Goal: Task Accomplishment & Management: Manage account settings

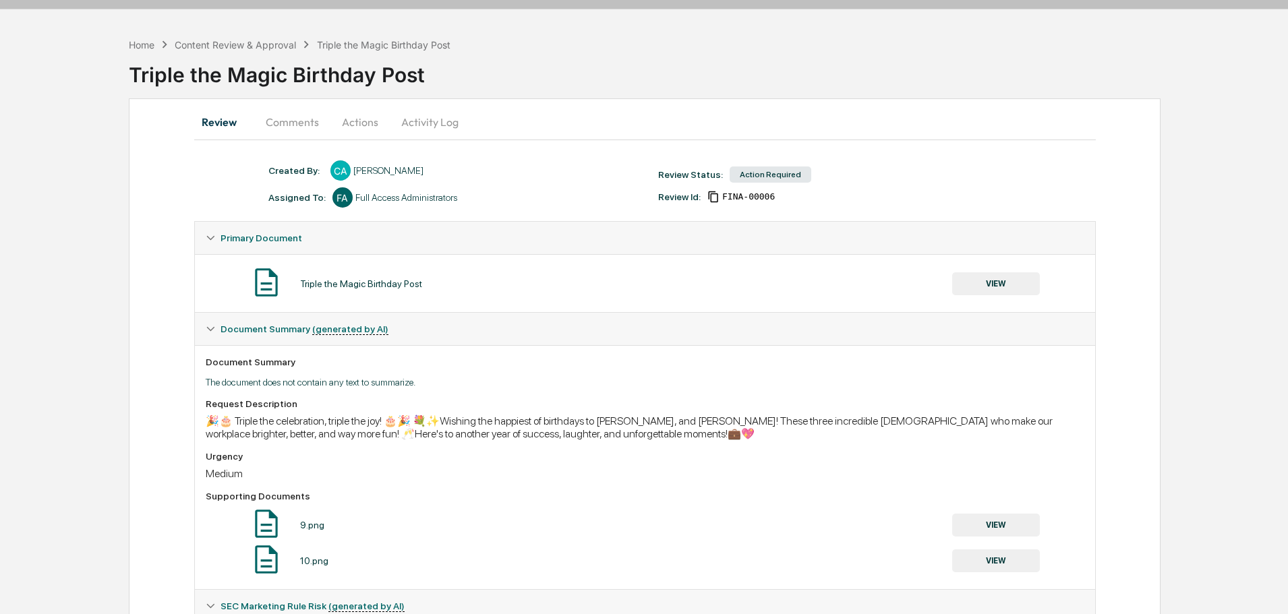
scroll to position [135, 0]
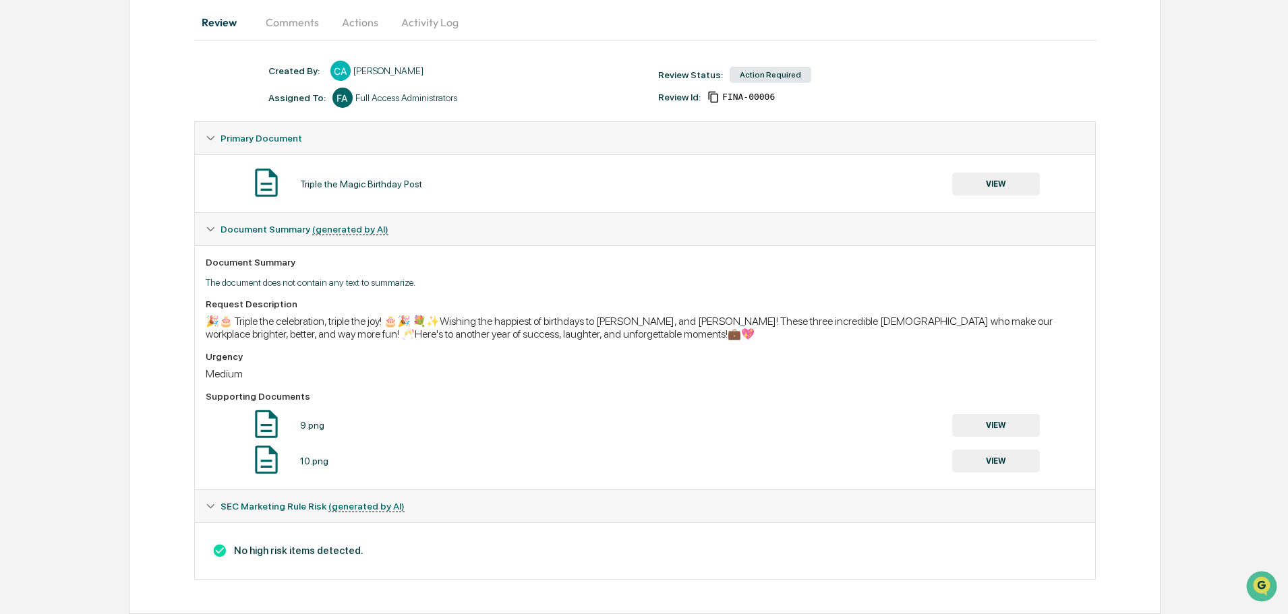
click at [986, 181] on button "VIEW" at bounding box center [996, 184] width 88 height 23
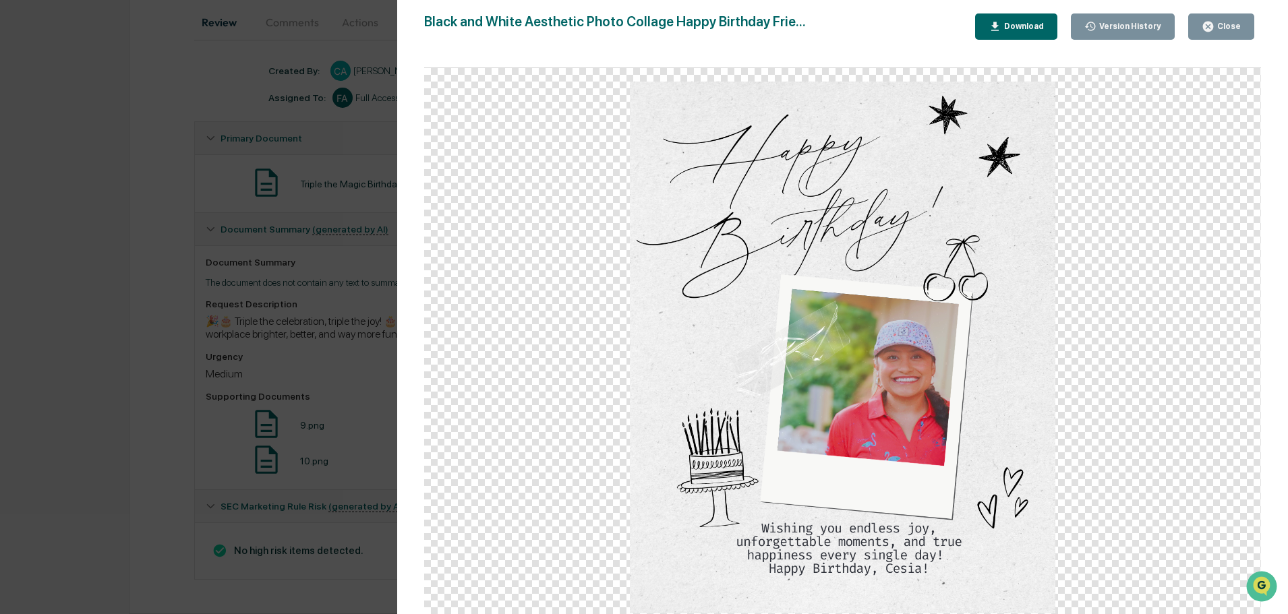
scroll to position [136, 0]
click at [1236, 30] on div "Close" at bounding box center [1227, 26] width 26 height 9
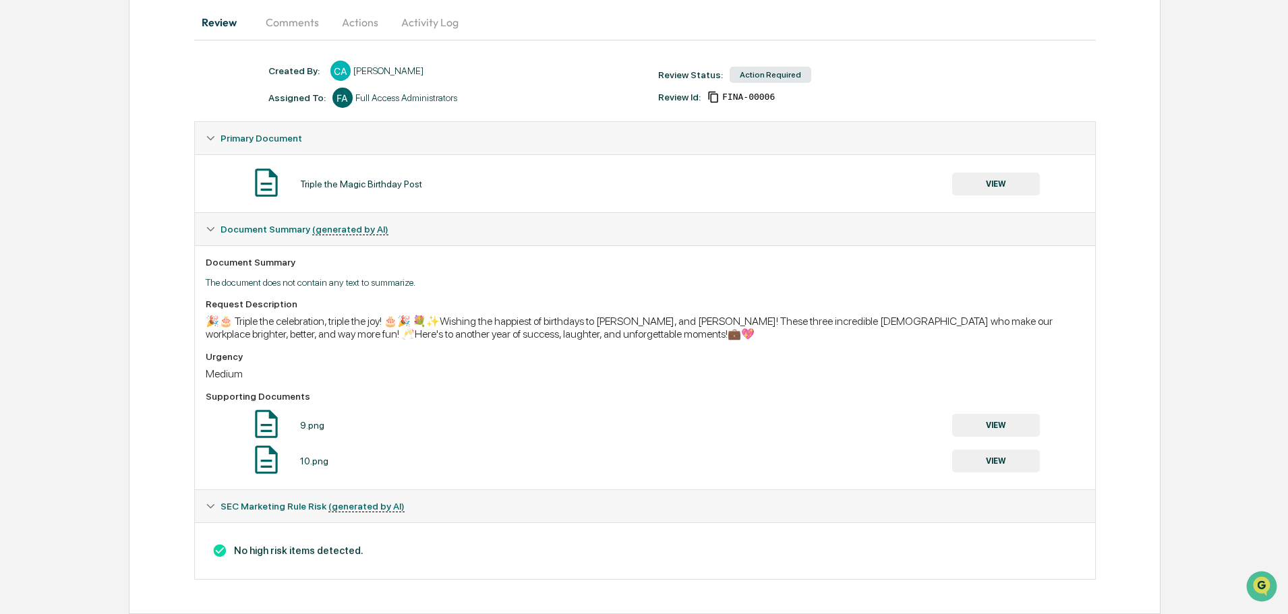
click at [999, 425] on button "VIEW" at bounding box center [996, 425] width 88 height 23
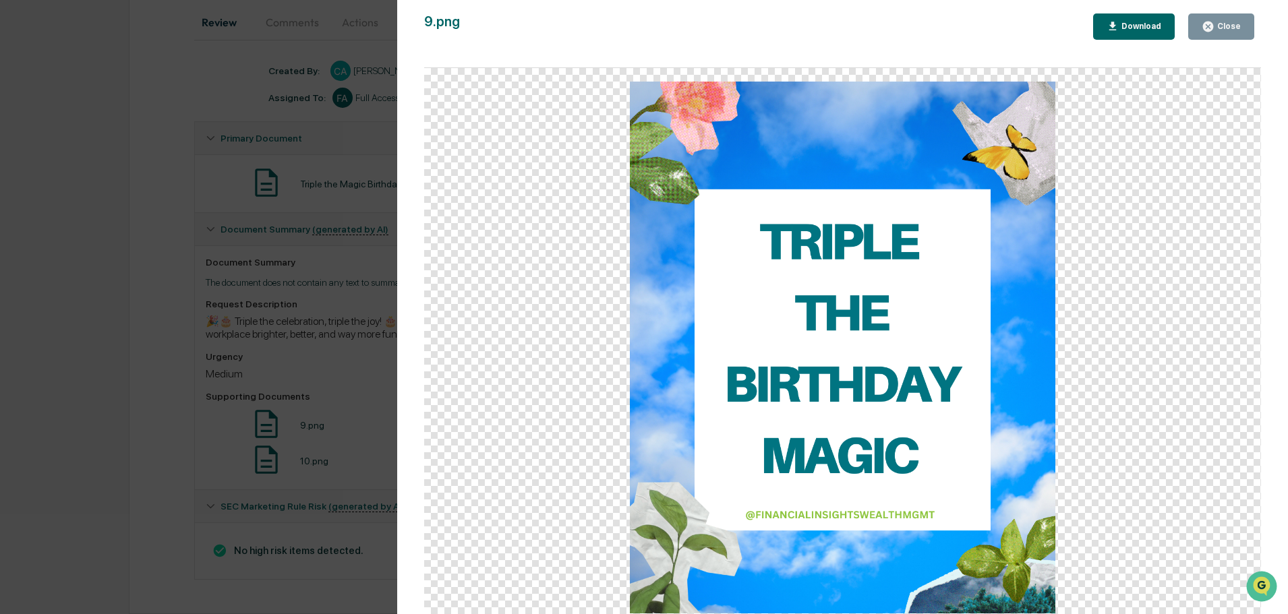
click at [1220, 28] on div "Close" at bounding box center [1227, 26] width 26 height 9
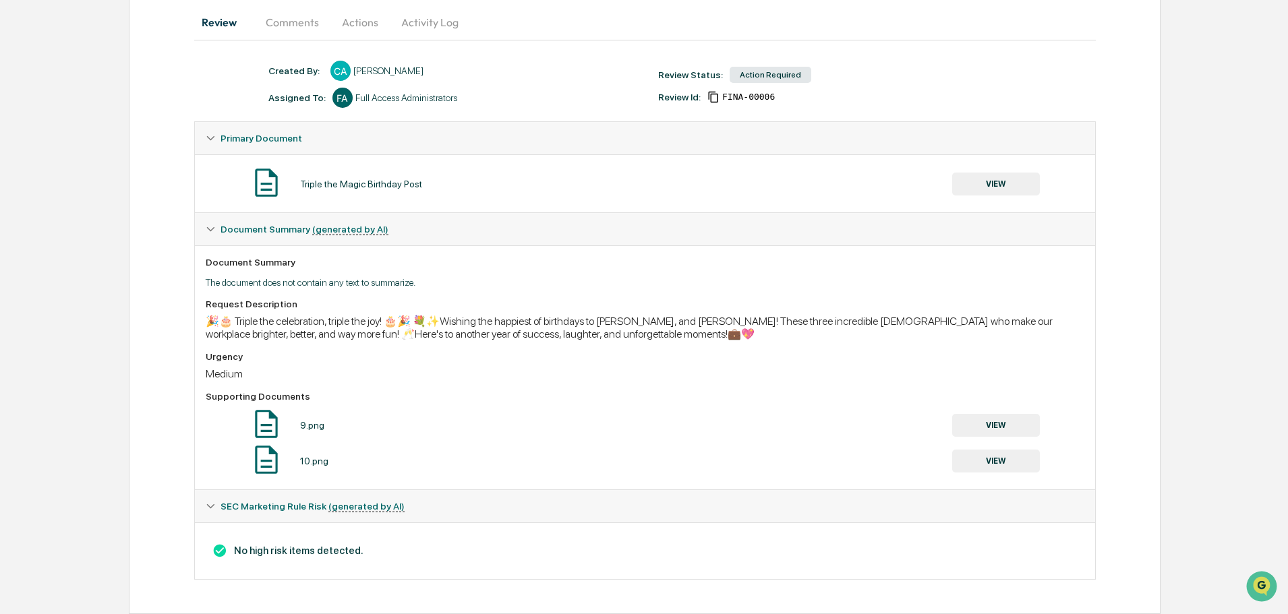
click at [995, 465] on button "VIEW" at bounding box center [996, 461] width 88 height 23
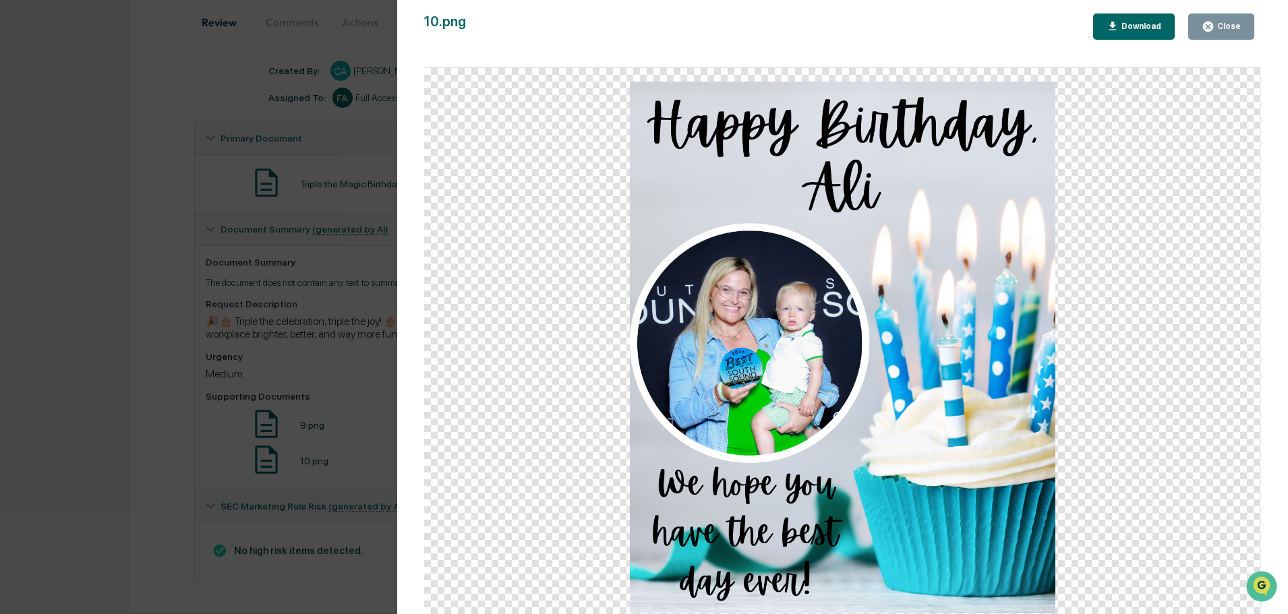
click at [1234, 30] on div "Close" at bounding box center [1227, 26] width 26 height 9
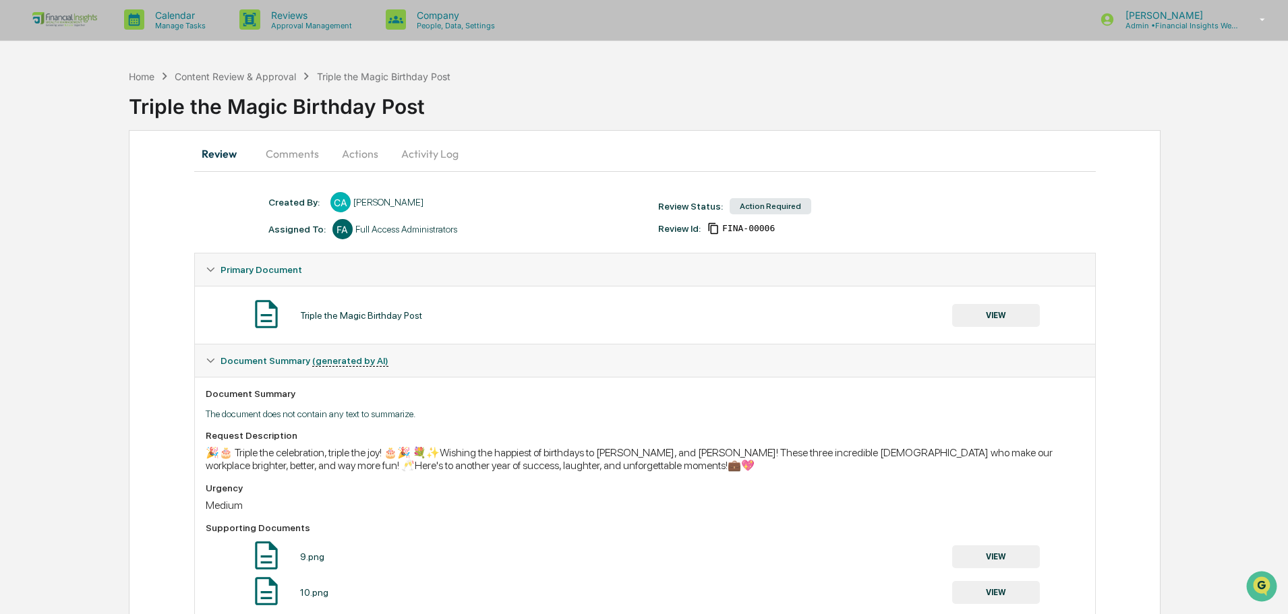
scroll to position [0, 0]
click at [365, 156] on button "Actions" at bounding box center [360, 155] width 61 height 32
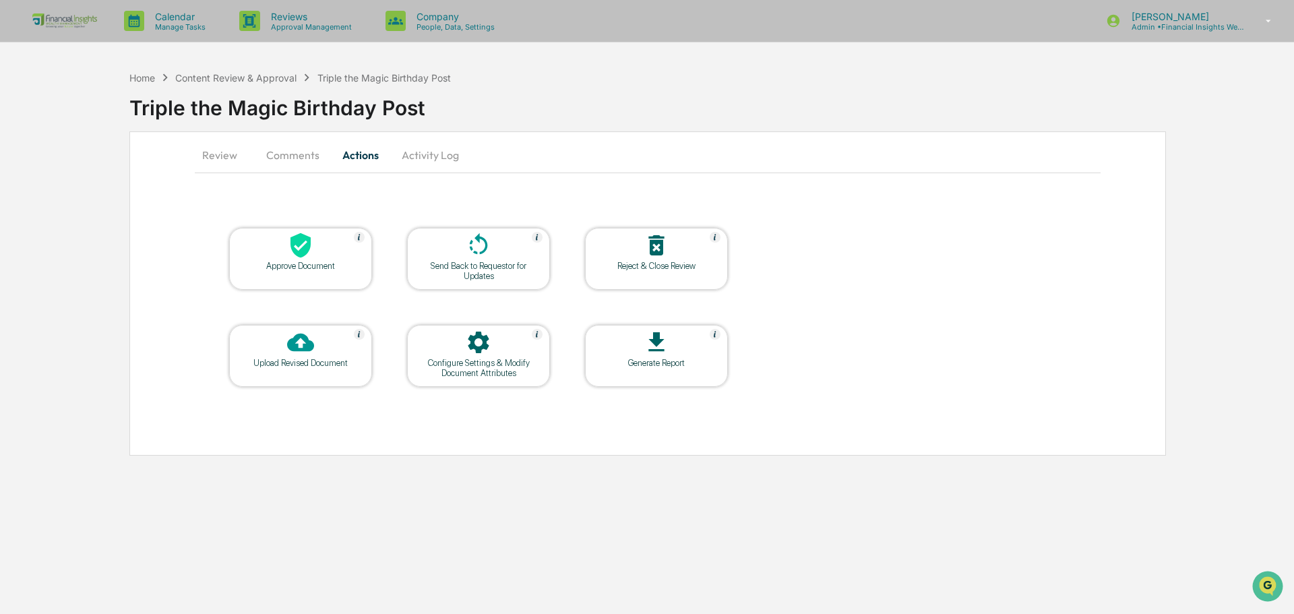
click at [303, 252] on icon at bounding box center [301, 245] width 20 height 25
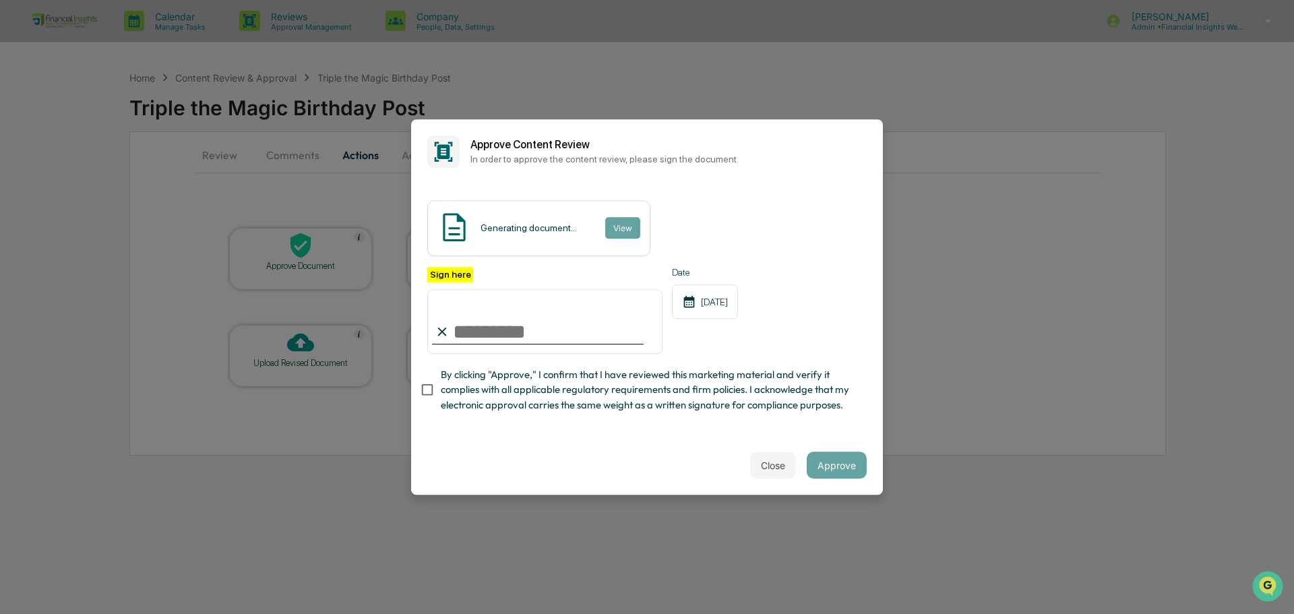
click at [481, 329] on input "Sign here" at bounding box center [544, 321] width 235 height 65
type input "**********"
click at [799, 384] on span "By clicking "Approve," I confirm that I have reviewed this marketing material a…" at bounding box center [648, 389] width 415 height 45
click at [684, 378] on span "By clicking "Approve," I confirm that I have reviewed this marketing material a…" at bounding box center [648, 389] width 415 height 45
click at [566, 454] on div "Close Approve" at bounding box center [647, 465] width 472 height 59
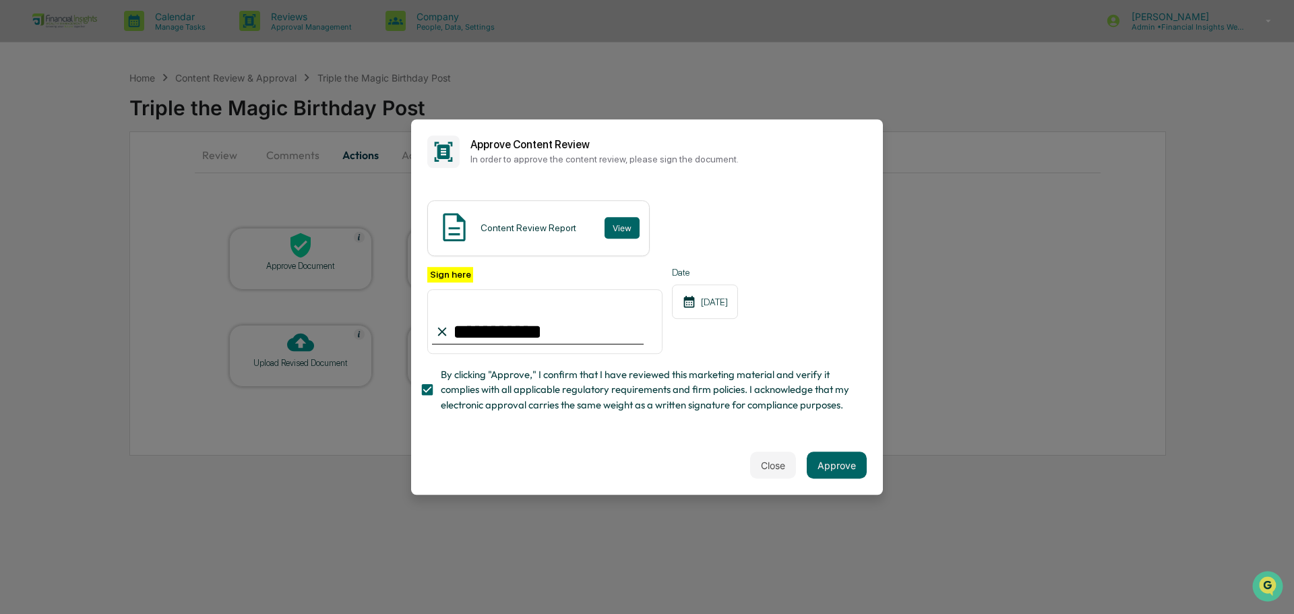
click at [723, 329] on div "Date 09/16/2025" at bounding box center [705, 311] width 66 height 88
click at [830, 471] on button "Approve" at bounding box center [837, 465] width 60 height 27
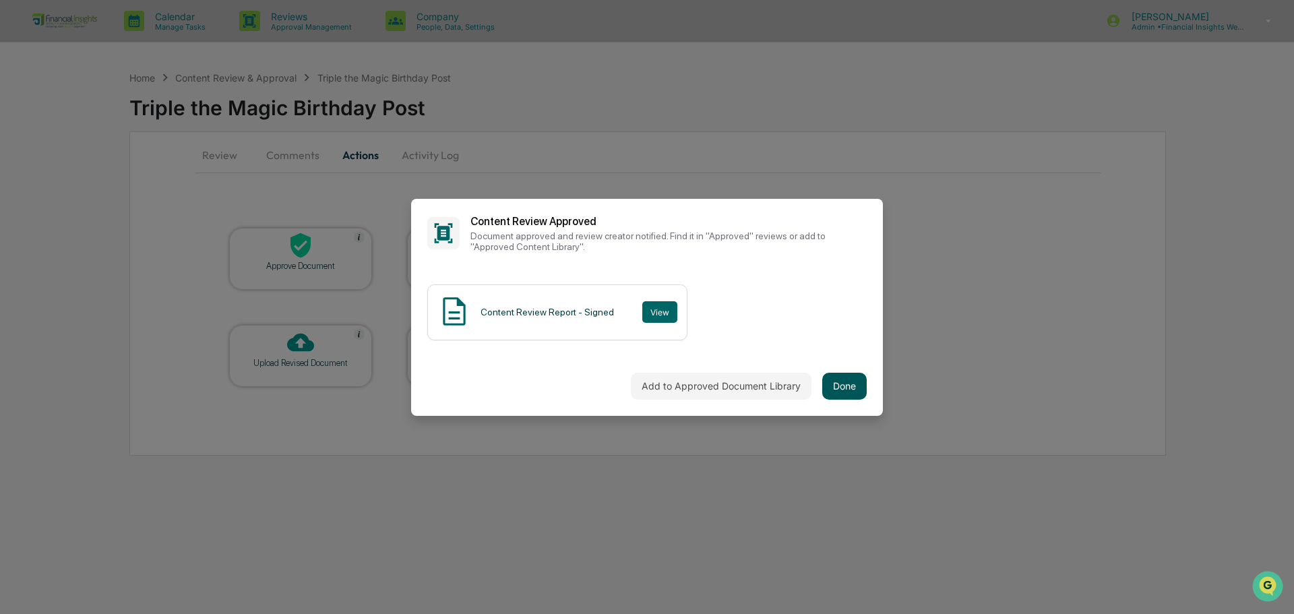
click at [860, 390] on button "Done" at bounding box center [845, 386] width 44 height 27
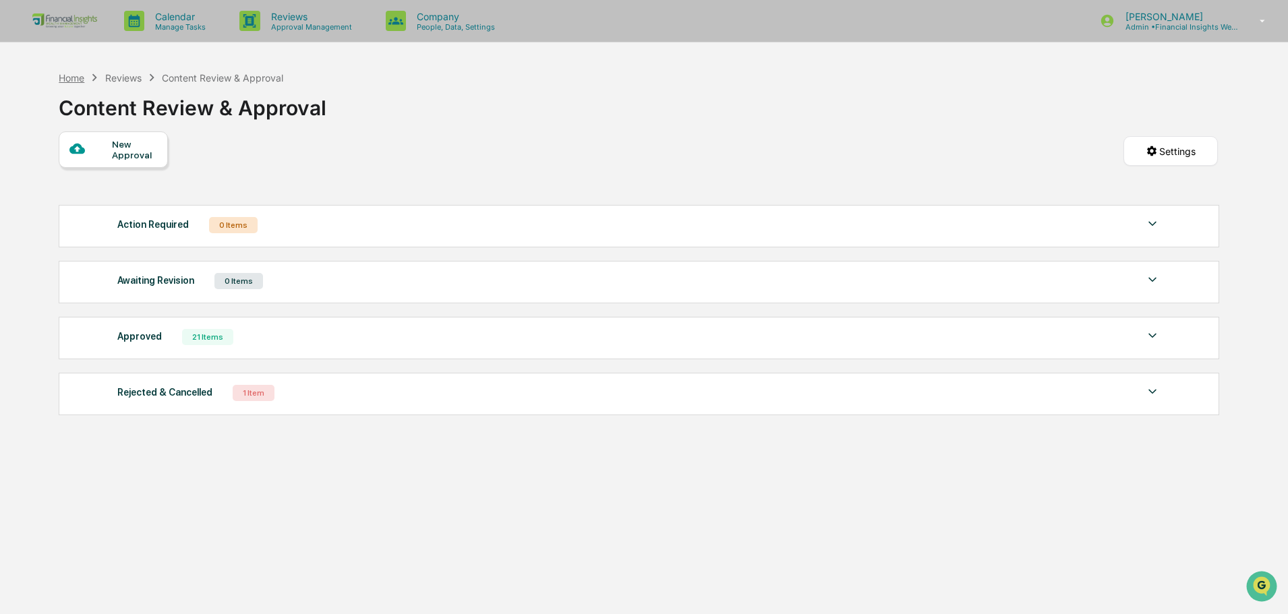
click at [80, 77] on div "Home" at bounding box center [72, 77] width 26 height 11
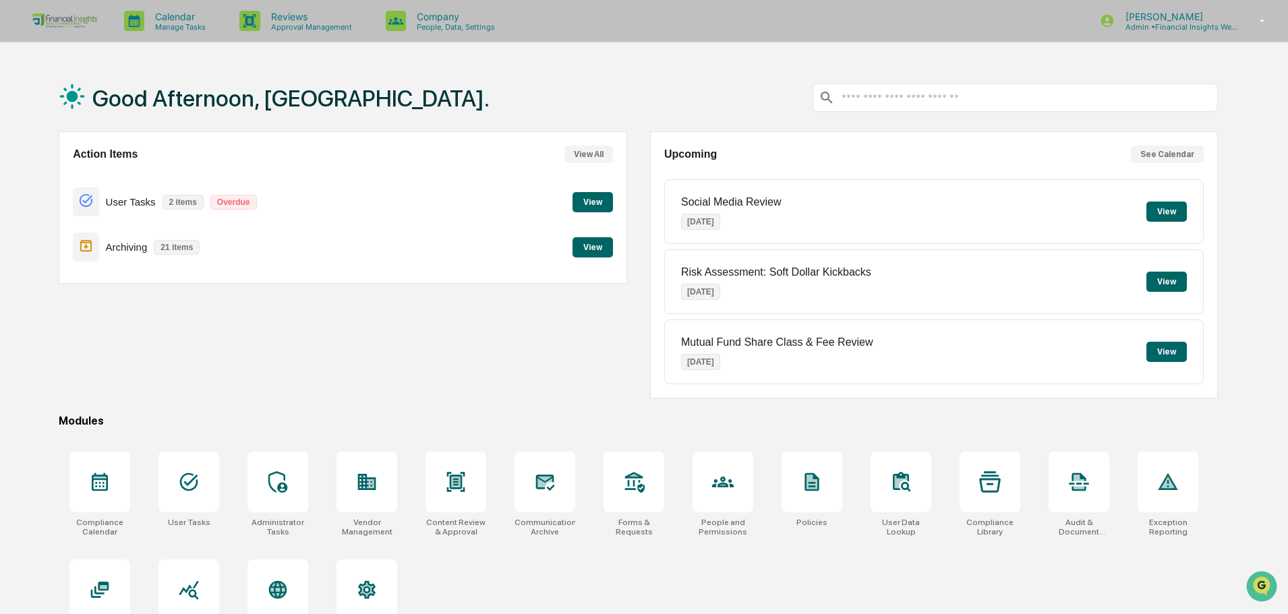
click at [1169, 208] on button "View" at bounding box center [1166, 212] width 40 height 20
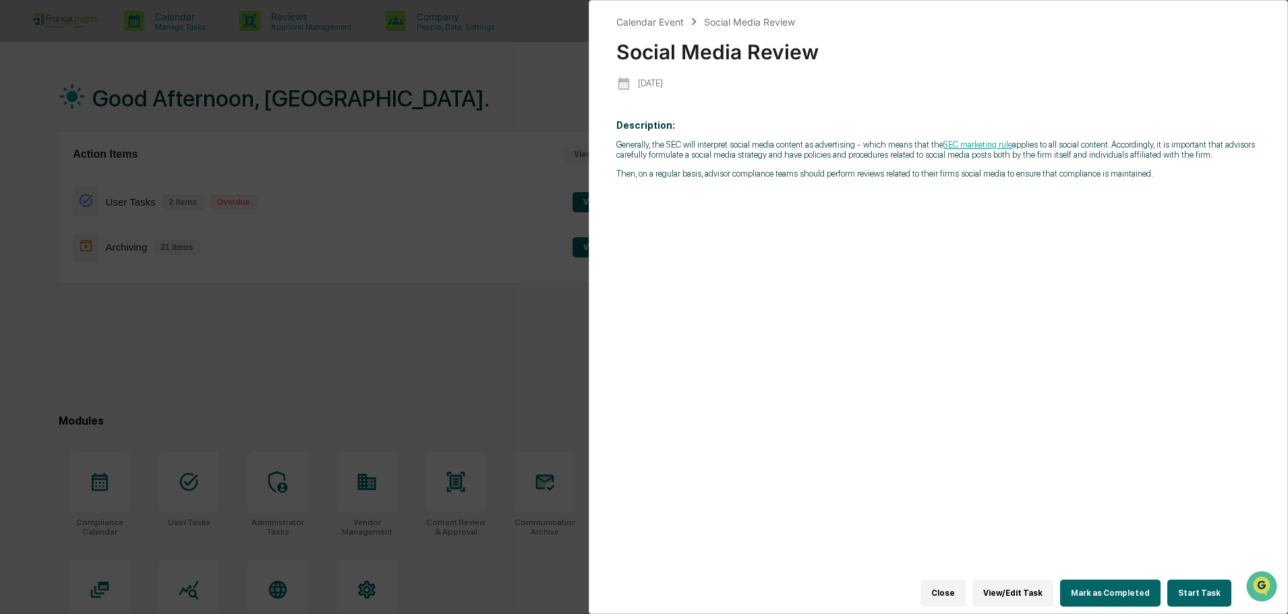
click at [1028, 589] on button "View/Edit Task" at bounding box center [1012, 593] width 81 height 27
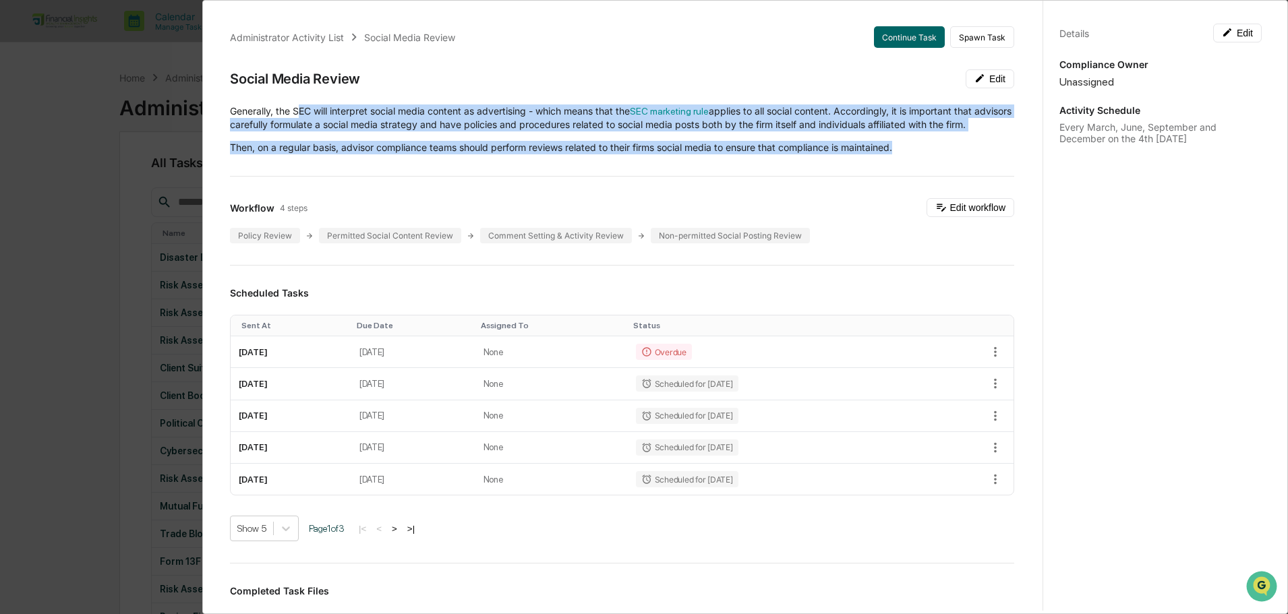
drag, startPoint x: 932, startPoint y: 161, endPoint x: 295, endPoint y: 106, distance: 639.5
click at [295, 106] on div "Generally, the SEC will interpret social media content as advertising - which m…" at bounding box center [622, 130] width 784 height 50
click at [436, 131] on p "Generally, the SEC will interpret social media content as advertising - which m…" at bounding box center [622, 118] width 784 height 27
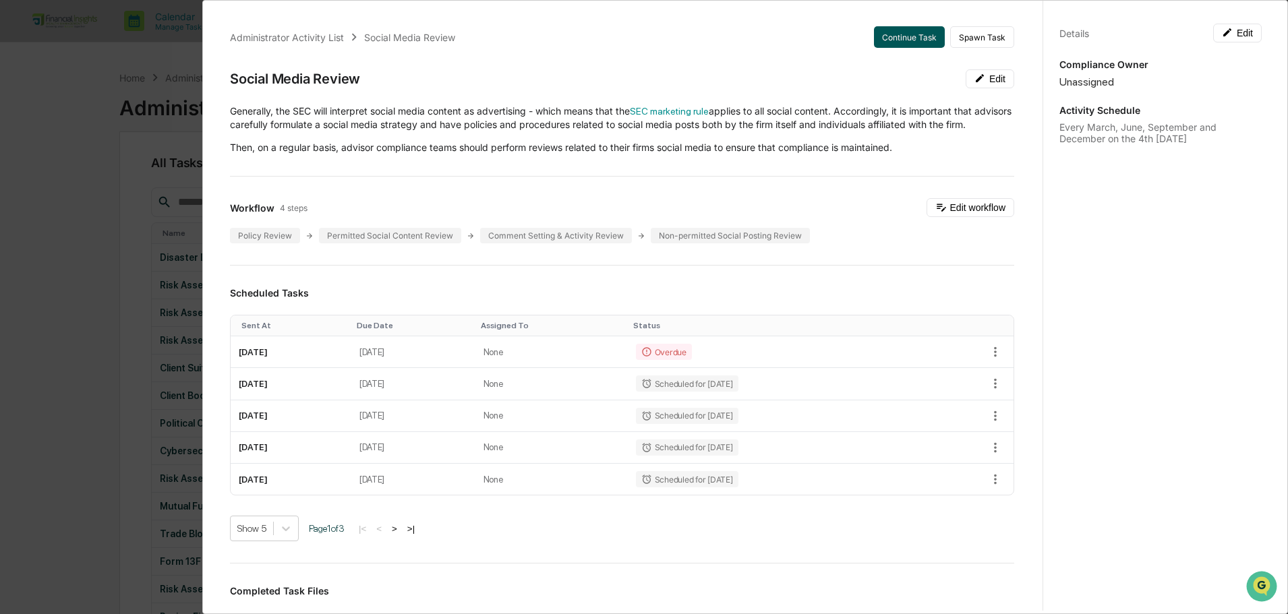
click at [881, 36] on button "Continue Task" at bounding box center [909, 37] width 71 height 22
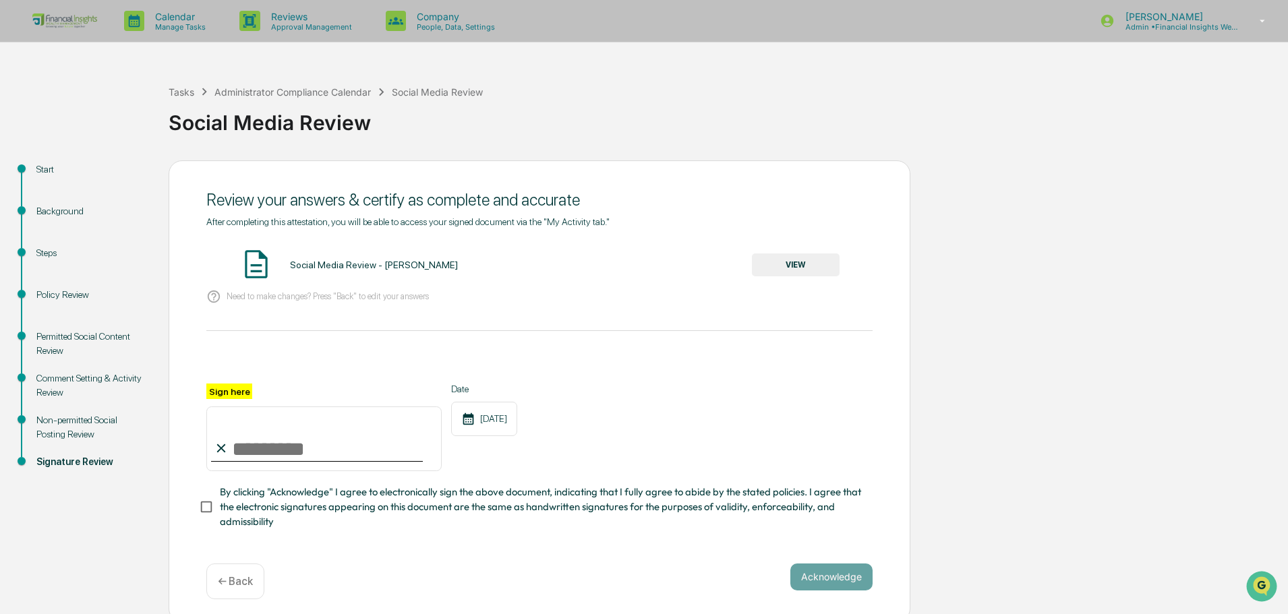
click at [789, 266] on button "VIEW" at bounding box center [796, 264] width 88 height 23
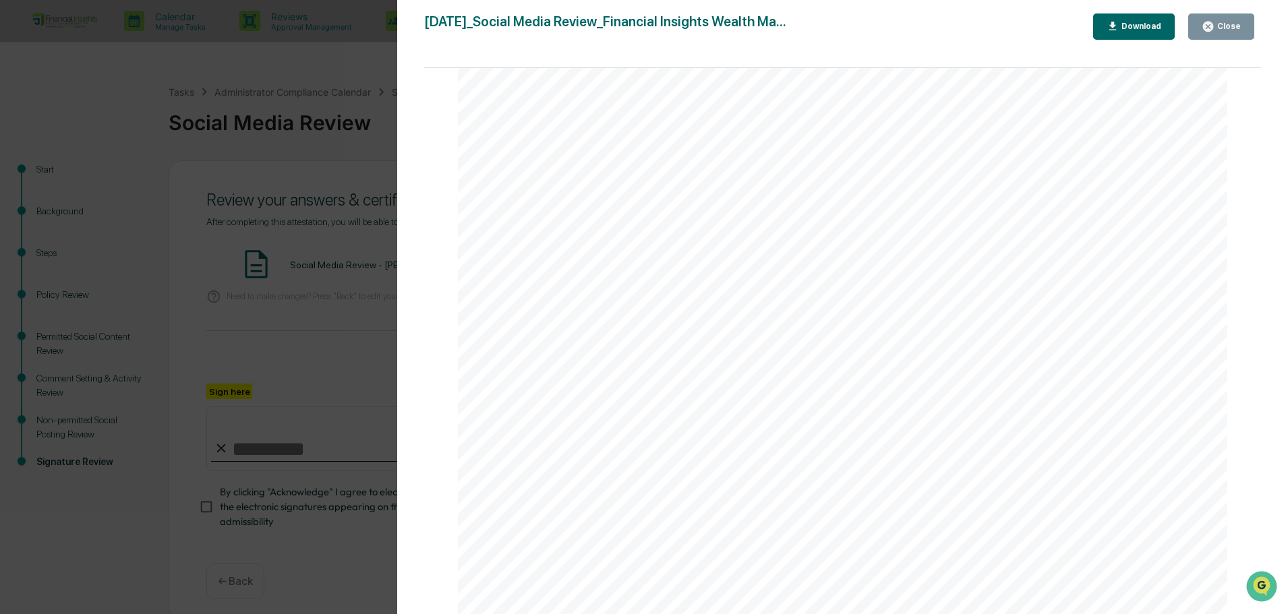
scroll to position [202, 0]
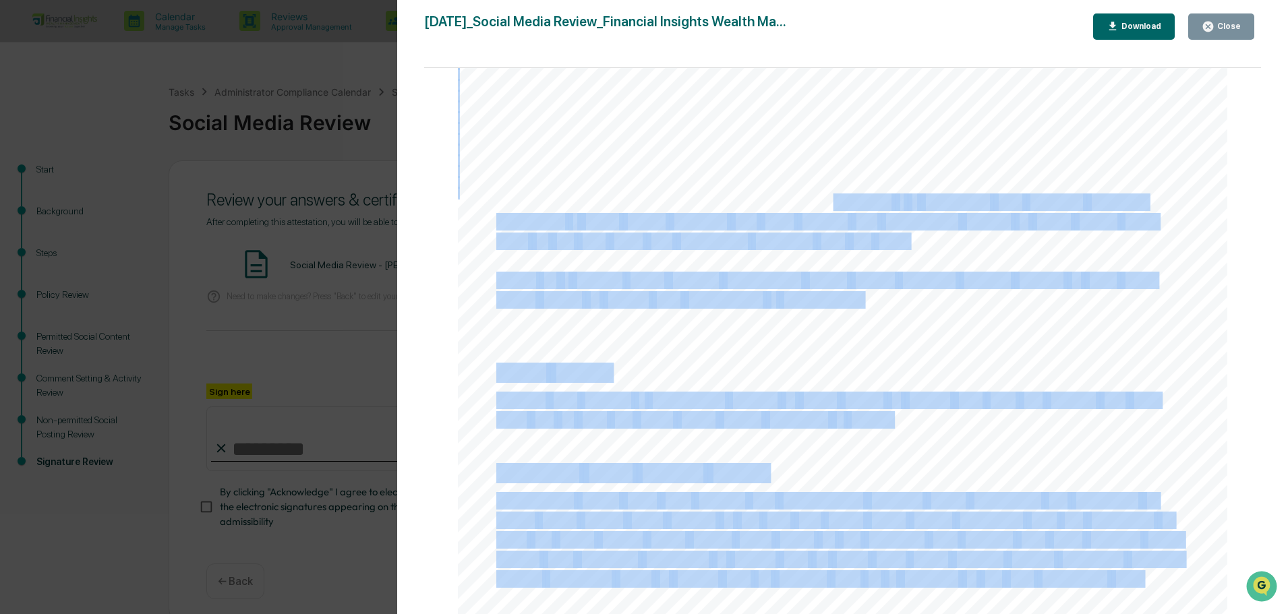
drag, startPoint x: 846, startPoint y: 210, endPoint x: 913, endPoint y: 300, distance: 112.3
click at [914, 301] on div "September 16, 2025 Financial Insights Wealth Management Social Media Review Bac…" at bounding box center [843, 441] width 770 height 1088
click at [913, 300] on div "September 16, 2025 Financial Insights Wealth Management Social Media Review Bac…" at bounding box center [843, 441] width 770 height 1088
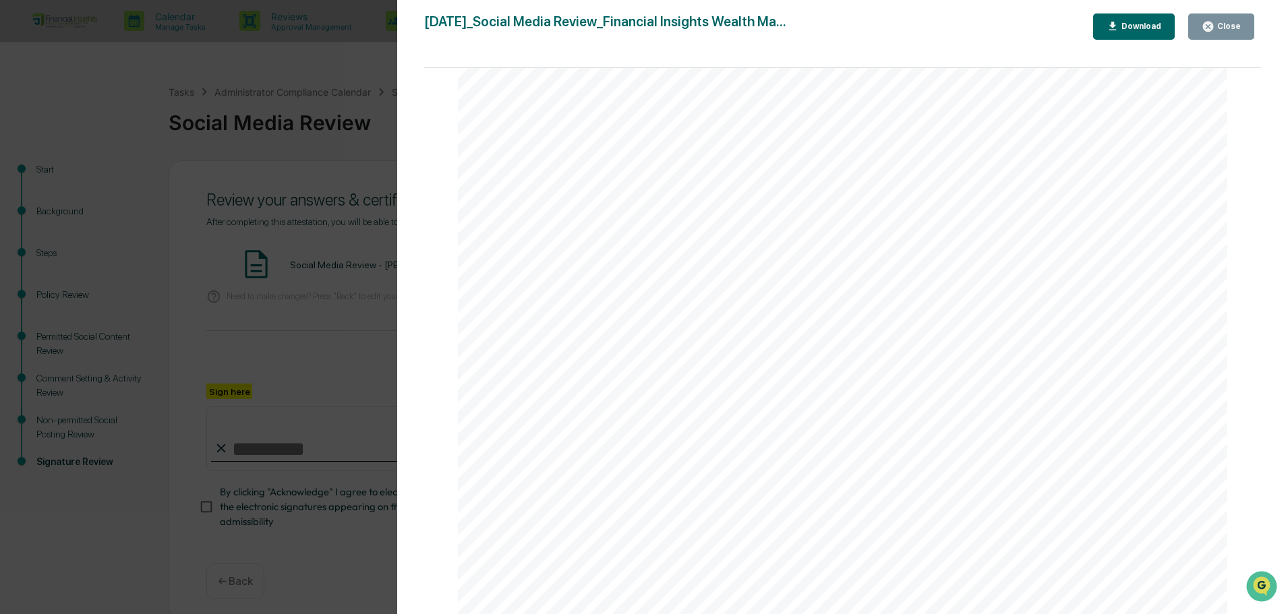
scroll to position [472, 0]
drag, startPoint x: 1061, startPoint y: 184, endPoint x: 603, endPoint y: 220, distance: 459.8
click at [603, 220] on div "September 16, 2025 Financial Insights Wealth Management Social Media Review Bac…" at bounding box center [843, 171] width 770 height 1088
click at [1185, 240] on div "September 16, 2025 Financial Insights Wealth Management Social Media Review Bac…" at bounding box center [843, 171] width 770 height 1088
drag, startPoint x: 1140, startPoint y: 245, endPoint x: 948, endPoint y: 192, distance: 199.2
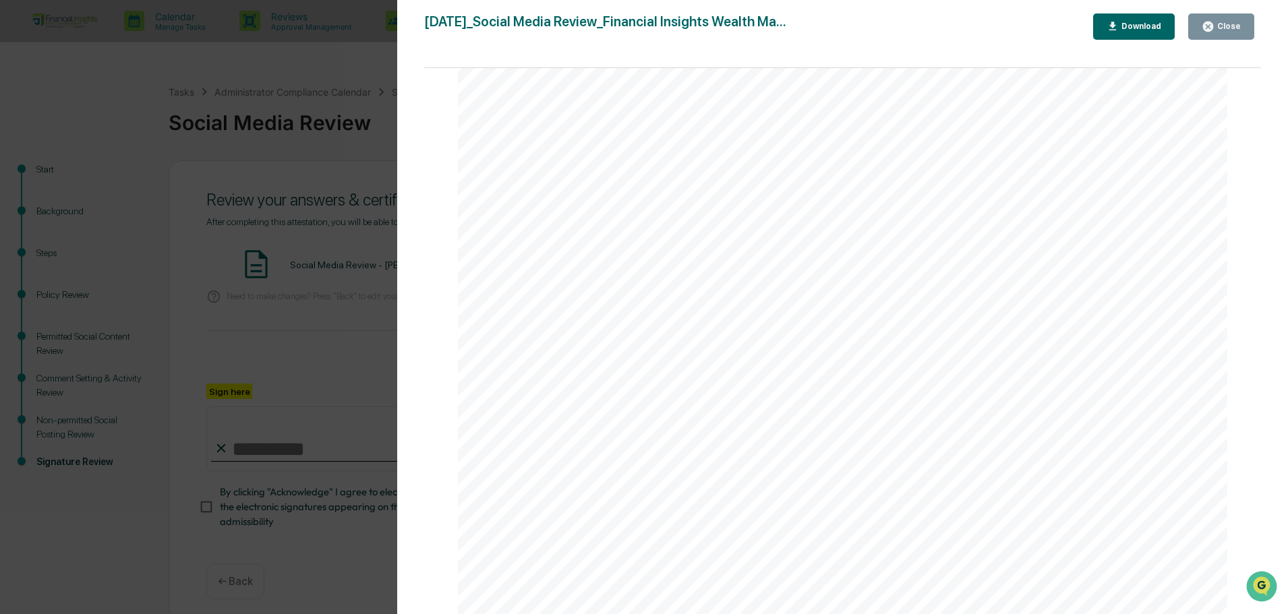
click at [948, 192] on div "September 16, 2025 Financial Insights Wealth Management Social Media Review Bac…" at bounding box center [843, 171] width 770 height 1088
click at [919, 287] on span "made" at bounding box center [928, 290] width 40 height 16
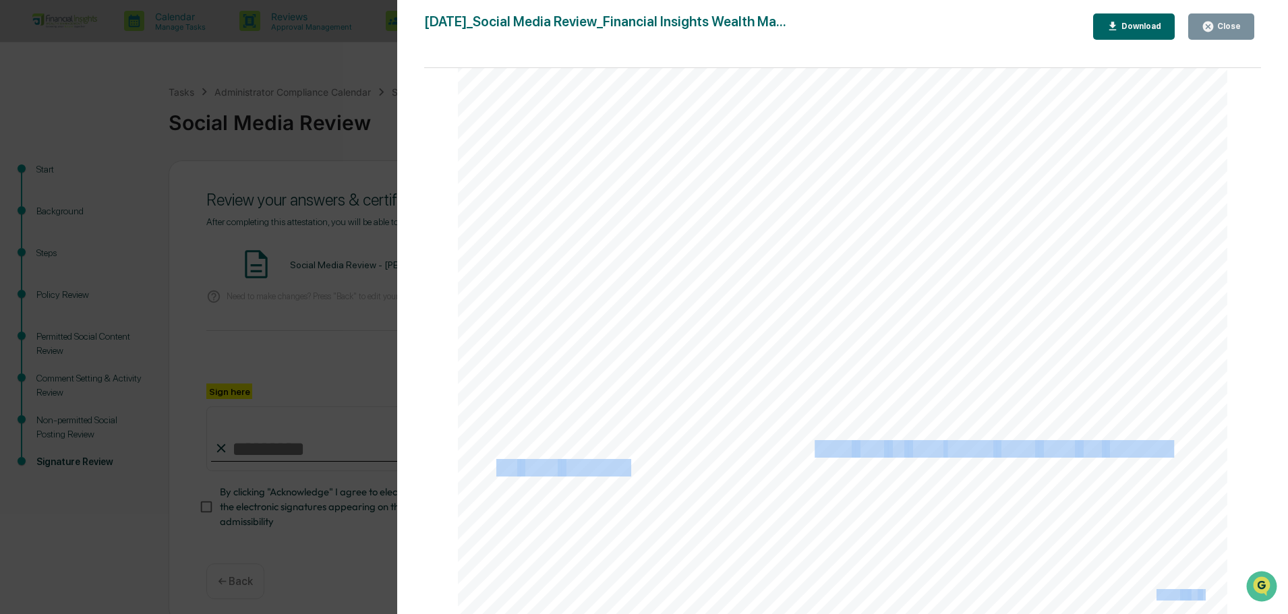
drag, startPoint x: 813, startPoint y: 450, endPoint x: 827, endPoint y: 483, distance: 35.1
click at [827, 483] on div "September 16, 2025 Financial Insights Wealth Management Social Media Review Bac…" at bounding box center [843, 70] width 770 height 1088
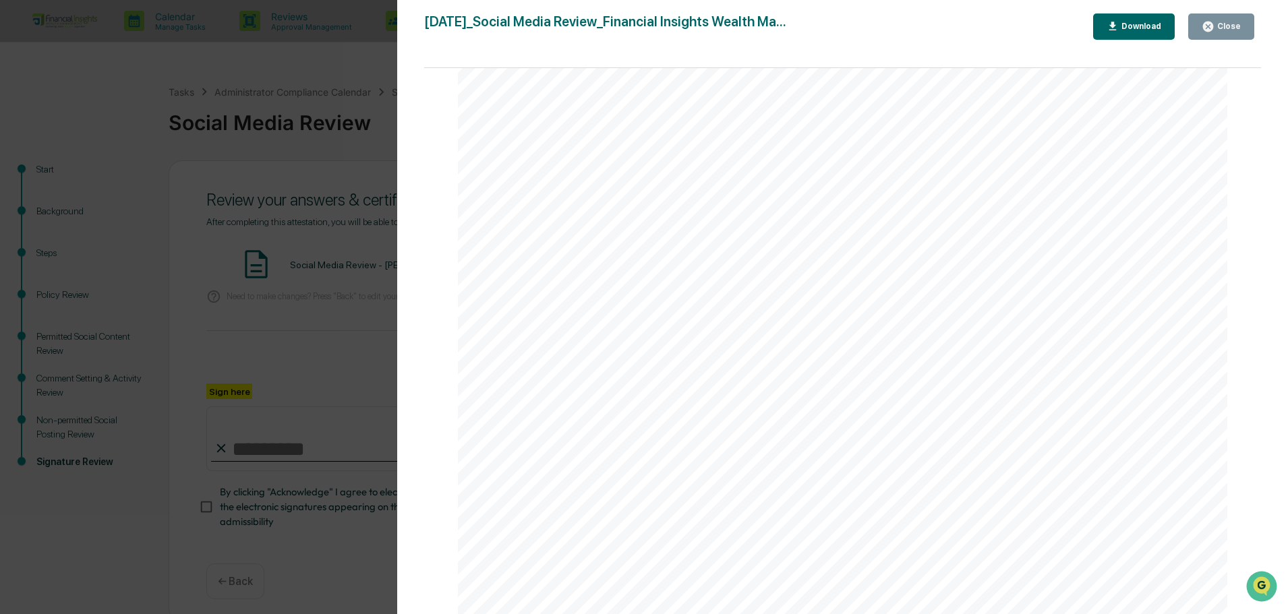
scroll to position [101, 0]
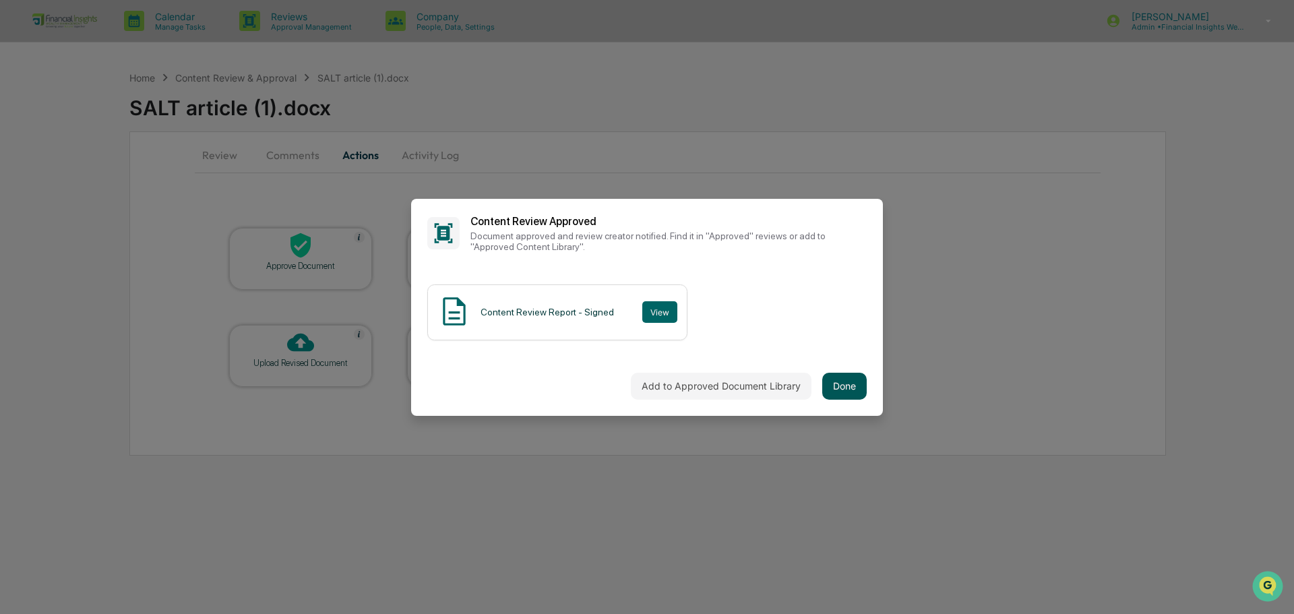
click at [858, 386] on button "Done" at bounding box center [845, 386] width 44 height 27
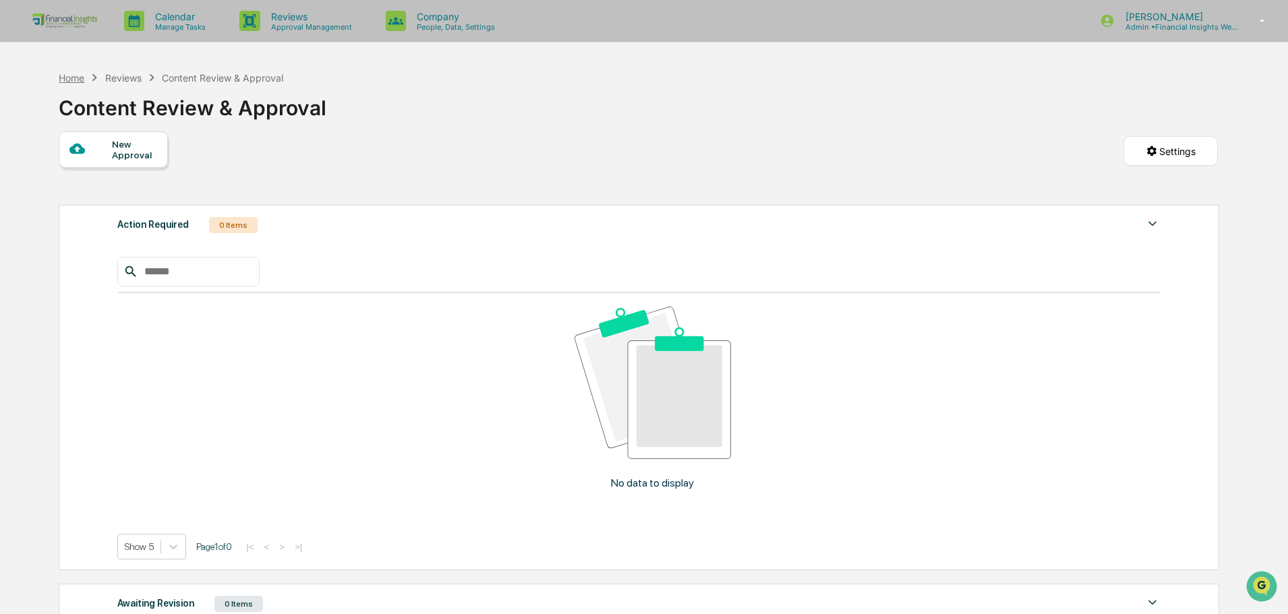
click at [73, 80] on div "Home" at bounding box center [72, 77] width 26 height 11
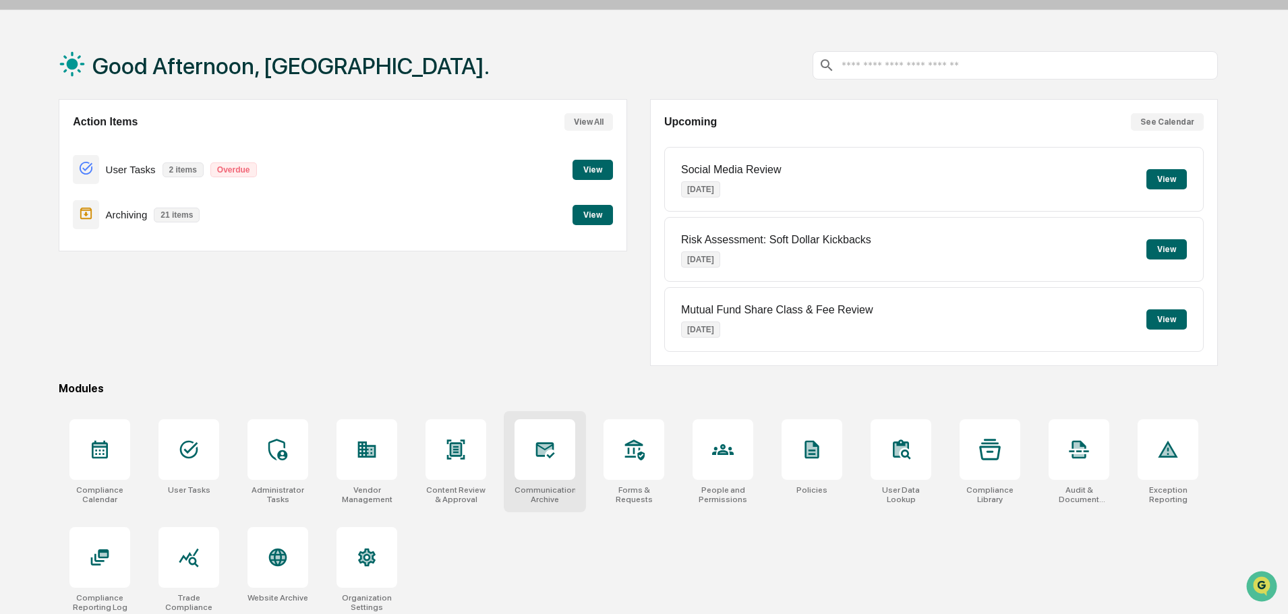
scroll to position [64, 0]
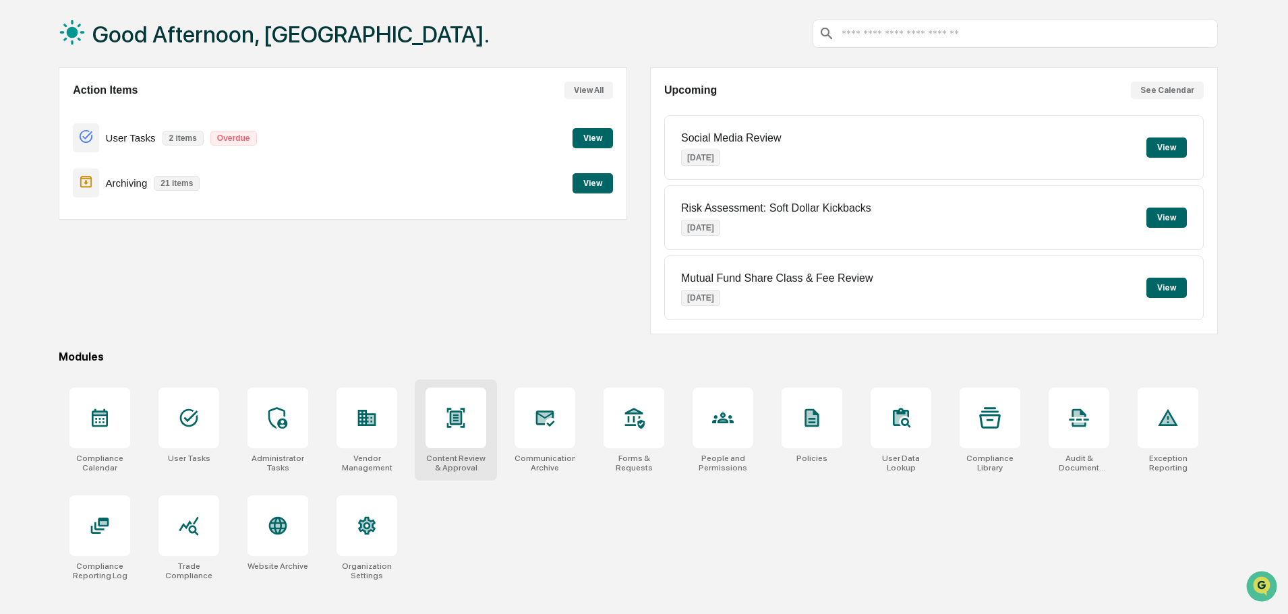
click at [460, 427] on icon at bounding box center [456, 418] width 22 height 22
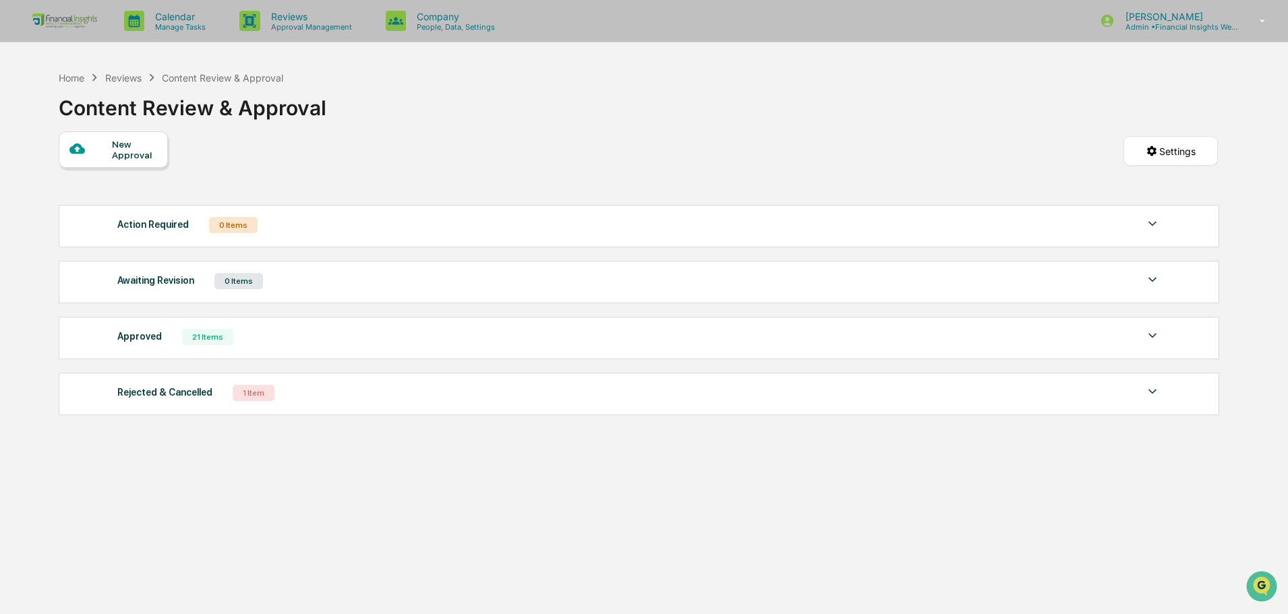
click at [117, 76] on div "Reviews" at bounding box center [123, 77] width 36 height 11
click at [68, 79] on div "Home" at bounding box center [72, 77] width 26 height 11
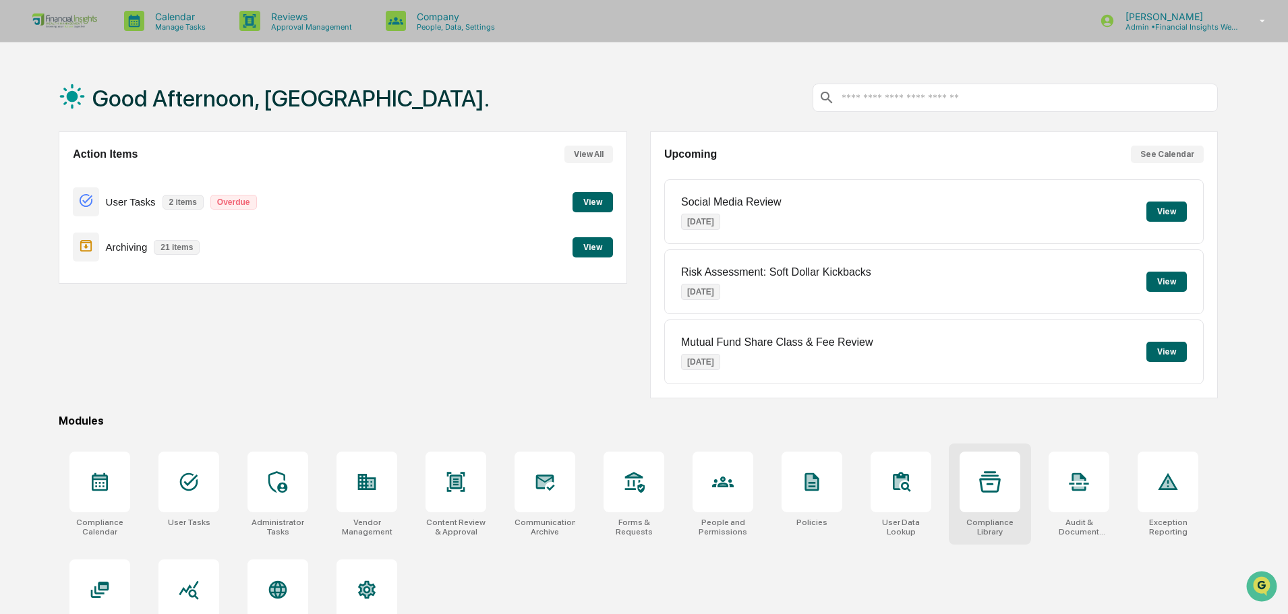
click at [999, 470] on div at bounding box center [989, 482] width 61 height 61
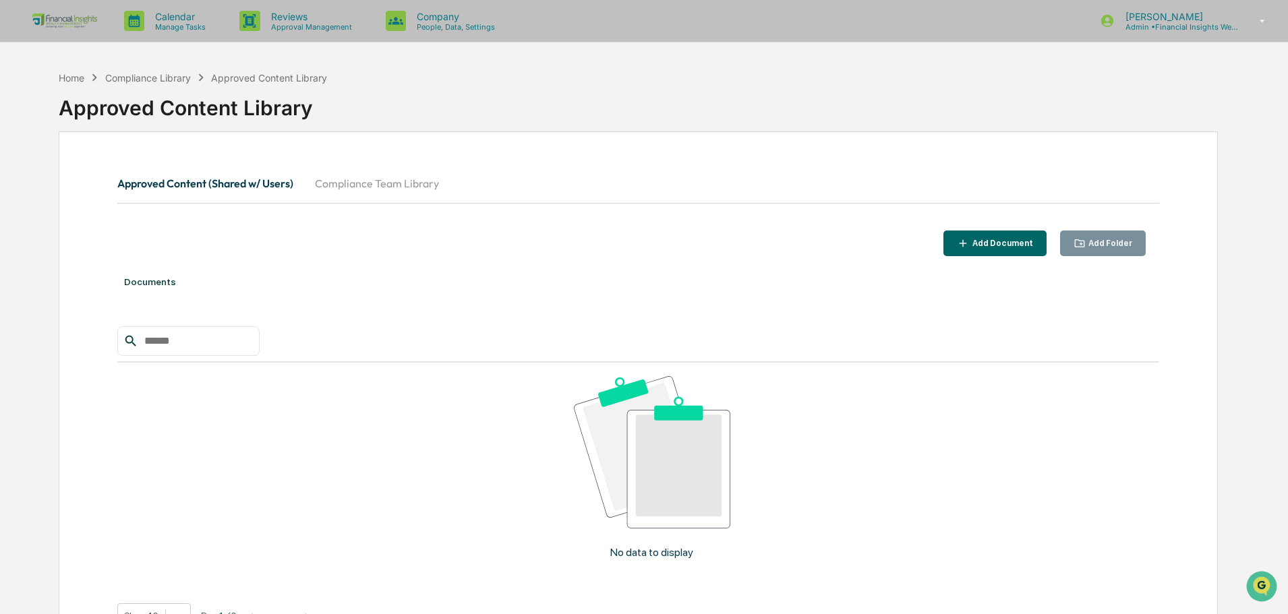
click at [409, 178] on button "Compliance Team Library" at bounding box center [377, 183] width 146 height 32
click at [226, 181] on button "Approved Content (Shared w/ Users)" at bounding box center [210, 183] width 187 height 32
click at [69, 77] on div "Home" at bounding box center [72, 77] width 26 height 11
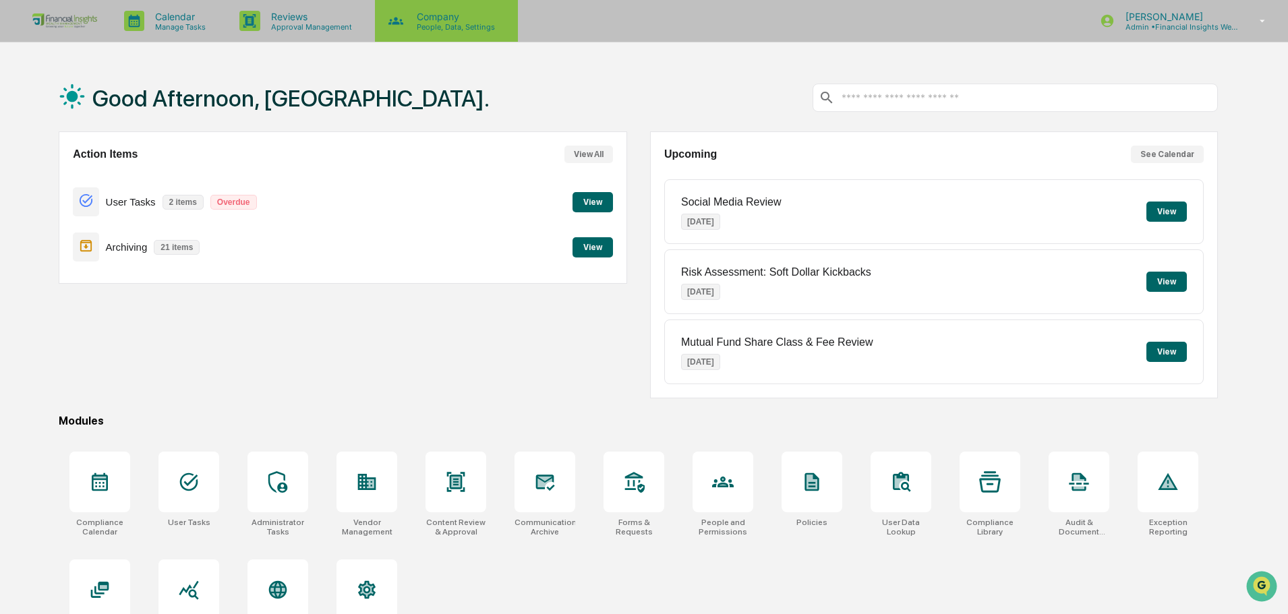
click at [468, 16] on p "Company" at bounding box center [454, 16] width 96 height 11
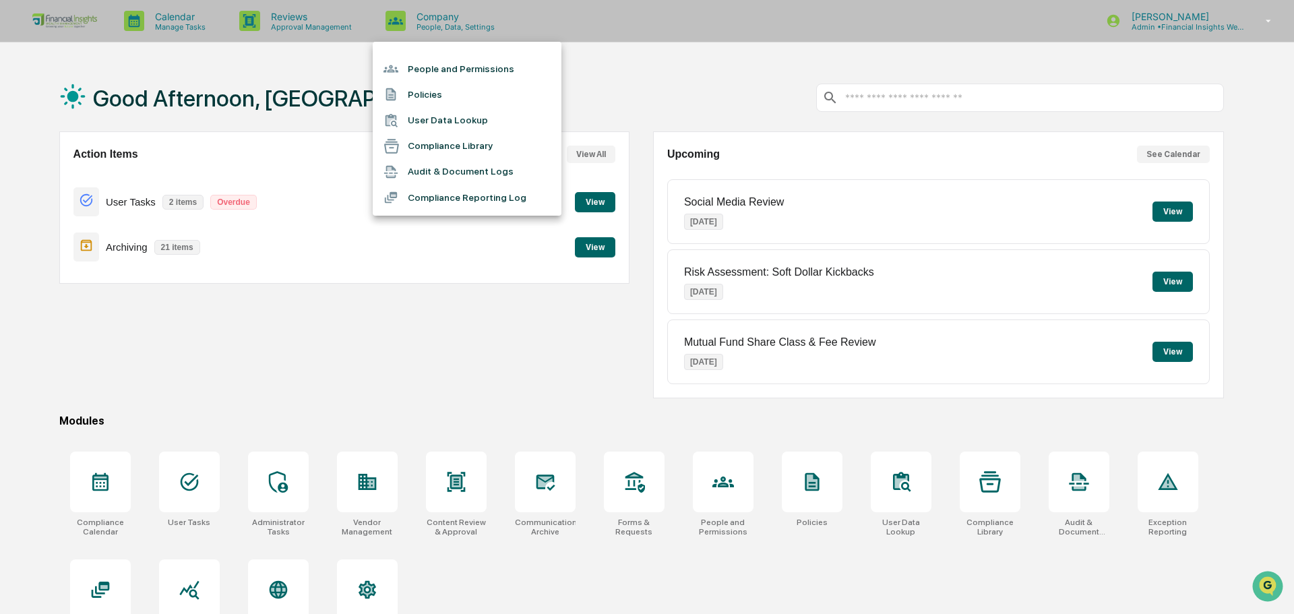
click at [307, 25] on div at bounding box center [647, 307] width 1294 height 614
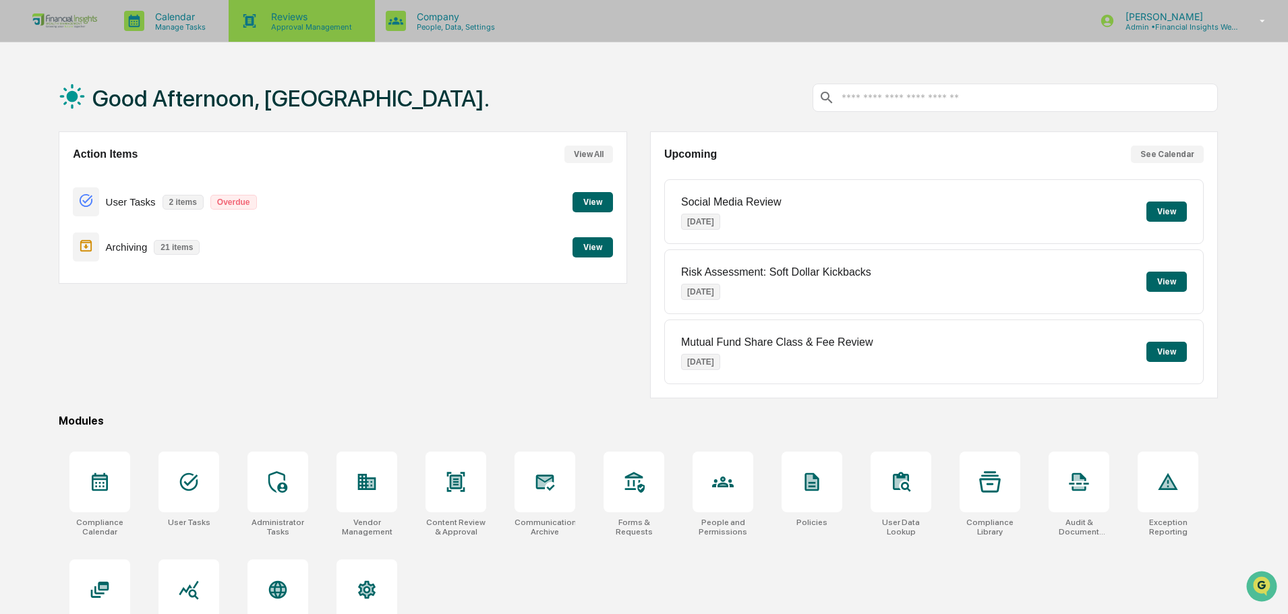
click at [285, 26] on p "Approval Management" at bounding box center [309, 26] width 98 height 9
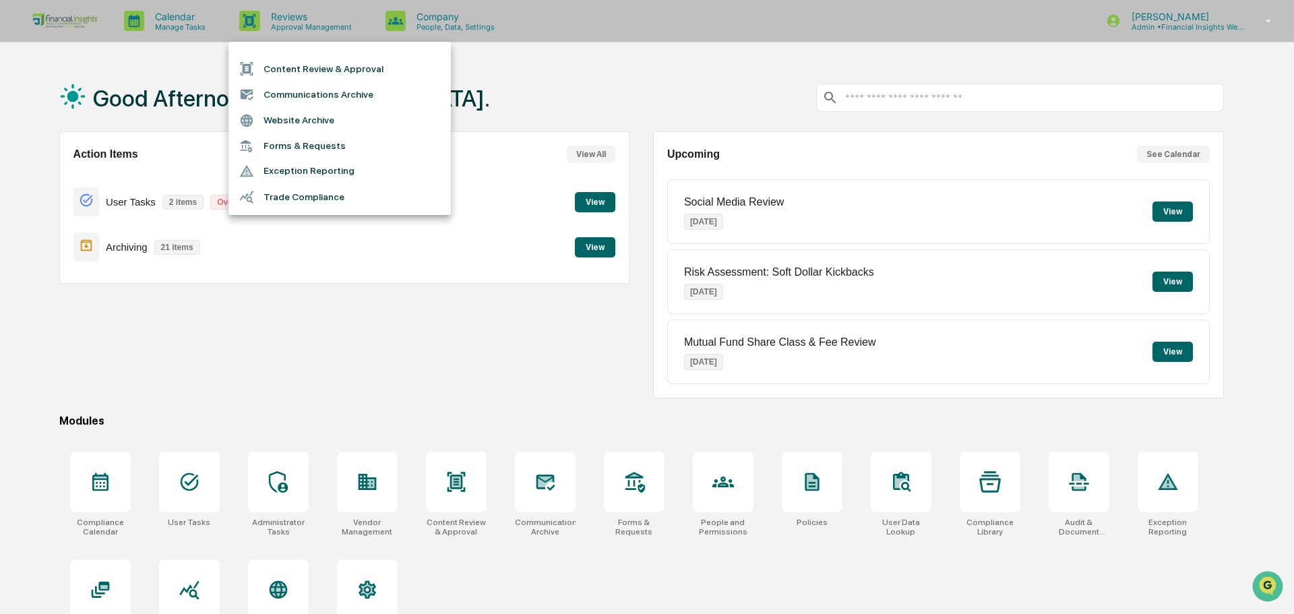
click at [184, 24] on div at bounding box center [647, 307] width 1294 height 614
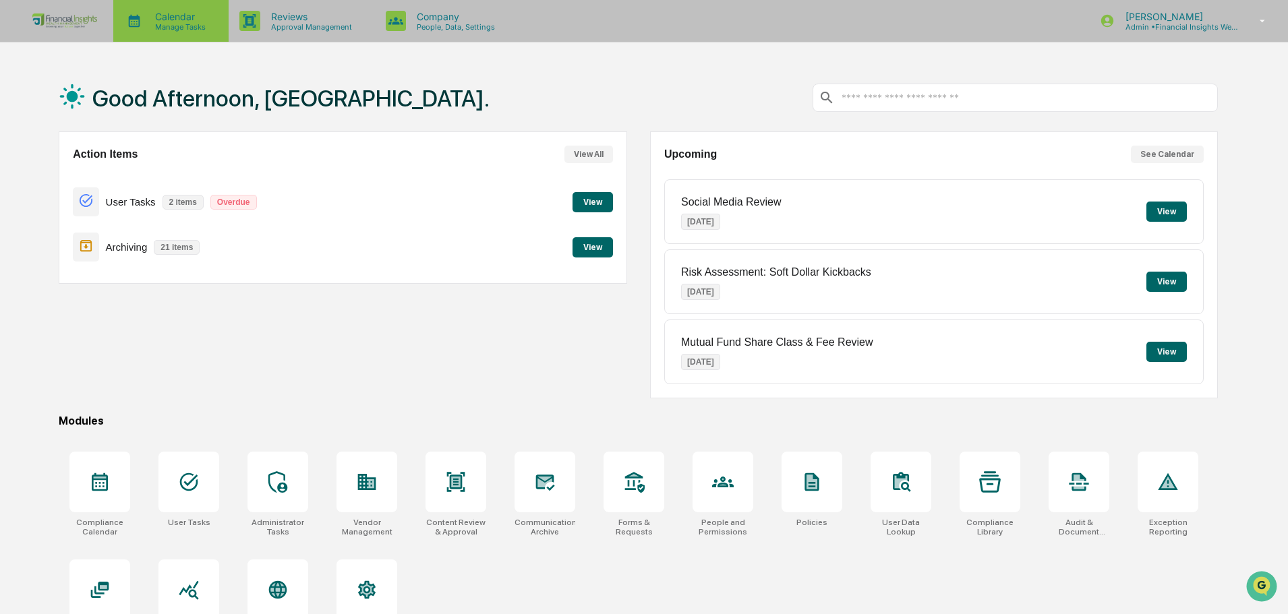
click at [160, 26] on p "Manage Tasks" at bounding box center [178, 26] width 68 height 9
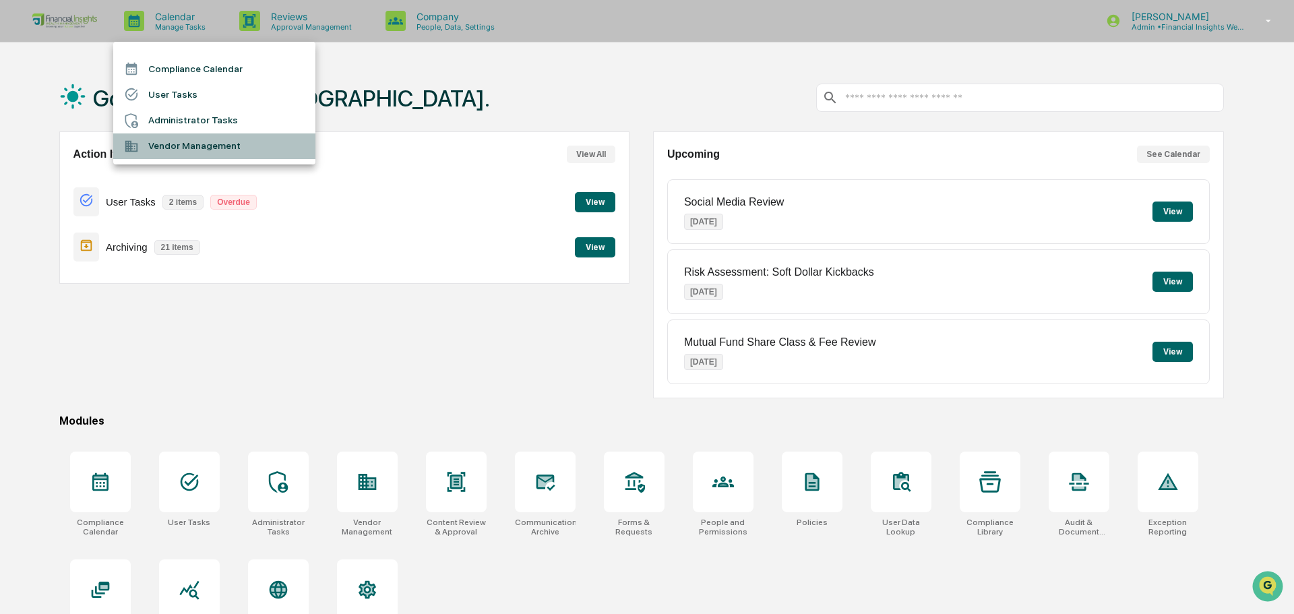
click at [220, 145] on li "Vendor Management" at bounding box center [214, 146] width 202 height 26
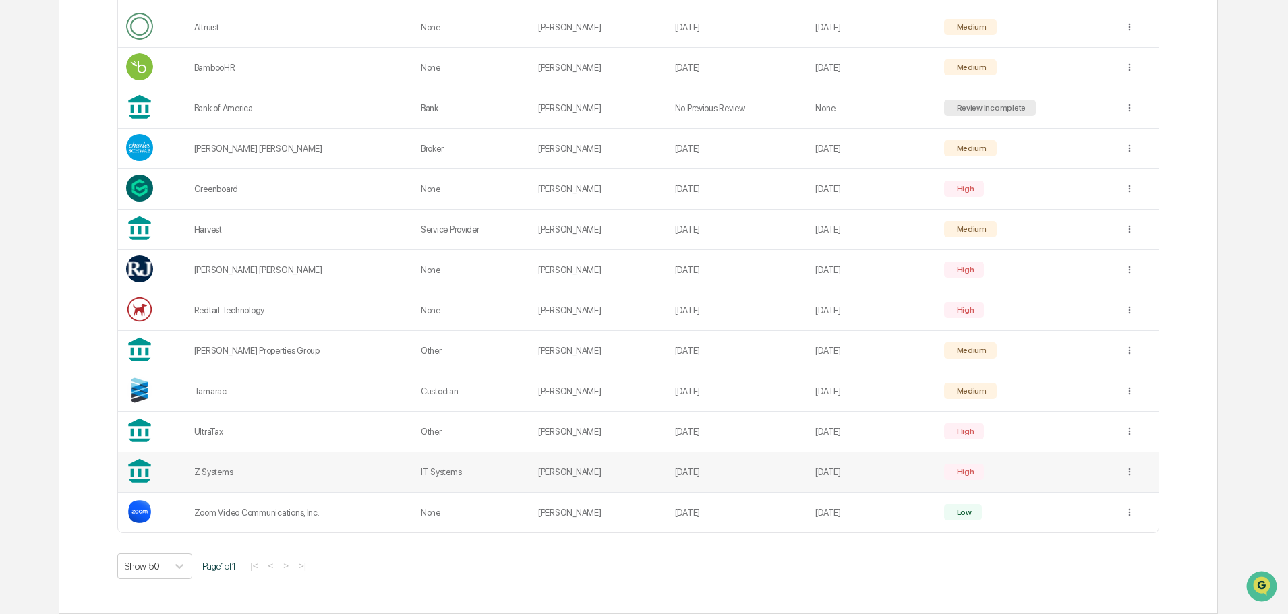
scroll to position [88, 0]
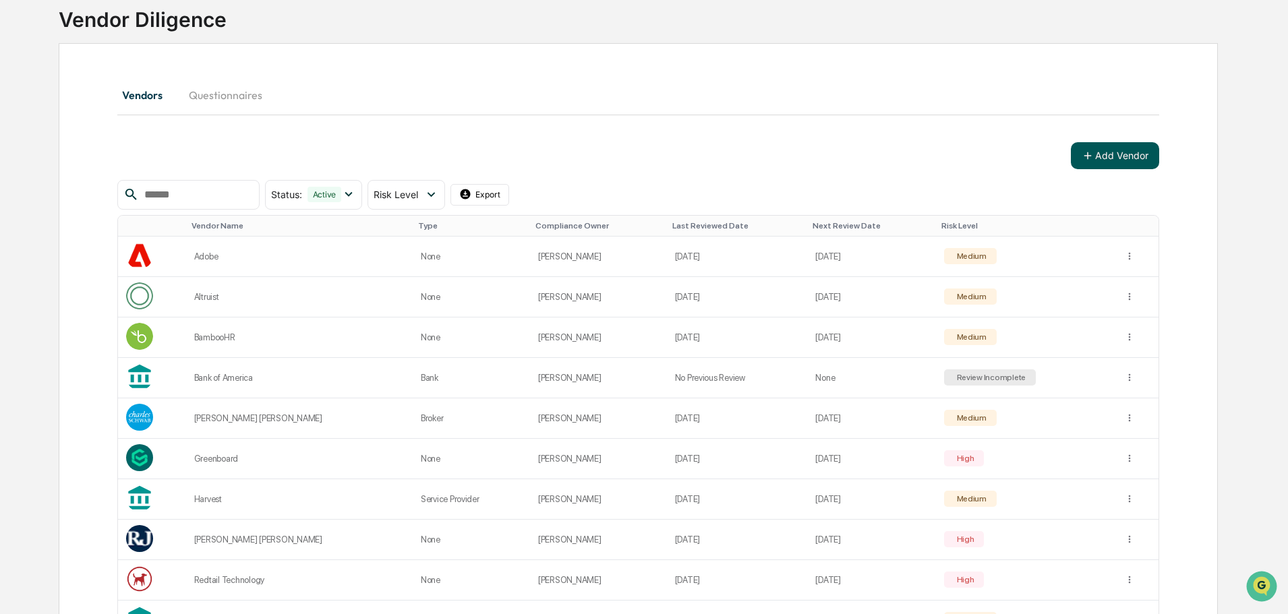
click at [1116, 165] on button "Add Vendor" at bounding box center [1115, 155] width 88 height 27
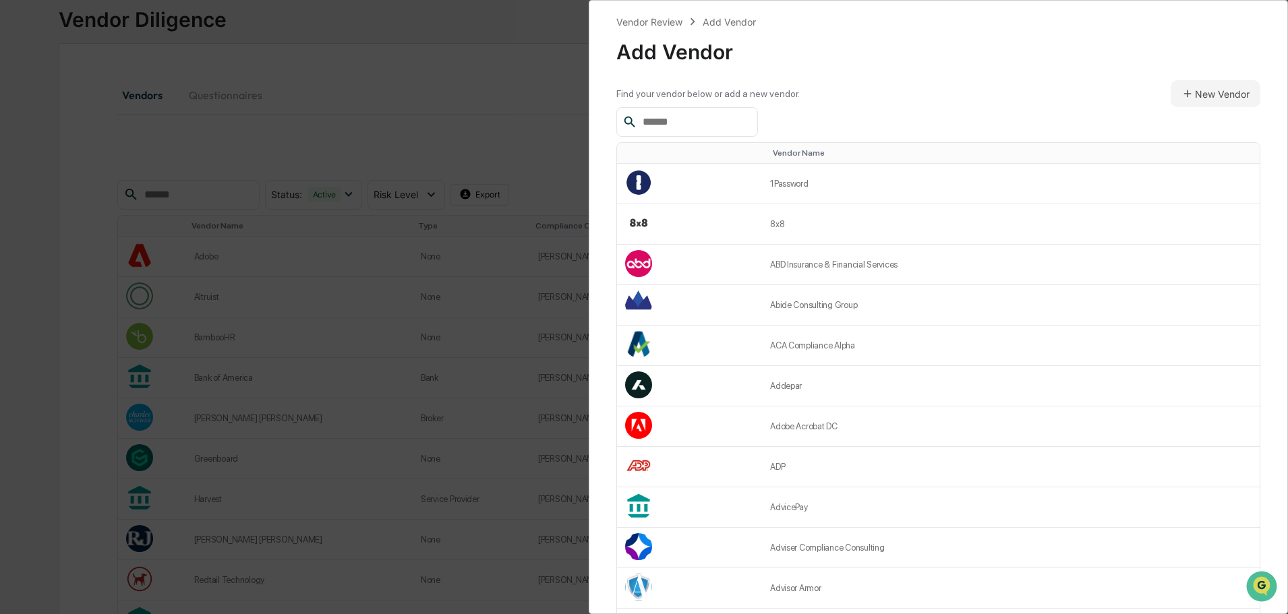
click at [673, 119] on input "text" at bounding box center [694, 122] width 115 height 18
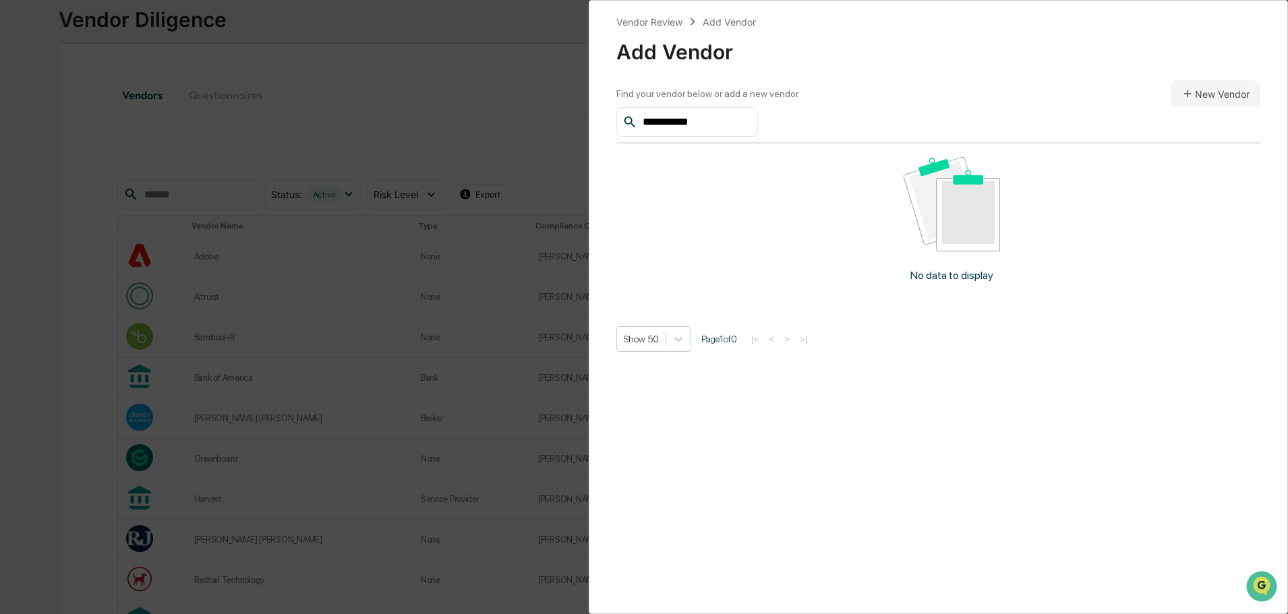
type input "**********"
click at [1224, 96] on button "New Vendor" at bounding box center [1215, 93] width 90 height 27
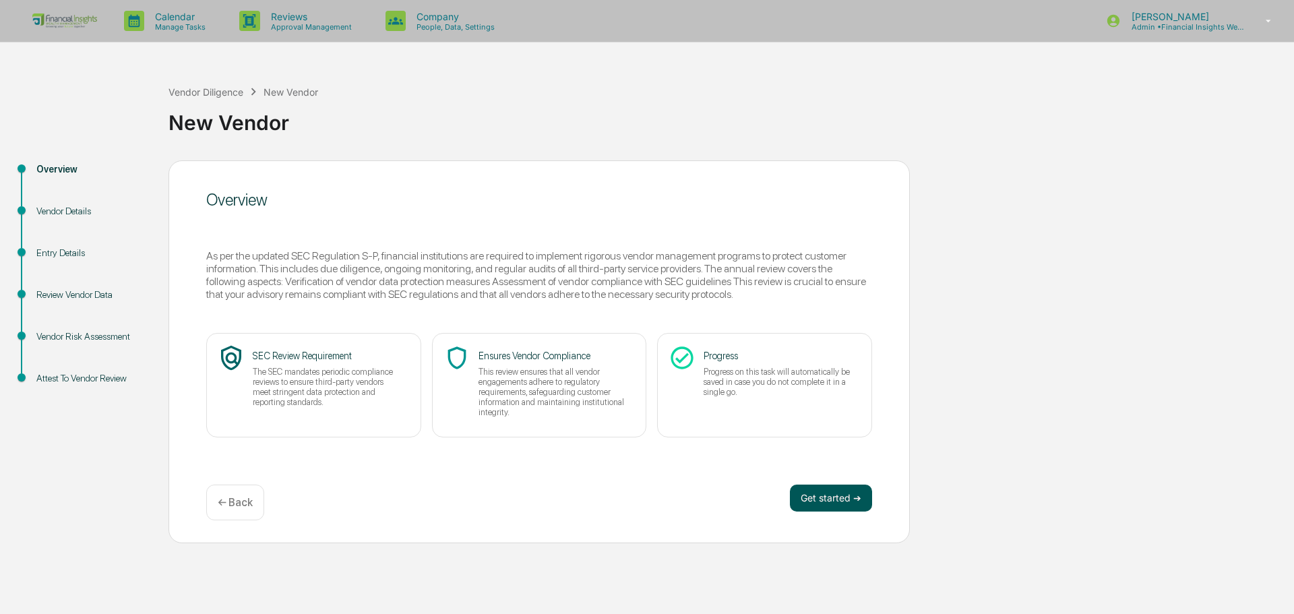
click at [829, 500] on button "Get started ➔" at bounding box center [831, 498] width 82 height 27
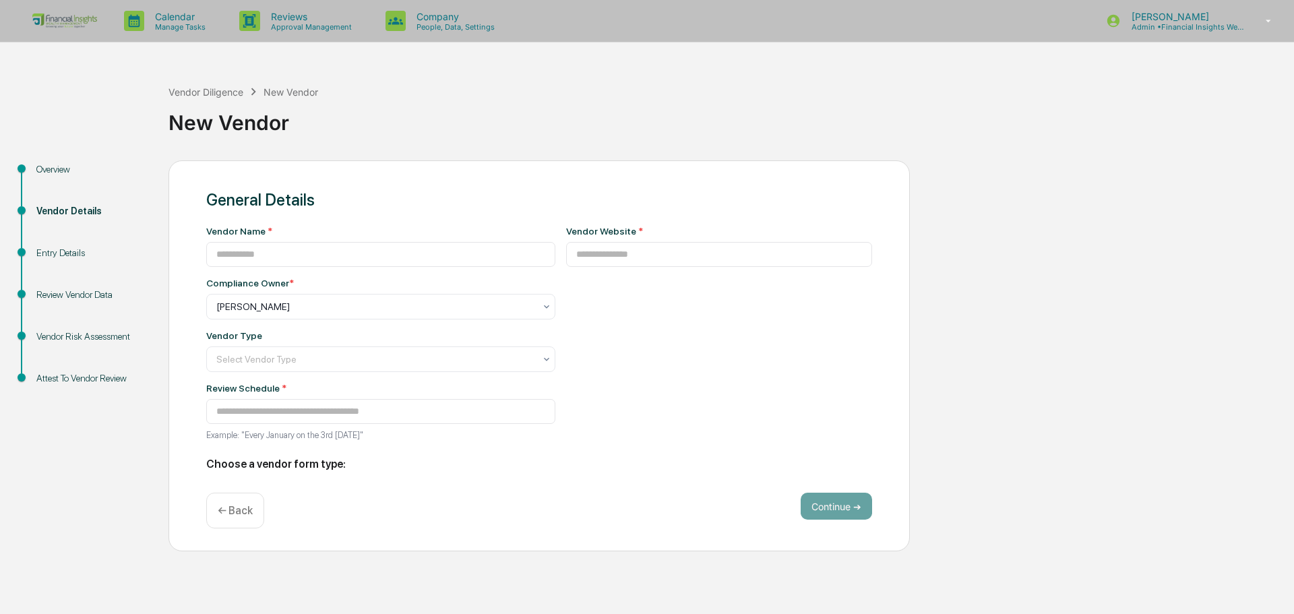
type input "**********"
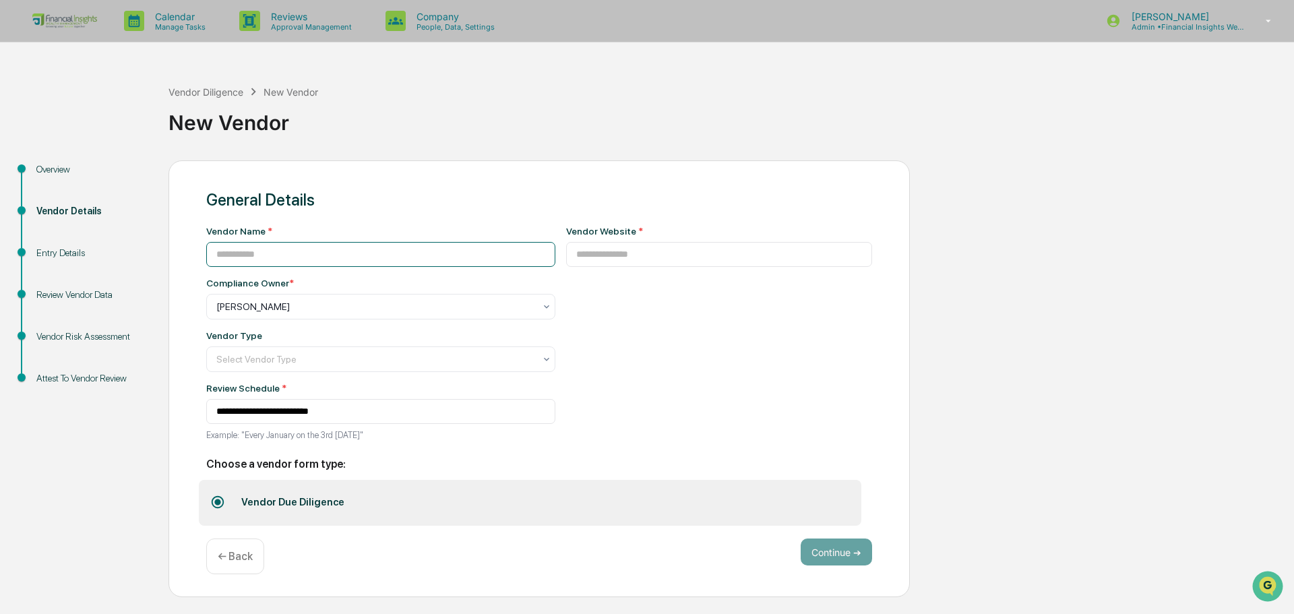
click at [253, 264] on input at bounding box center [380, 254] width 349 height 25
type input "**********"
click at [622, 265] on input at bounding box center [719, 254] width 307 height 25
click at [643, 254] on input at bounding box center [719, 254] width 307 height 25
paste input "**********"
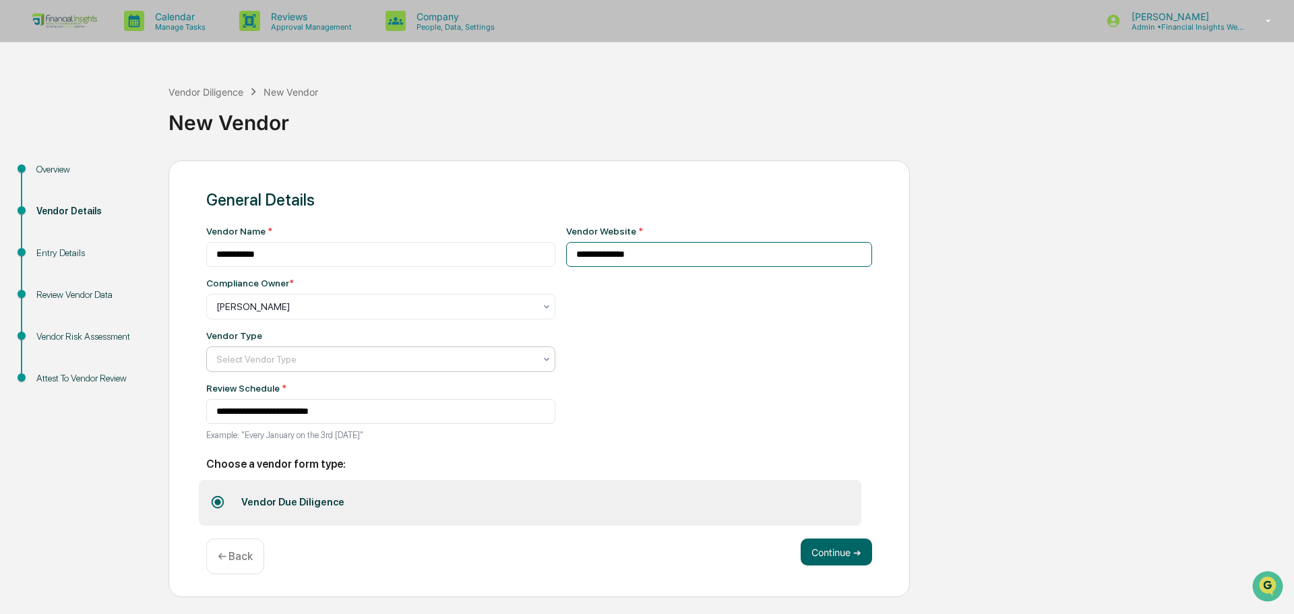
type input "**********"
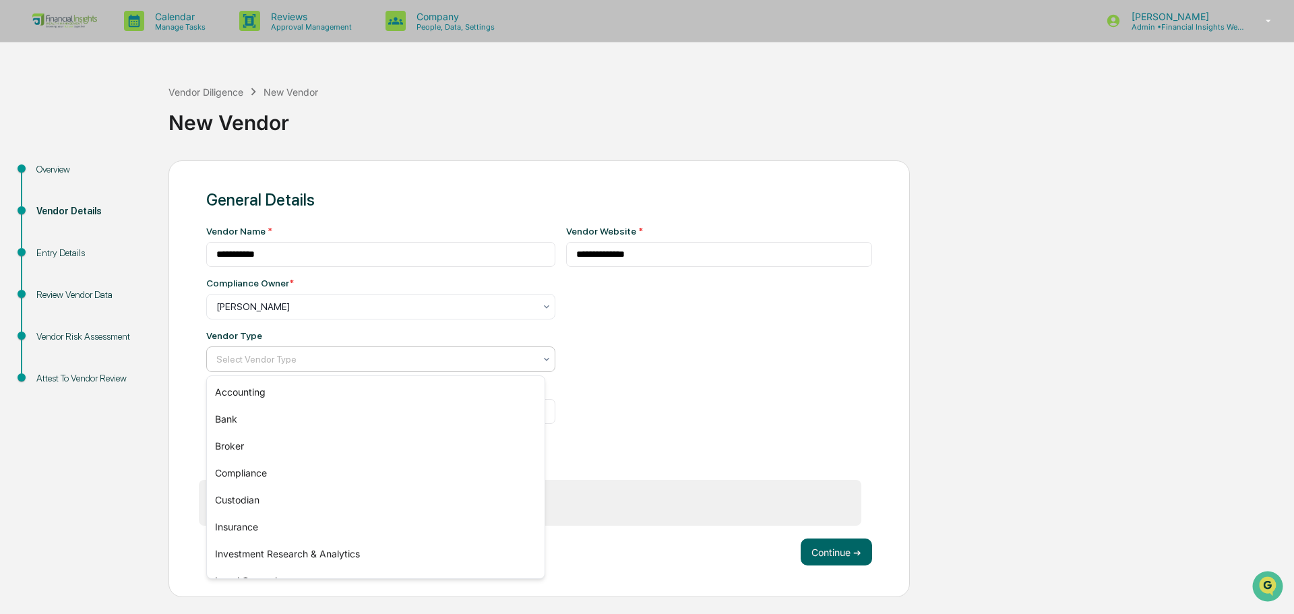
click at [347, 367] on div "Select Vendor Type" at bounding box center [376, 359] width 332 height 19
click at [305, 417] on div "Bank" at bounding box center [376, 419] width 338 height 27
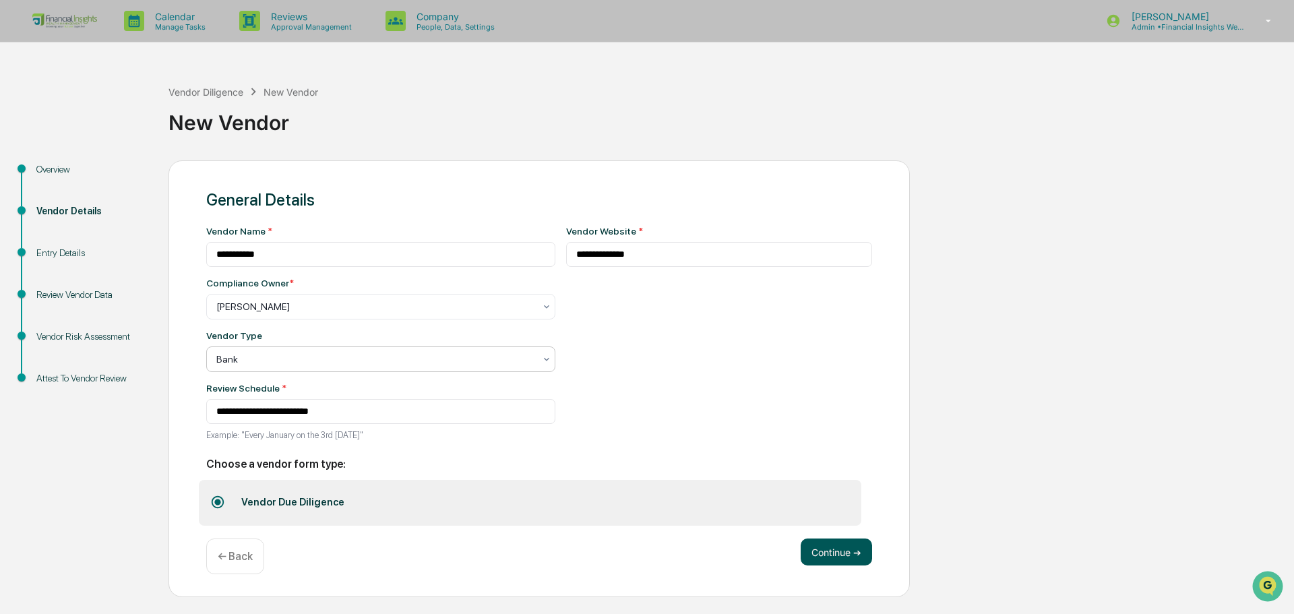
click at [826, 558] on button "Continue ➔" at bounding box center [836, 552] width 71 height 27
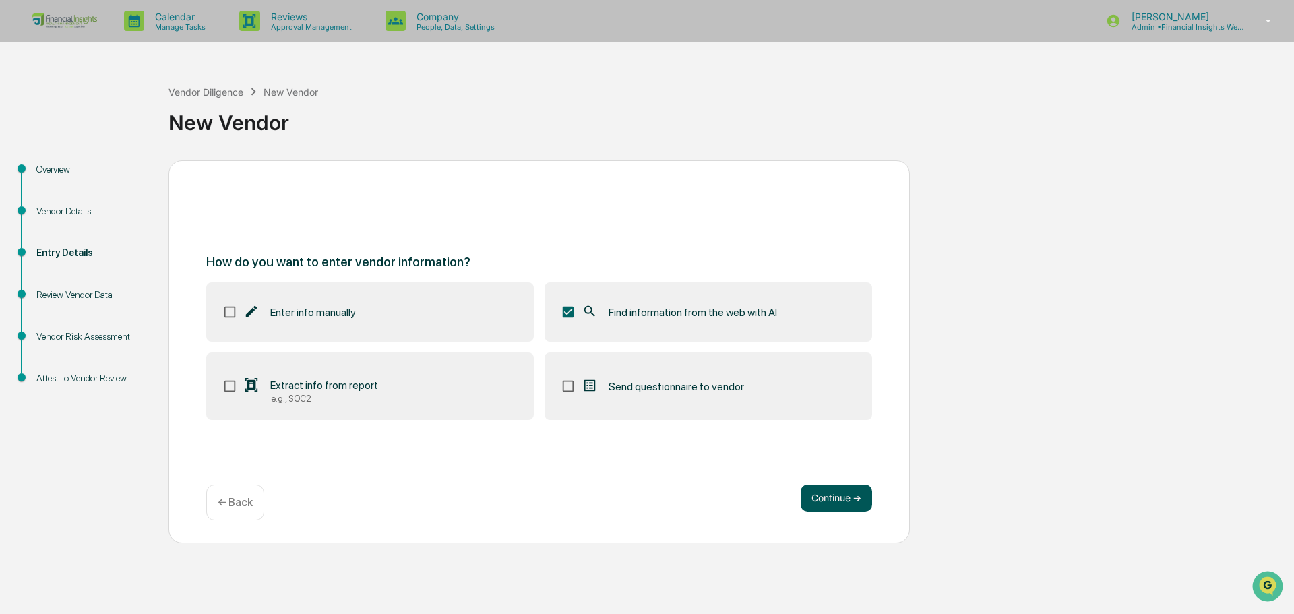
click at [862, 508] on button "Continue ➔" at bounding box center [836, 498] width 71 height 27
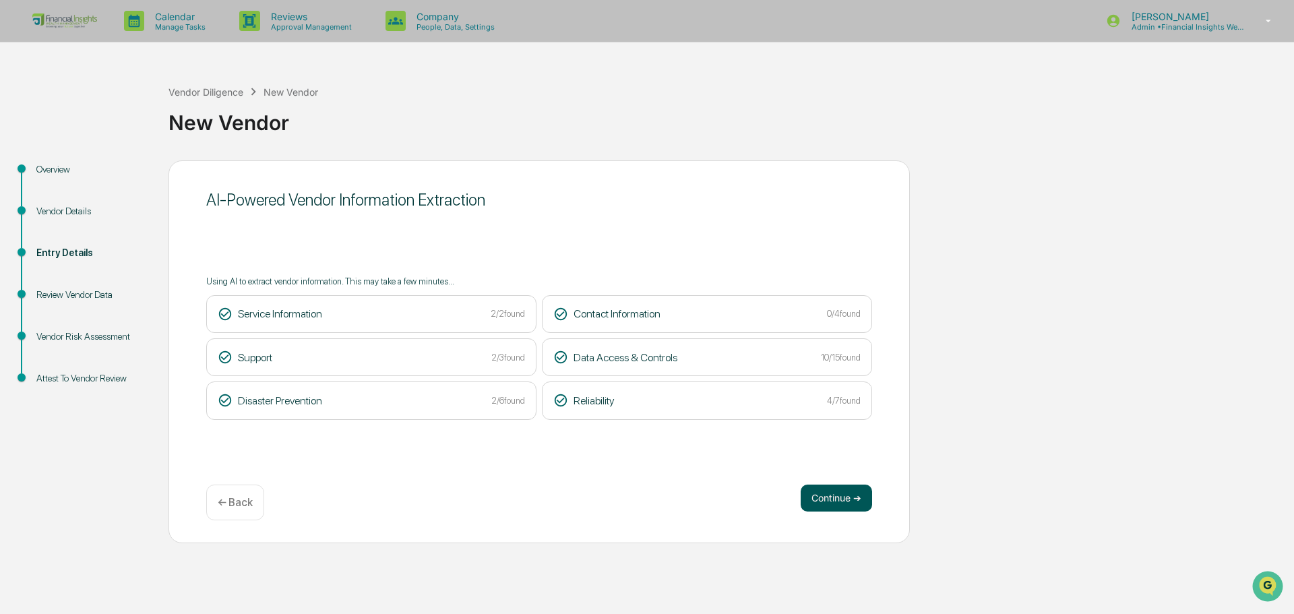
click at [842, 498] on button "Continue ➔" at bounding box center [836, 498] width 71 height 27
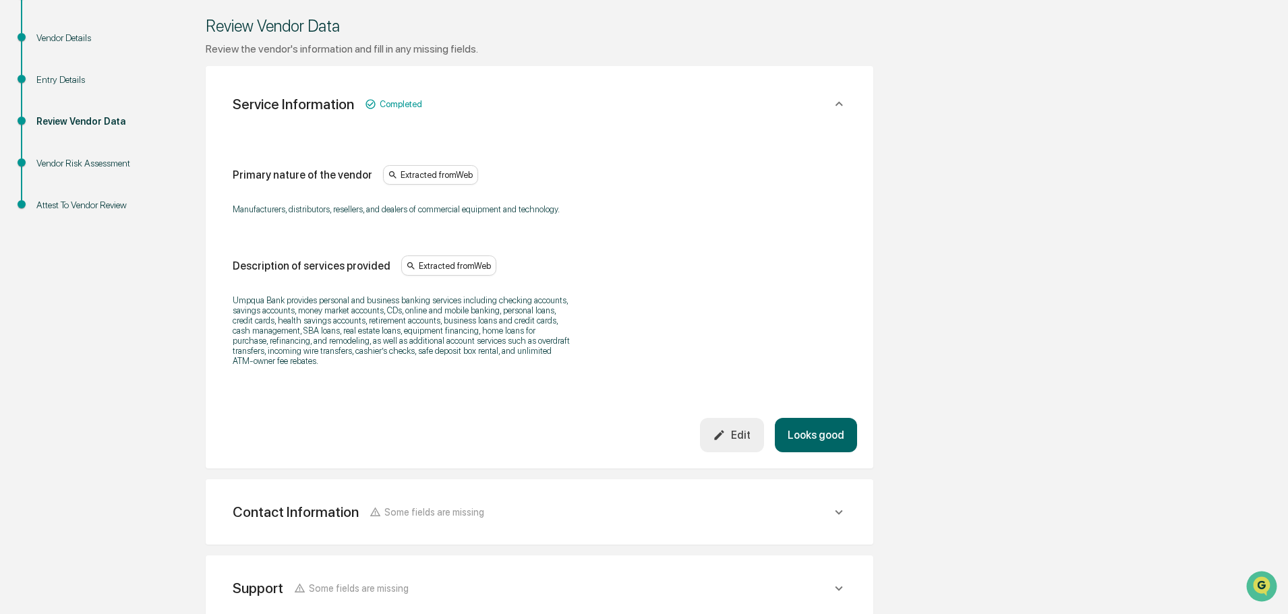
scroll to position [202, 0]
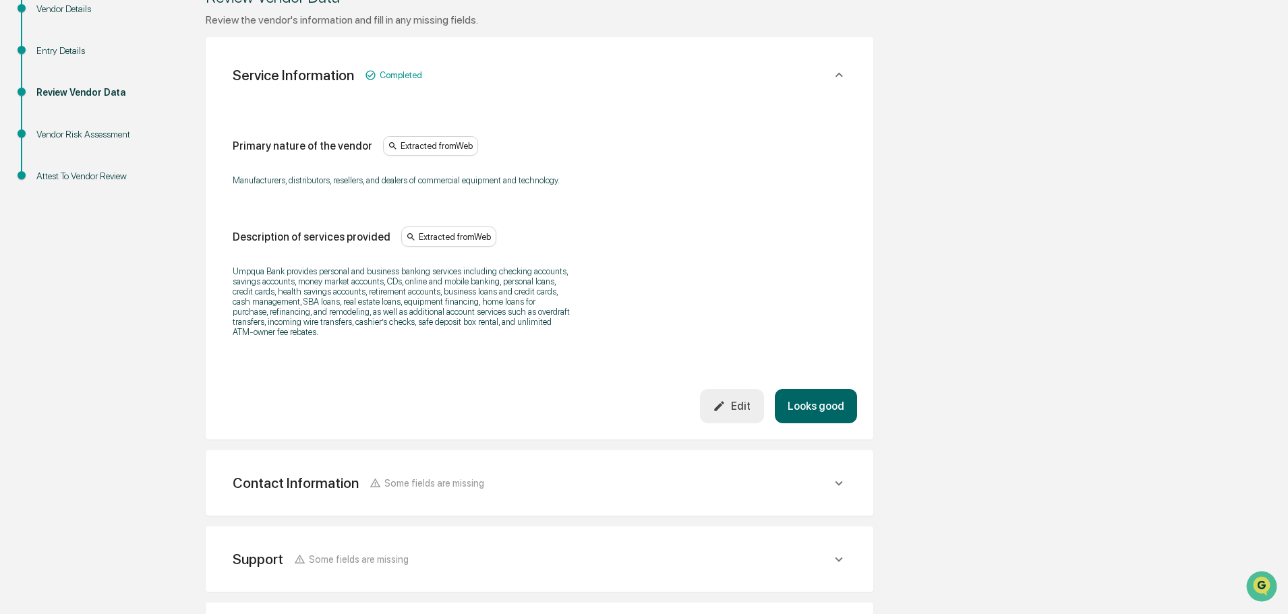
click at [841, 402] on button "Looks good" at bounding box center [816, 406] width 82 height 34
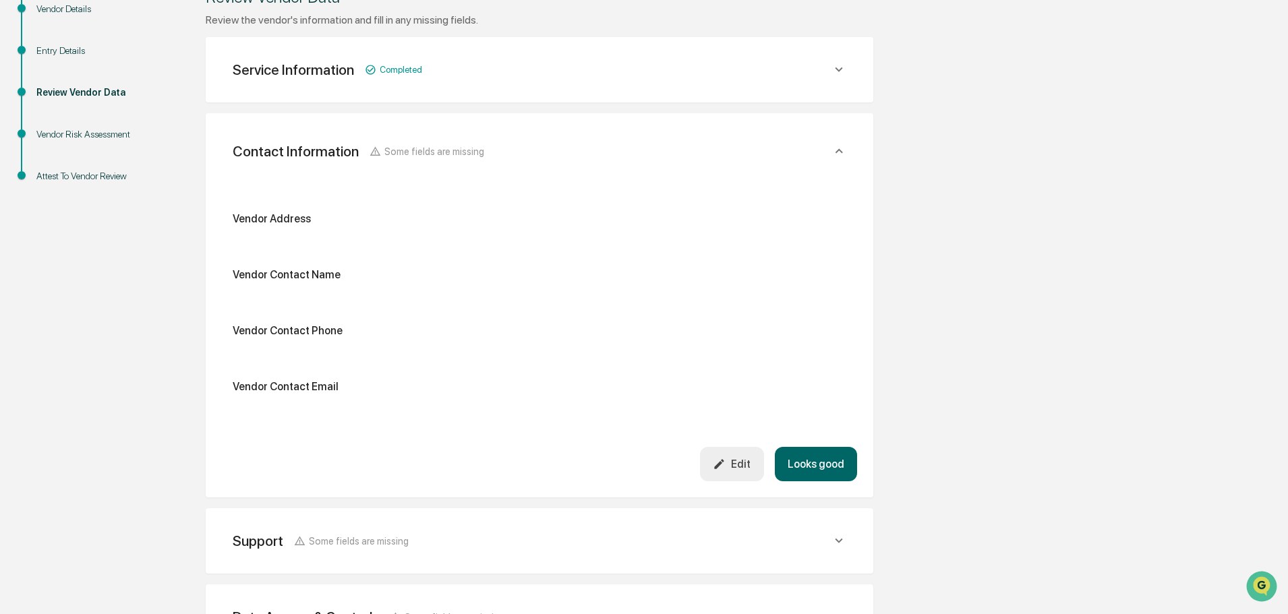
scroll to position [239, 0]
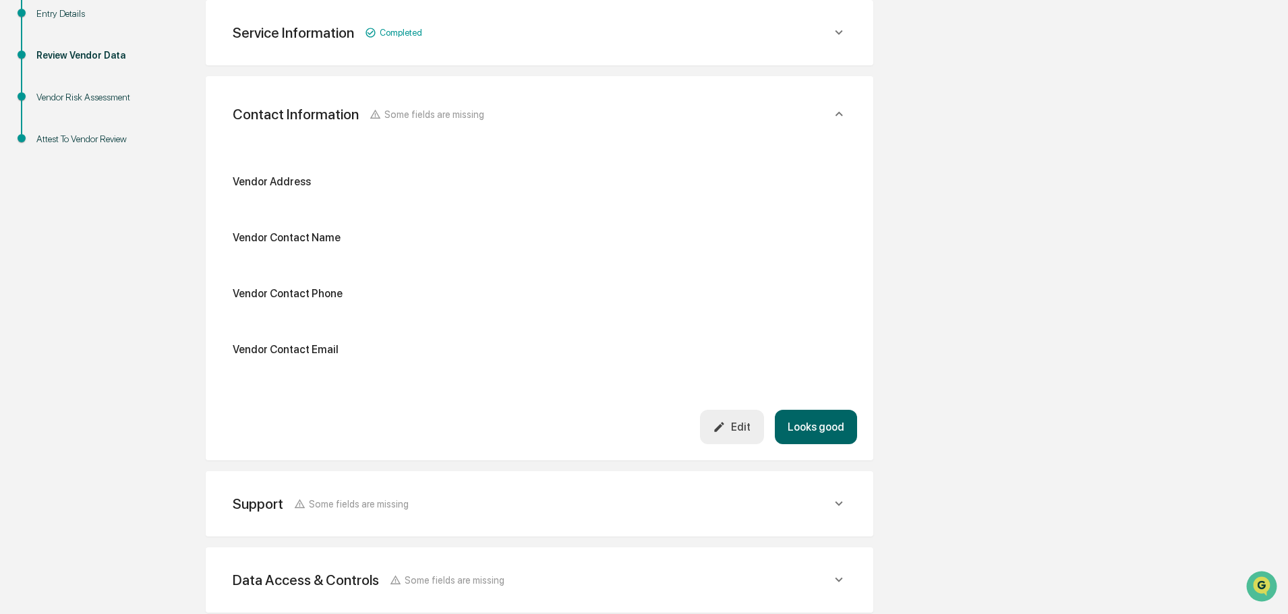
click at [725, 427] on icon "button" at bounding box center [719, 427] width 13 height 13
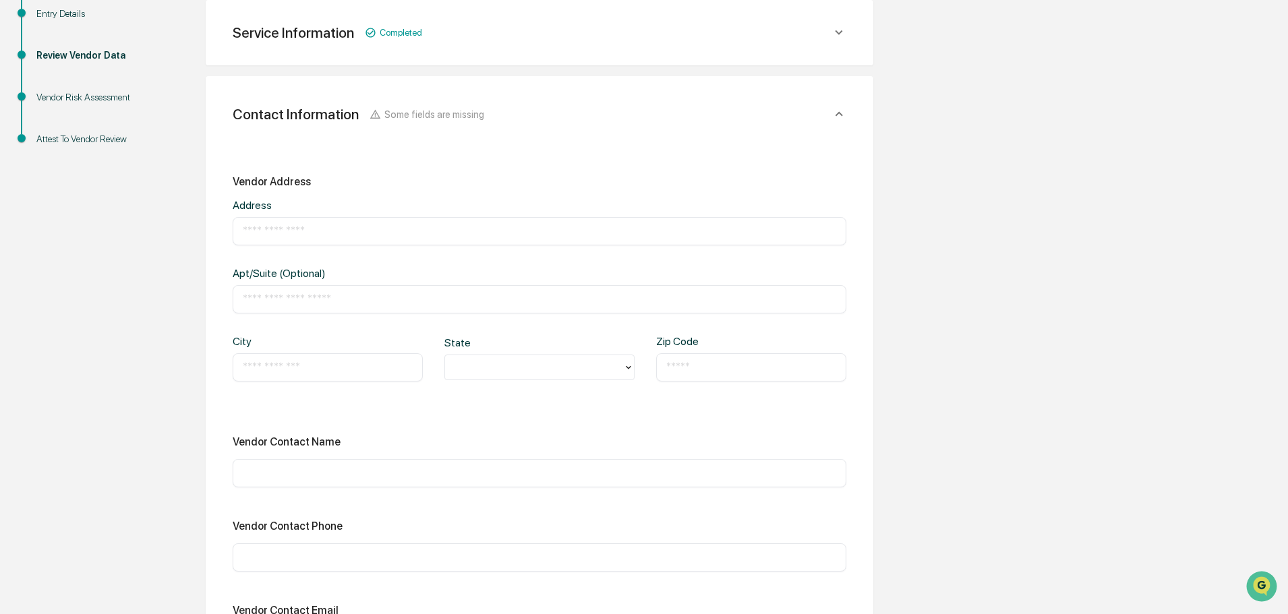
click at [291, 233] on input "text" at bounding box center [539, 231] width 593 height 13
paste input "**********"
drag, startPoint x: 436, startPoint y: 231, endPoint x: 330, endPoint y: 231, distance: 105.8
click at [330, 231] on input "**********" at bounding box center [539, 231] width 593 height 13
type input "**********"
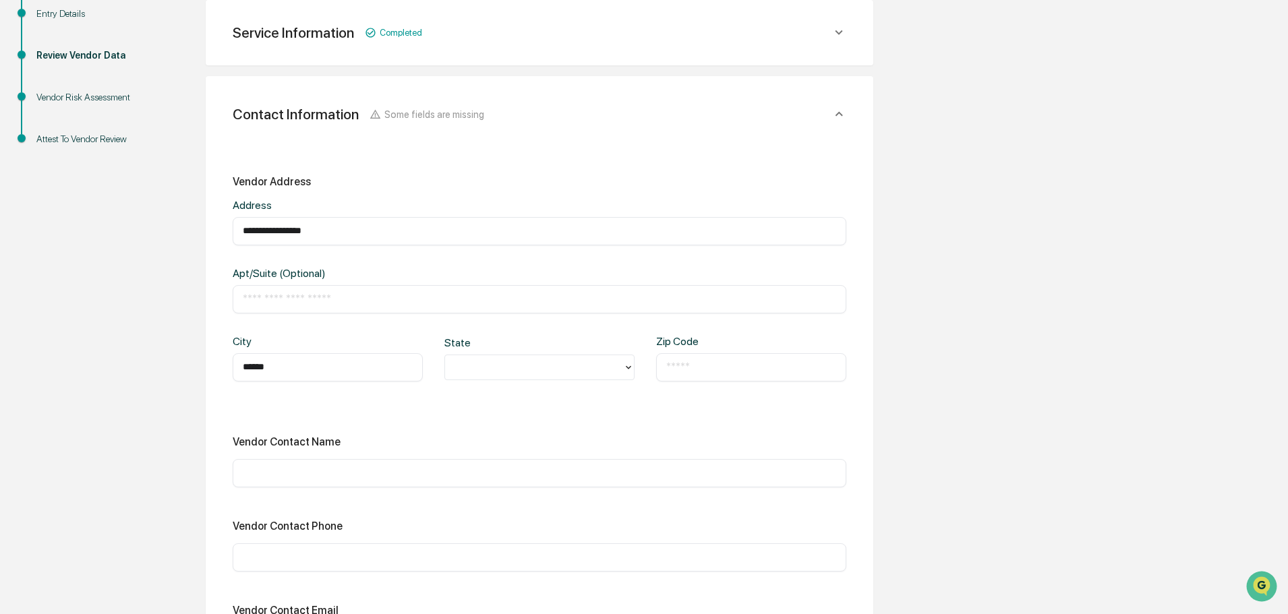
type input "******"
type input "*"
type input "**"
type input "*****"
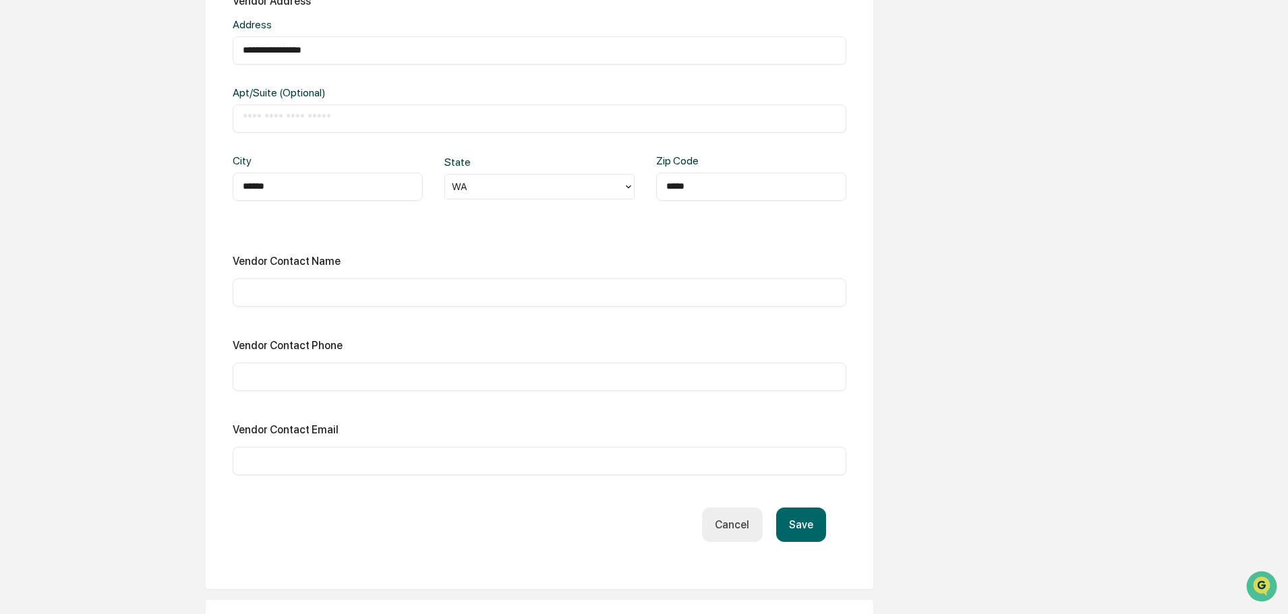
scroll to position [442, 0]
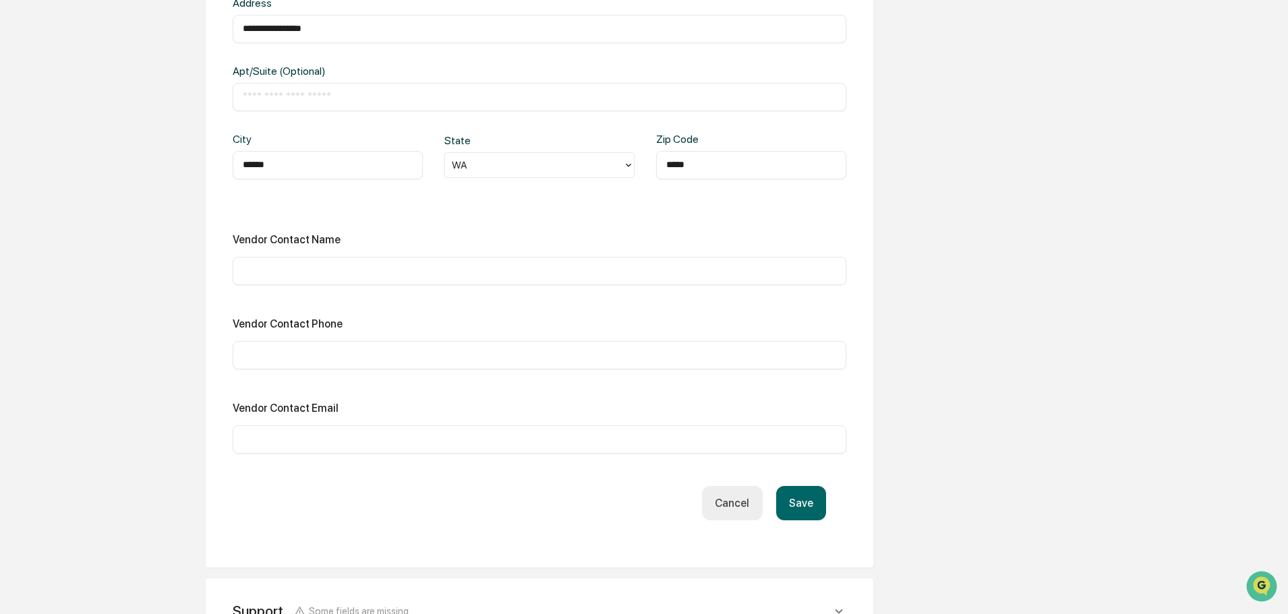
click at [306, 361] on input "text" at bounding box center [539, 355] width 593 height 13
paste input "**********"
type input "**********"
click at [289, 278] on div "​" at bounding box center [540, 271] width 614 height 28
click at [299, 270] on input "text" at bounding box center [539, 270] width 593 height 13
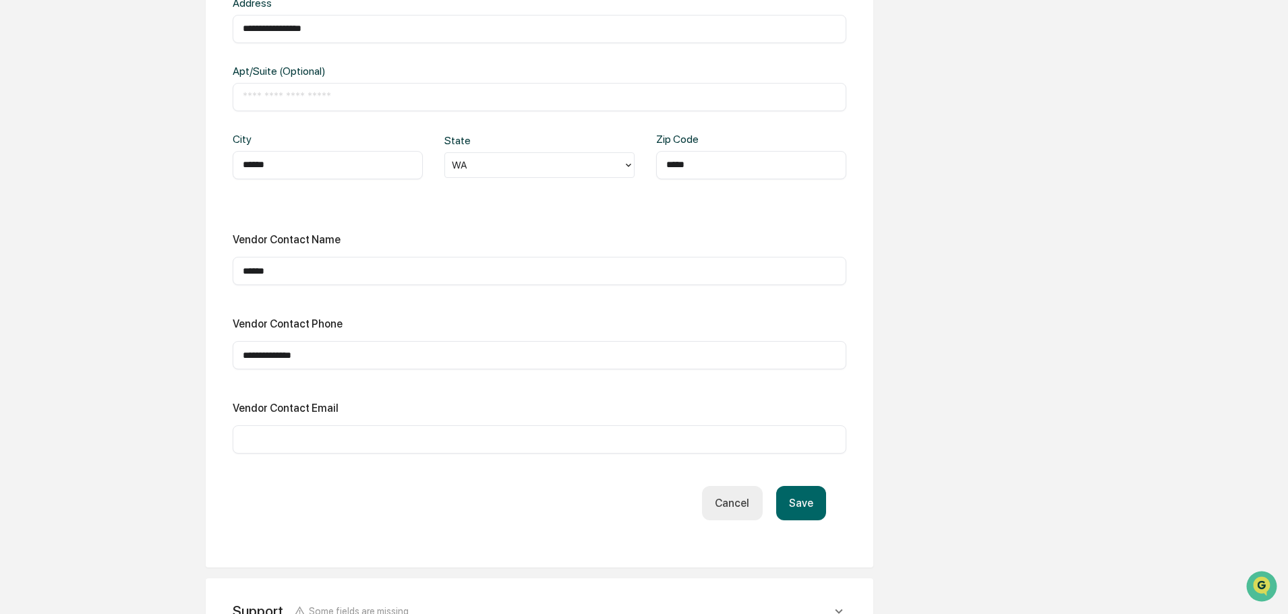
type input "*****"
click at [796, 496] on button "Save" at bounding box center [801, 503] width 50 height 34
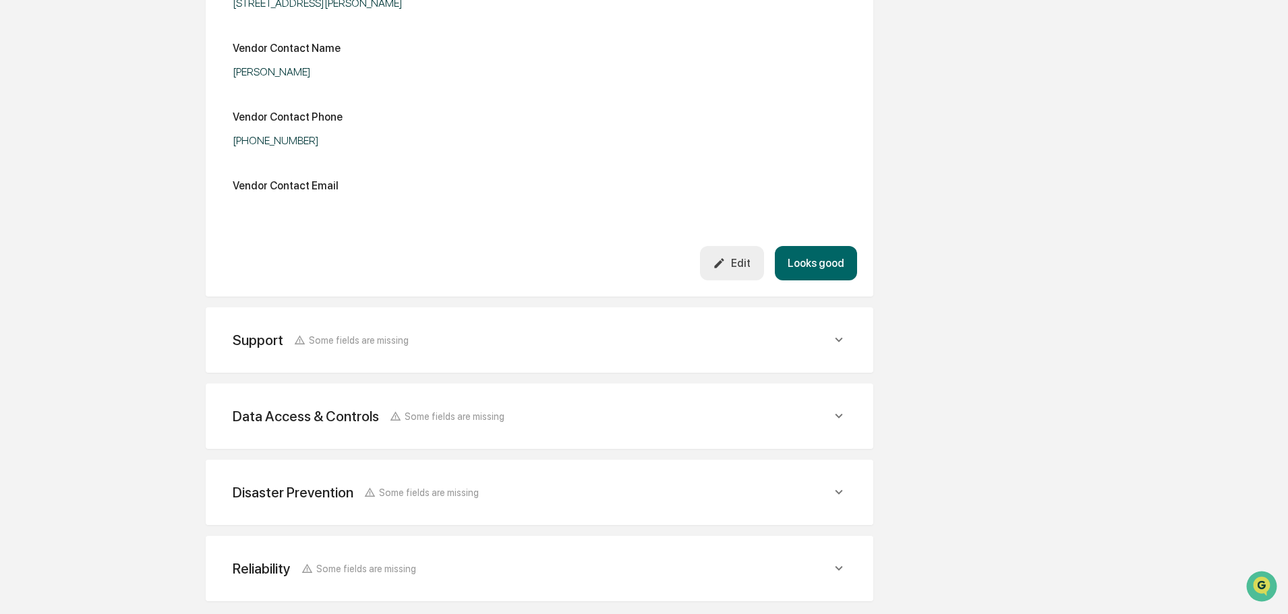
click at [724, 261] on icon "button" at bounding box center [719, 262] width 9 height 9
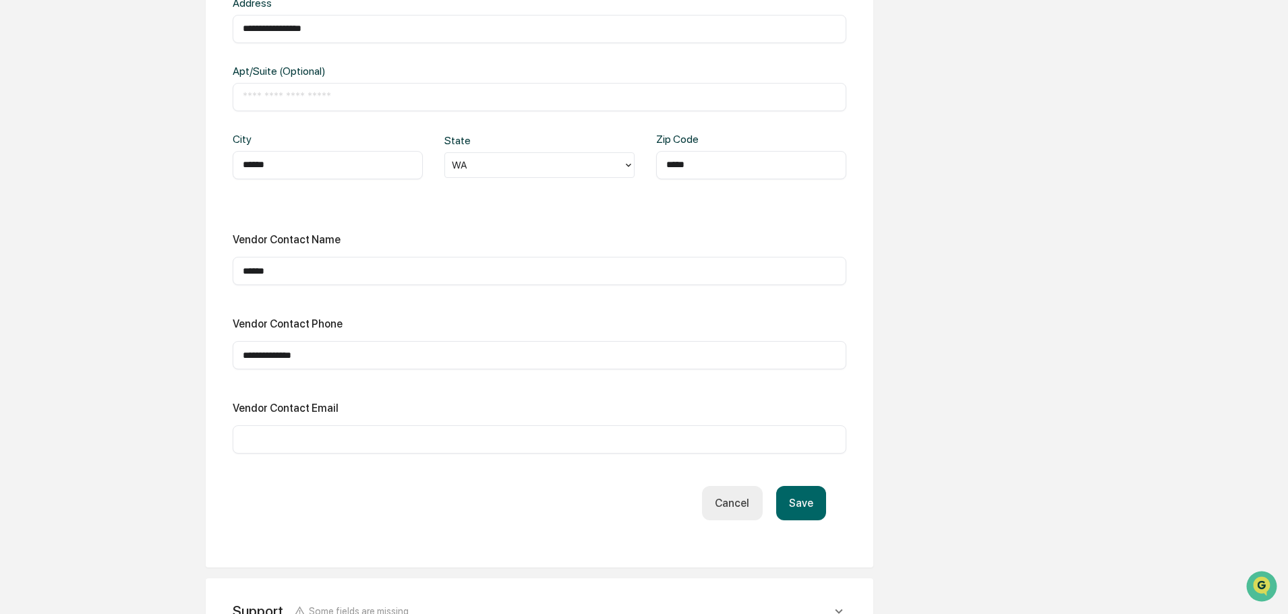
drag, startPoint x: 286, startPoint y: 453, endPoint x: 287, endPoint y: 440, distance: 12.9
click at [286, 450] on div "​" at bounding box center [540, 439] width 614 height 28
paste input "**********"
click at [308, 438] on input "**********" at bounding box center [539, 439] width 593 height 13
click at [304, 442] on input "**********" at bounding box center [539, 439] width 593 height 13
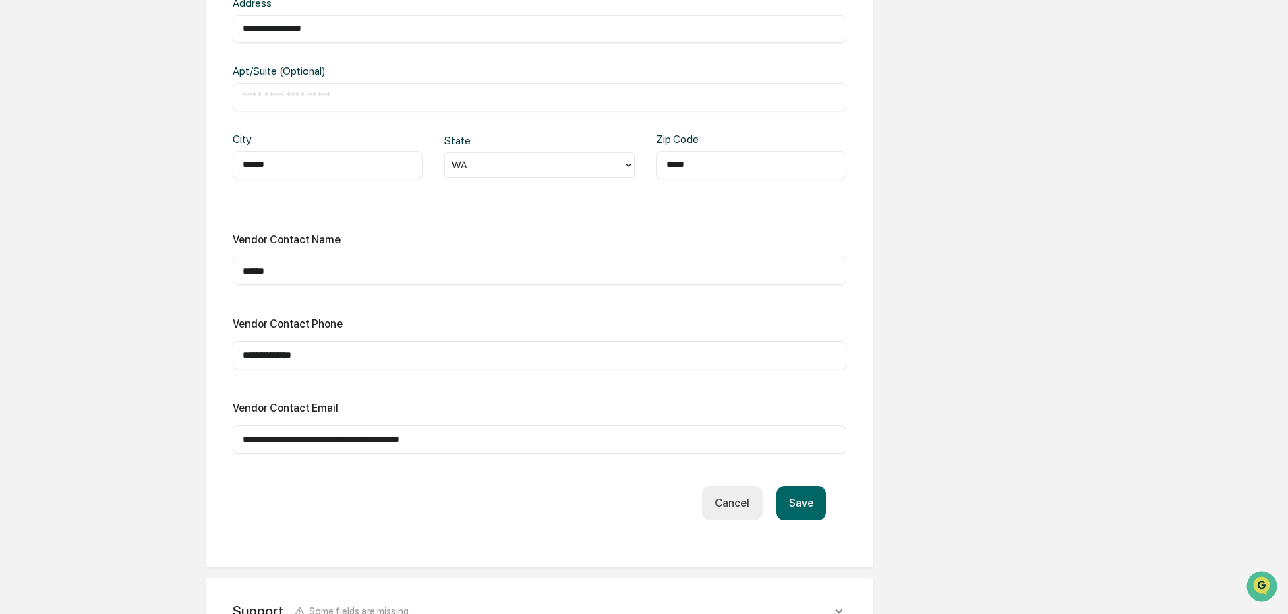
drag, startPoint x: 307, startPoint y: 440, endPoint x: 276, endPoint y: 434, distance: 31.5
click at [276, 434] on input "**********" at bounding box center [539, 439] width 593 height 13
type input "**********"
click at [314, 274] on input "*****" at bounding box center [539, 270] width 593 height 13
paste input "********"
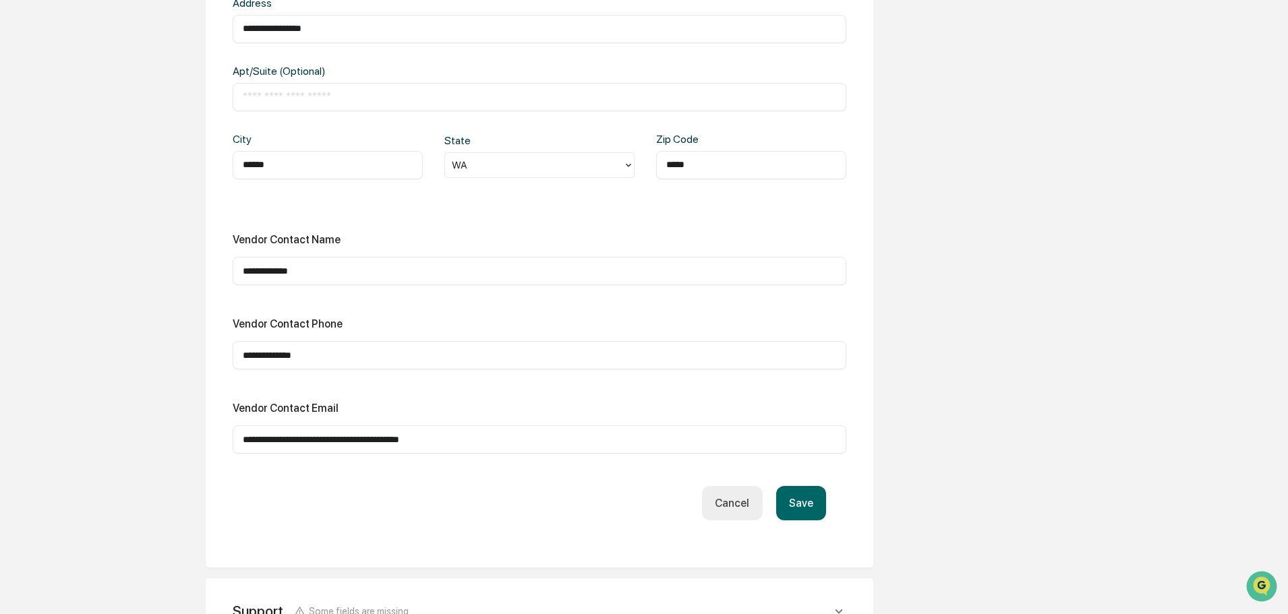
type input "**********"
drag, startPoint x: 321, startPoint y: 436, endPoint x: 189, endPoint y: 430, distance: 132.3
click at [189, 430] on div "**********" at bounding box center [540, 332] width 742 height 1226
click at [456, 444] on input "**********" at bounding box center [539, 439] width 593 height 13
type input "**********"
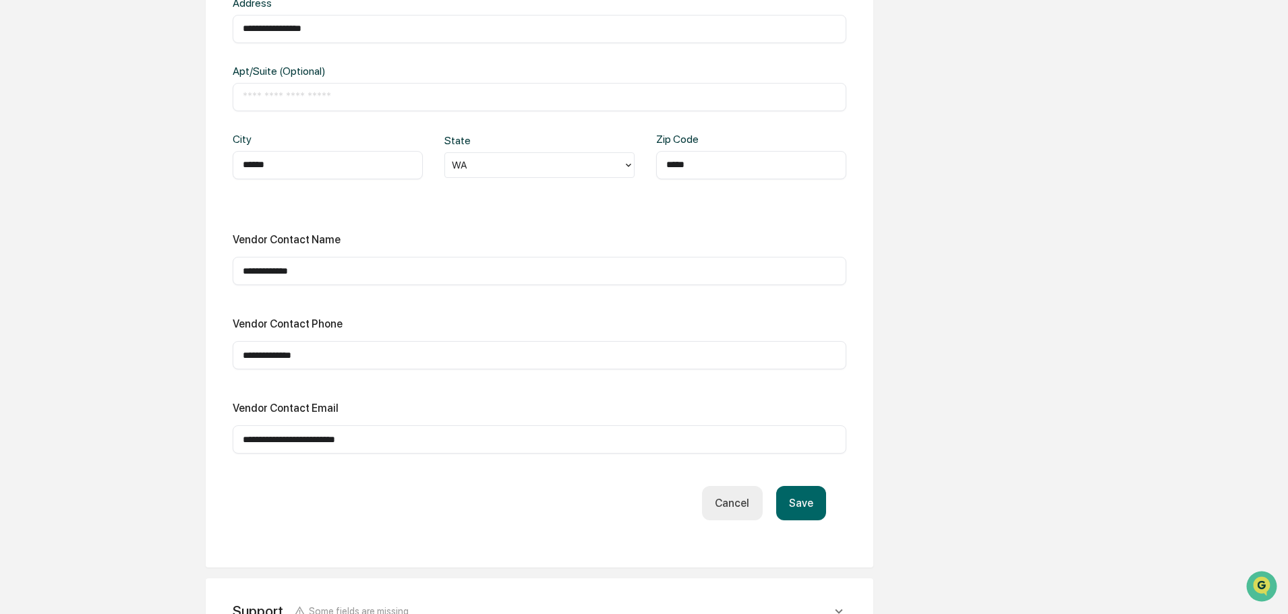
click at [812, 507] on button "Save" at bounding box center [801, 503] width 50 height 34
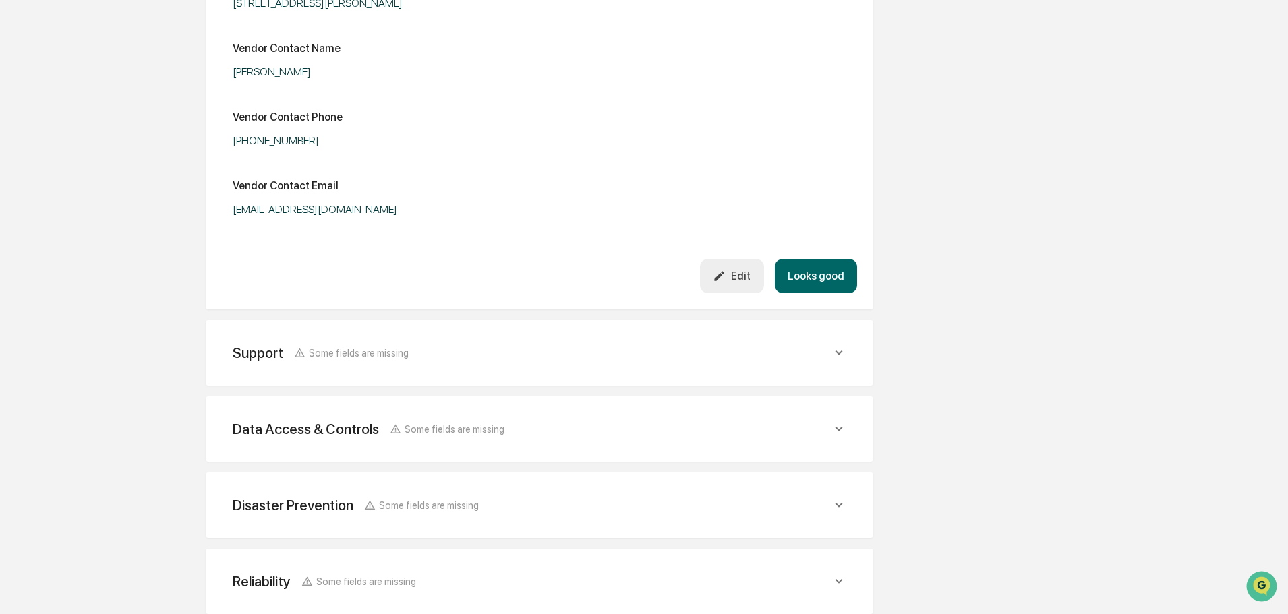
click at [416, 353] on div "Support Some fields are missing" at bounding box center [532, 353] width 599 height 17
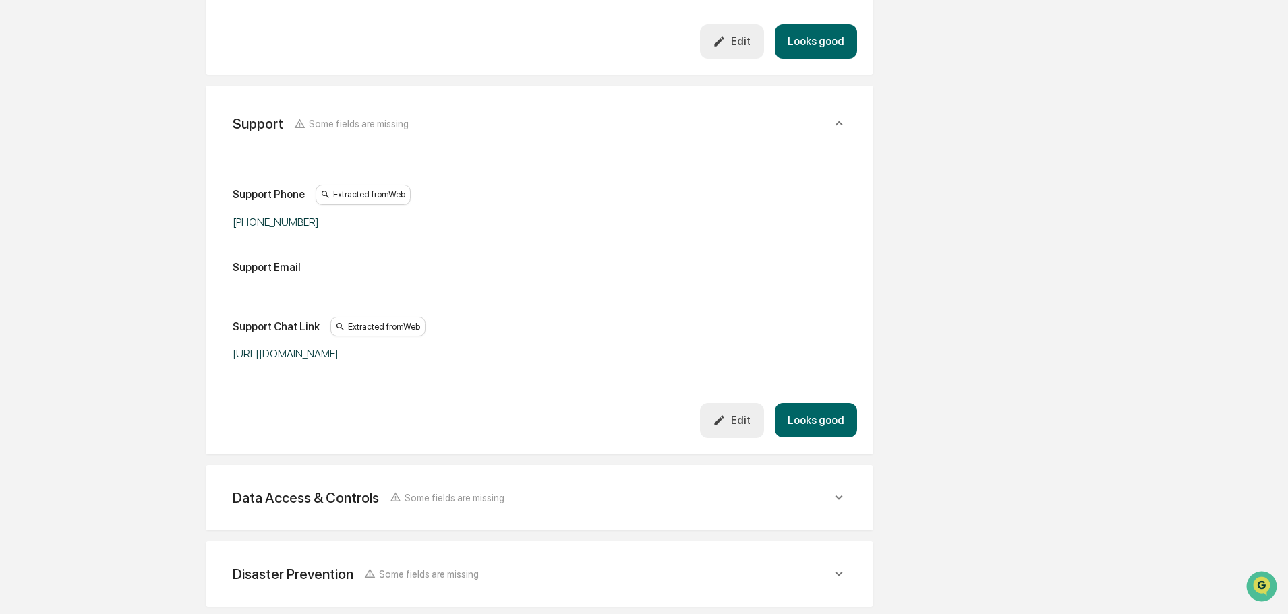
scroll to position [711, 0]
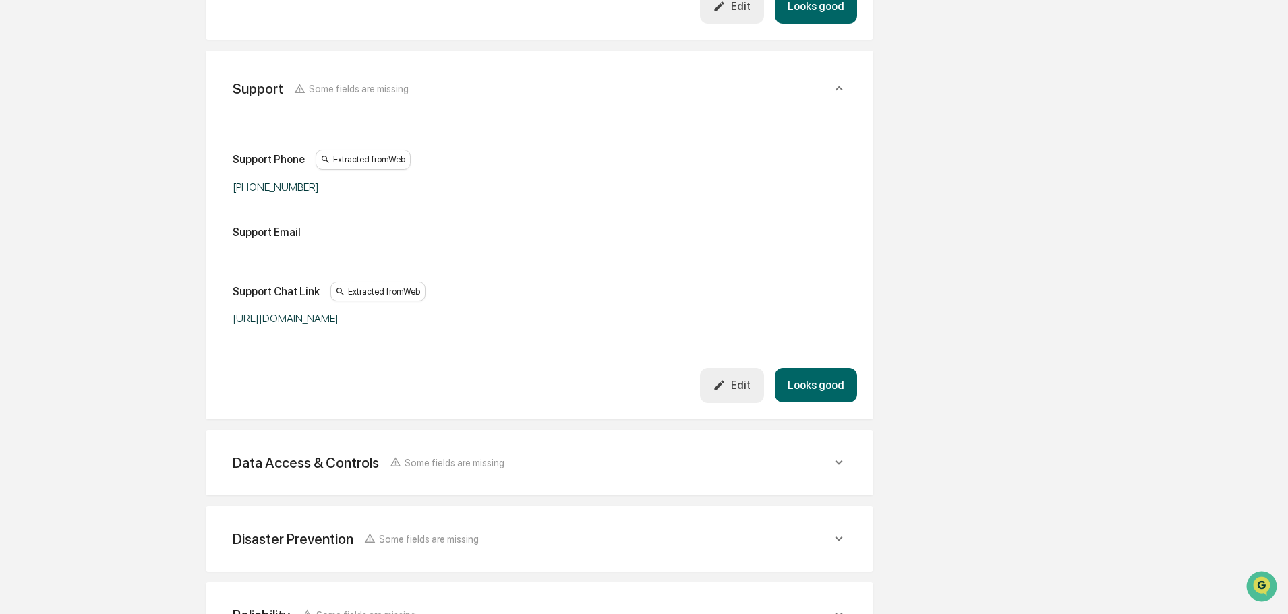
click at [831, 387] on button "Looks good" at bounding box center [816, 385] width 82 height 34
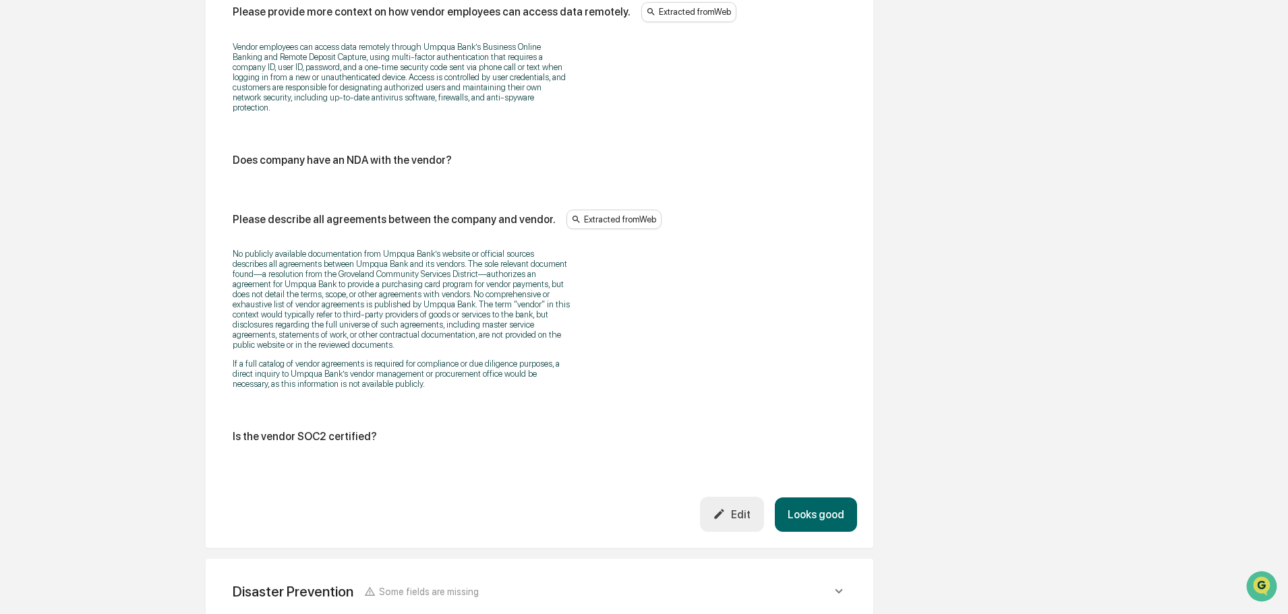
scroll to position [1823, 0]
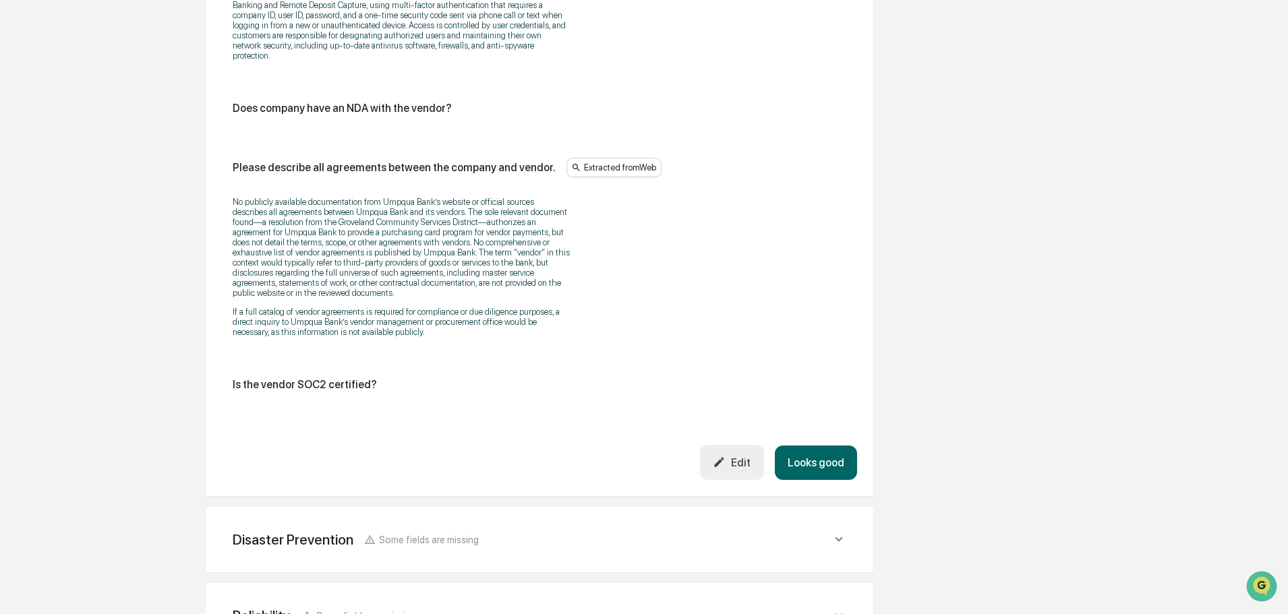
click at [838, 460] on button "Looks good" at bounding box center [816, 463] width 82 height 34
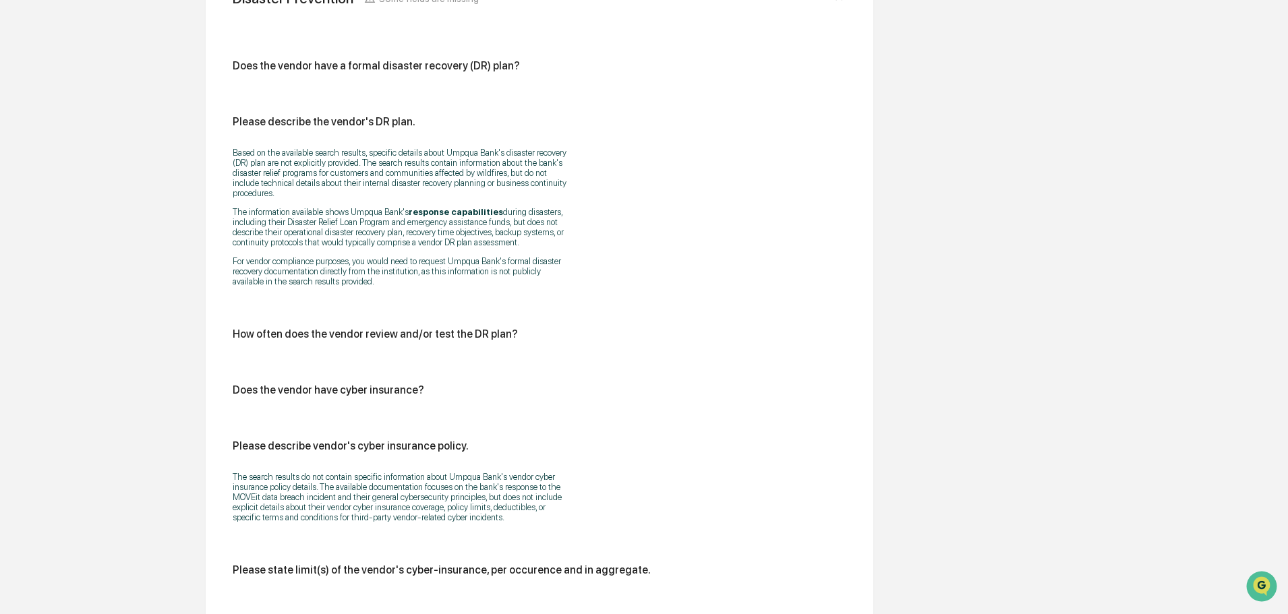
scroll to position [798, 0]
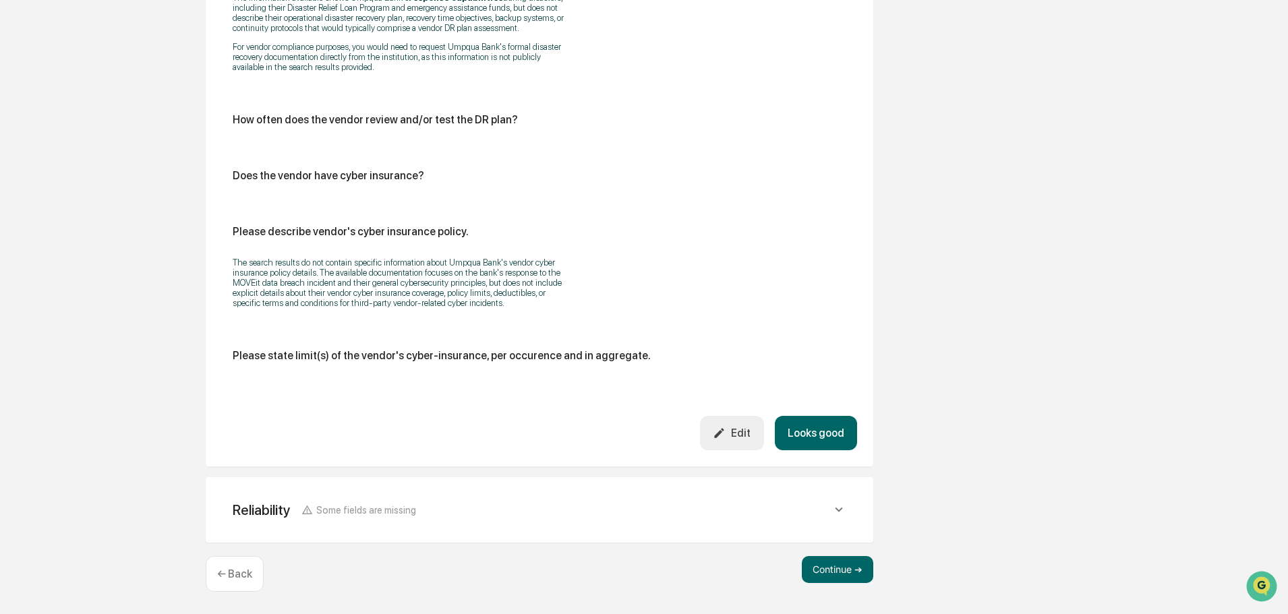
click at [823, 430] on button "Looks good" at bounding box center [816, 433] width 82 height 34
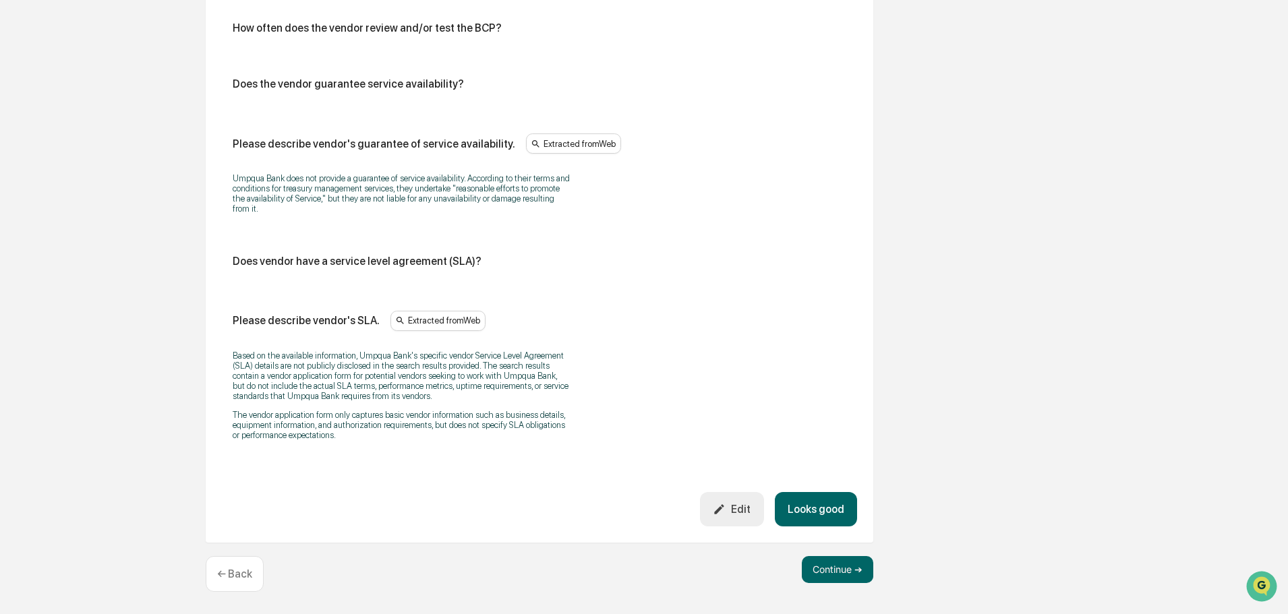
click at [829, 514] on button "Looks good" at bounding box center [816, 509] width 82 height 34
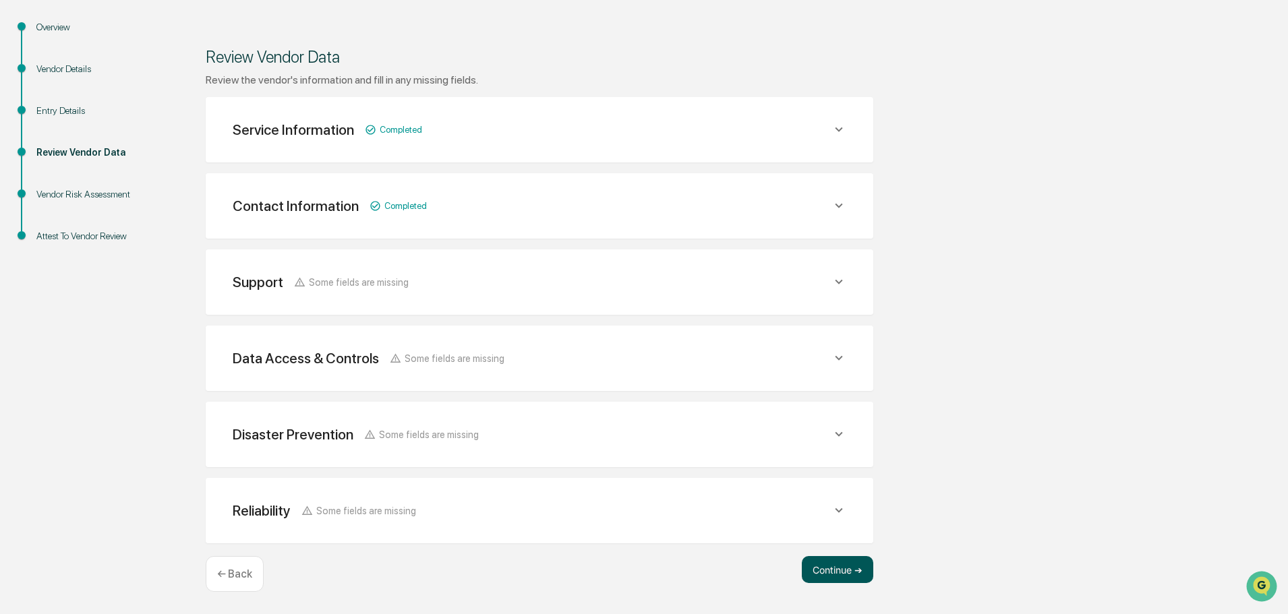
scroll to position [142, 0]
click at [843, 565] on button "Continue ➔" at bounding box center [837, 569] width 71 height 27
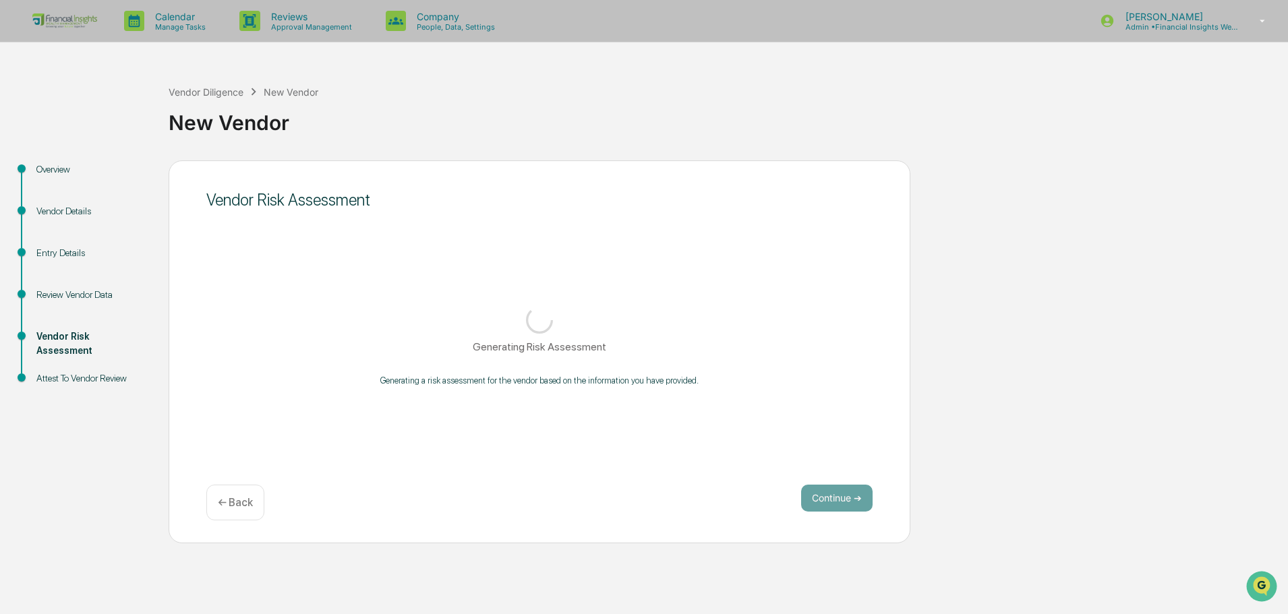
scroll to position [0, 0]
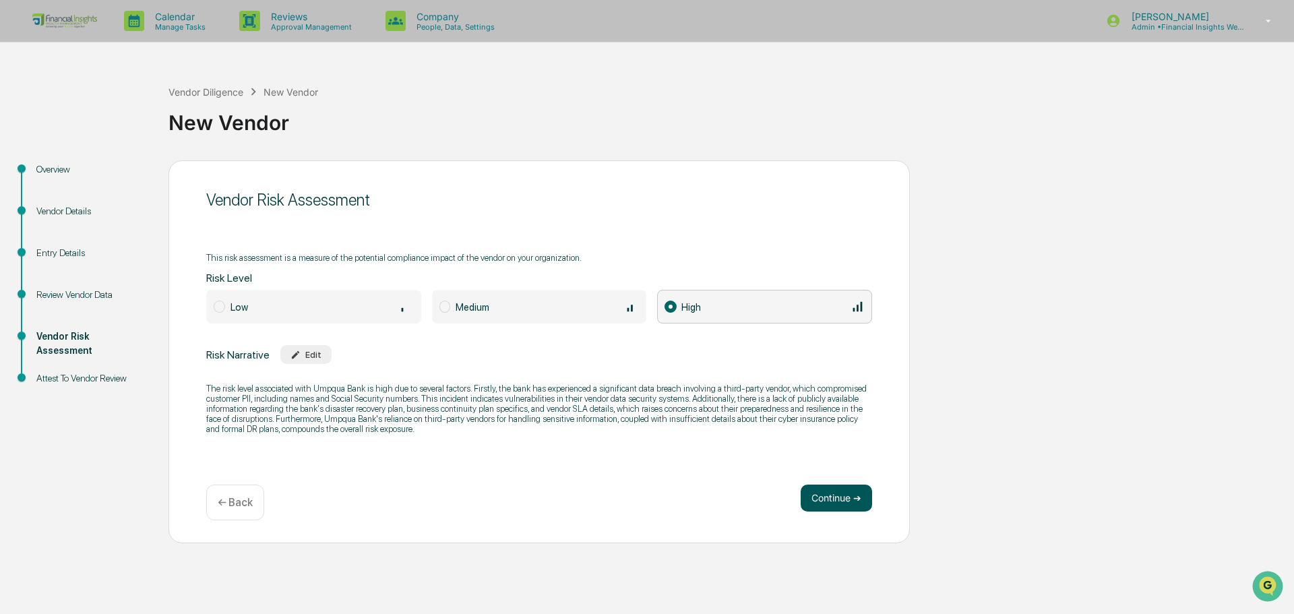
click at [843, 504] on button "Continue ➔" at bounding box center [836, 498] width 71 height 27
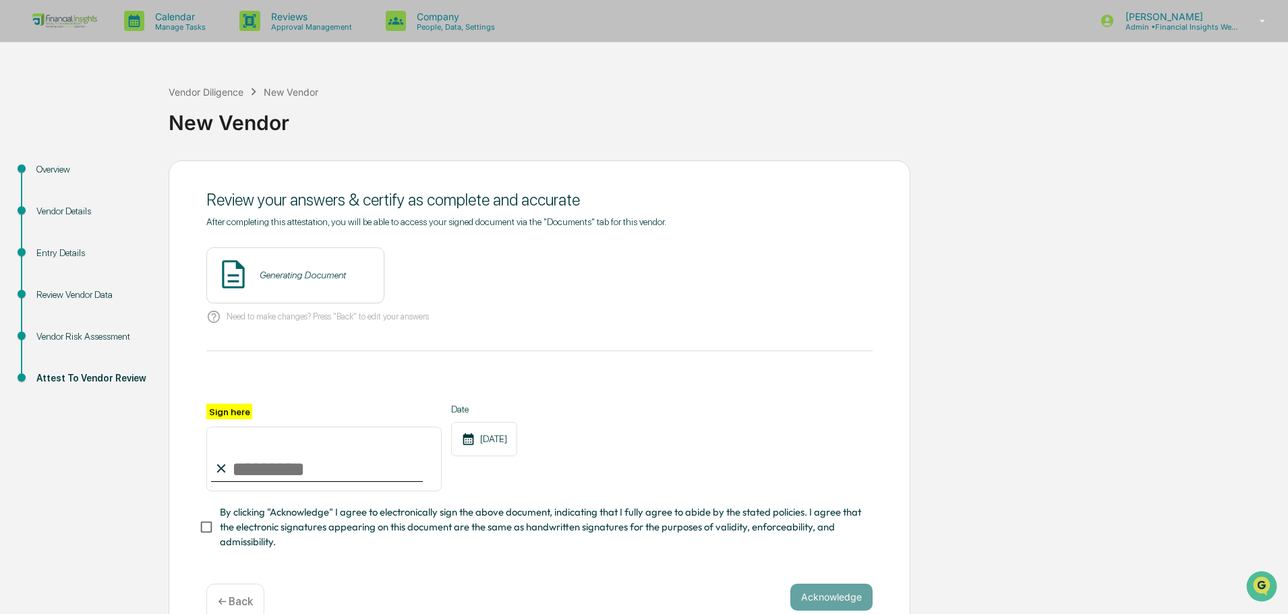
click at [246, 469] on input "Sign here" at bounding box center [323, 459] width 235 height 65
type input "**********"
click at [833, 603] on button "Acknowledge" at bounding box center [831, 597] width 82 height 27
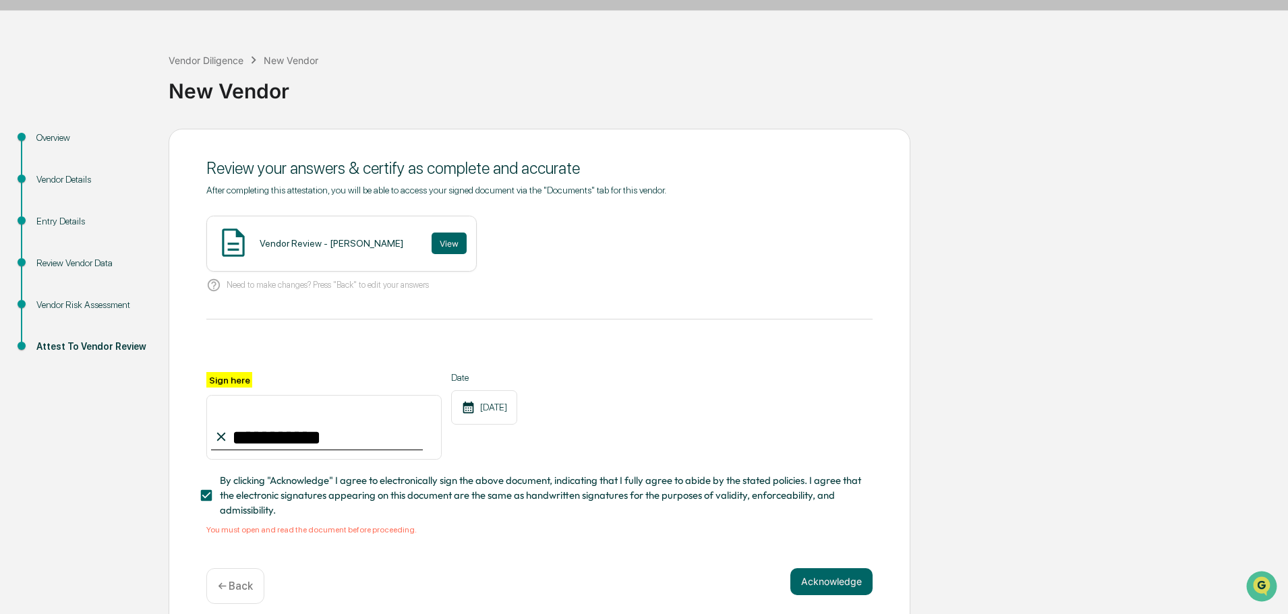
scroll to position [49, 0]
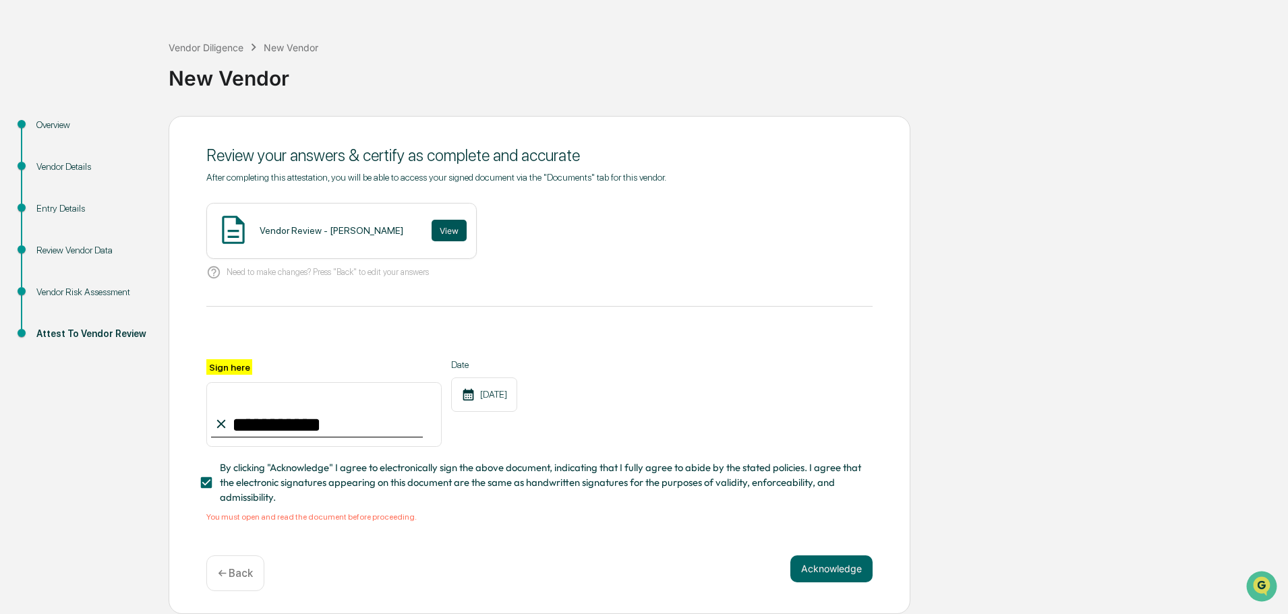
click at [434, 220] on button "View" at bounding box center [448, 231] width 35 height 22
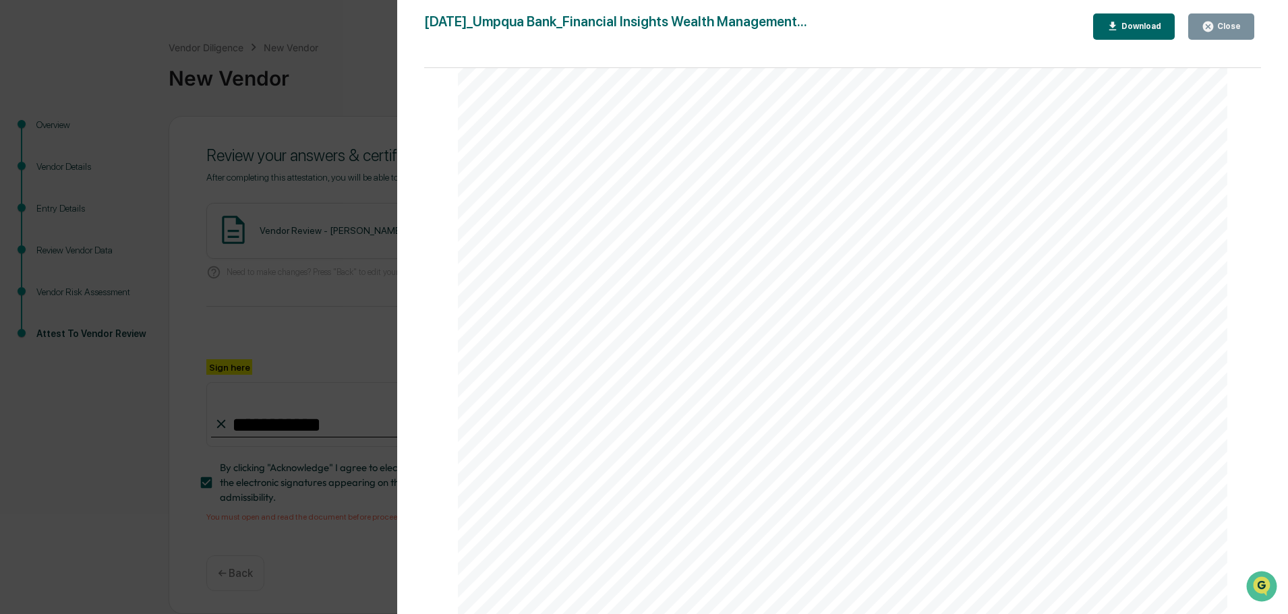
scroll to position [337, 0]
click at [595, 188] on span "SLA" at bounding box center [604, 188] width 18 height 10
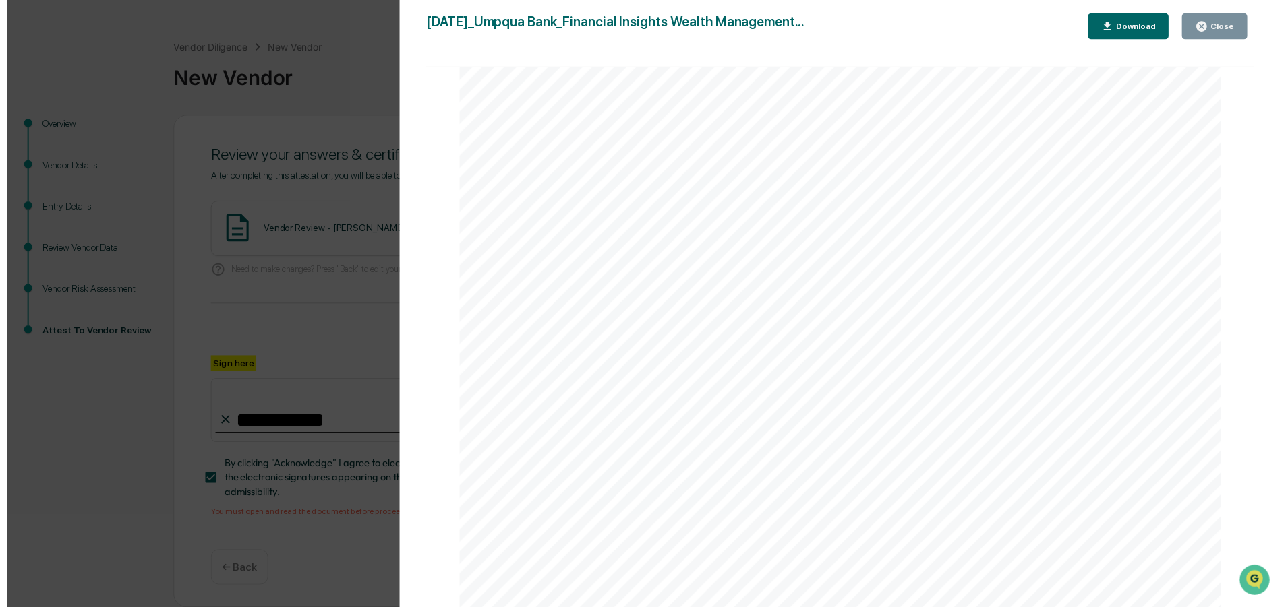
scroll to position [2838, 0]
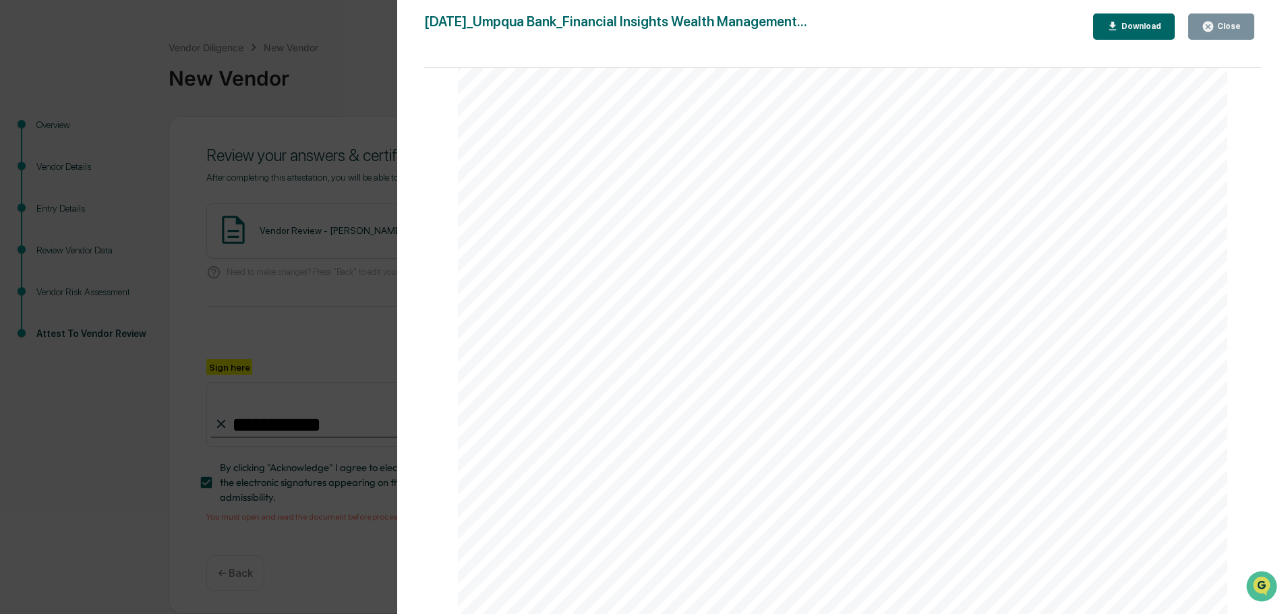
click at [1219, 36] on button "Close" at bounding box center [1221, 26] width 66 height 26
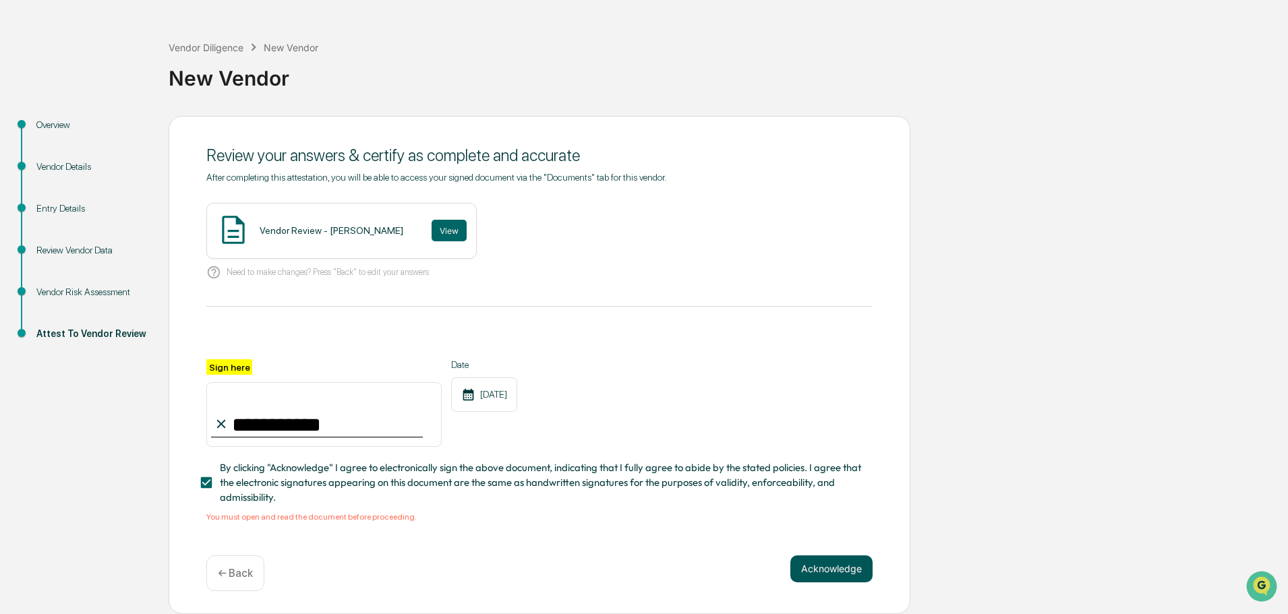
click at [833, 562] on button "Acknowledge" at bounding box center [831, 569] width 82 height 27
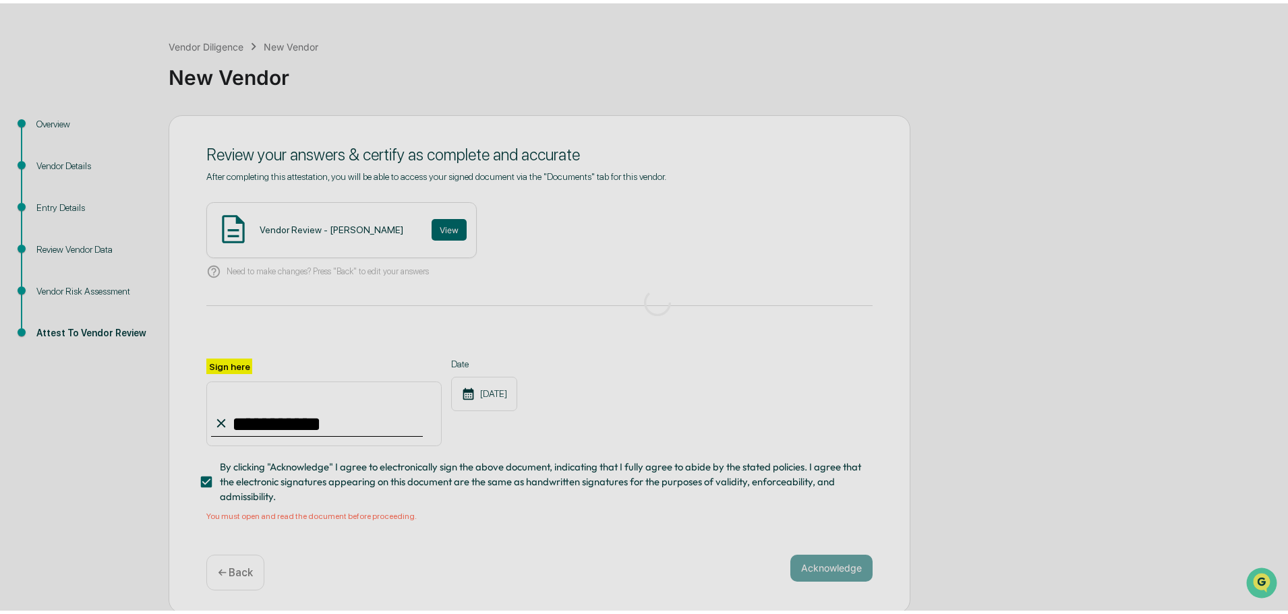
scroll to position [0, 0]
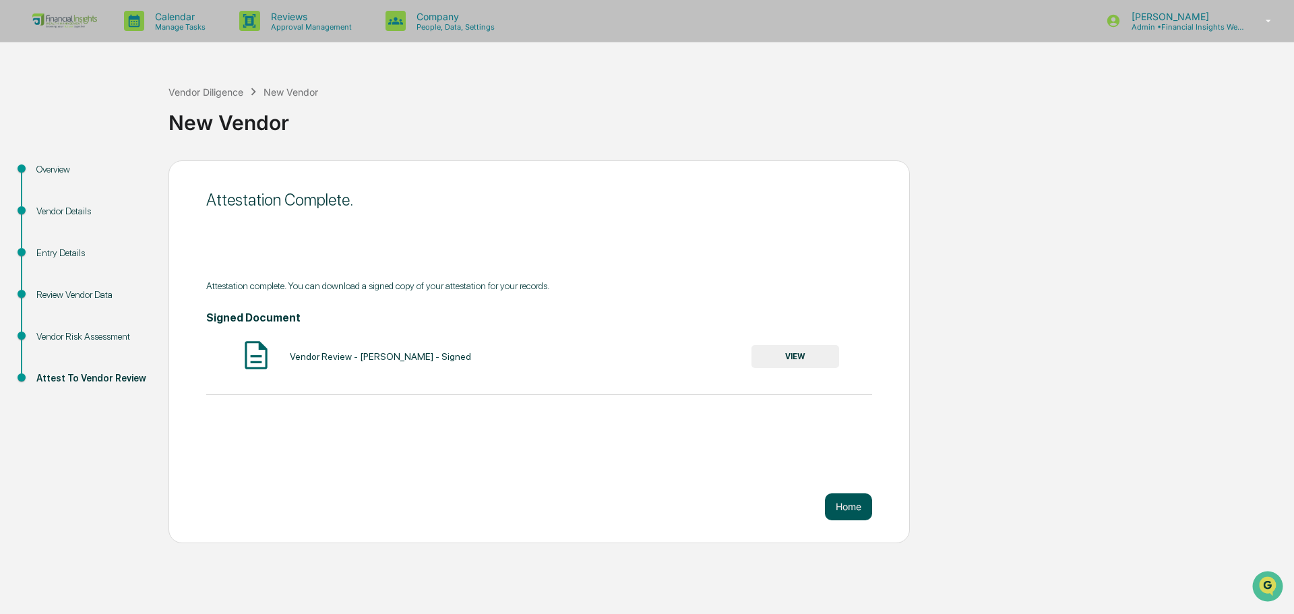
click at [850, 506] on button "Home" at bounding box center [848, 507] width 47 height 27
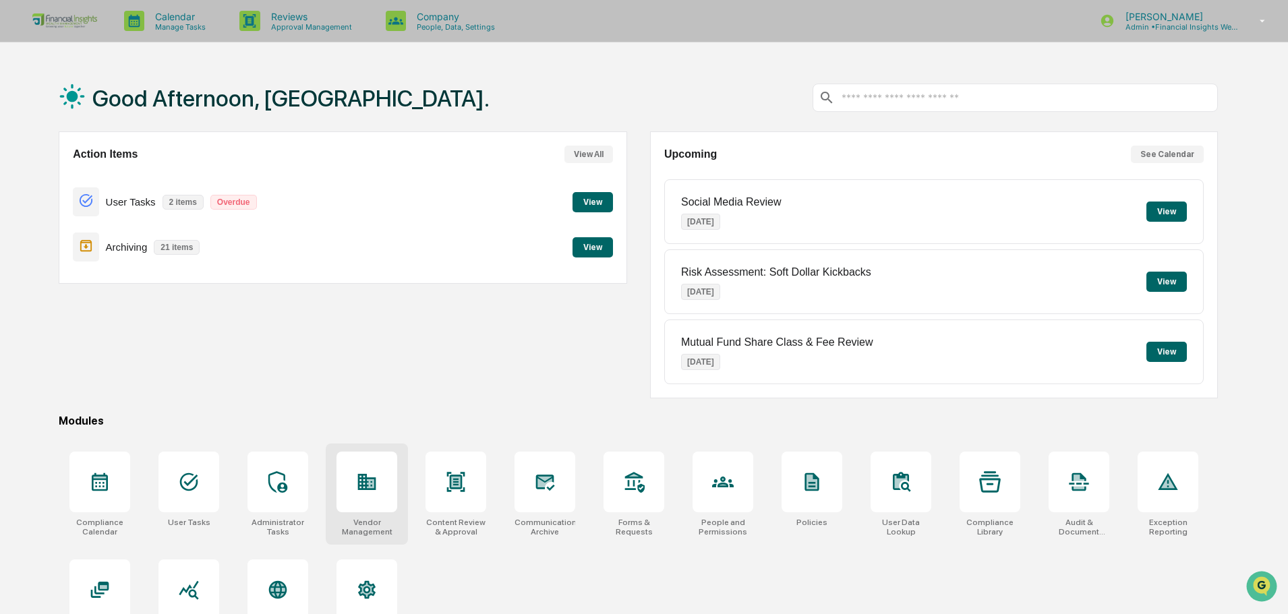
click at [380, 479] on div at bounding box center [366, 482] width 61 height 61
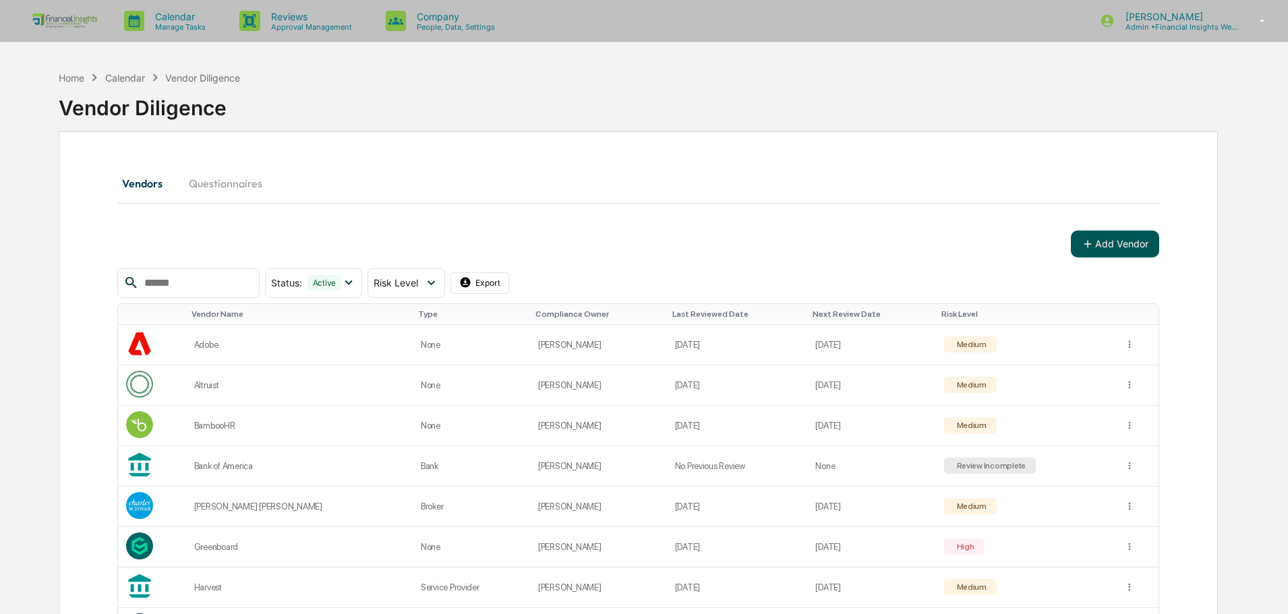
click at [1108, 250] on button "Add Vendor" at bounding box center [1115, 244] width 88 height 27
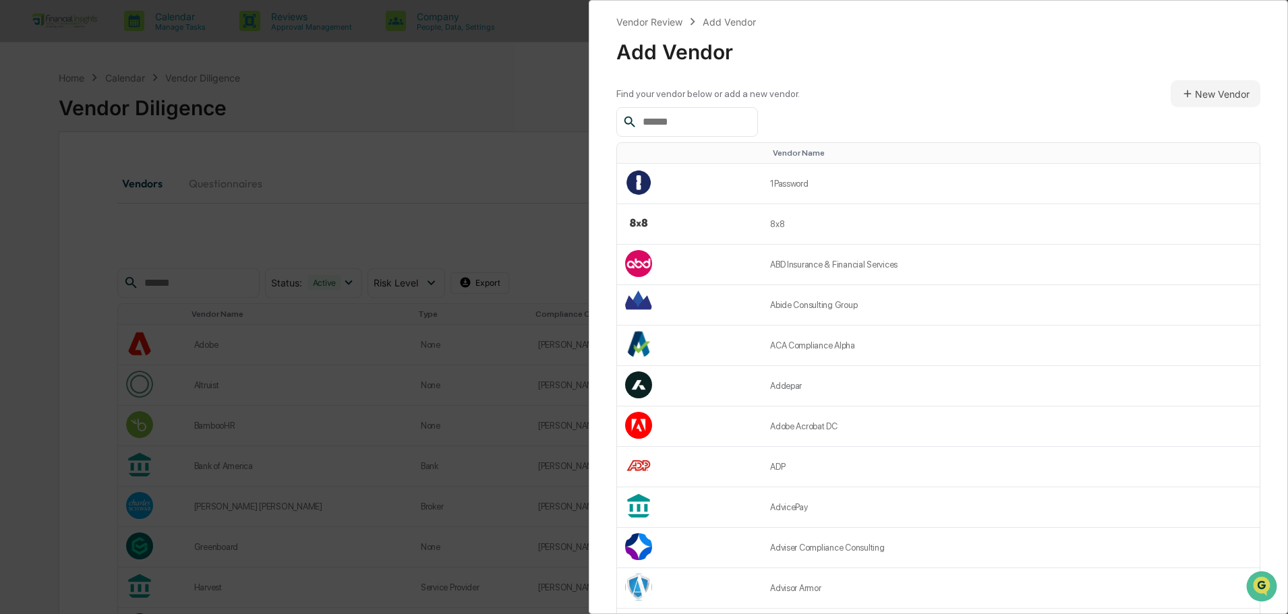
click at [711, 123] on input "text" at bounding box center [694, 122] width 115 height 18
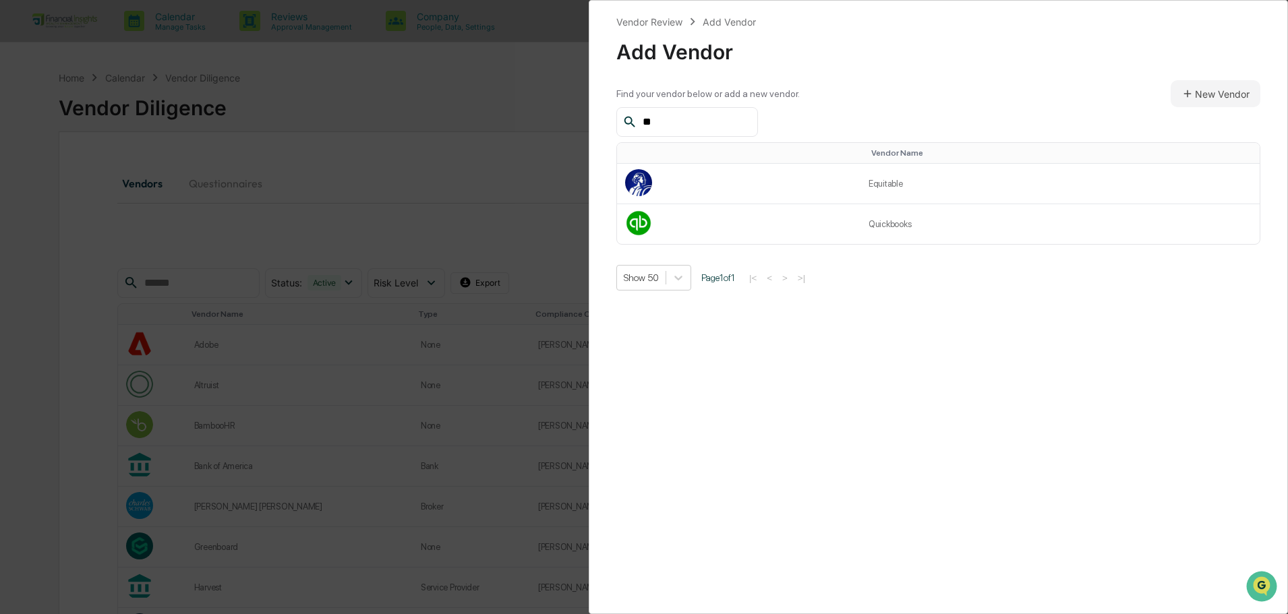
type input "*"
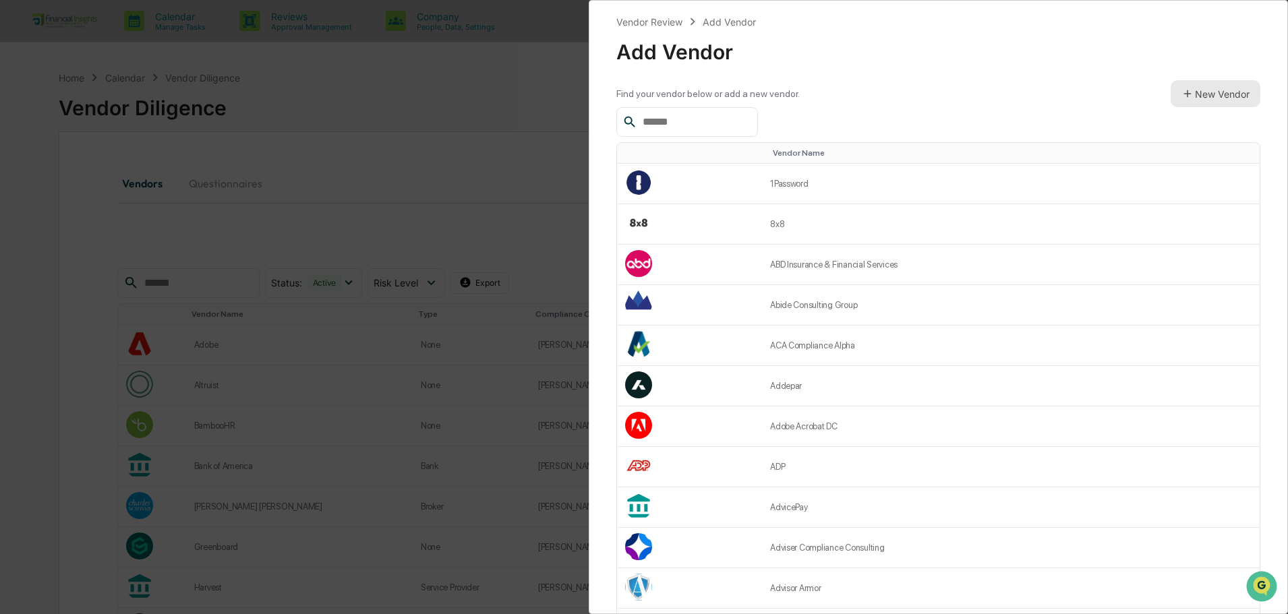
click at [1214, 92] on button "New Vendor" at bounding box center [1215, 93] width 90 height 27
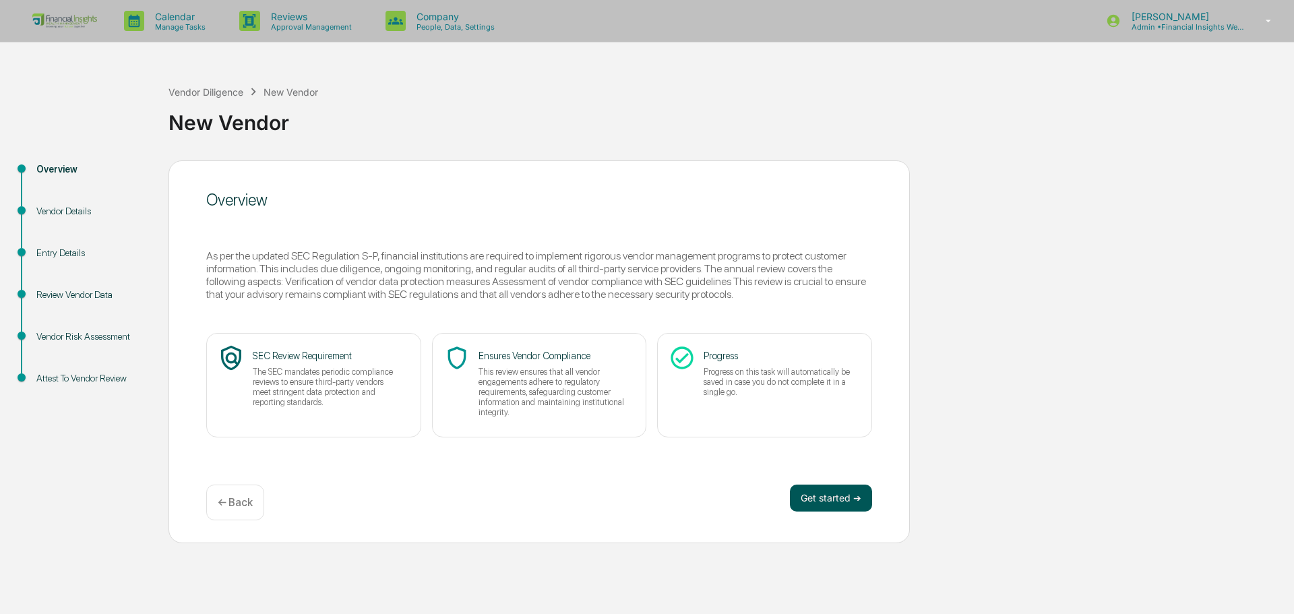
click at [828, 494] on button "Get started ➔" at bounding box center [831, 498] width 82 height 27
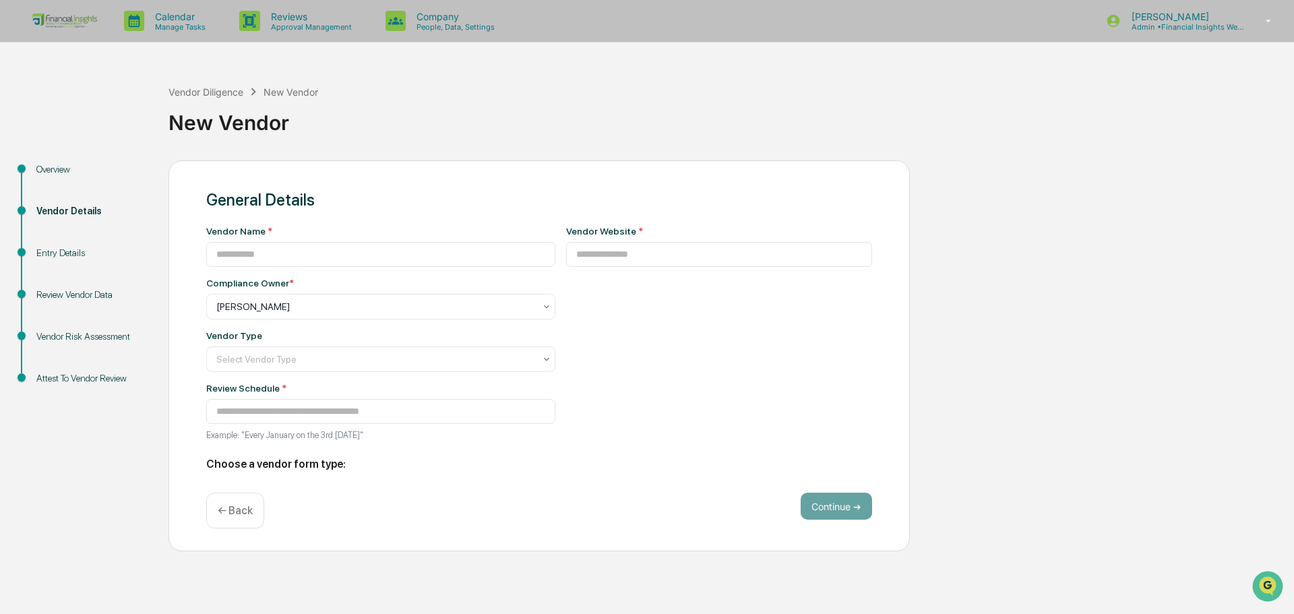
type input "**********"
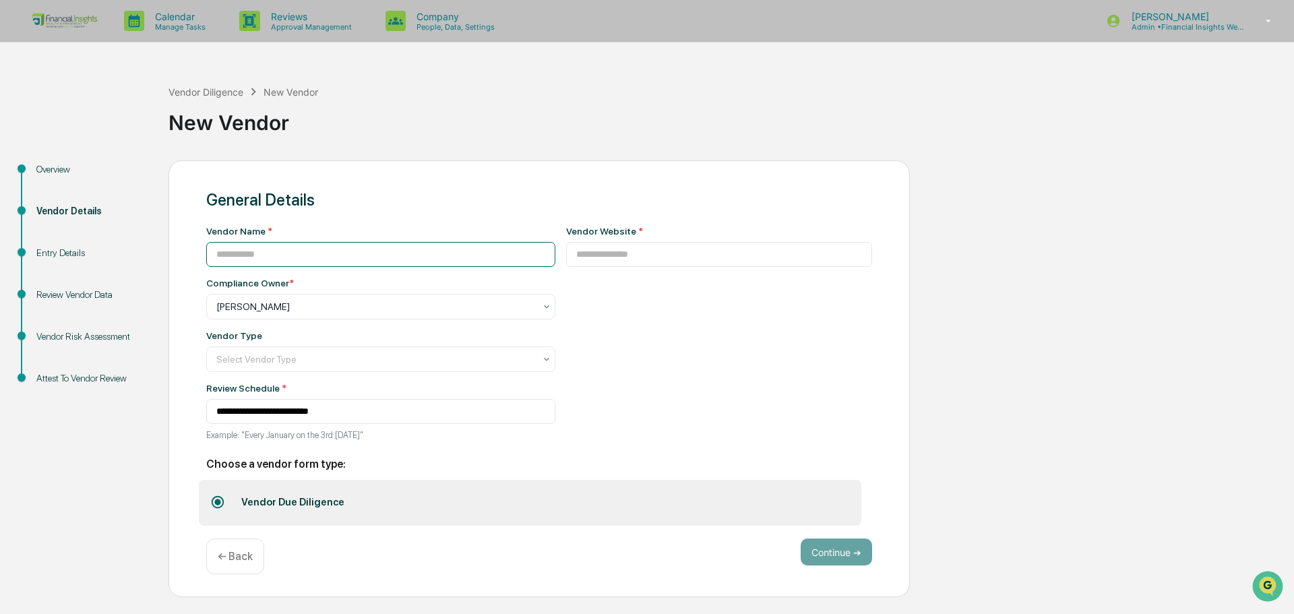
click at [271, 256] on input at bounding box center [380, 254] width 349 height 25
type input "****"
click at [611, 257] on input at bounding box center [719, 254] width 307 height 25
paste input "**********"
type input "**********"
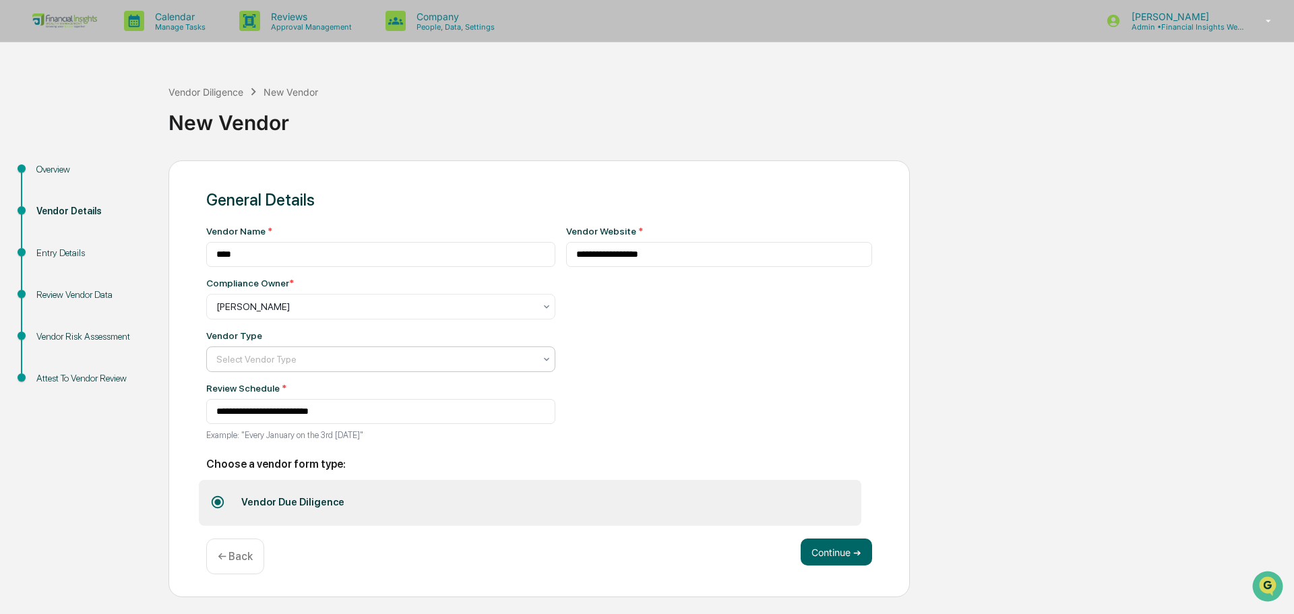
click at [270, 366] on div at bounding box center [375, 359] width 318 height 13
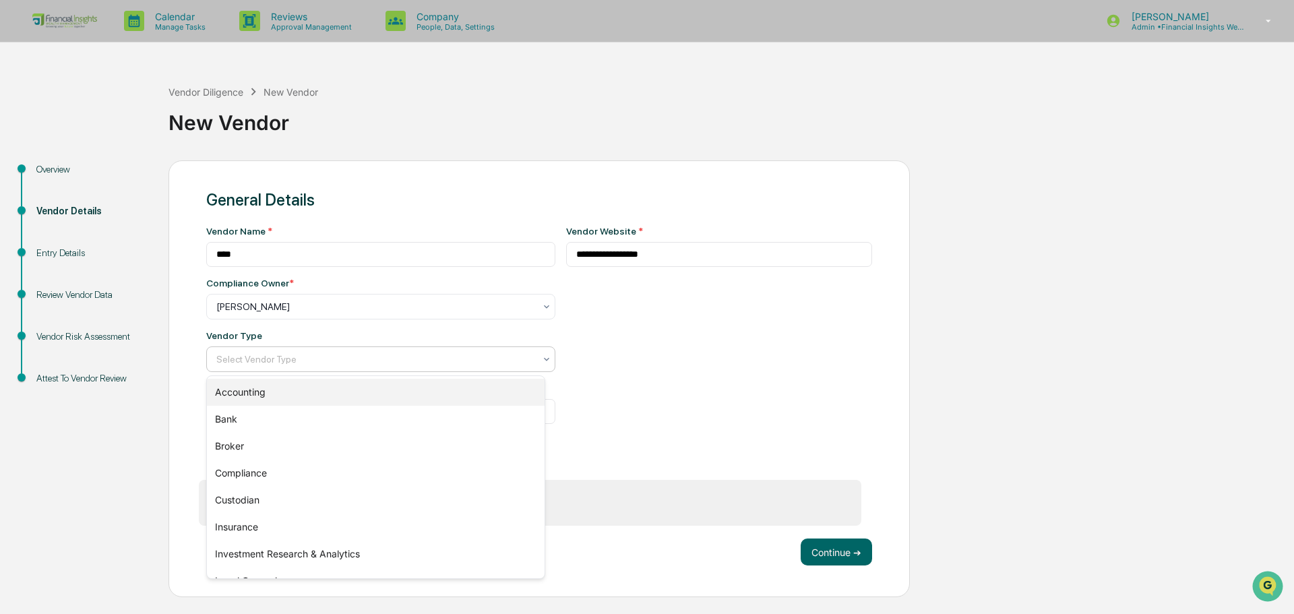
click at [278, 392] on div "Accounting" at bounding box center [376, 392] width 338 height 27
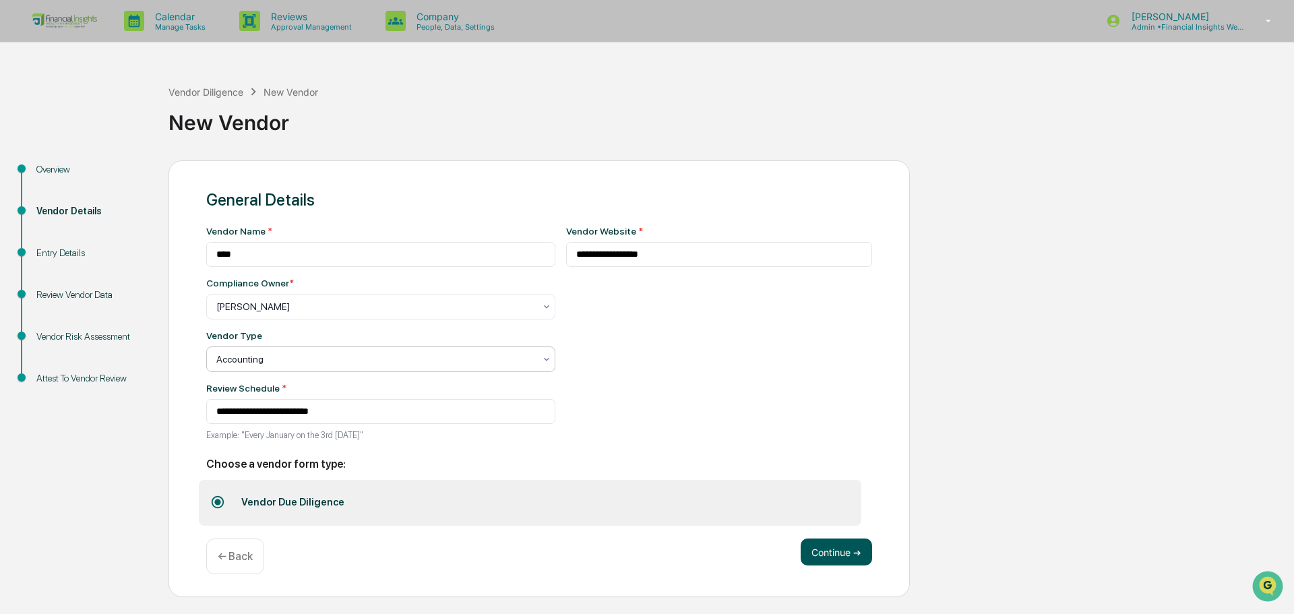
click at [849, 556] on button "Continue ➔" at bounding box center [836, 552] width 71 height 27
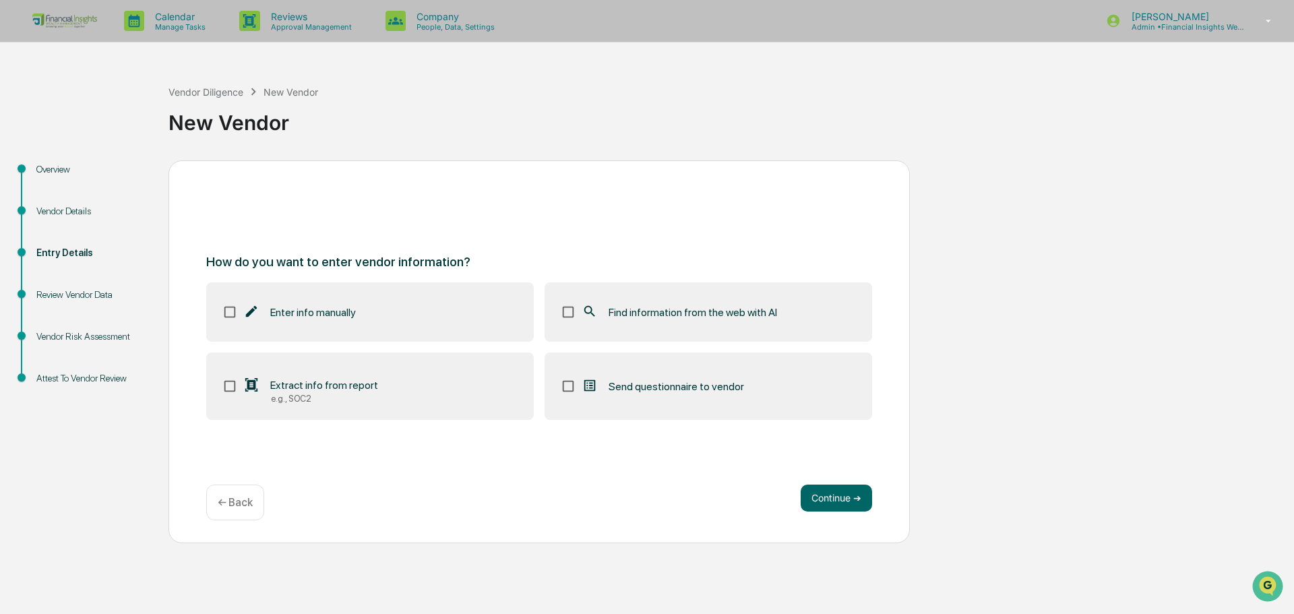
click at [655, 311] on span "Find information from the web with AI" at bounding box center [693, 312] width 169 height 13
click at [806, 486] on button "Continue ➔" at bounding box center [836, 498] width 71 height 27
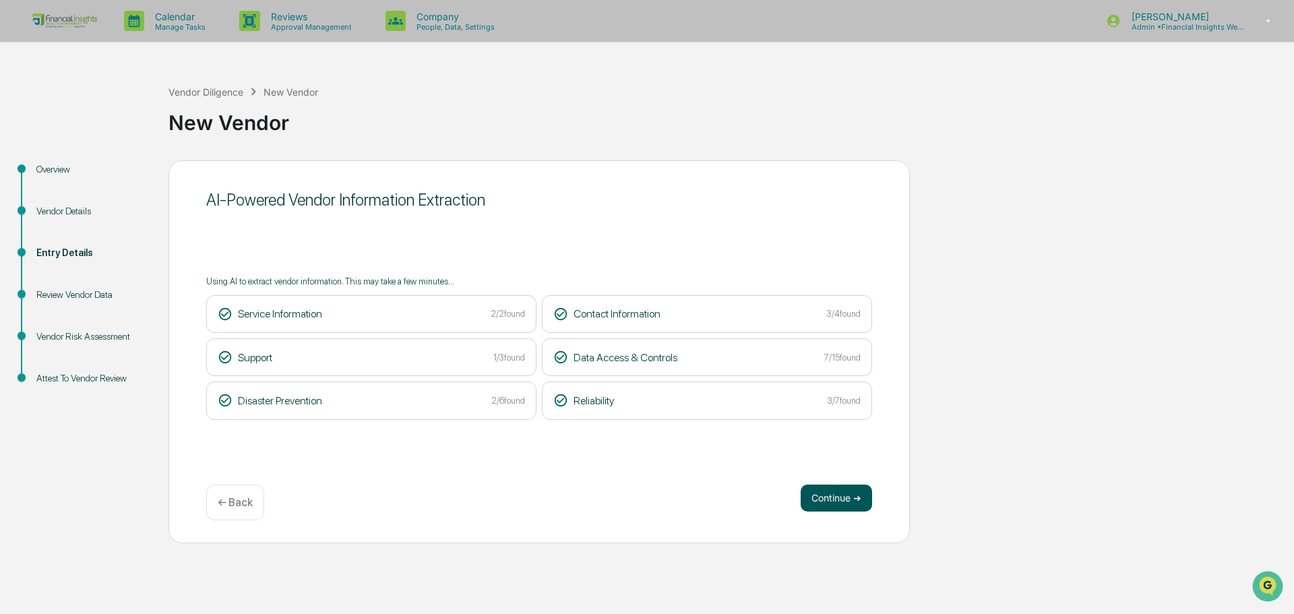
click at [827, 504] on button "Continue ➔" at bounding box center [836, 498] width 71 height 27
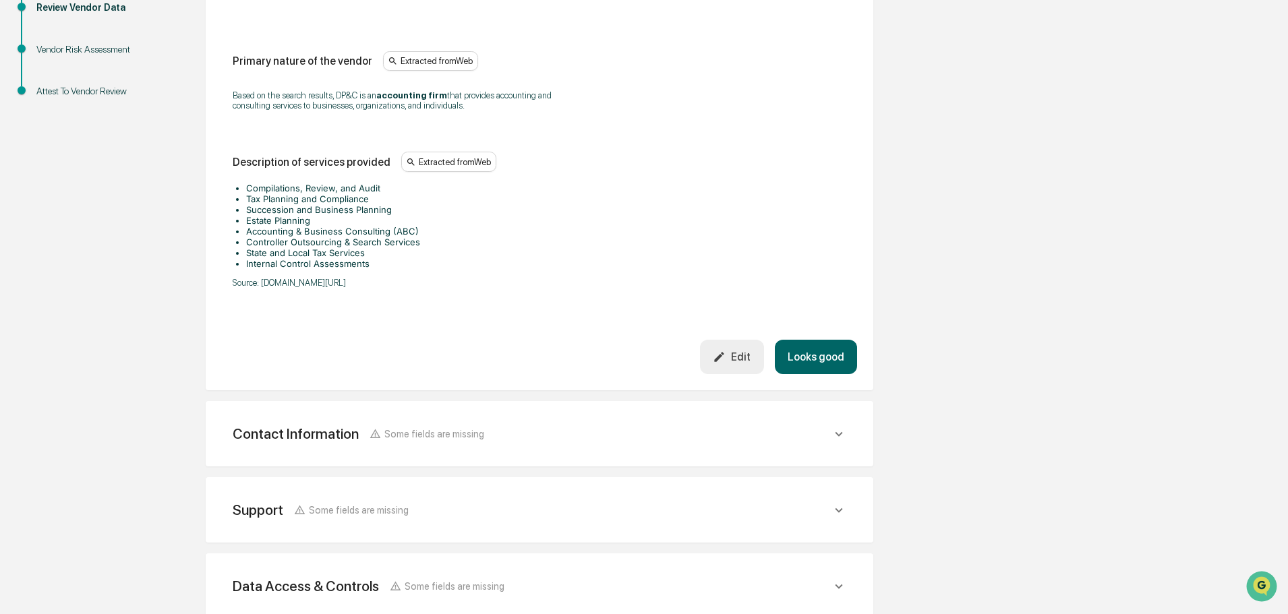
scroll to position [337, 0]
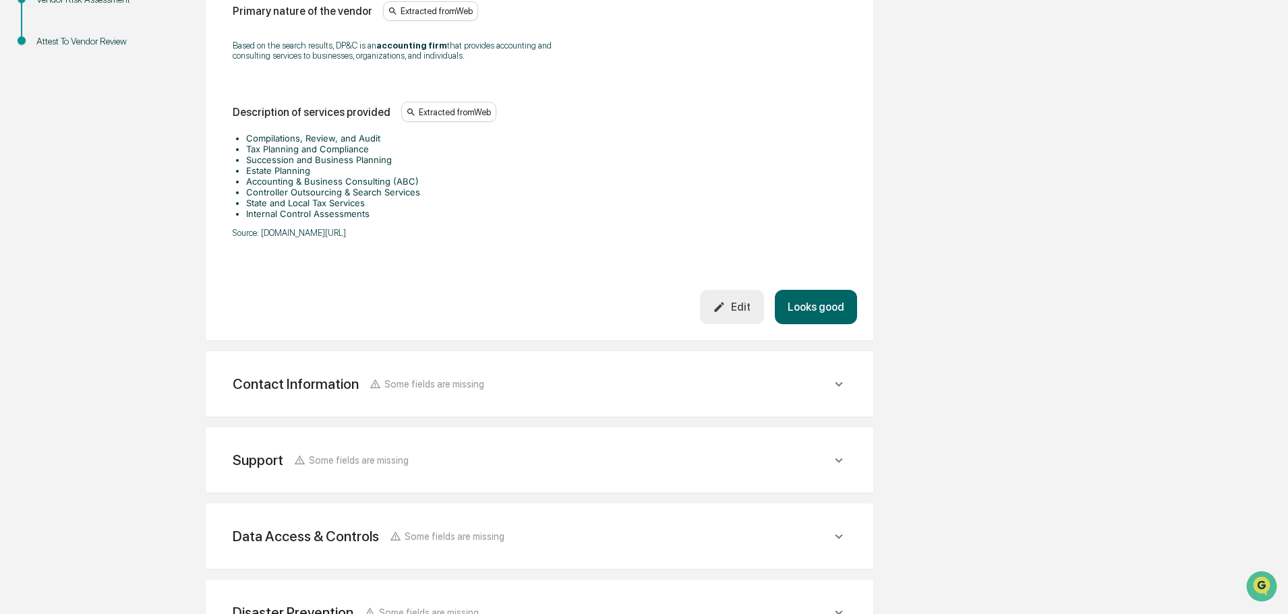
click at [812, 300] on button "Looks good" at bounding box center [816, 307] width 82 height 34
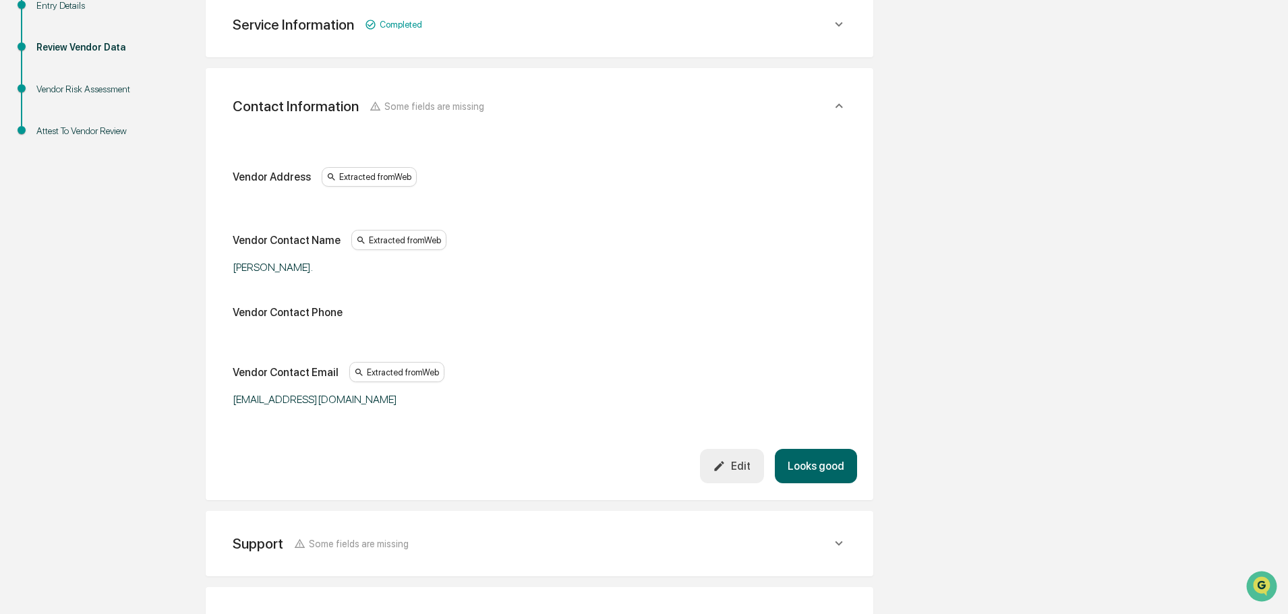
scroll to position [239, 0]
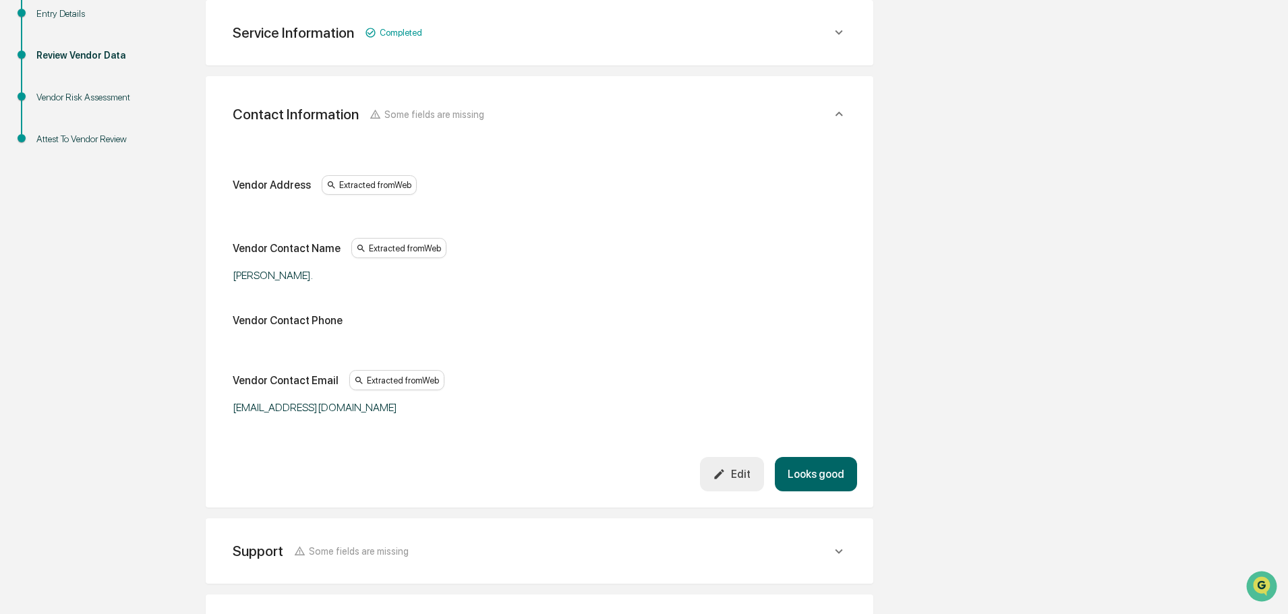
click at [748, 476] on div "Edit" at bounding box center [732, 474] width 38 height 13
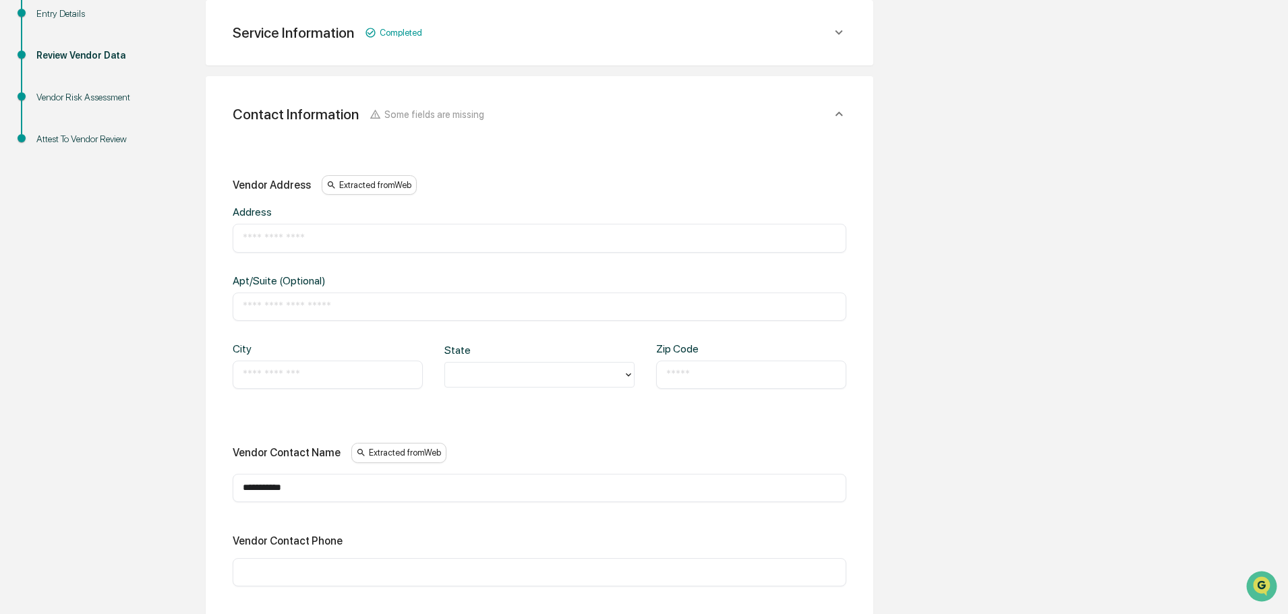
click at [317, 236] on input "text" at bounding box center [539, 237] width 593 height 13
paste input "**********"
type input "**********"
click at [736, 384] on div "​" at bounding box center [751, 375] width 190 height 28
click at [734, 378] on input "text" at bounding box center [751, 374] width 170 height 13
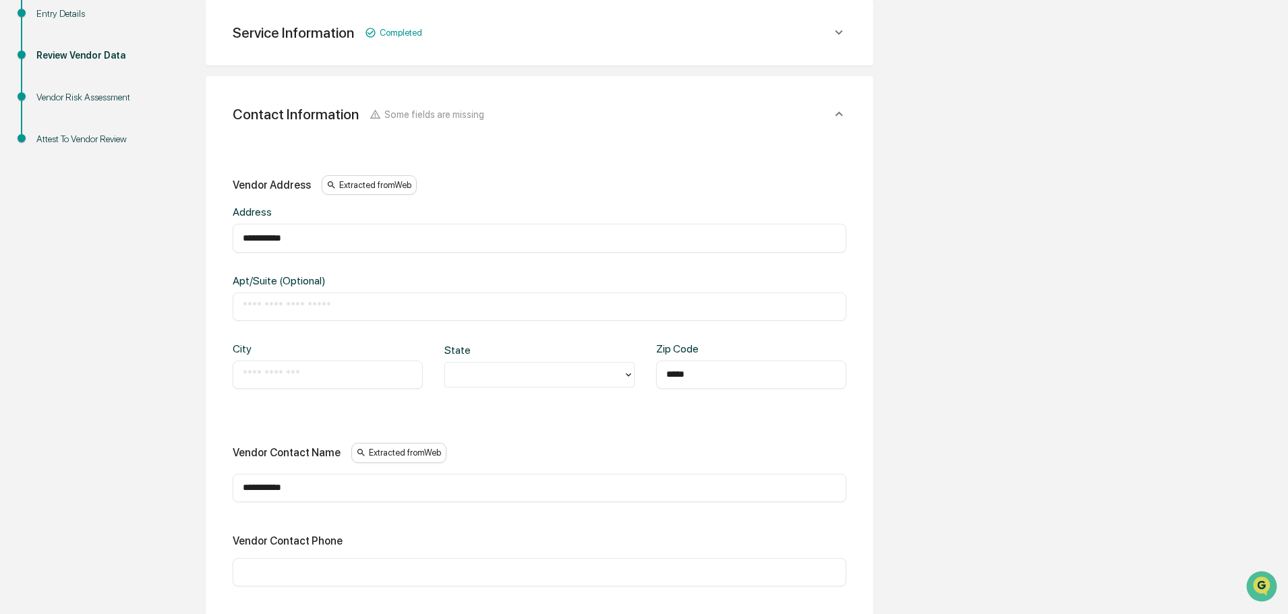
type input "*****"
click at [311, 371] on input "text" at bounding box center [328, 374] width 170 height 13
type input "******"
type input "**"
click at [495, 415] on div "WA" at bounding box center [539, 405] width 190 height 27
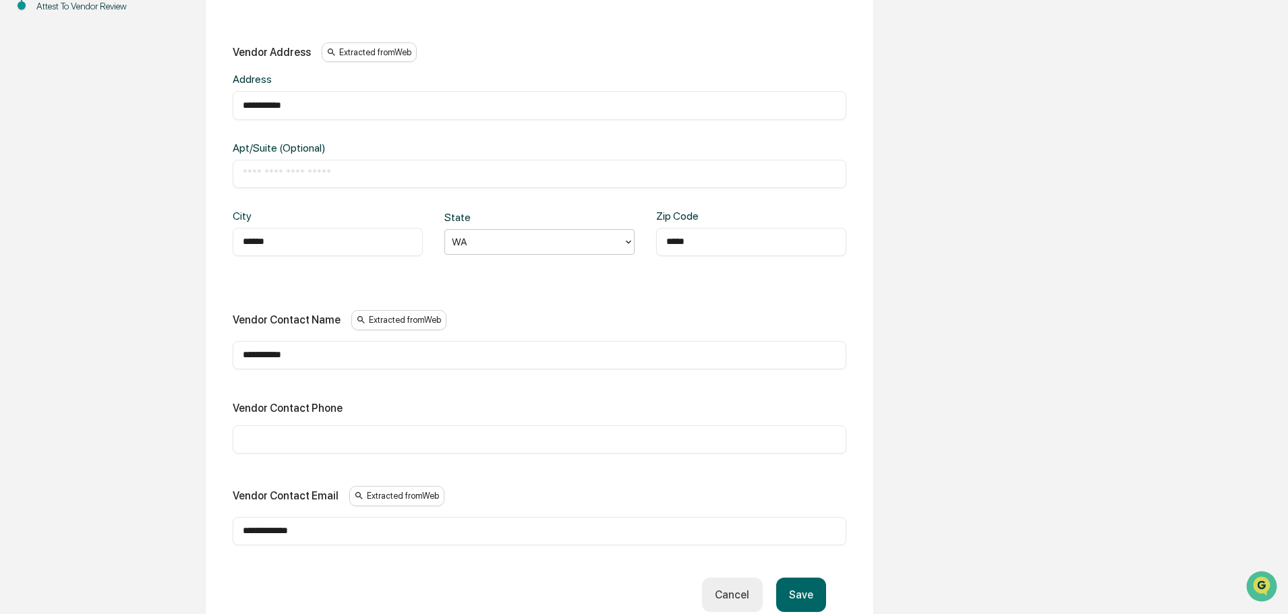
scroll to position [374, 0]
click at [347, 352] on input "**********" at bounding box center [539, 353] width 593 height 13
type input "**********"
drag, startPoint x: 336, startPoint y: 450, endPoint x: 350, endPoint y: 433, distance: 21.6
click at [340, 446] on div "​" at bounding box center [540, 437] width 614 height 28
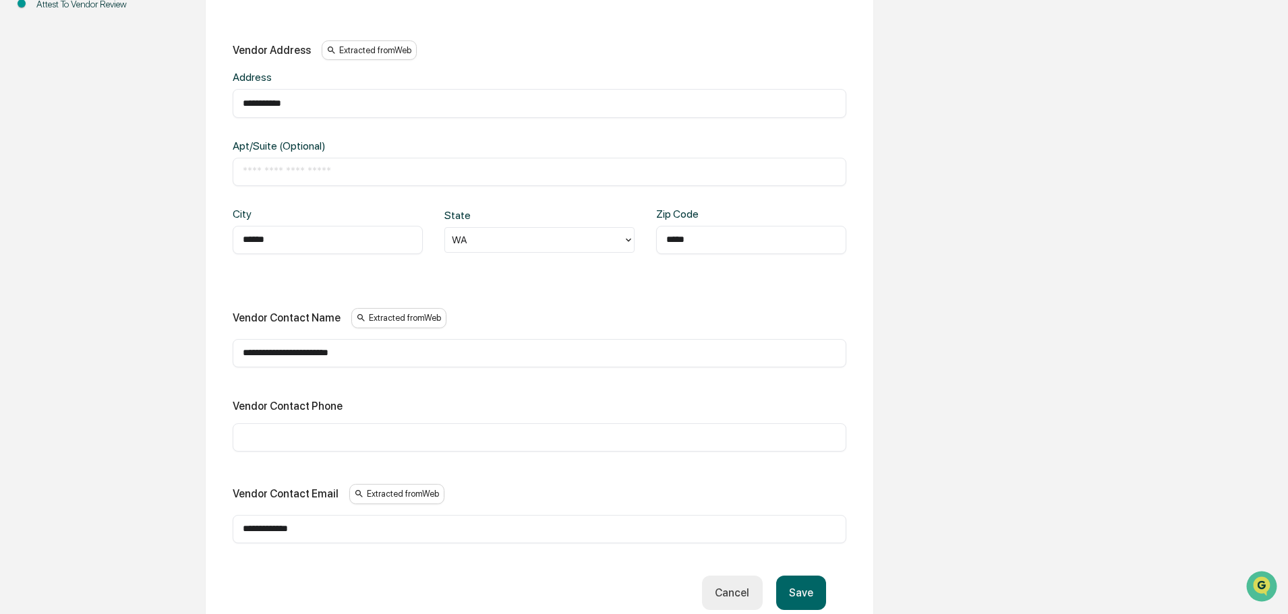
click at [383, 438] on input "text" at bounding box center [539, 437] width 593 height 13
paste input "**********"
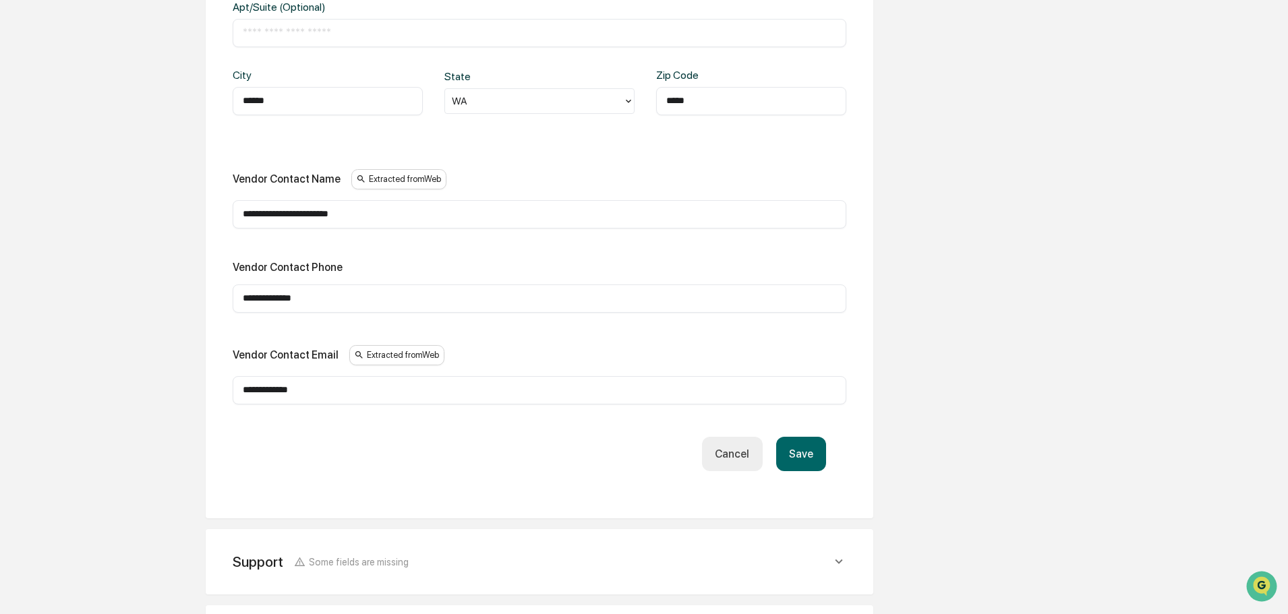
scroll to position [576, 0]
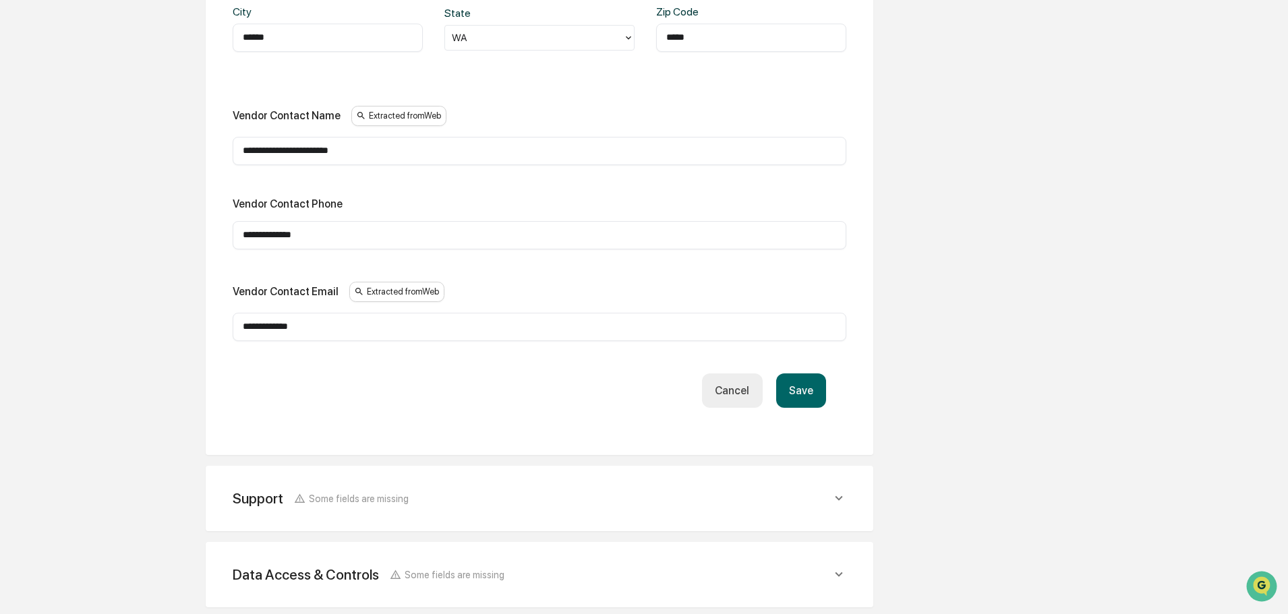
type input "**********"
click at [816, 388] on button "Save" at bounding box center [801, 391] width 50 height 34
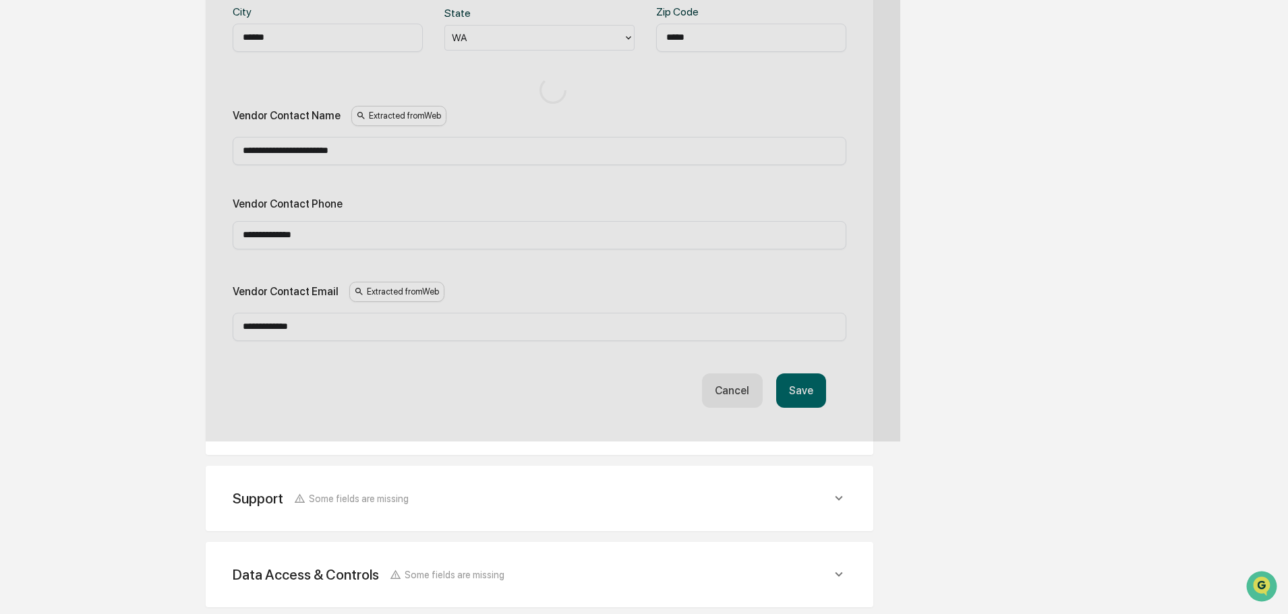
scroll to position [535, 0]
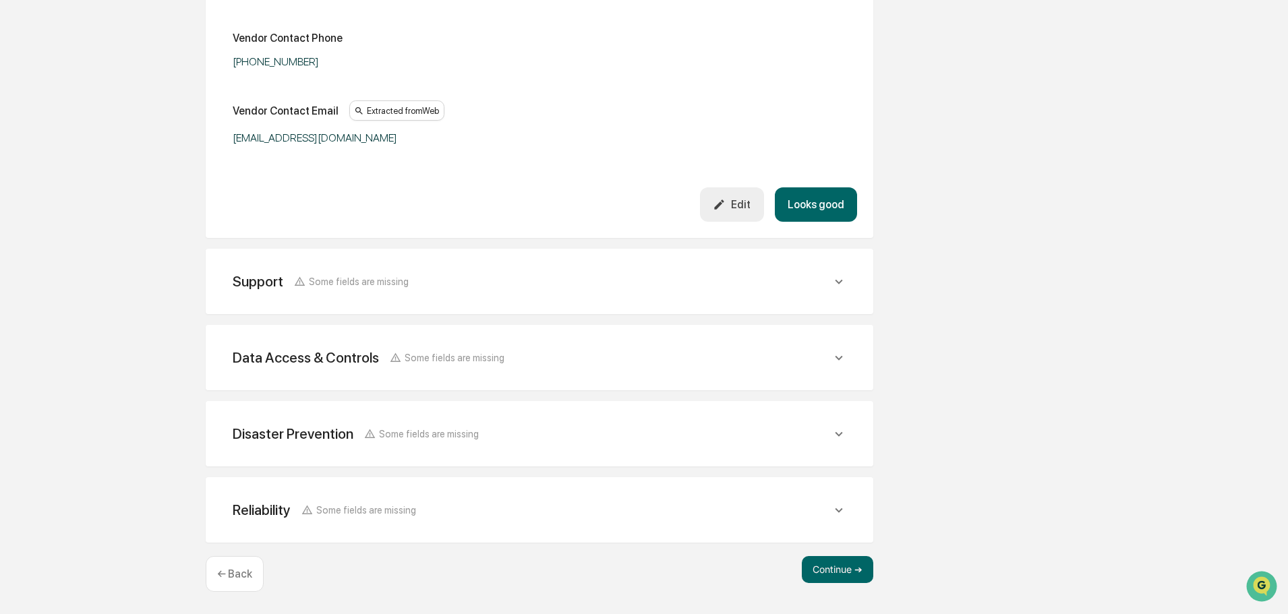
click at [796, 200] on button "Looks good" at bounding box center [816, 204] width 82 height 34
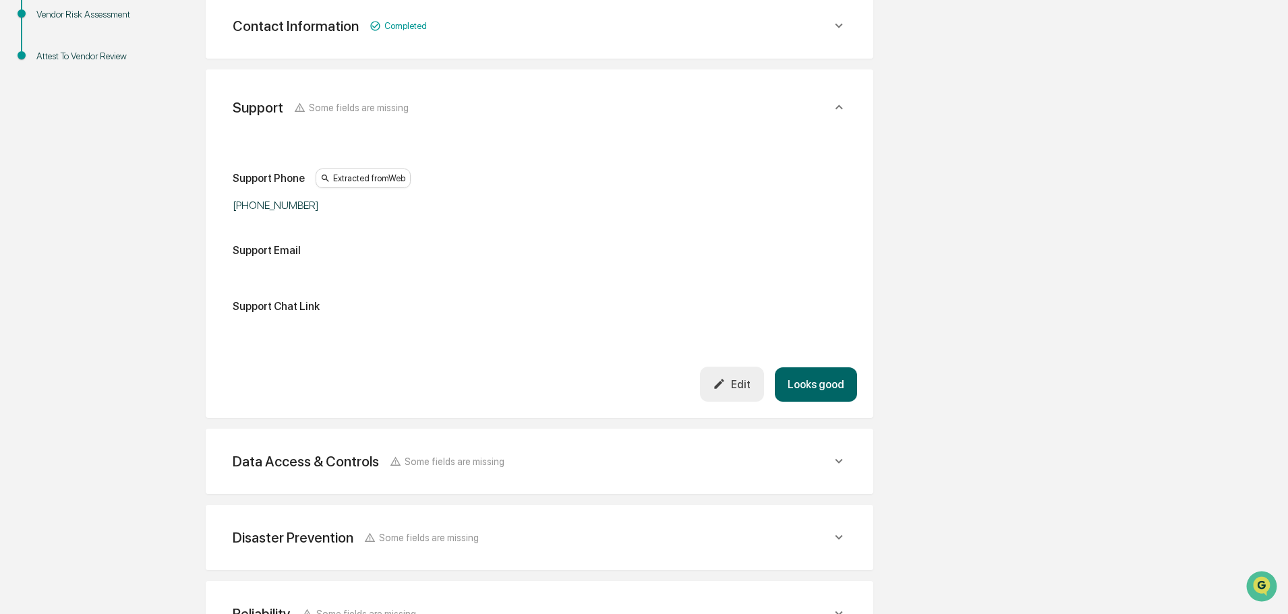
scroll to position [316, 0]
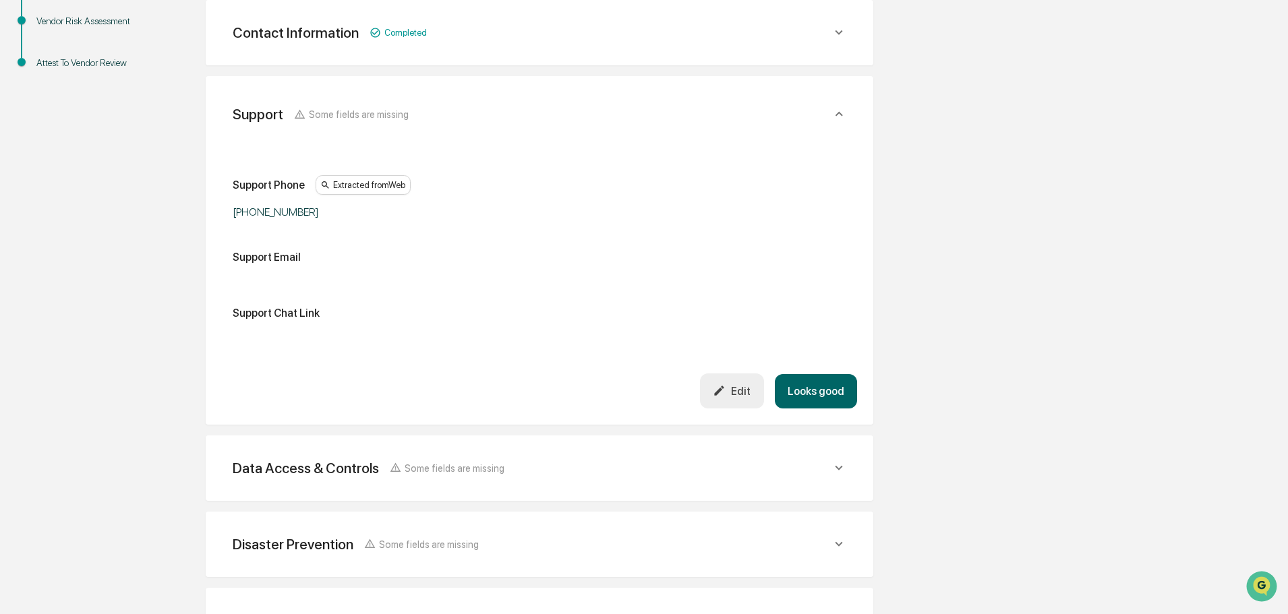
click at [796, 400] on button "Looks good" at bounding box center [816, 391] width 82 height 34
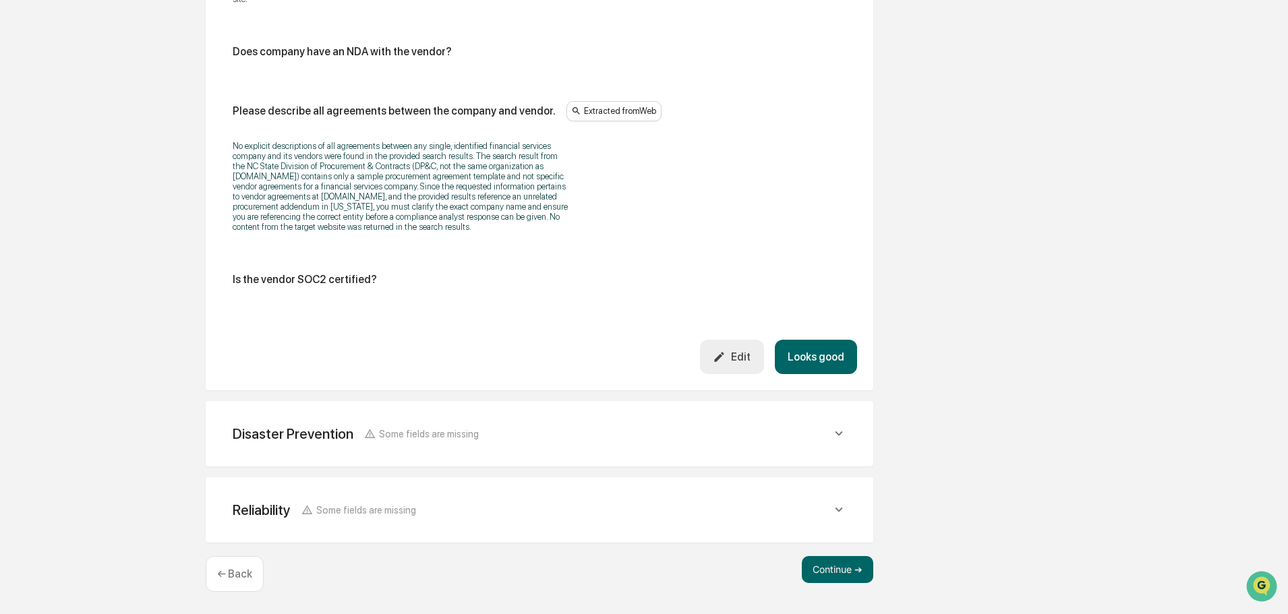
click at [839, 353] on button "Looks good" at bounding box center [816, 357] width 82 height 34
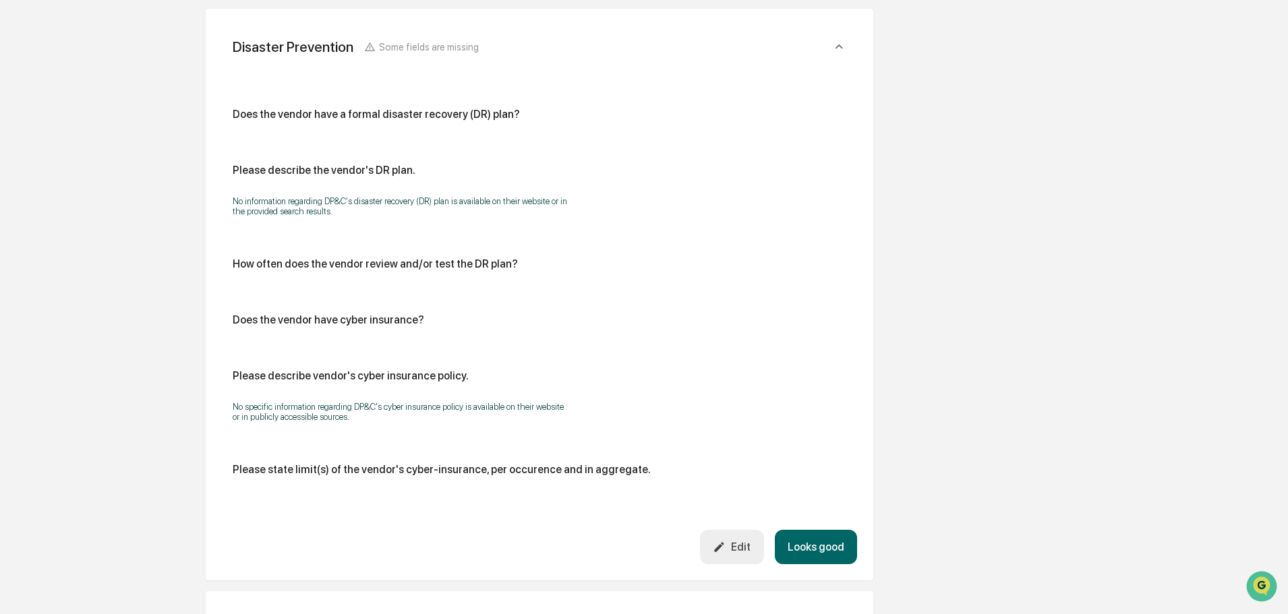
click at [816, 549] on button "Looks good" at bounding box center [816, 547] width 82 height 34
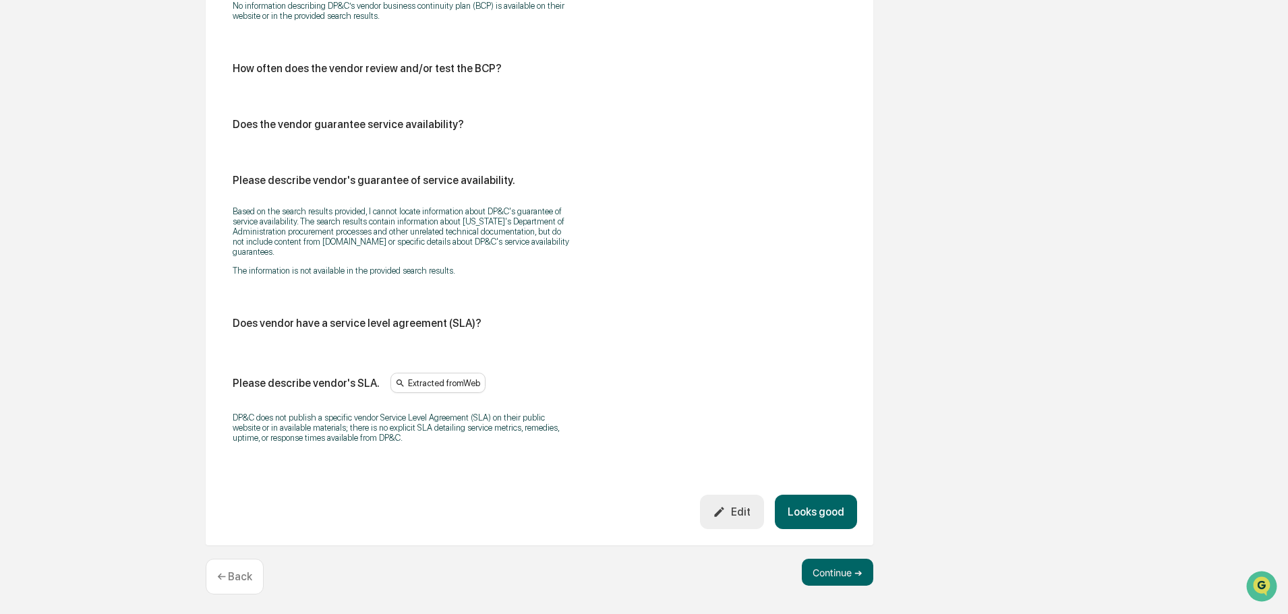
click at [811, 508] on button "Looks good" at bounding box center [816, 512] width 82 height 34
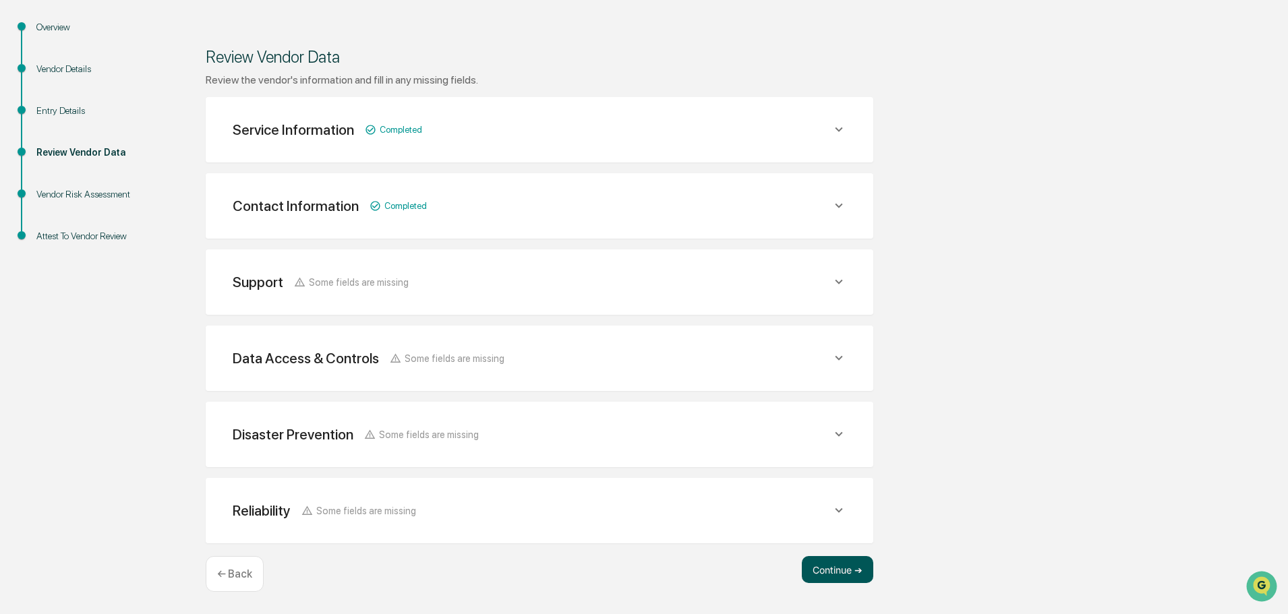
scroll to position [142, 0]
click at [829, 571] on button "Continue ➔" at bounding box center [837, 569] width 71 height 27
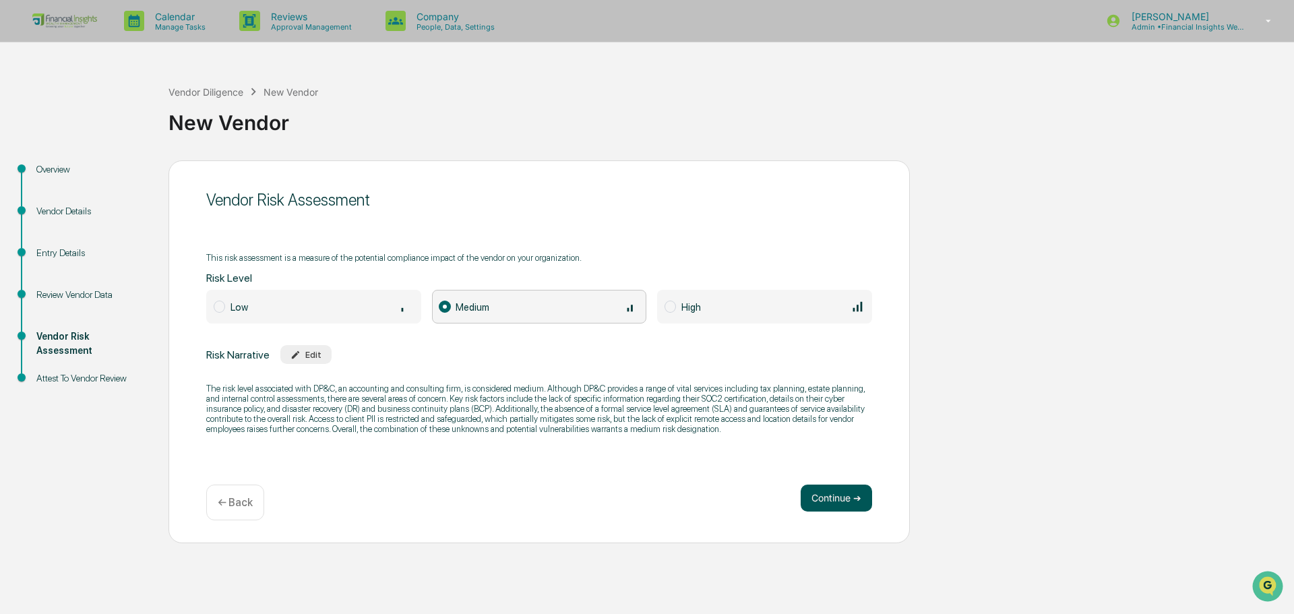
click at [818, 496] on button "Continue ➔" at bounding box center [836, 498] width 71 height 27
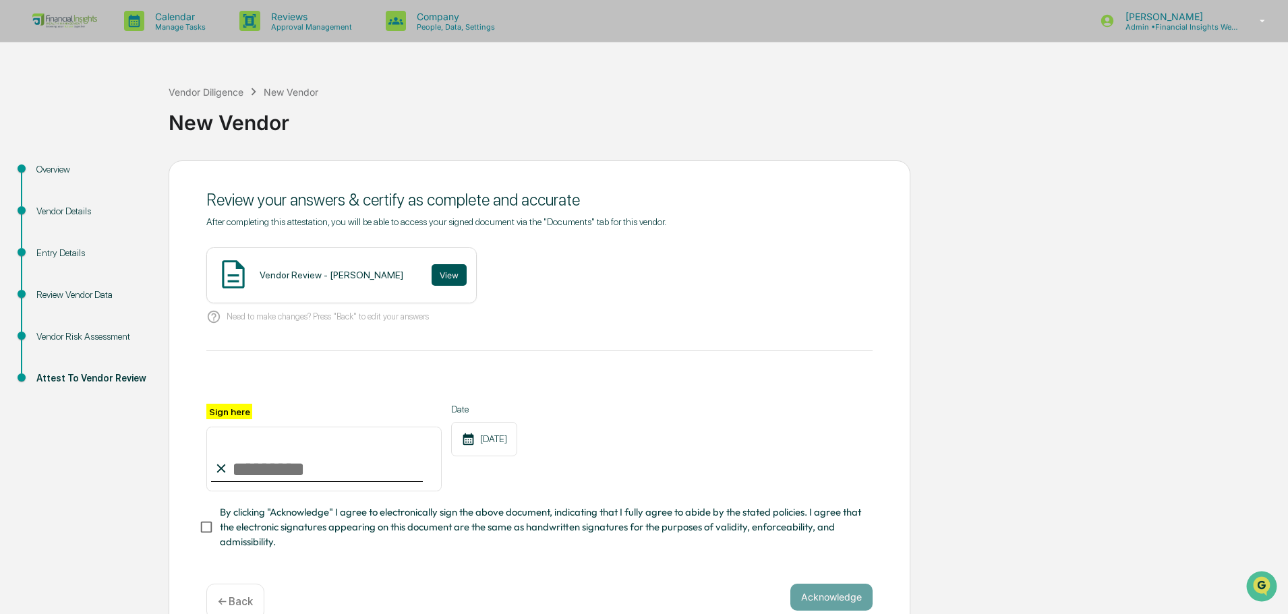
click at [431, 272] on button "View" at bounding box center [448, 275] width 35 height 22
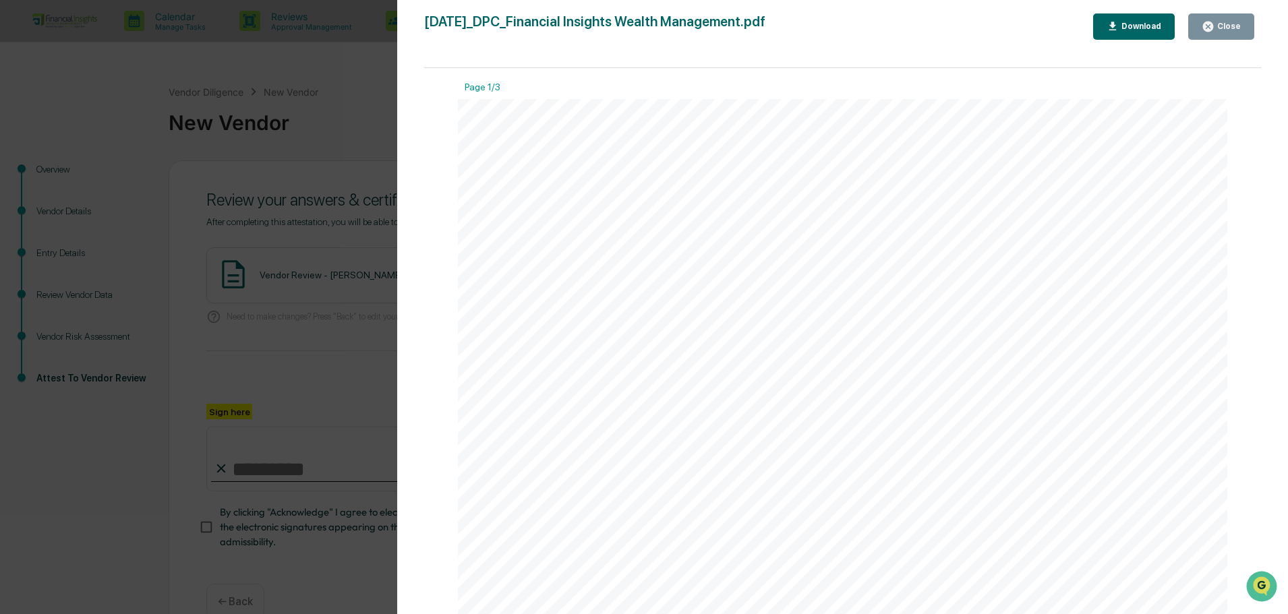
click at [1222, 18] on button "Close" at bounding box center [1221, 26] width 66 height 26
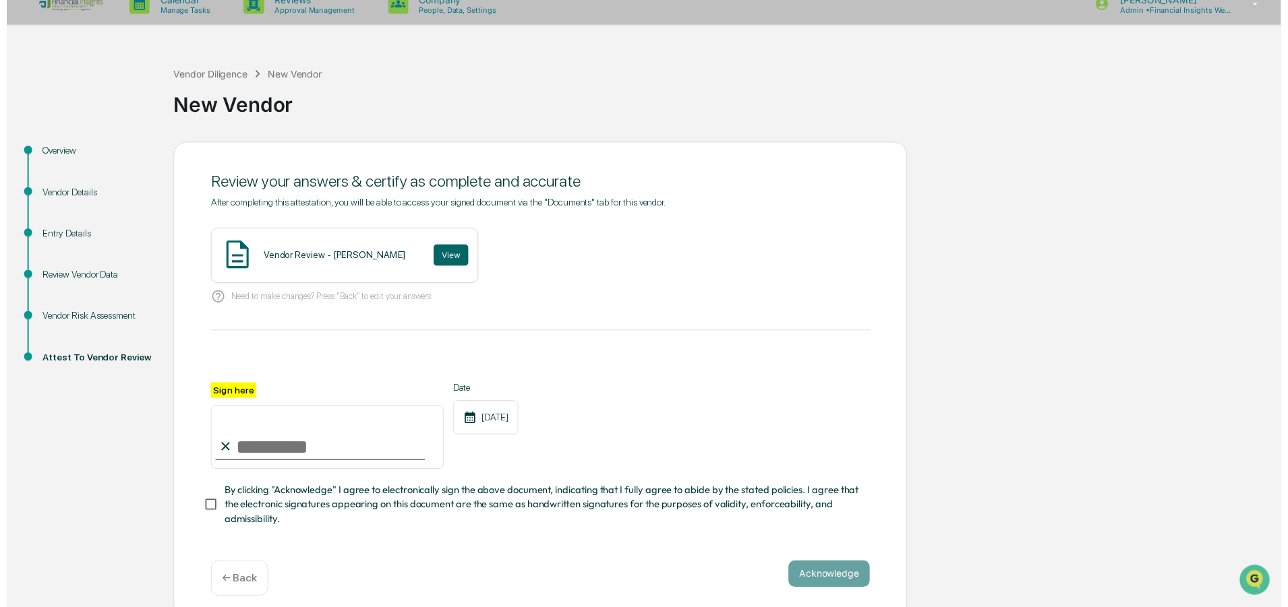
scroll to position [32, 0]
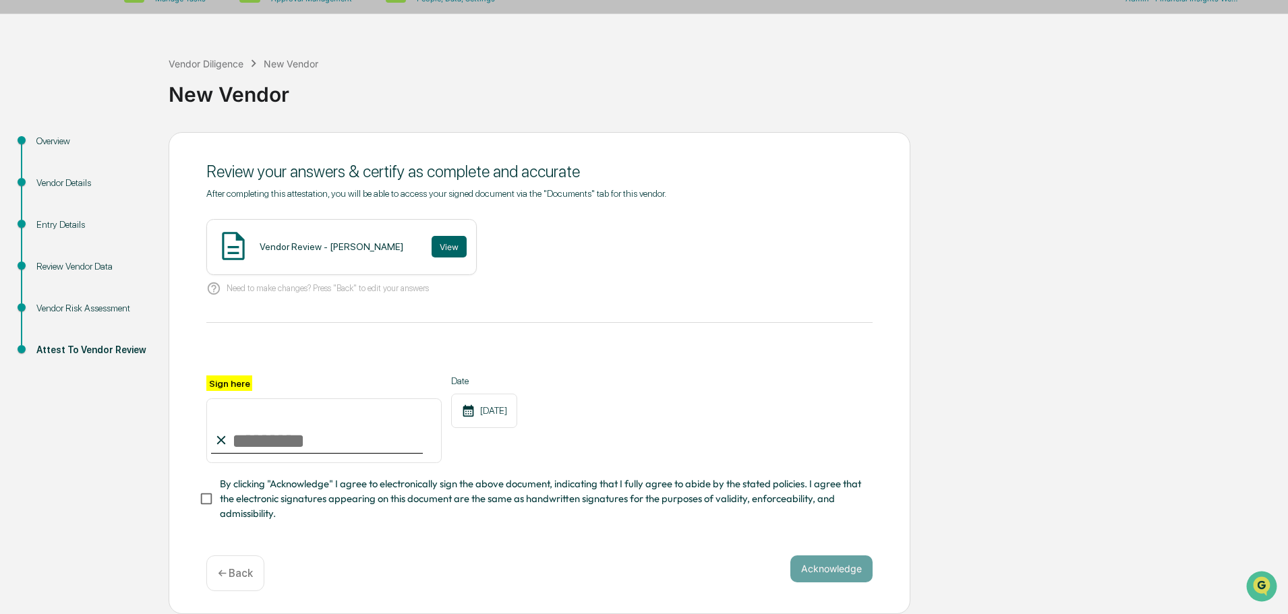
click at [280, 431] on input "Sign here" at bounding box center [323, 430] width 235 height 65
type input "**********"
click at [838, 567] on button "Acknowledge" at bounding box center [831, 569] width 82 height 27
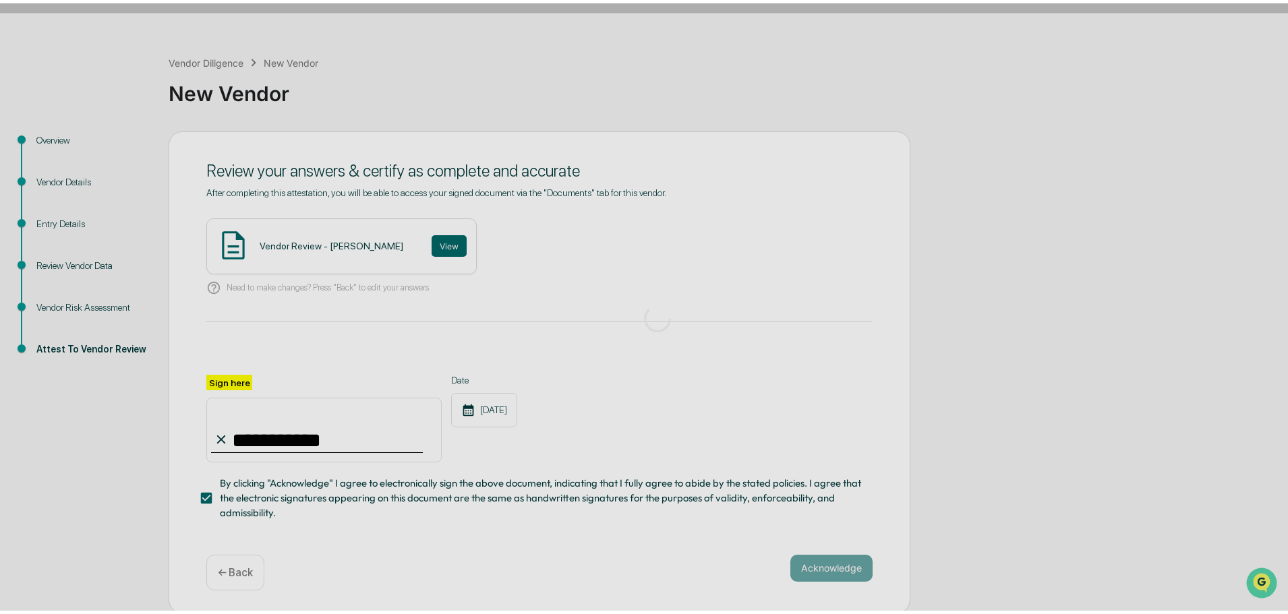
scroll to position [0, 0]
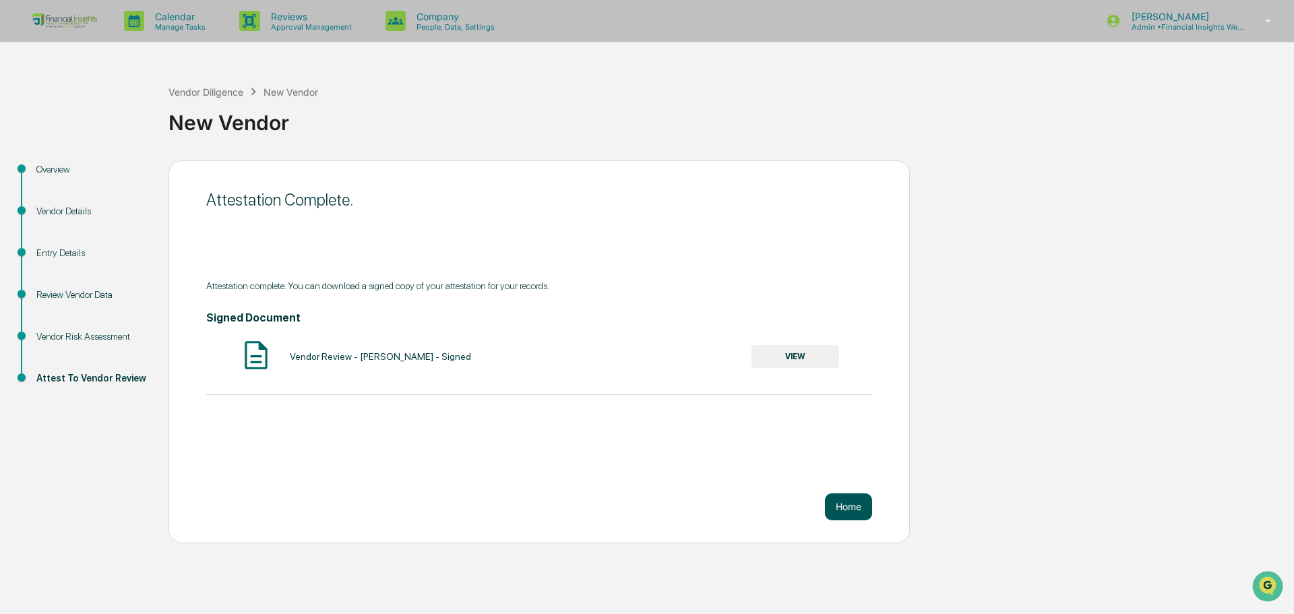
click at [859, 510] on button "Home" at bounding box center [848, 507] width 47 height 27
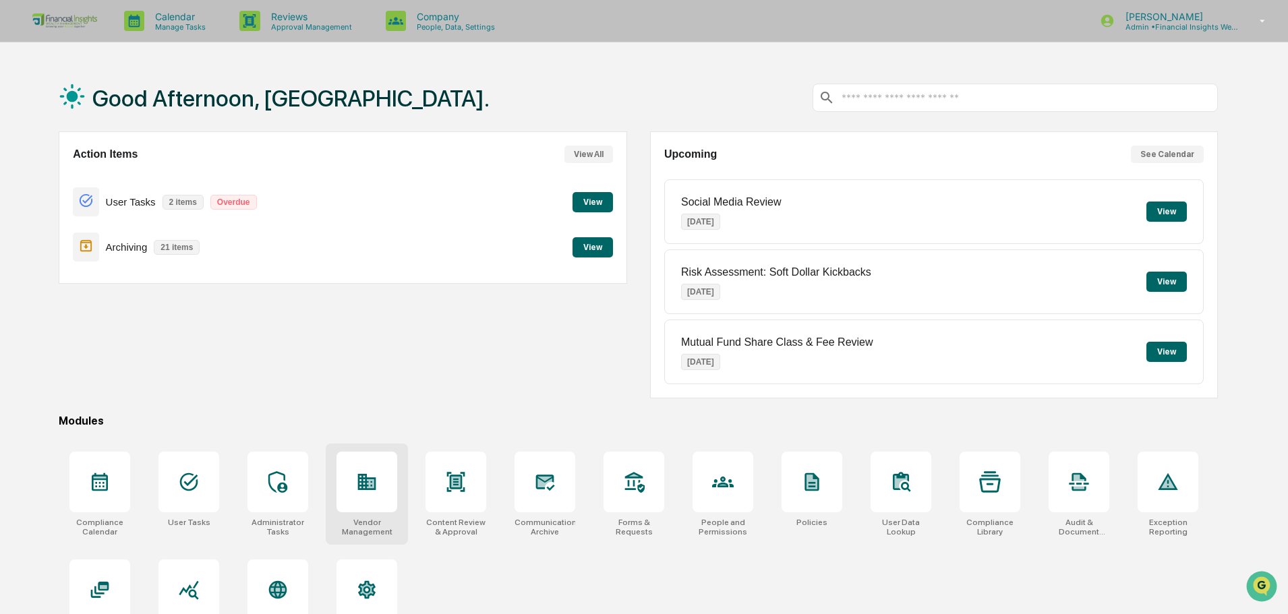
click at [375, 486] on icon at bounding box center [367, 482] width 18 height 16
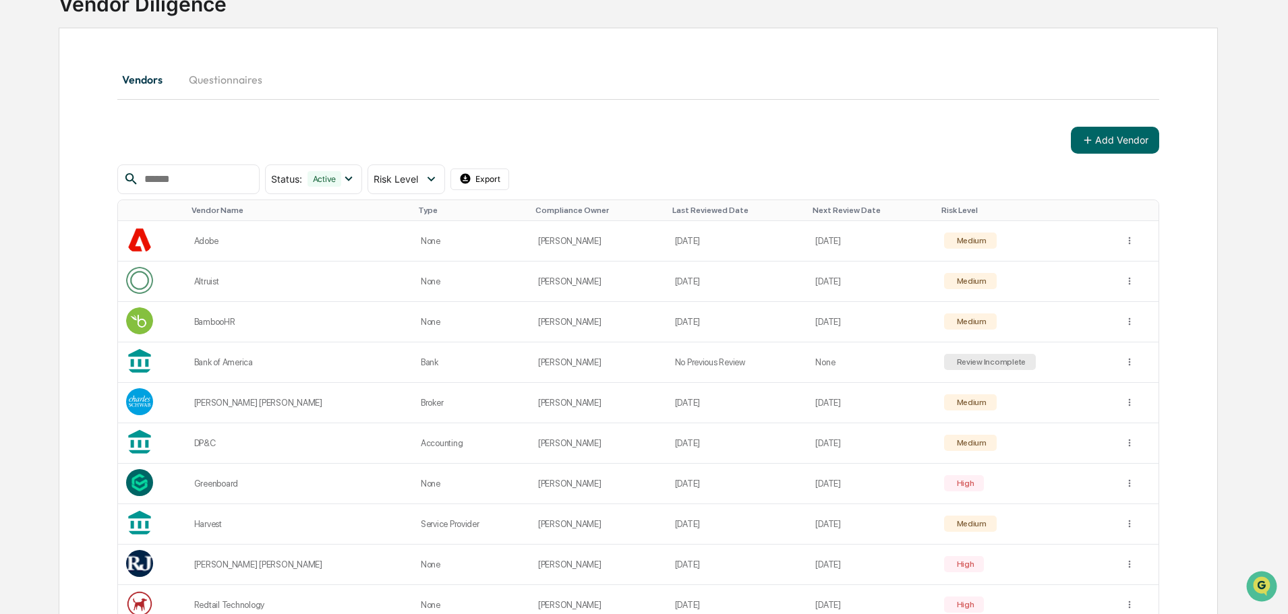
scroll to position [102, 0]
click at [1129, 138] on button "Add Vendor" at bounding box center [1115, 142] width 88 height 27
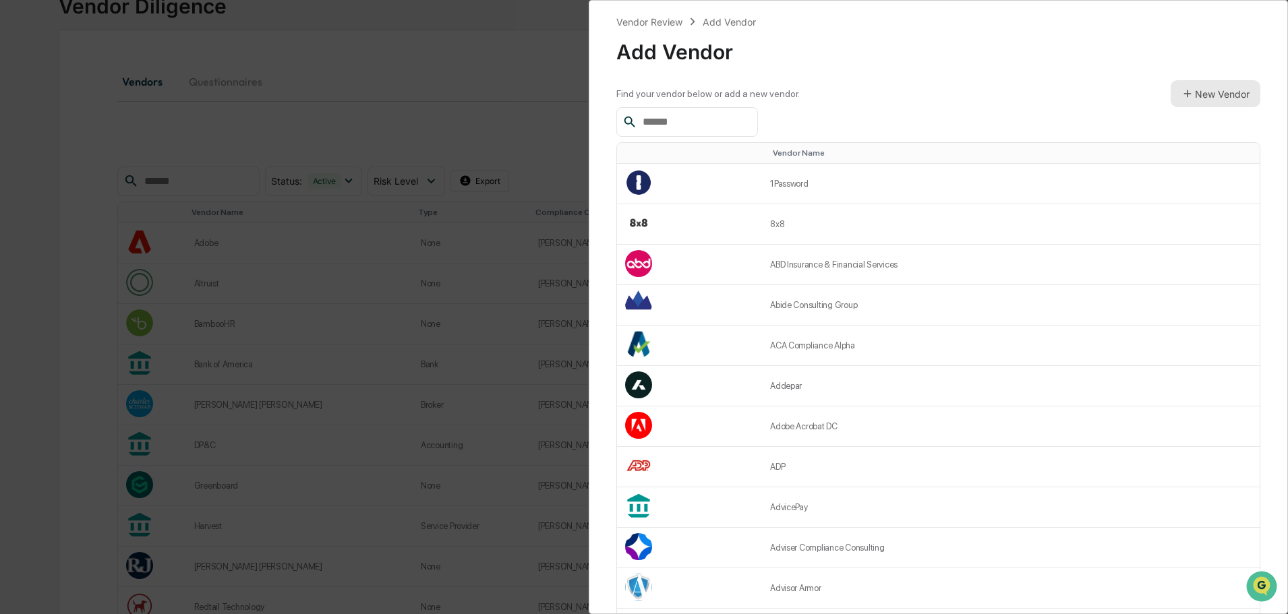
click at [1214, 89] on button "New Vendor" at bounding box center [1215, 93] width 90 height 27
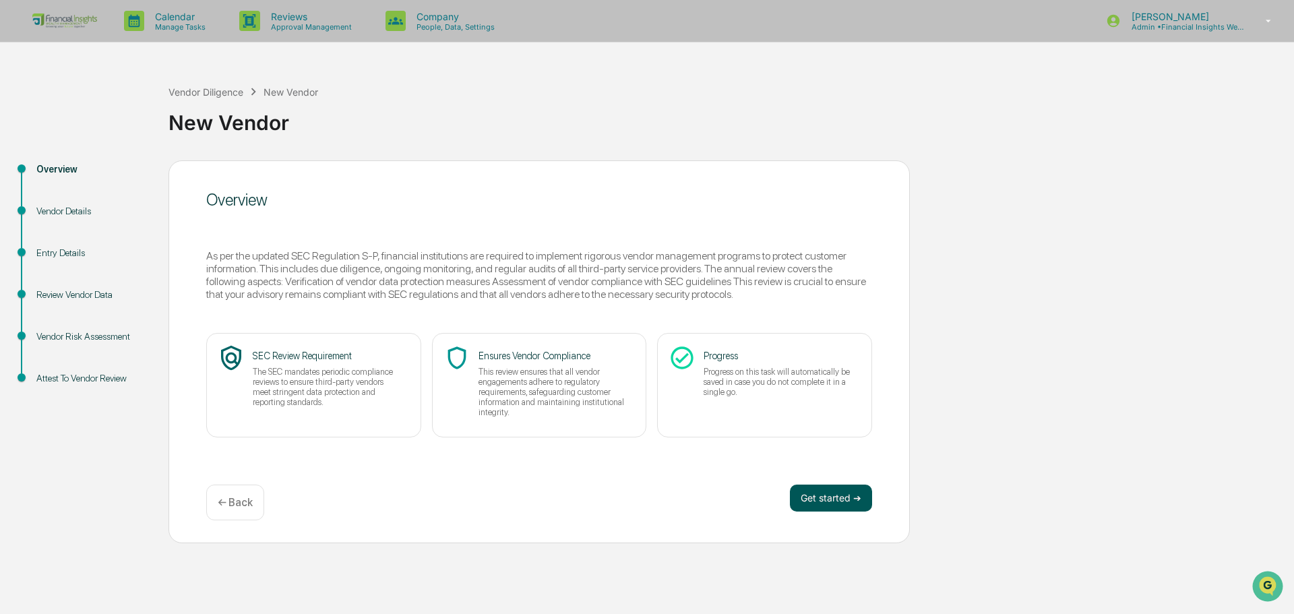
click at [848, 505] on button "Get started ➔" at bounding box center [831, 498] width 82 height 27
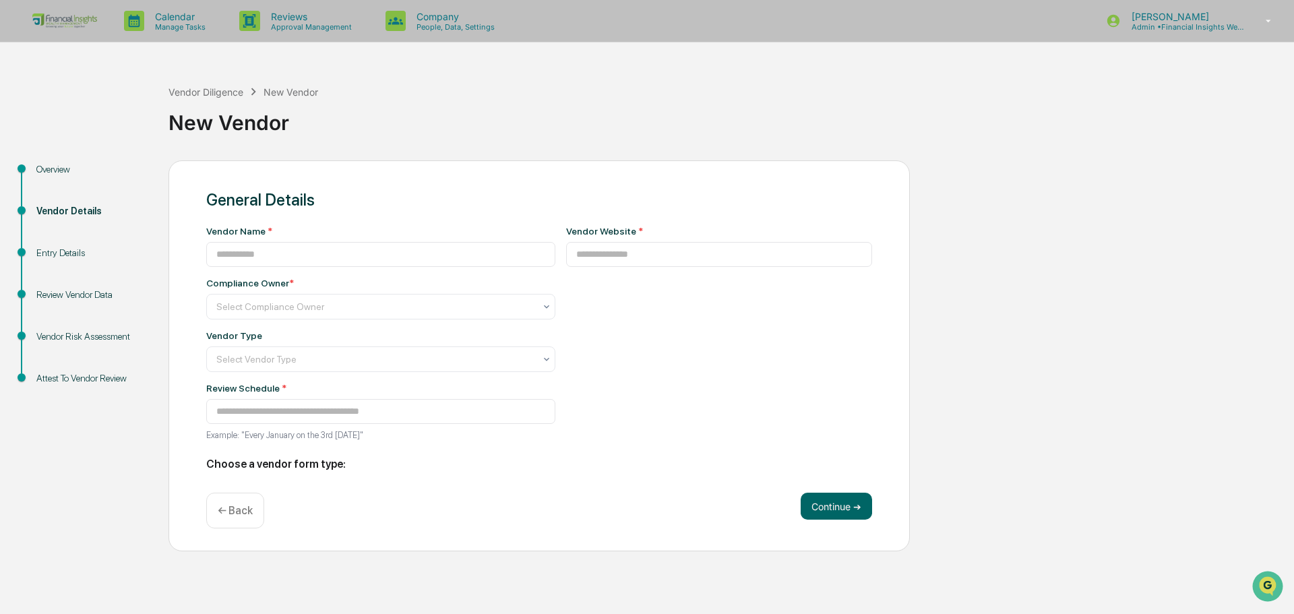
type input "**********"
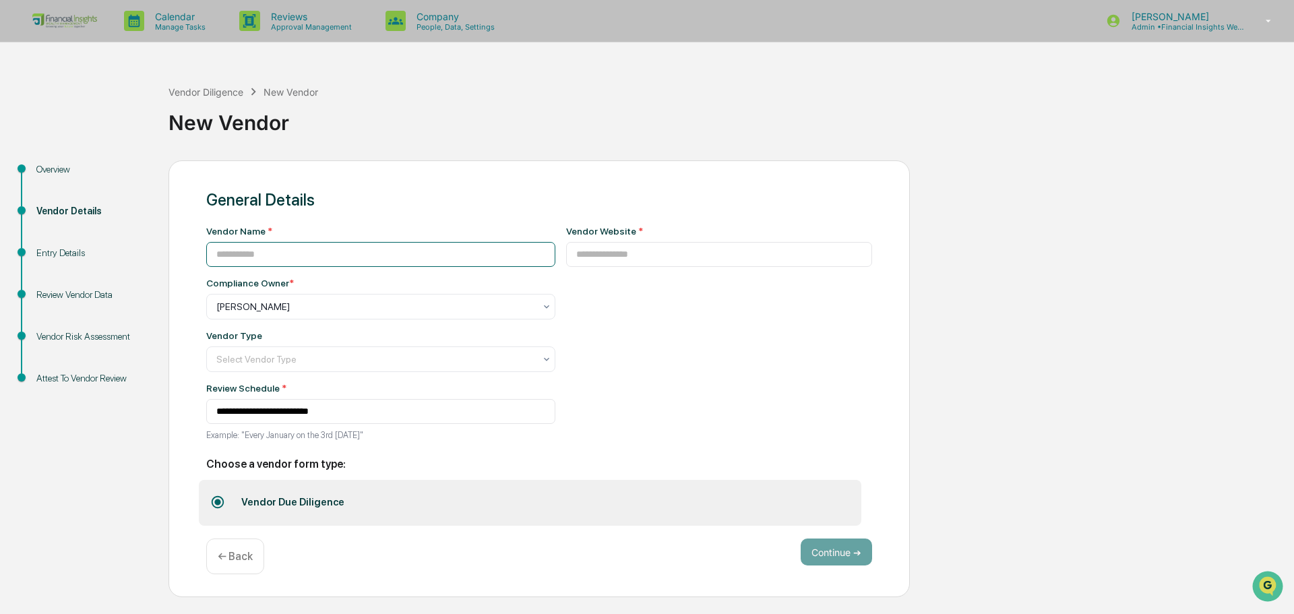
click at [428, 262] on input at bounding box center [380, 254] width 349 height 25
type input "*****"
click at [668, 259] on input at bounding box center [719, 254] width 307 height 25
paste input "**********"
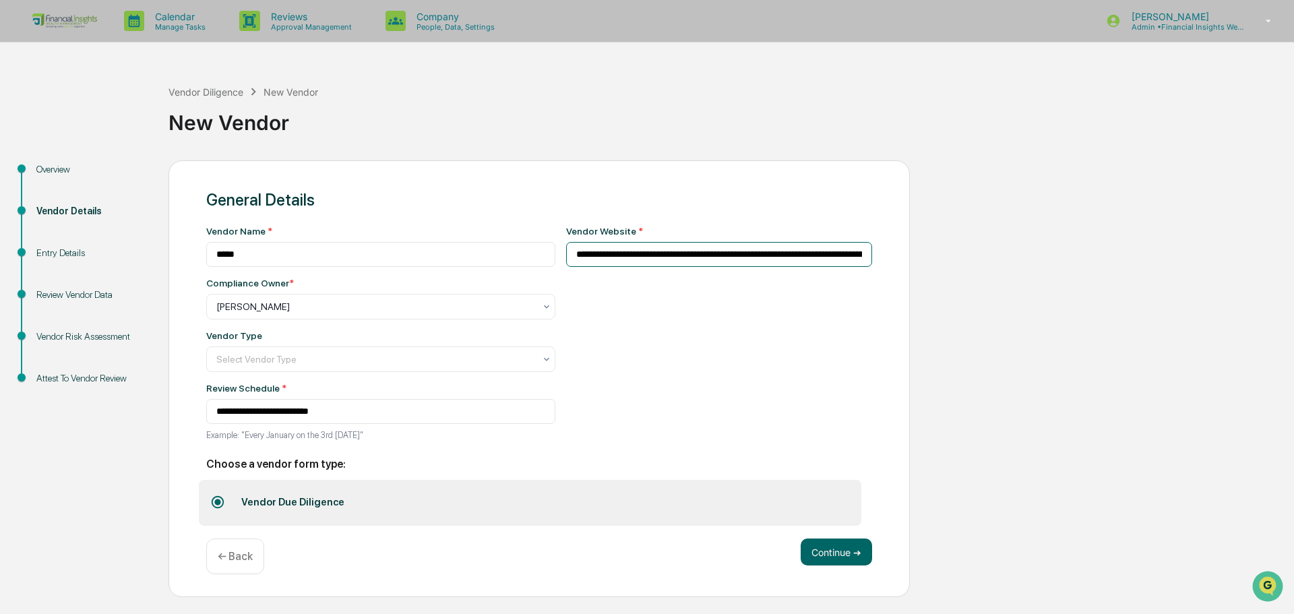
scroll to position [0, 1441]
type input "**********"
click at [434, 364] on div at bounding box center [324, 359] width 217 height 13
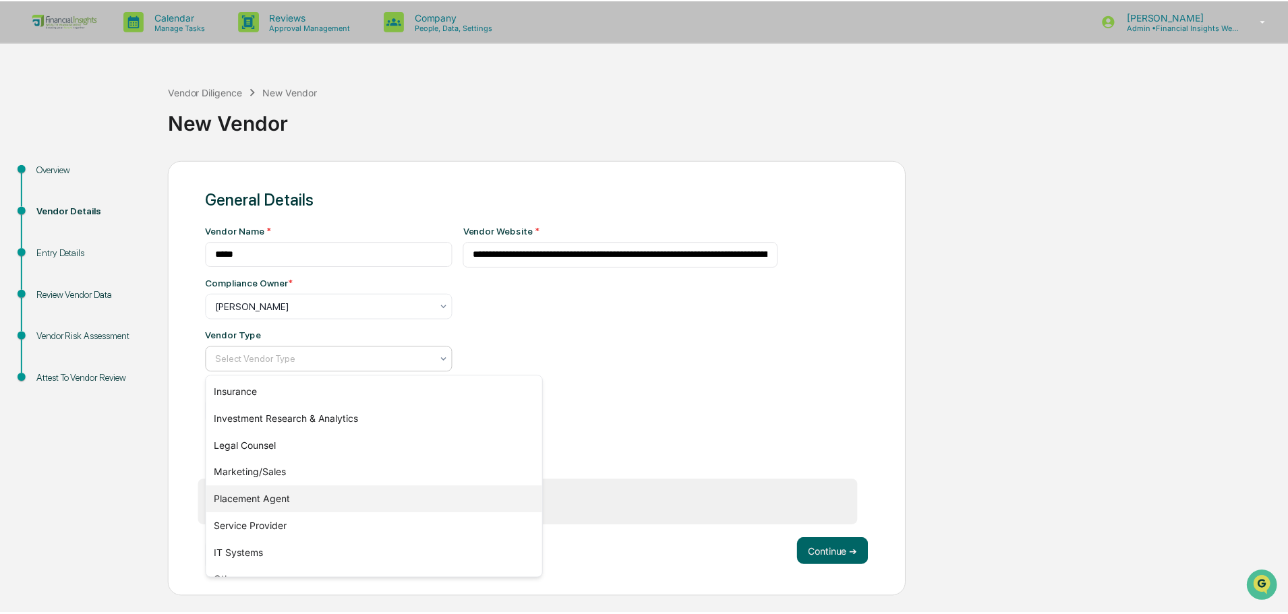
scroll to position [154, 0]
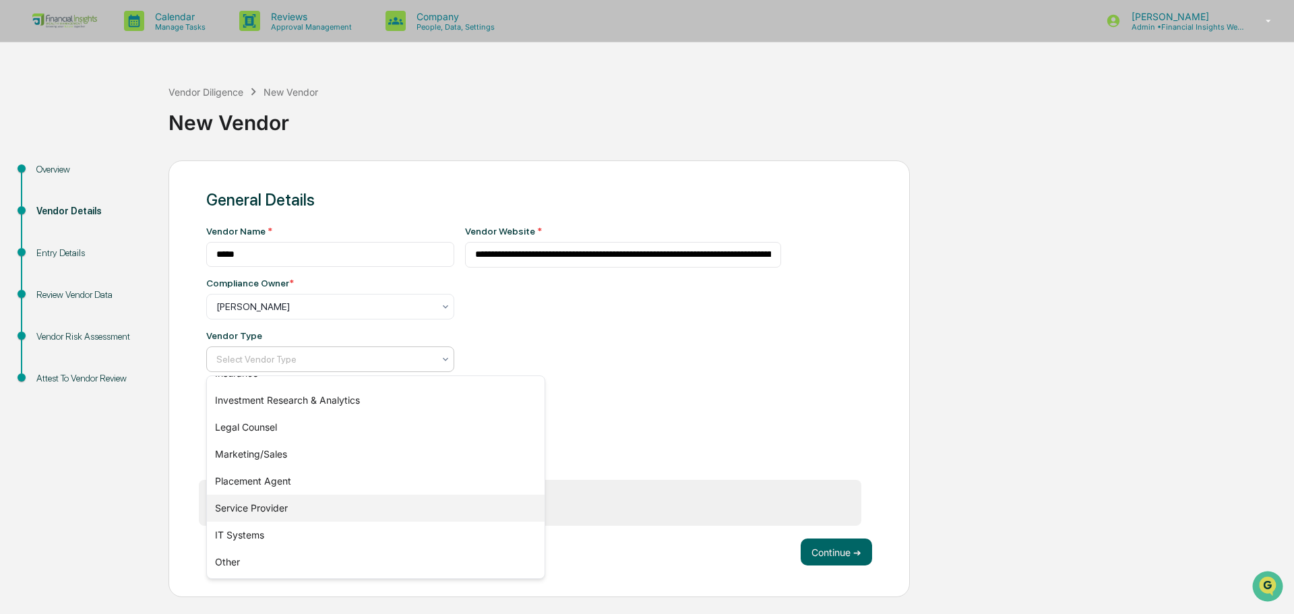
click at [291, 509] on div "Service Provider" at bounding box center [376, 508] width 338 height 27
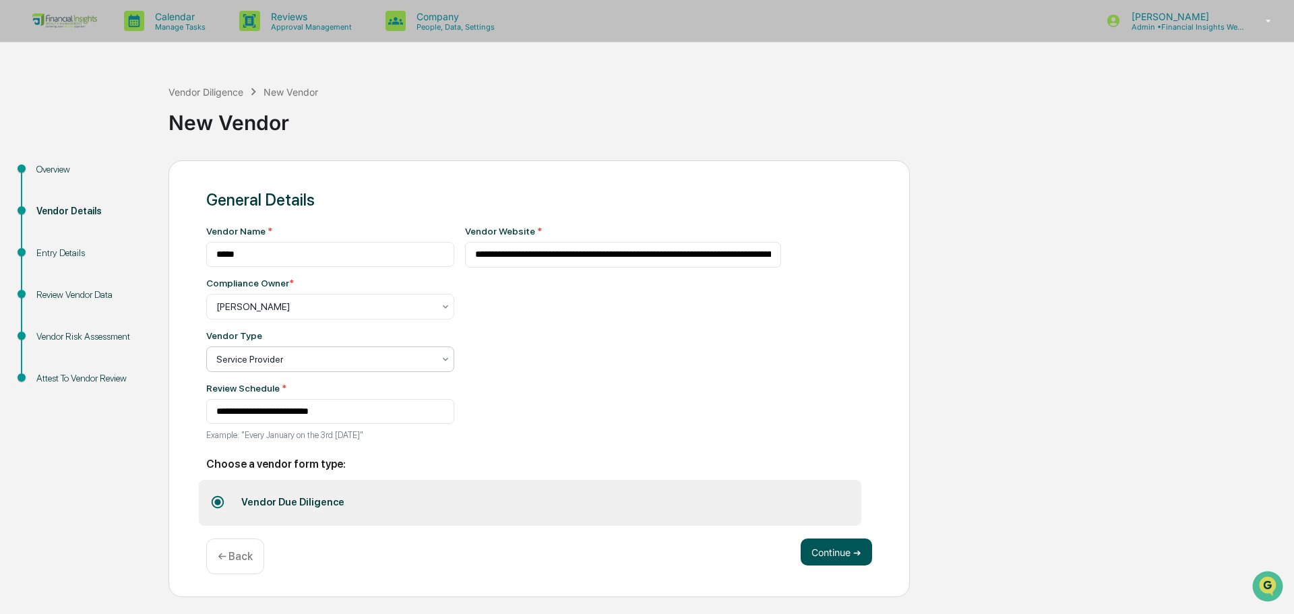
click at [830, 557] on button "Continue ➔" at bounding box center [836, 552] width 71 height 27
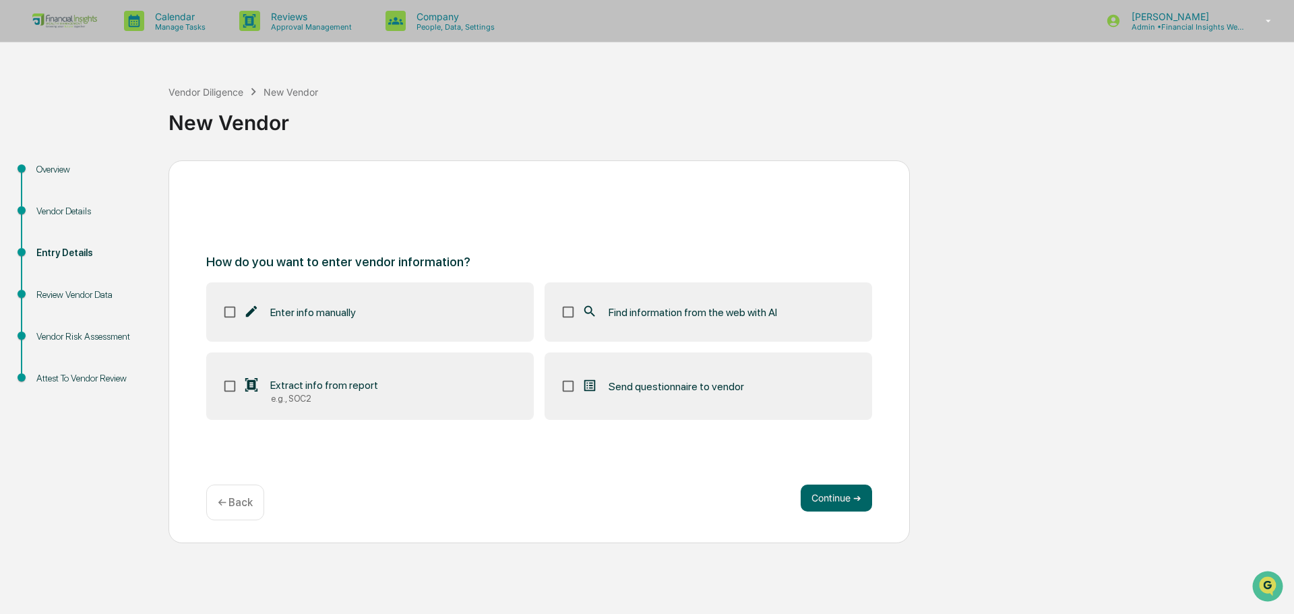
click at [659, 316] on span "Find information from the web with AI" at bounding box center [693, 312] width 169 height 13
click at [853, 499] on button "Continue ➔" at bounding box center [836, 498] width 71 height 27
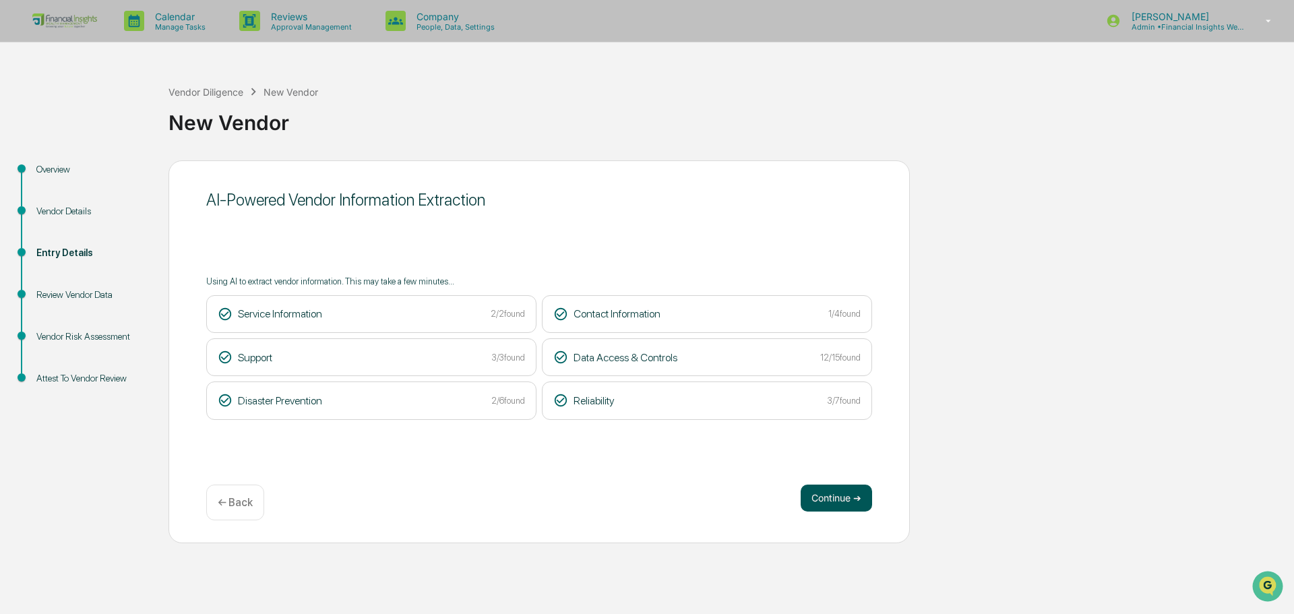
click at [841, 502] on button "Continue ➔" at bounding box center [836, 498] width 71 height 27
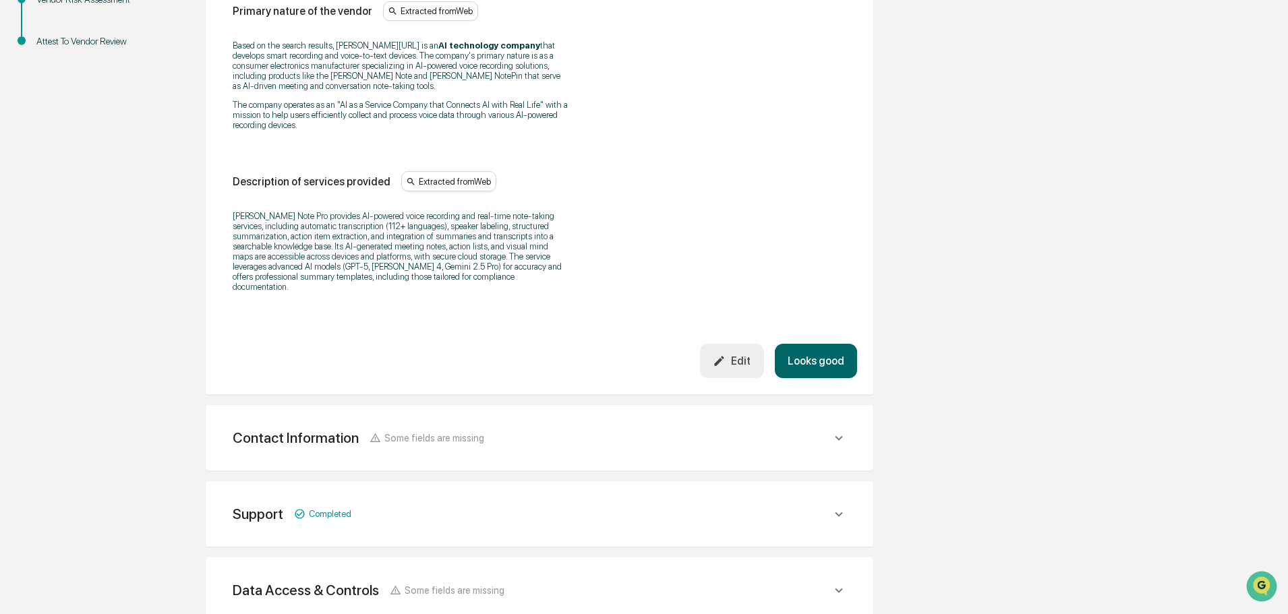
scroll to position [560, 0]
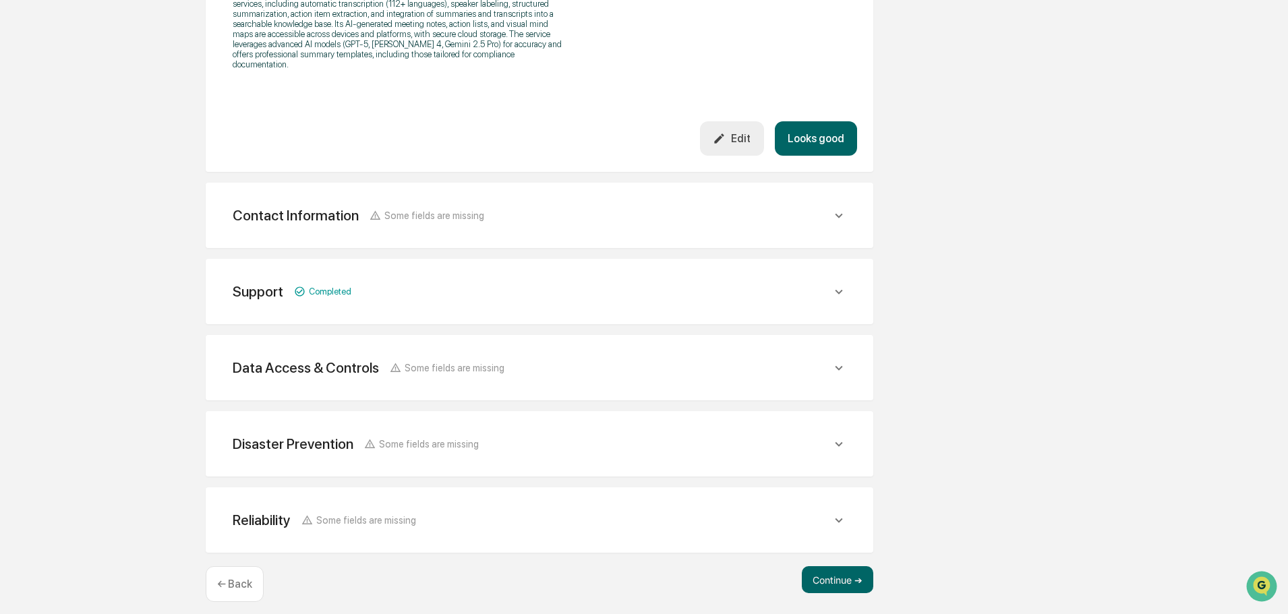
click at [803, 183] on div "Contact Information Some fields are missing Vendor Address Vendor Contact Name …" at bounding box center [539, 215] width 667 height 65
click at [794, 187] on div "Contact Information Some fields are missing Vendor Address Vendor Contact Name …" at bounding box center [539, 215] width 667 height 65
click at [837, 208] on icon at bounding box center [838, 215] width 15 height 15
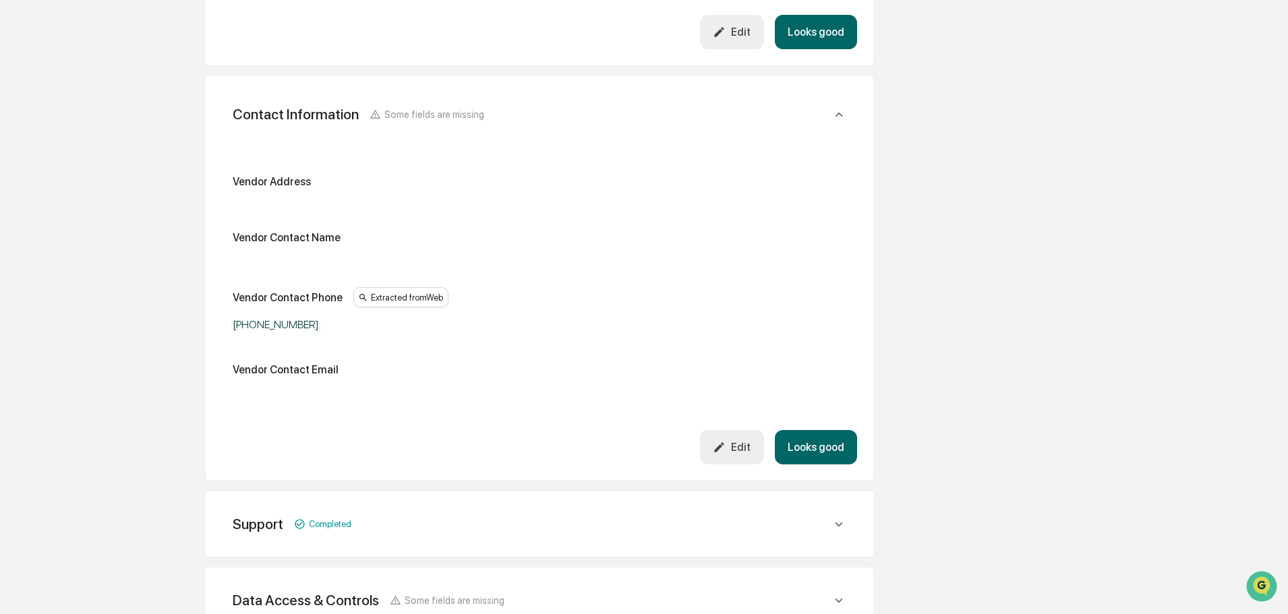
scroll to position [829, 0]
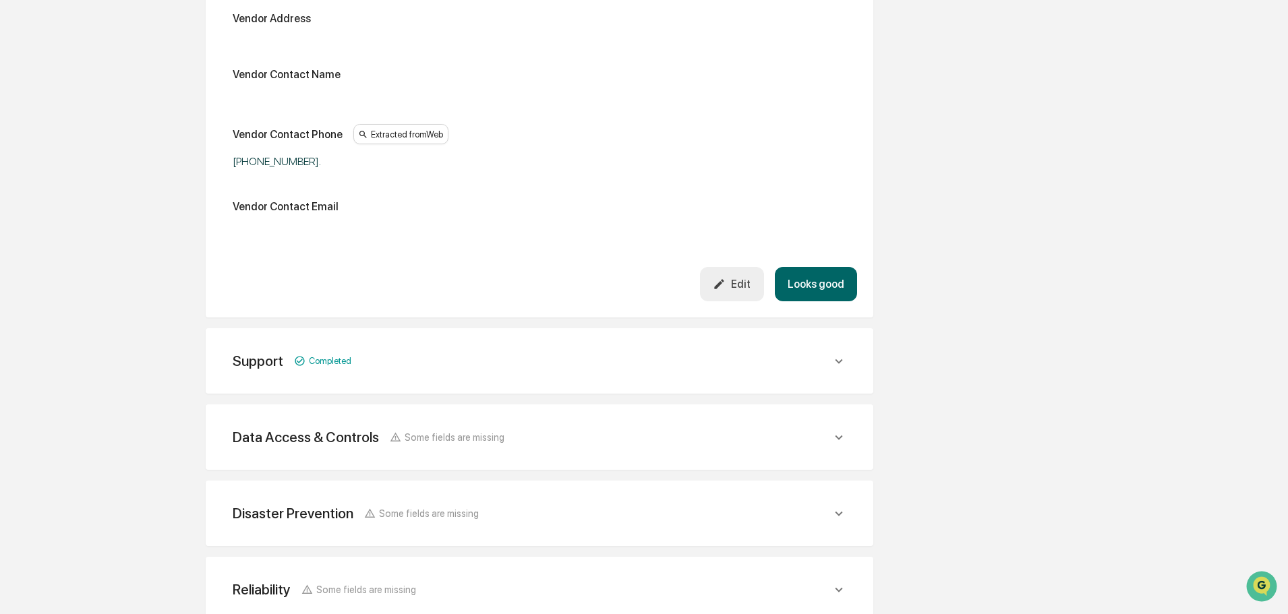
click at [848, 355] on div "Support Completed" at bounding box center [539, 361] width 635 height 33
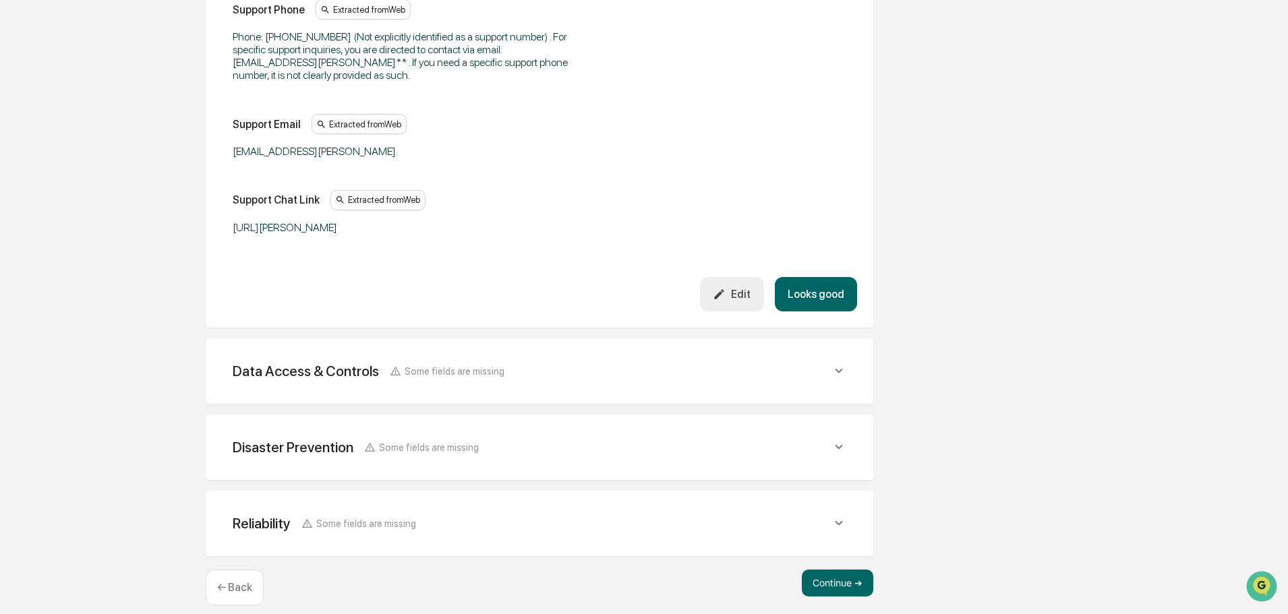
scroll to position [1261, 0]
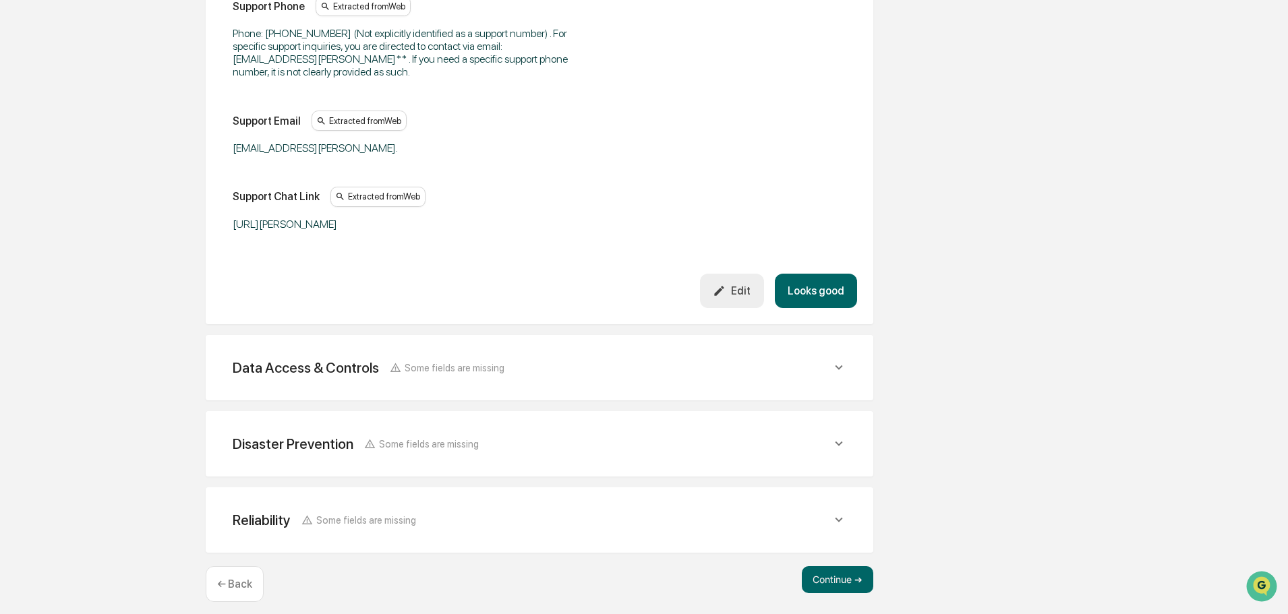
click at [816, 359] on div "Data Access & Controls Some fields are missing" at bounding box center [532, 367] width 599 height 17
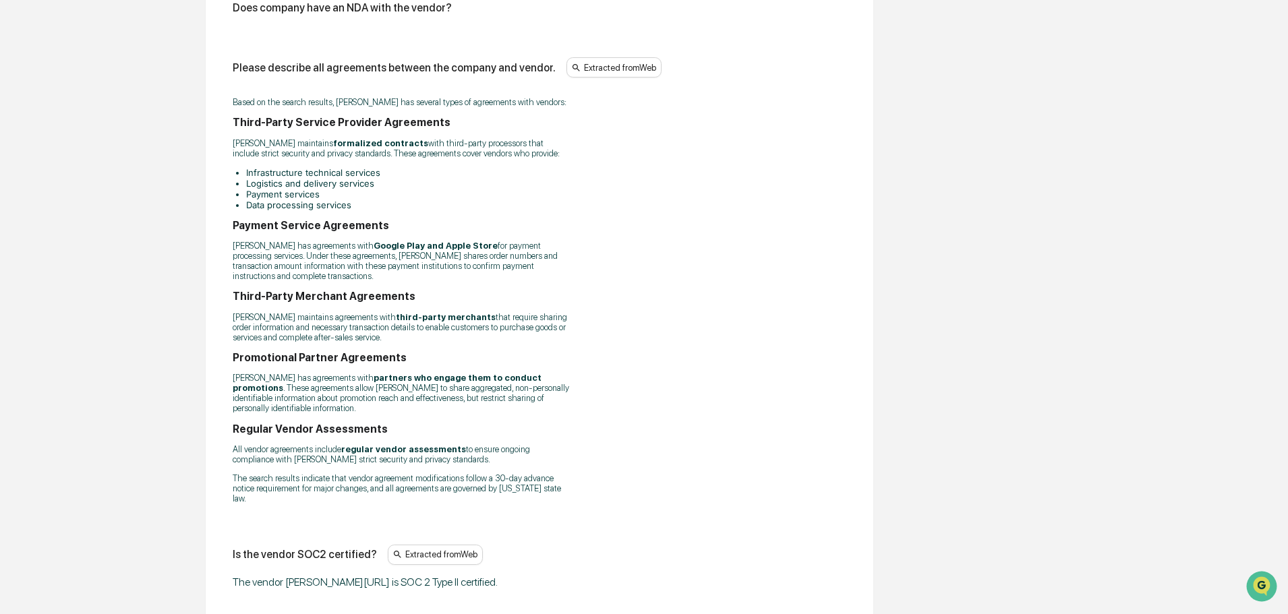
scroll to position [4167, 0]
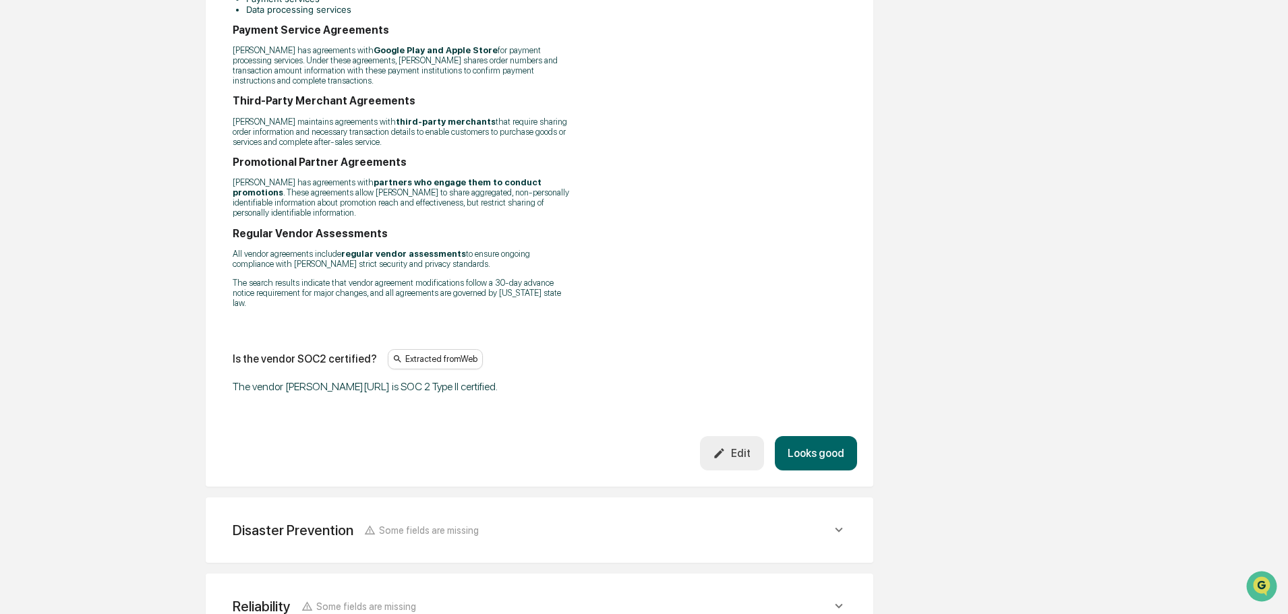
click at [810, 522] on div "Disaster Prevention Some fields are missing" at bounding box center [532, 530] width 599 height 17
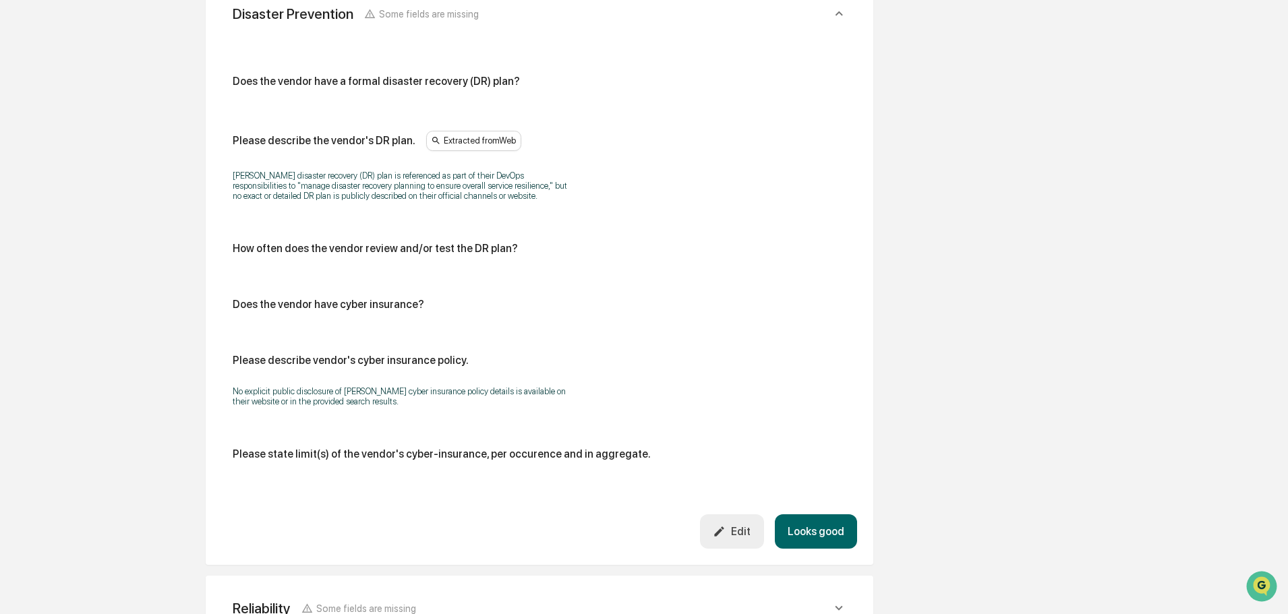
scroll to position [4691, 0]
click at [816, 590] on div "Reliability Some fields are missing" at bounding box center [539, 606] width 635 height 33
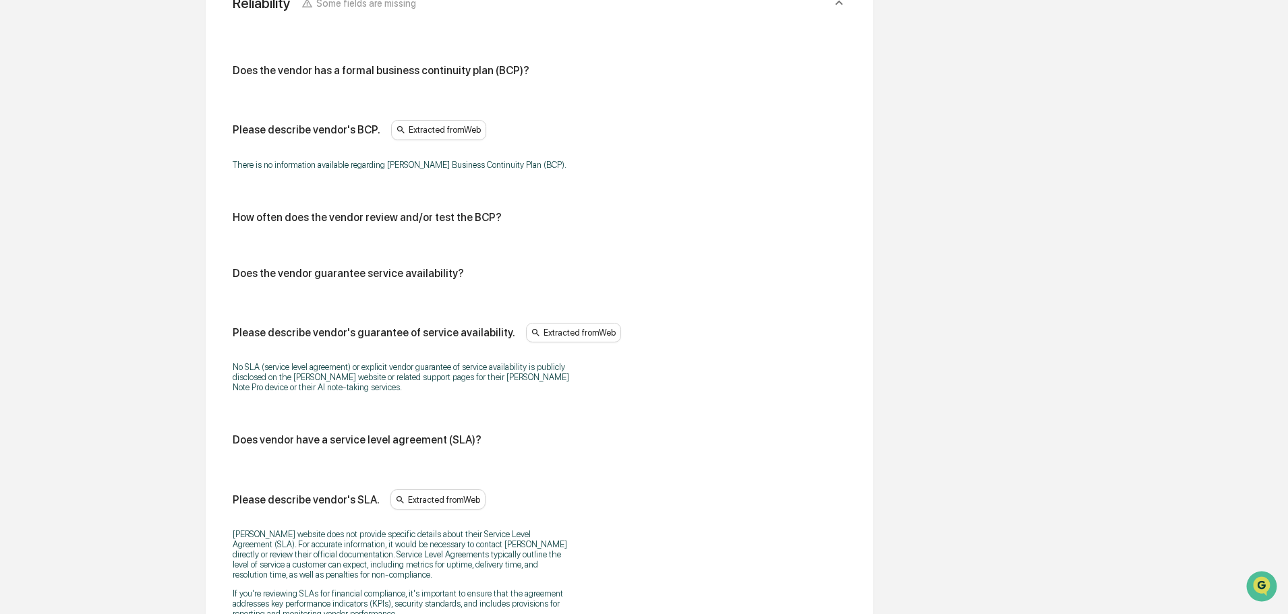
scroll to position [5382, 0]
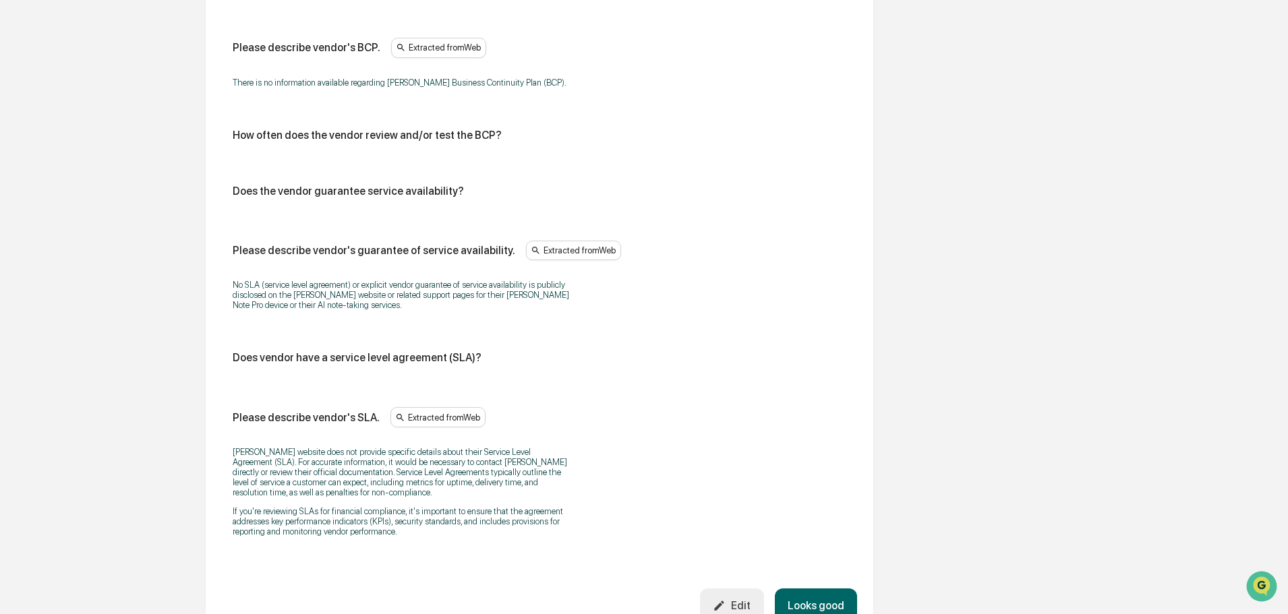
click at [827, 589] on button "Looks good" at bounding box center [816, 606] width 82 height 34
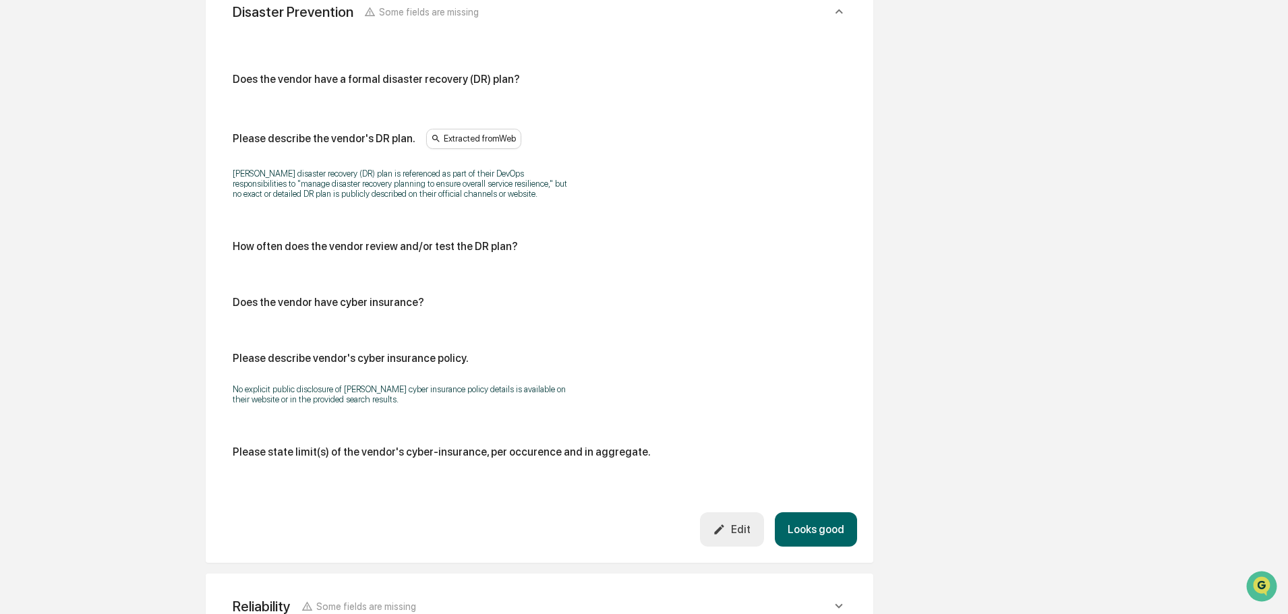
click at [823, 512] on button "Looks good" at bounding box center [816, 529] width 82 height 34
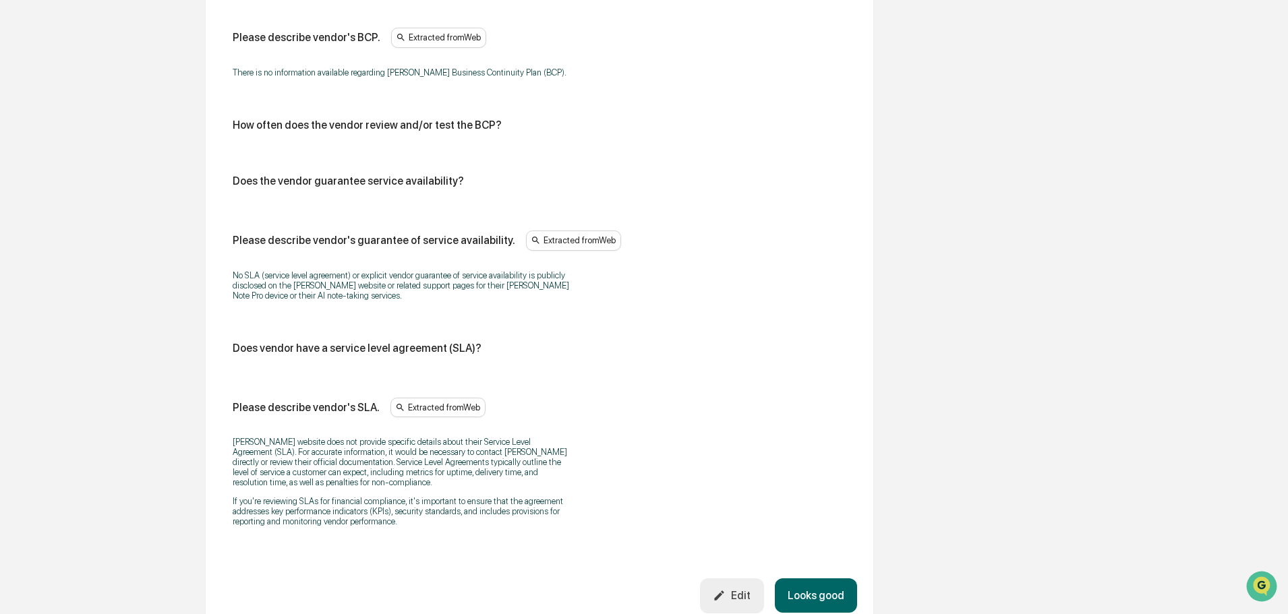
click at [820, 578] on button "Looks good" at bounding box center [816, 595] width 82 height 34
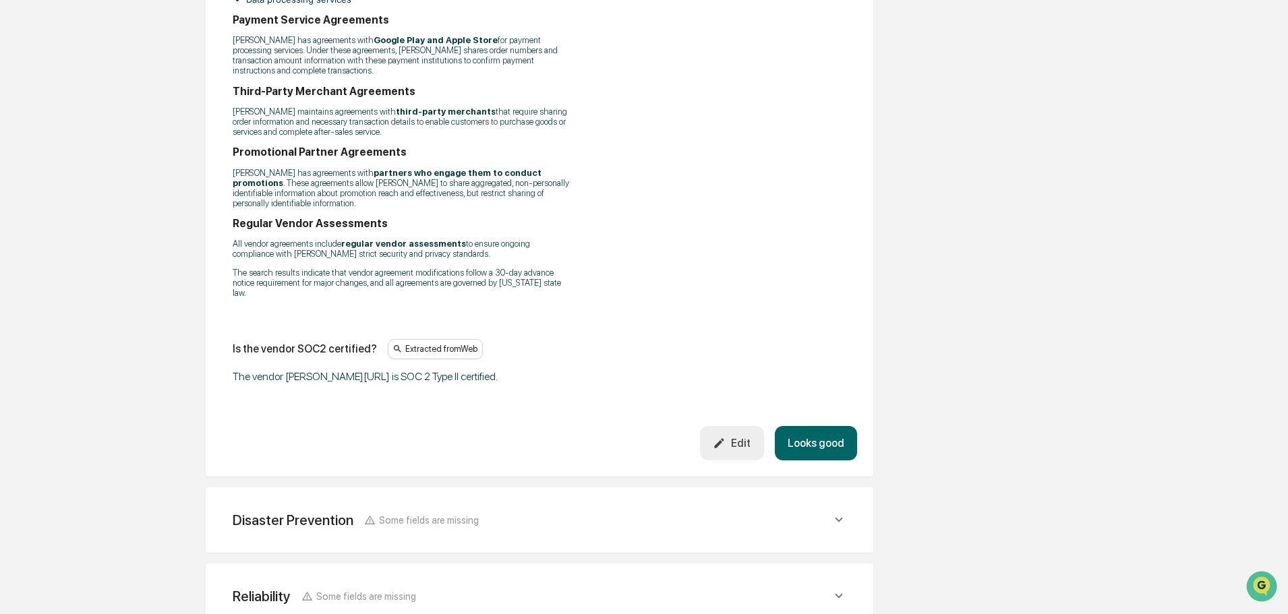
click at [825, 426] on button "Looks good" at bounding box center [816, 443] width 82 height 34
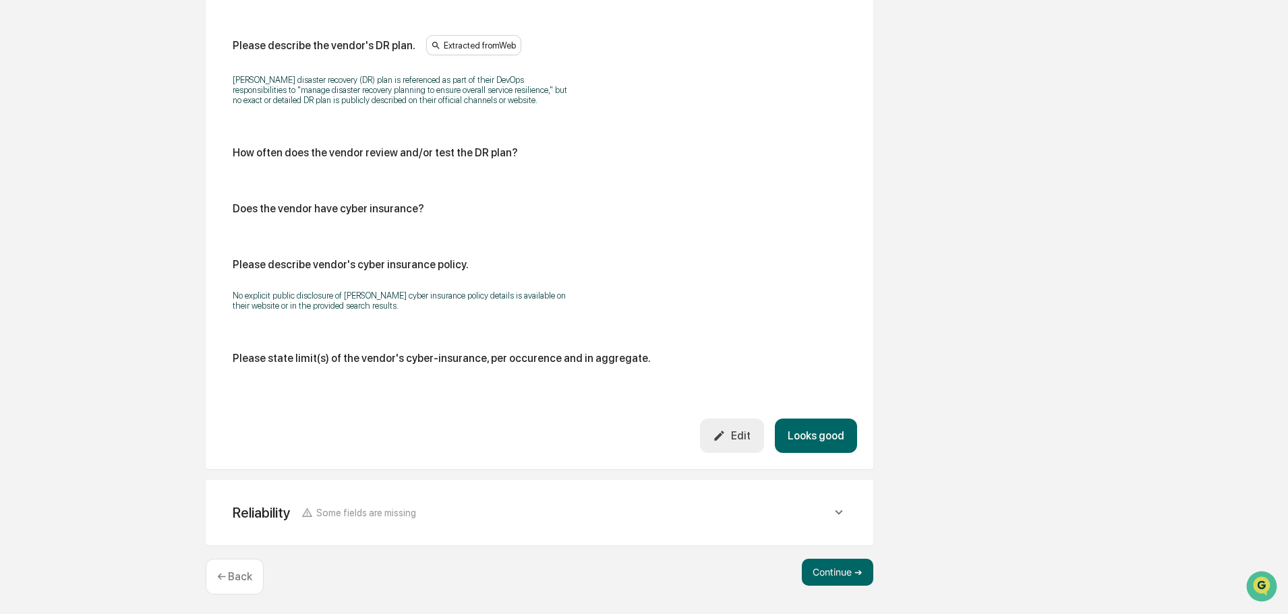
scroll to position [1367, 0]
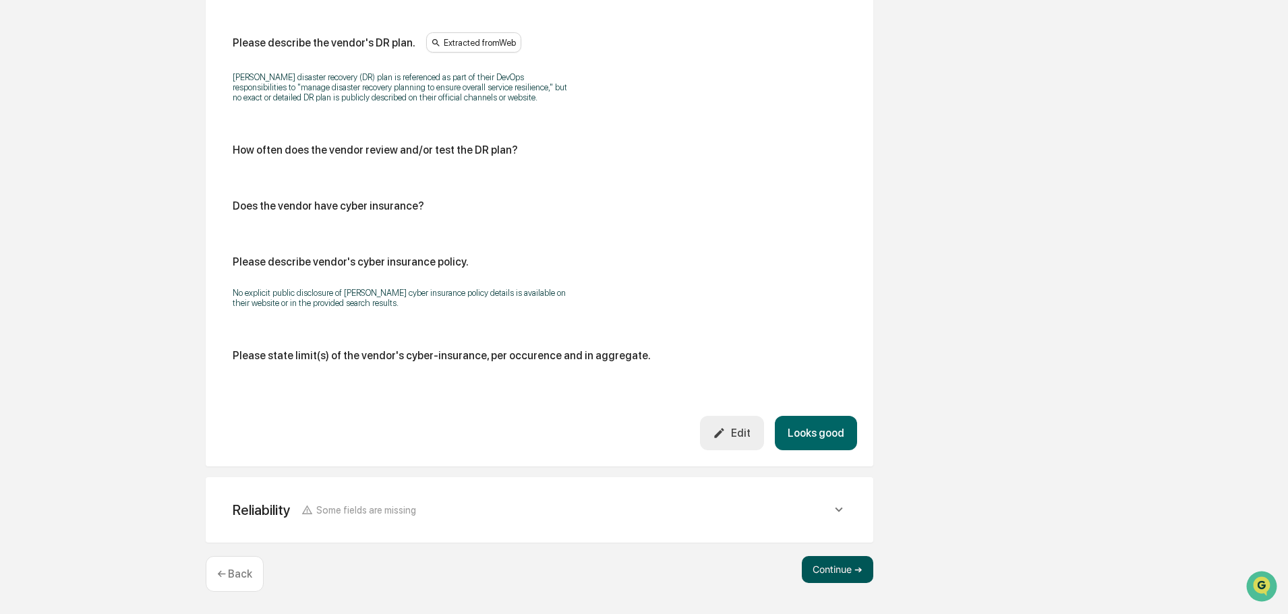
click at [837, 566] on button "Continue ➔" at bounding box center [837, 569] width 71 height 27
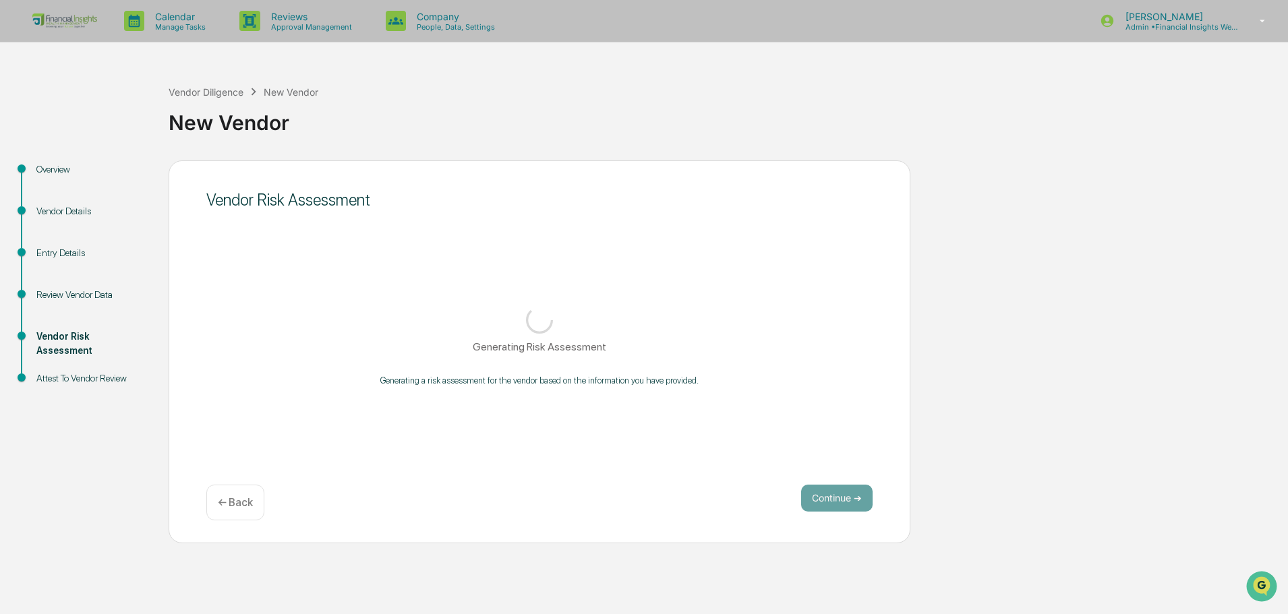
scroll to position [0, 0]
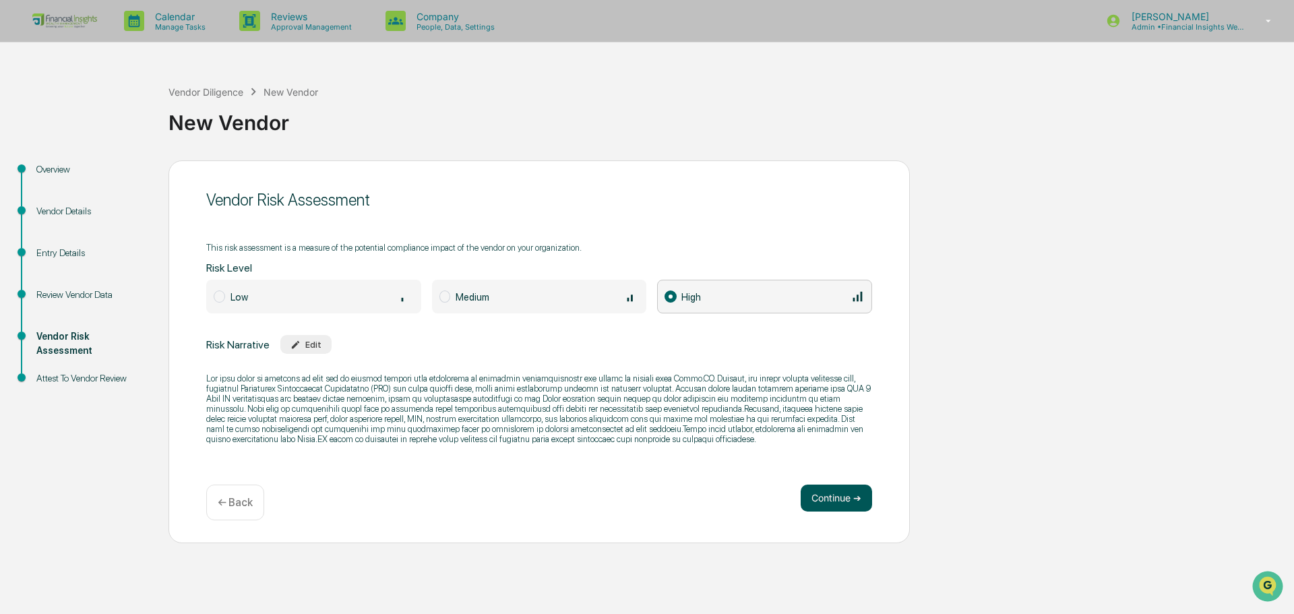
click at [843, 498] on button "Continue ➔" at bounding box center [836, 498] width 71 height 27
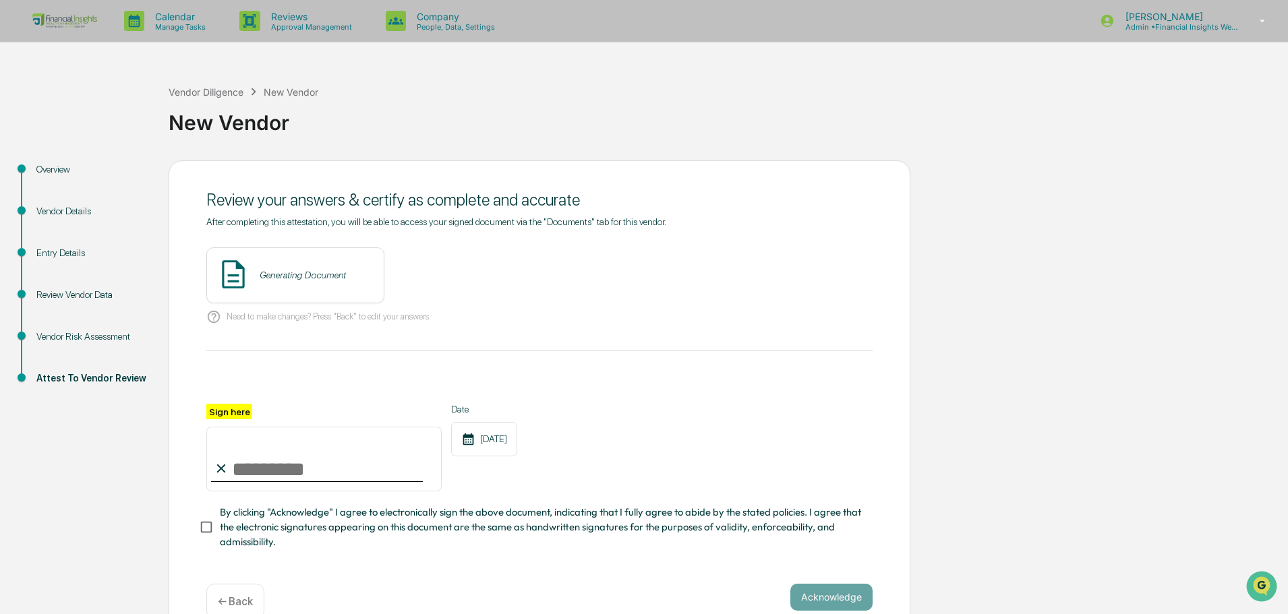
click at [202, 456] on div "Review your answers & certify as complete and accurate After completing this at…" at bounding box center [540, 401] width 742 height 482
click at [257, 464] on input "Sign here" at bounding box center [323, 459] width 235 height 65
type input "**********"
click at [859, 599] on button "Acknowledge" at bounding box center [831, 597] width 82 height 27
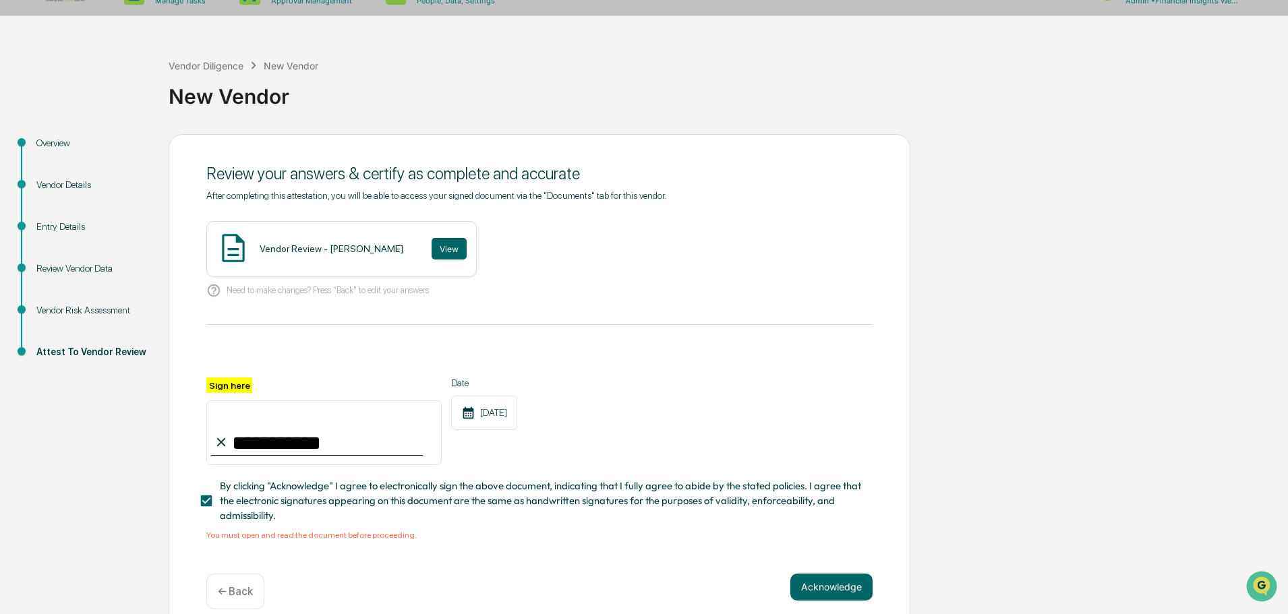
scroll to position [49, 0]
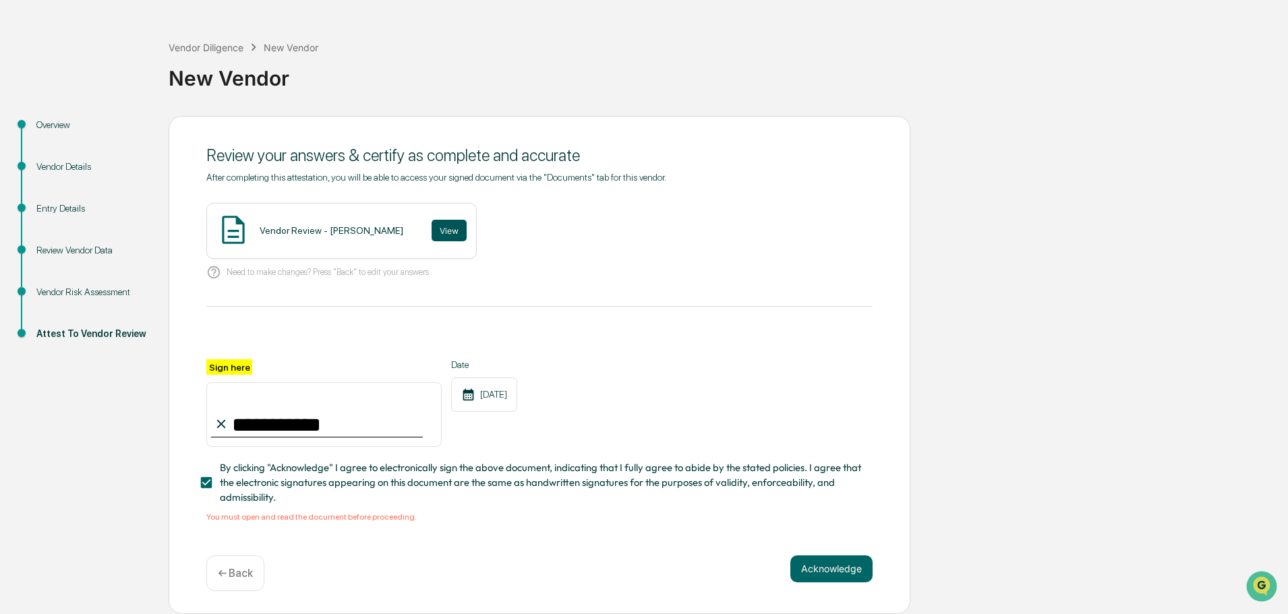
click at [431, 220] on button "View" at bounding box center [448, 231] width 35 height 22
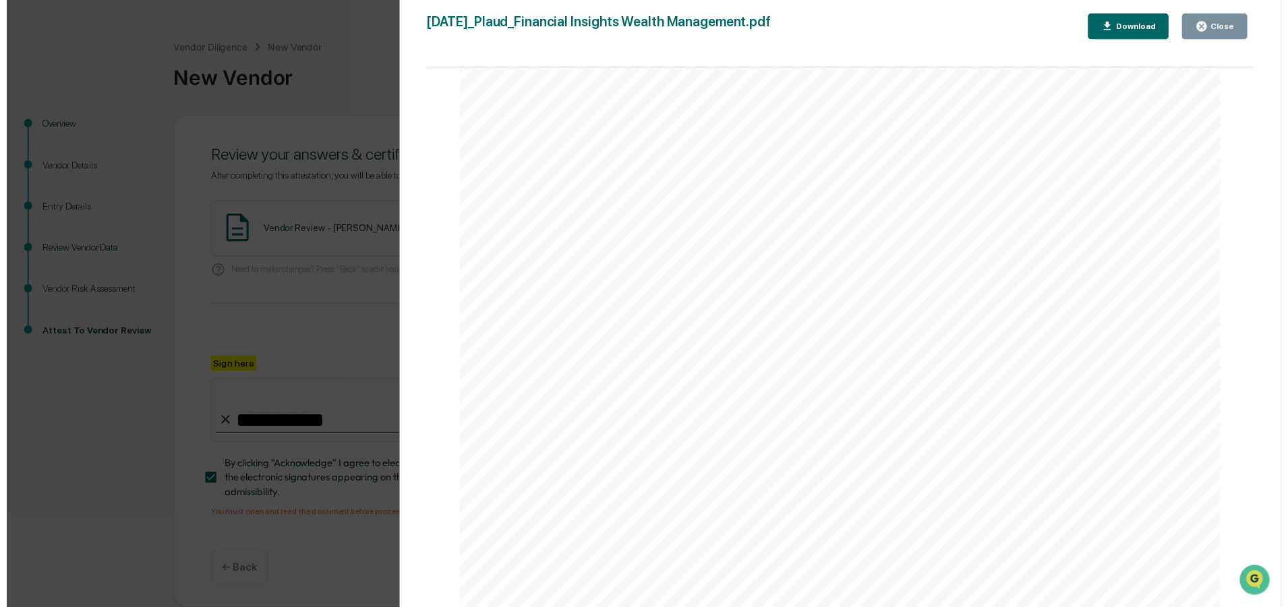
scroll to position [2764, 0]
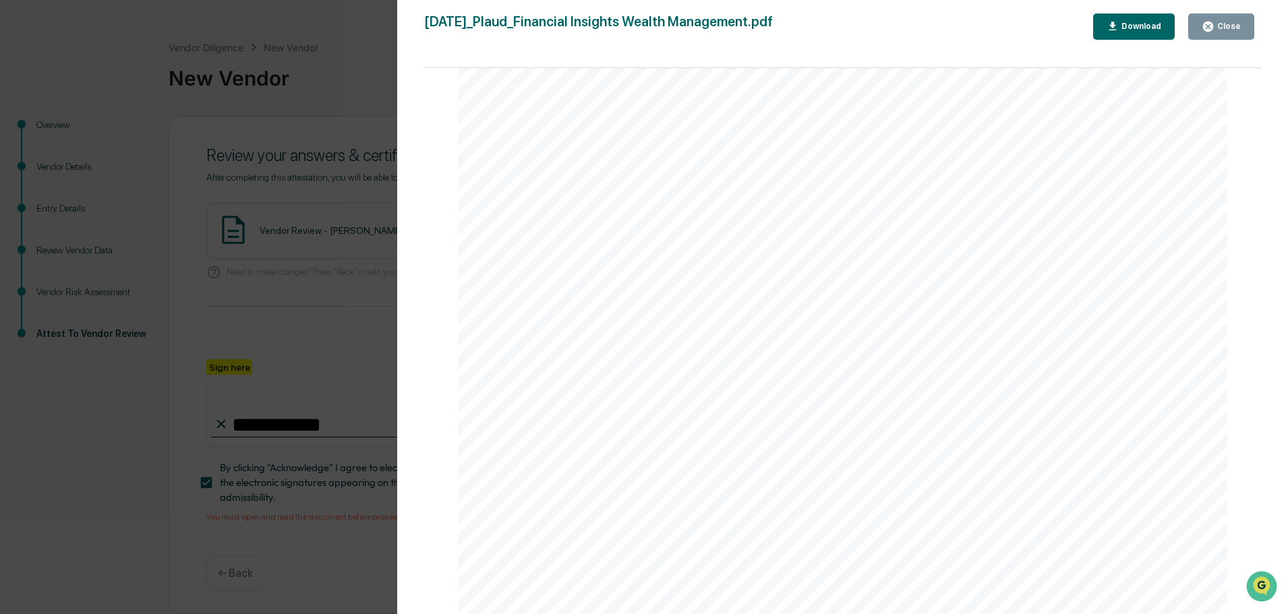
click at [1250, 17] on button "Close" at bounding box center [1221, 26] width 66 height 26
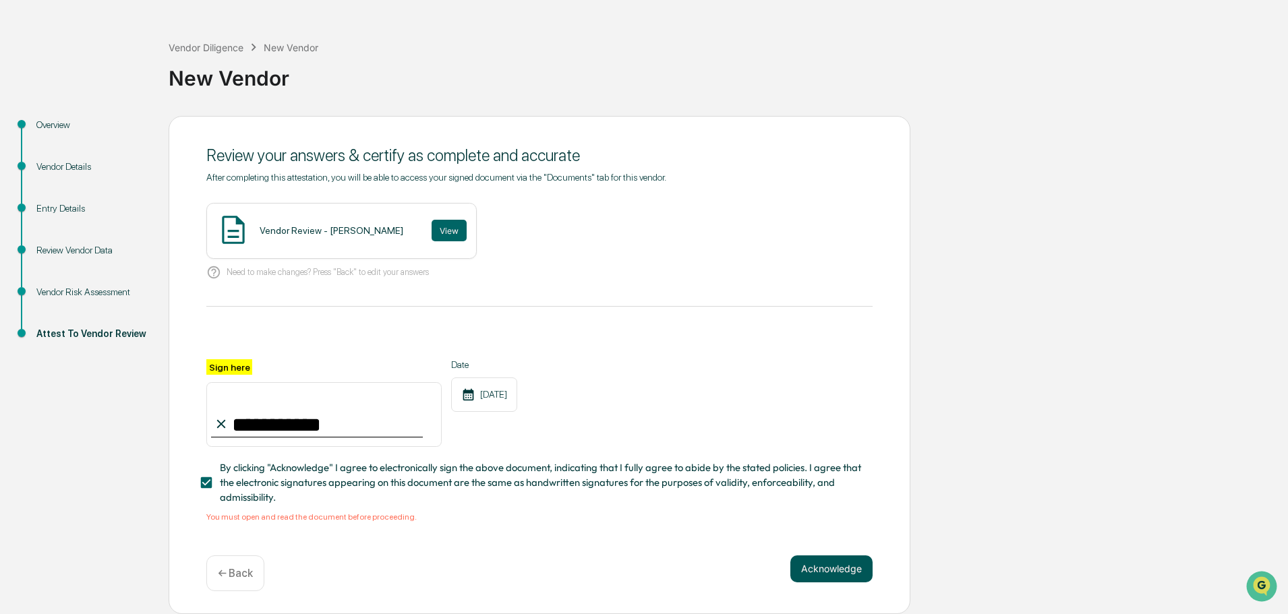
click at [843, 564] on button "Acknowledge" at bounding box center [831, 569] width 82 height 27
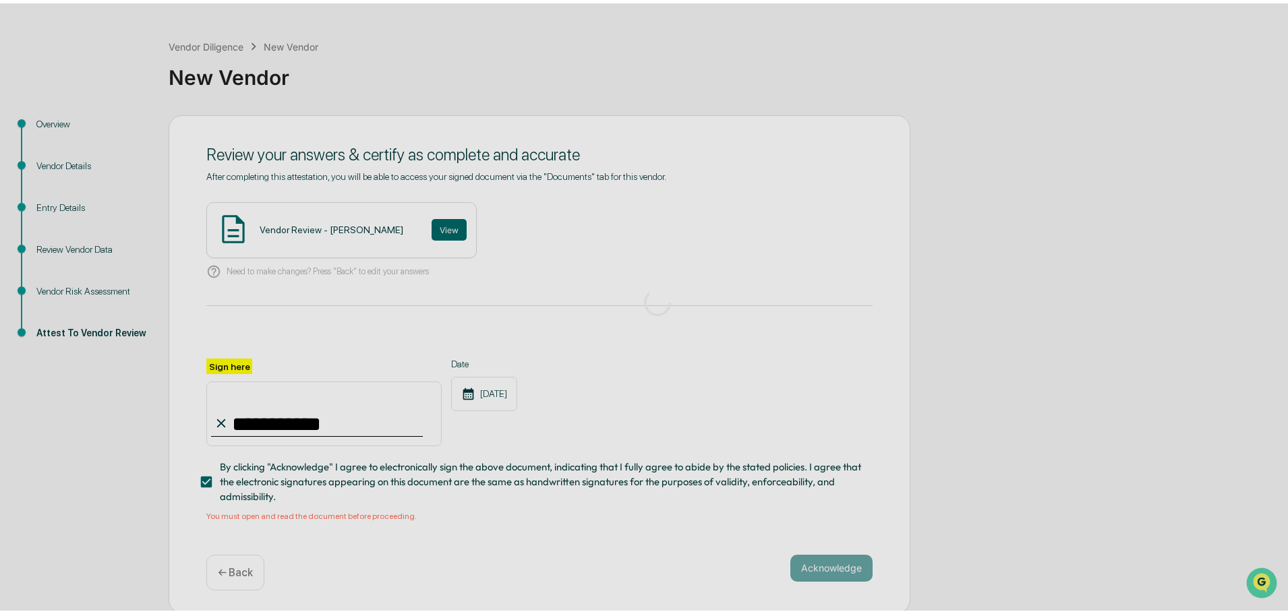
scroll to position [0, 0]
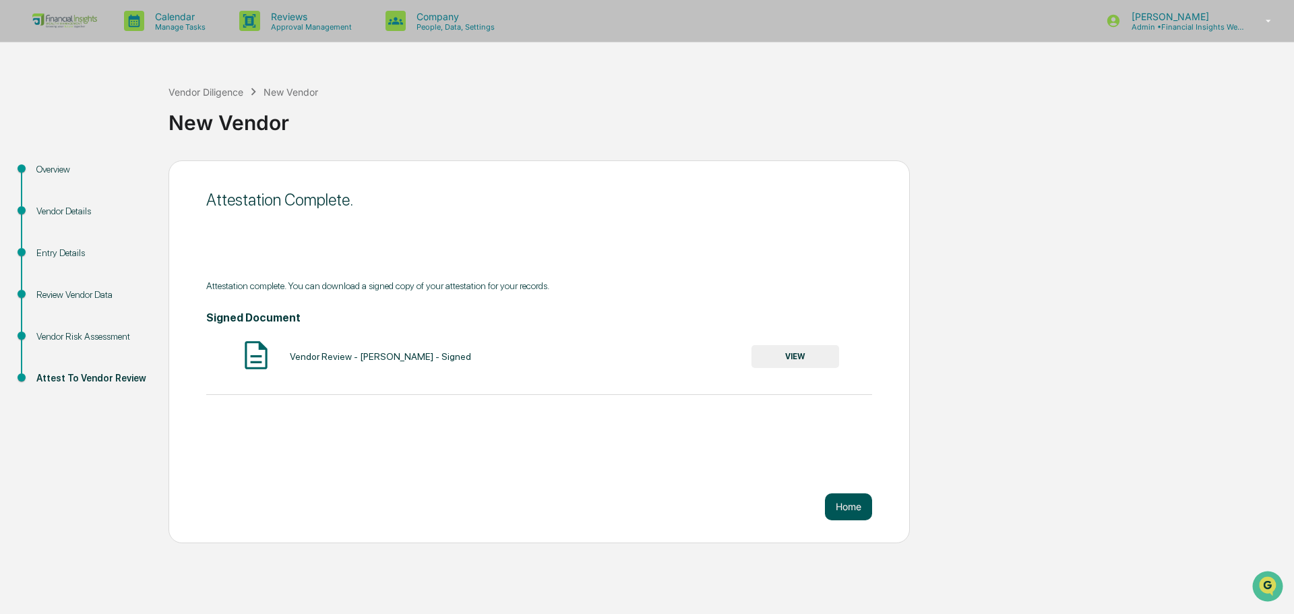
click at [862, 510] on button "Home" at bounding box center [848, 507] width 47 height 27
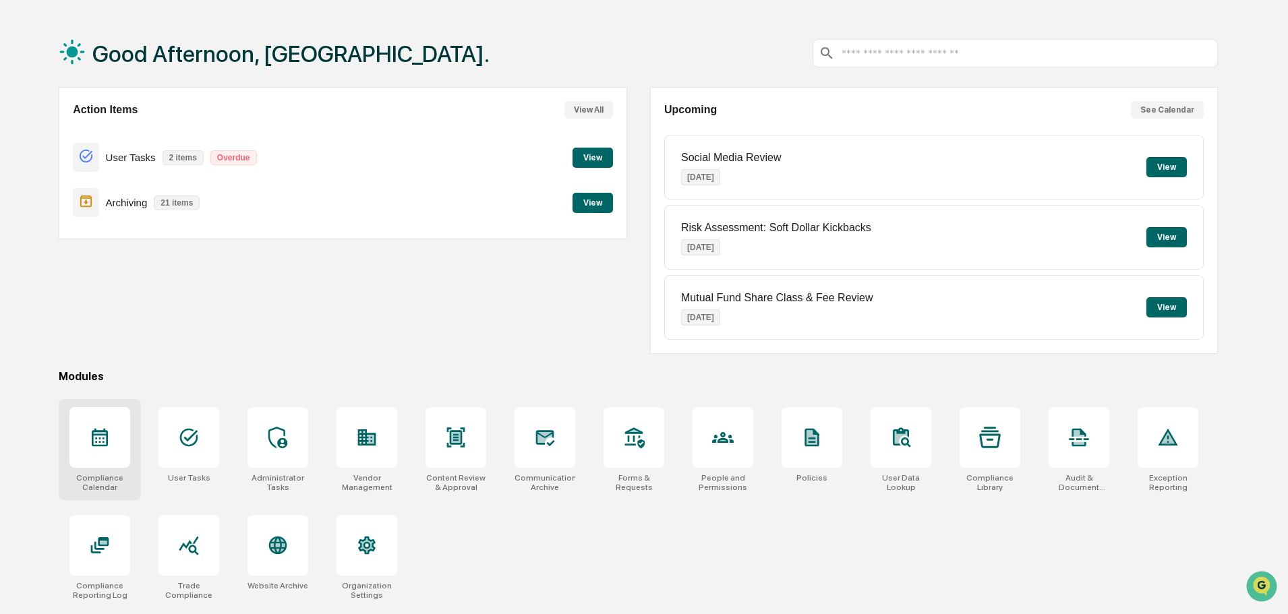
scroll to position [64, 0]
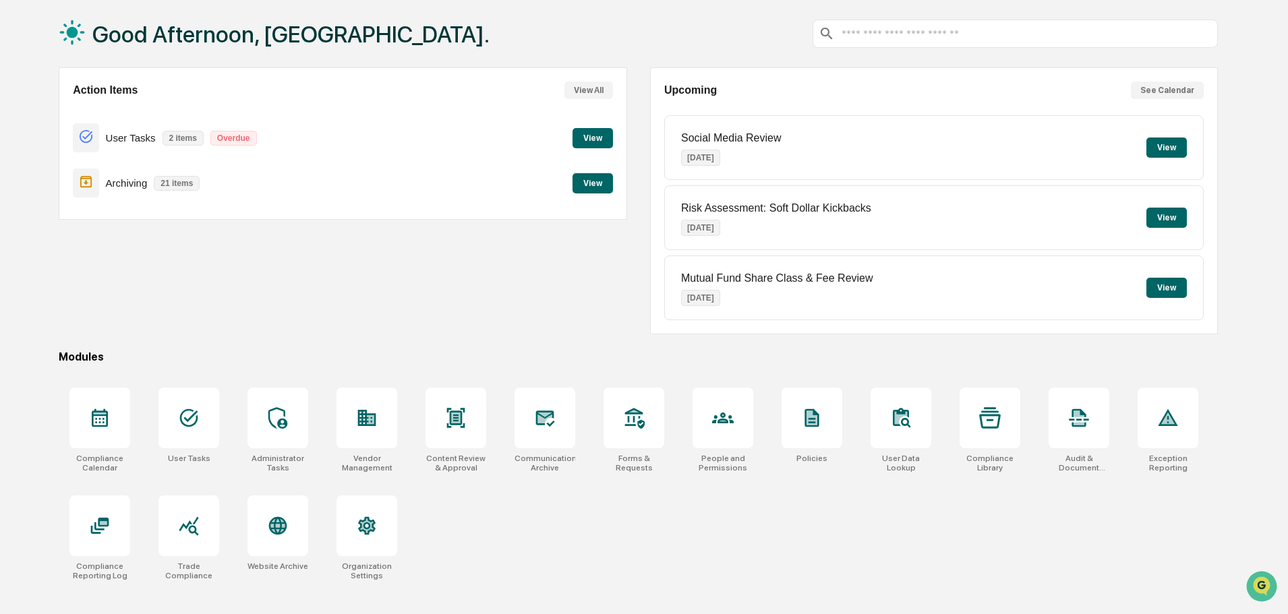
click at [598, 141] on button "View" at bounding box center [592, 138] width 40 height 20
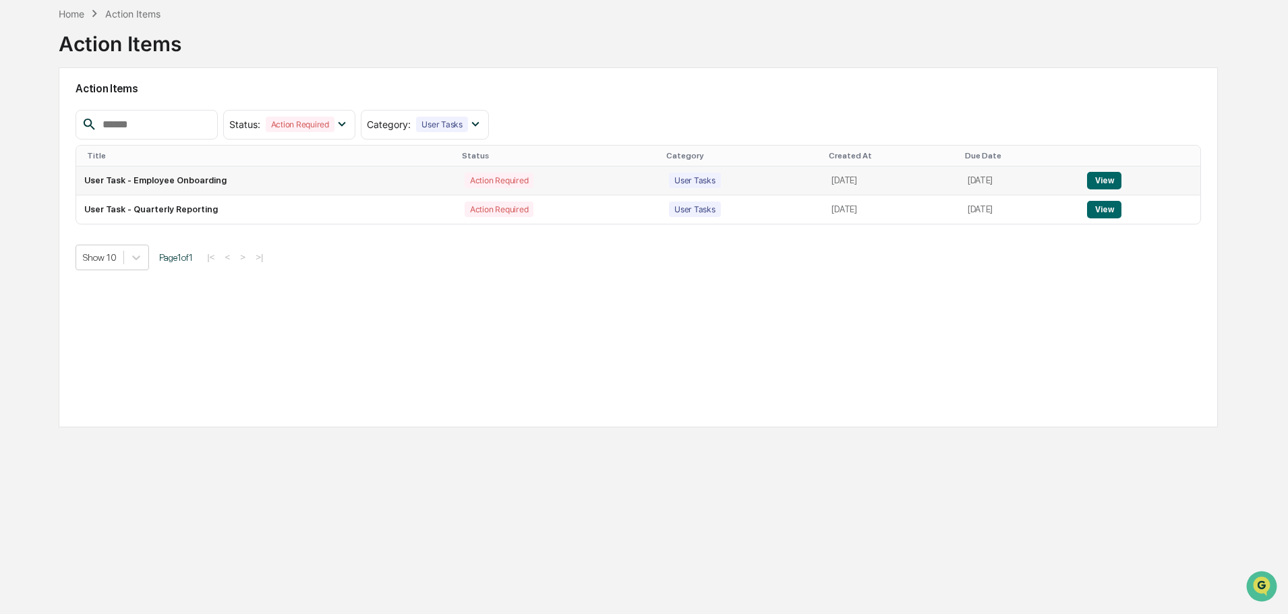
click at [1114, 179] on button "View" at bounding box center [1104, 181] width 34 height 18
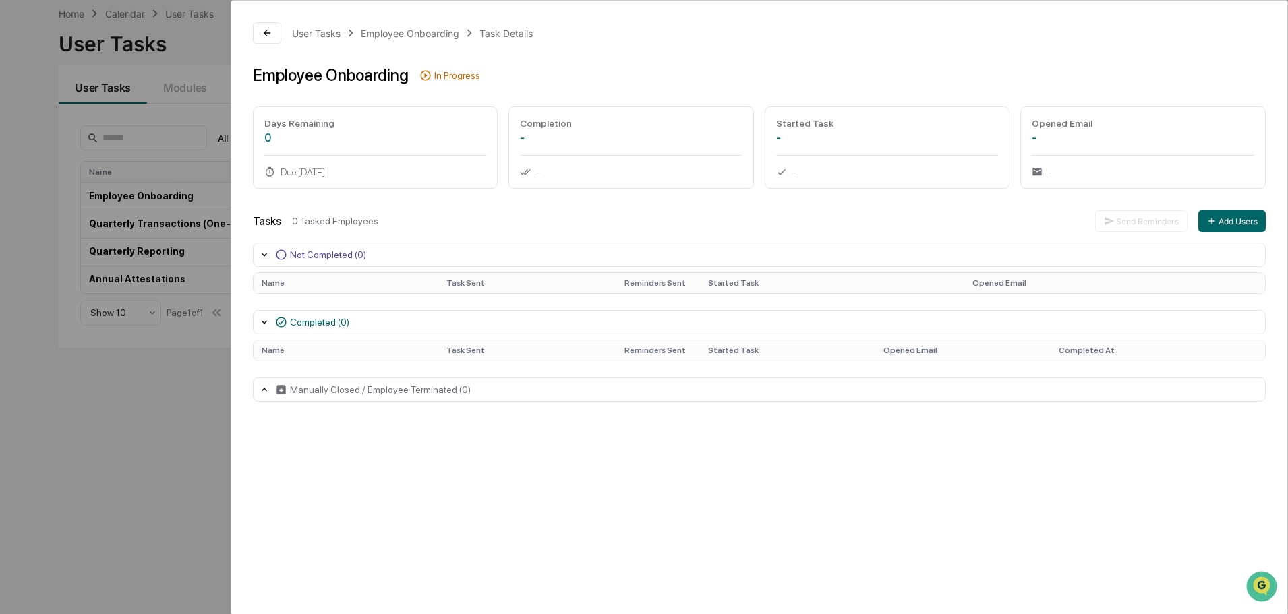
click at [261, 256] on icon at bounding box center [264, 254] width 11 height 11
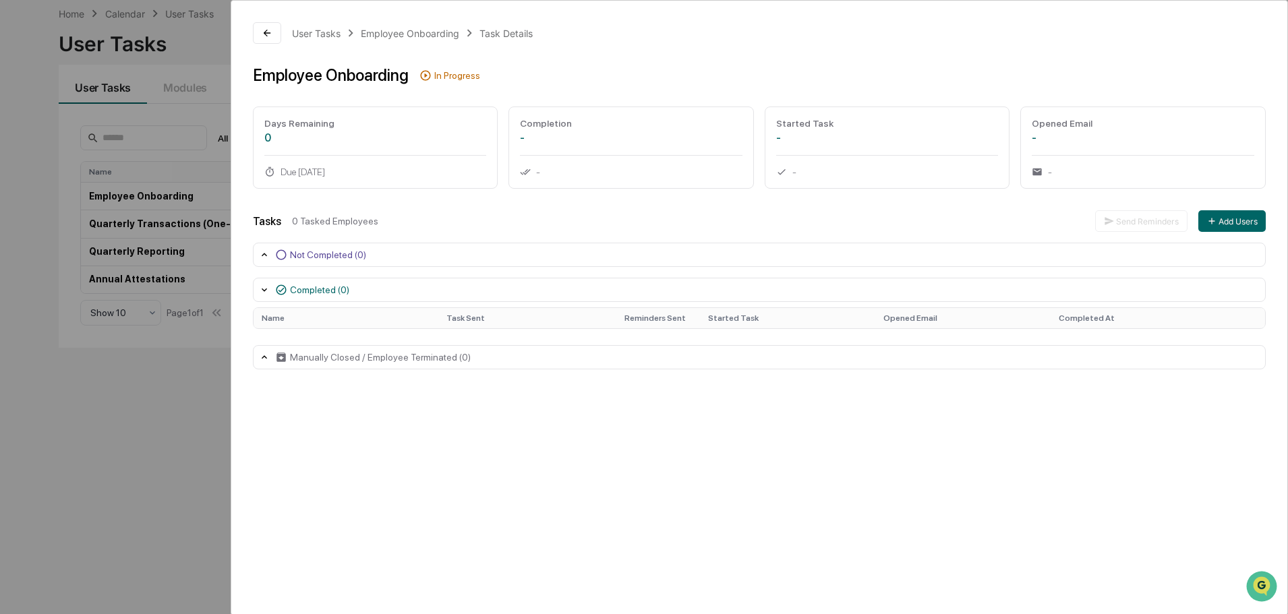
click at [261, 256] on icon at bounding box center [264, 254] width 11 height 11
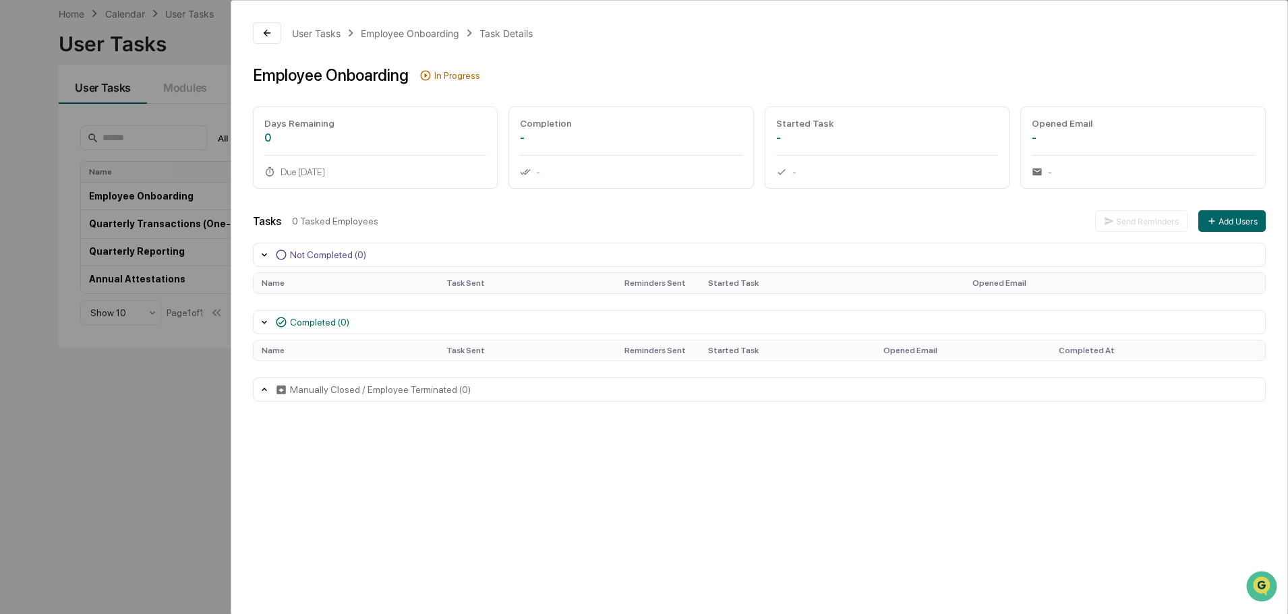
click at [262, 319] on icon at bounding box center [264, 322] width 11 height 11
click at [259, 391] on icon at bounding box center [264, 389] width 11 height 11
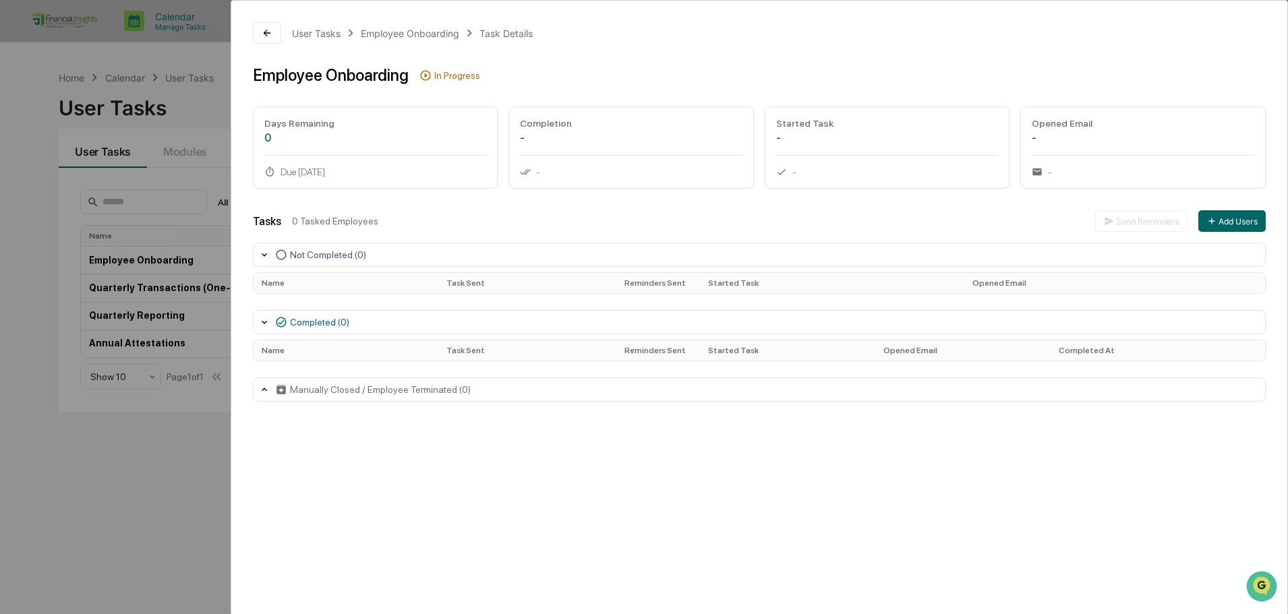
click at [278, 257] on icon at bounding box center [281, 255] width 12 height 12
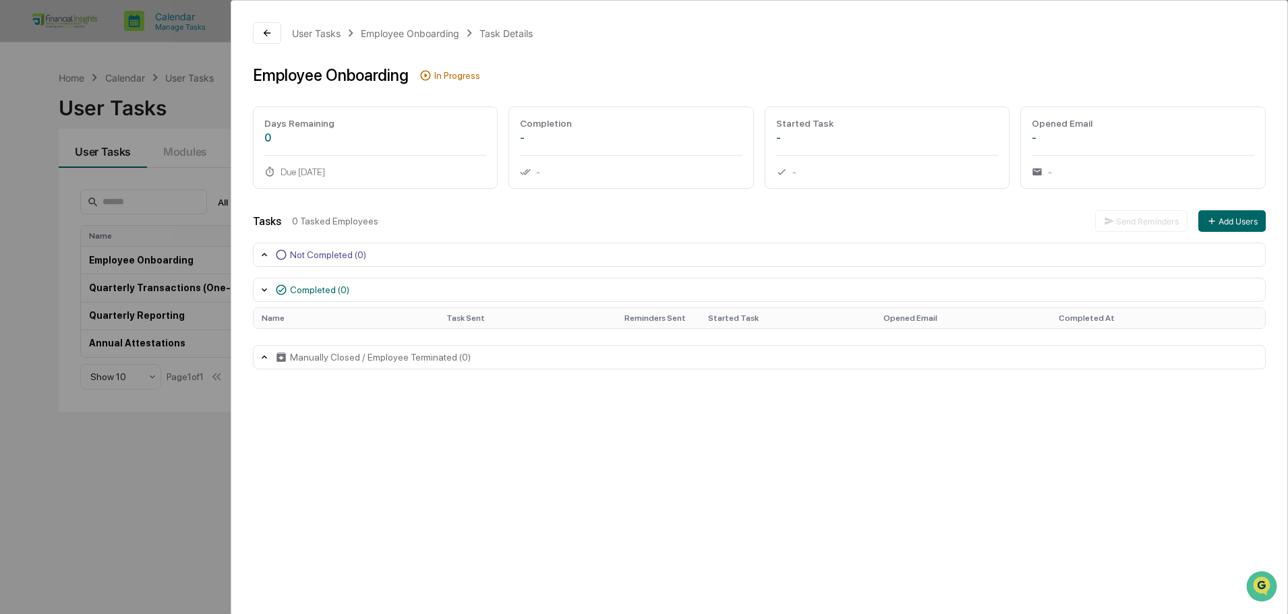
click at [262, 254] on icon at bounding box center [264, 254] width 11 height 11
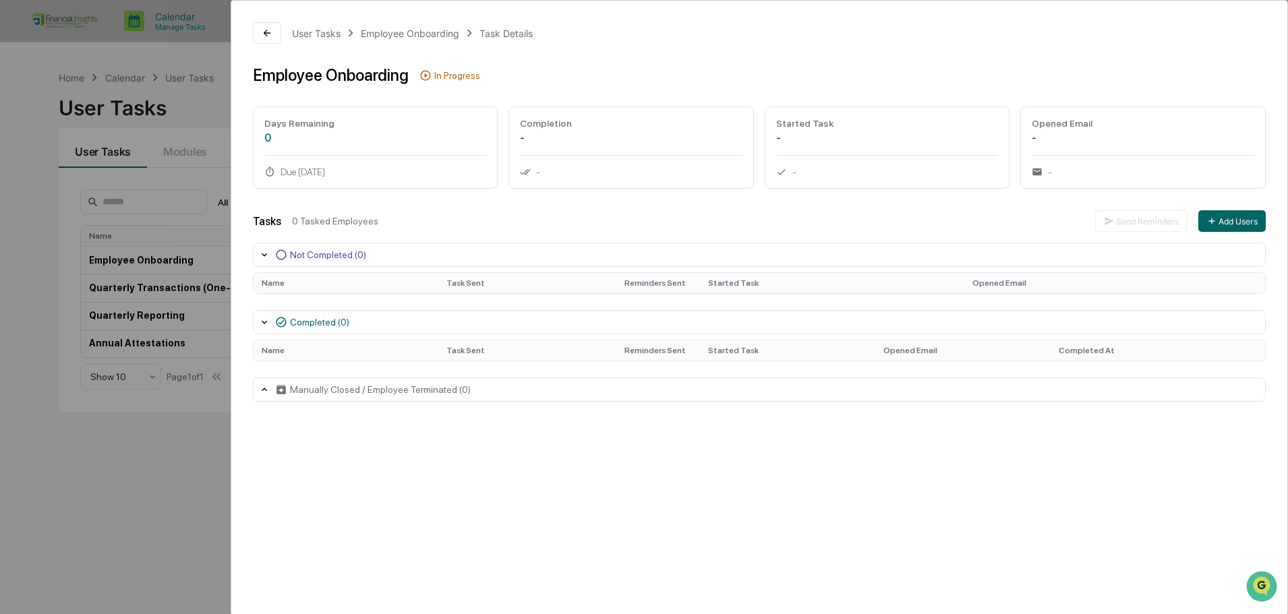
click at [299, 293] on div "Name Task Sent Reminders Sent Started Task Opened Email" at bounding box center [759, 283] width 1013 height 22
click at [312, 306] on div "Tasks 0 Tasked Employees Send Reminders Add Users Not Completed (0) Name Task S…" at bounding box center [759, 305] width 1013 height 191
click at [269, 36] on icon at bounding box center [267, 33] width 11 height 11
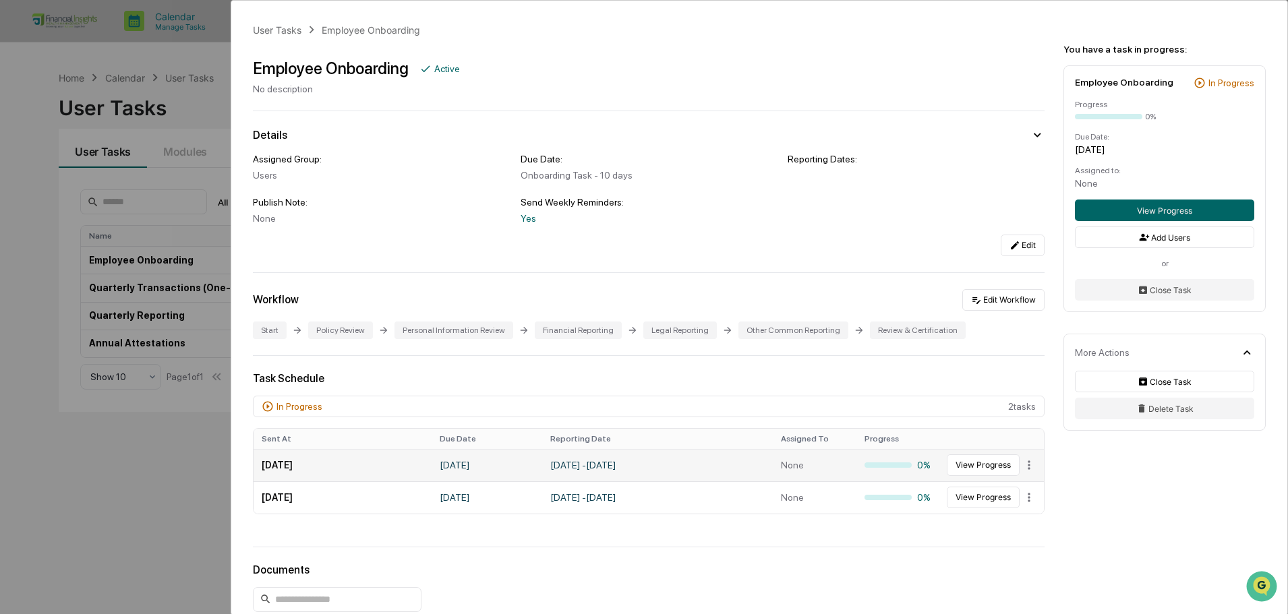
scroll to position [67, 0]
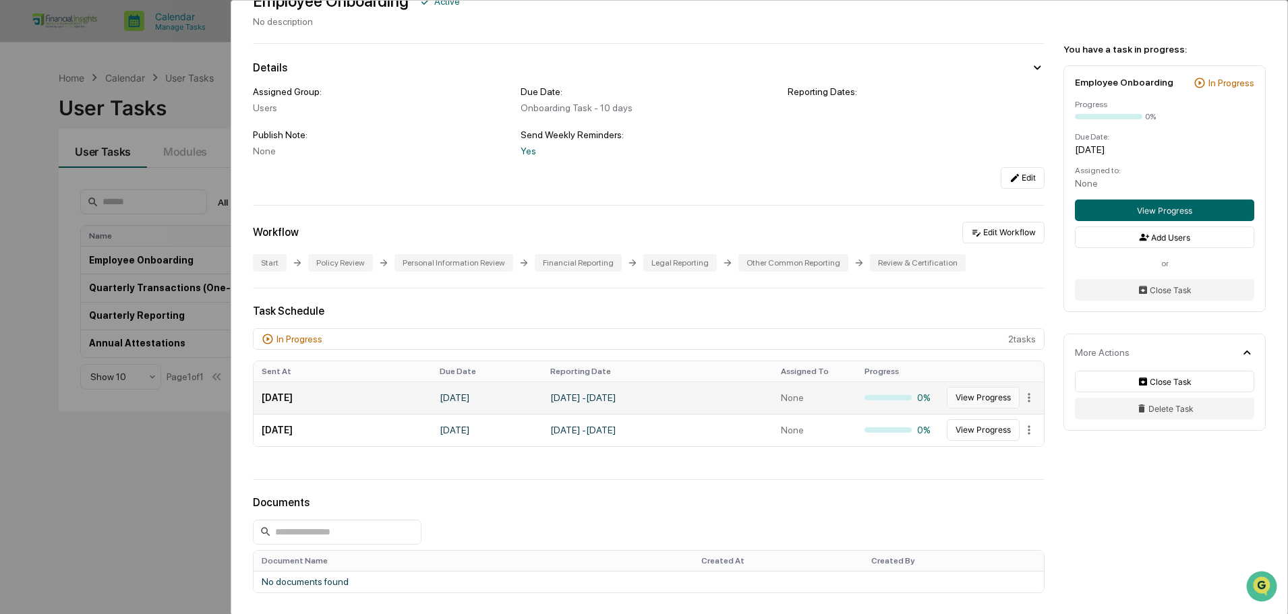
click at [996, 399] on button "View Progress" at bounding box center [983, 398] width 73 height 22
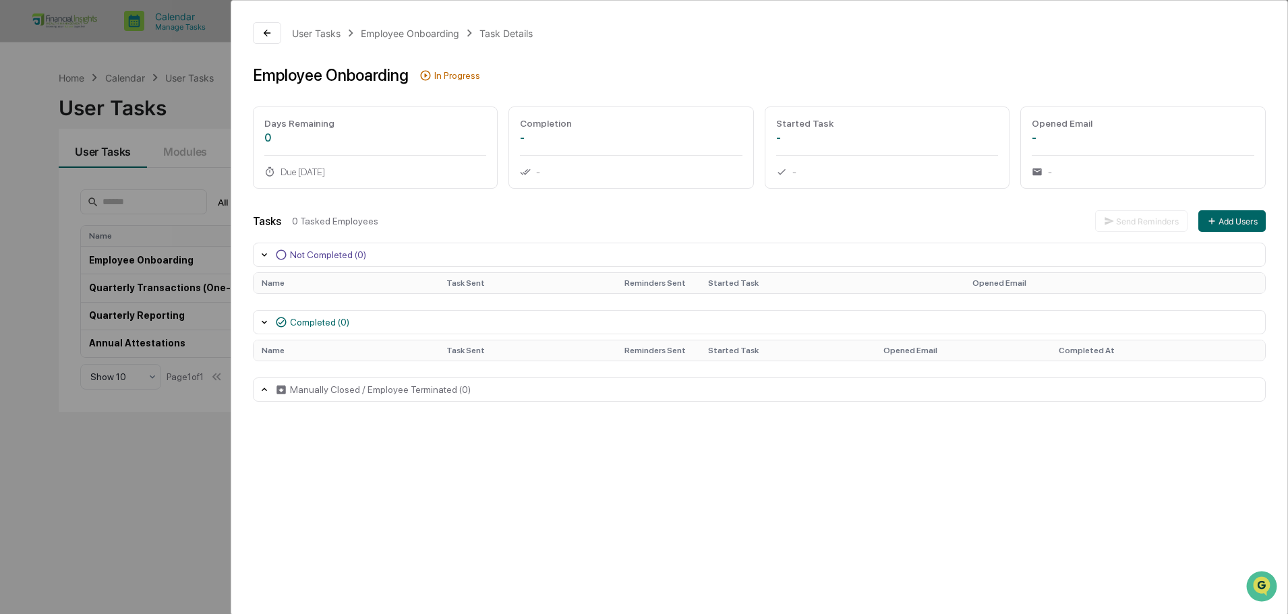
click at [283, 37] on div "User Tasks Employee Onboarding Task Details" at bounding box center [759, 33] width 1013 height 22
click at [274, 36] on button at bounding box center [267, 33] width 28 height 22
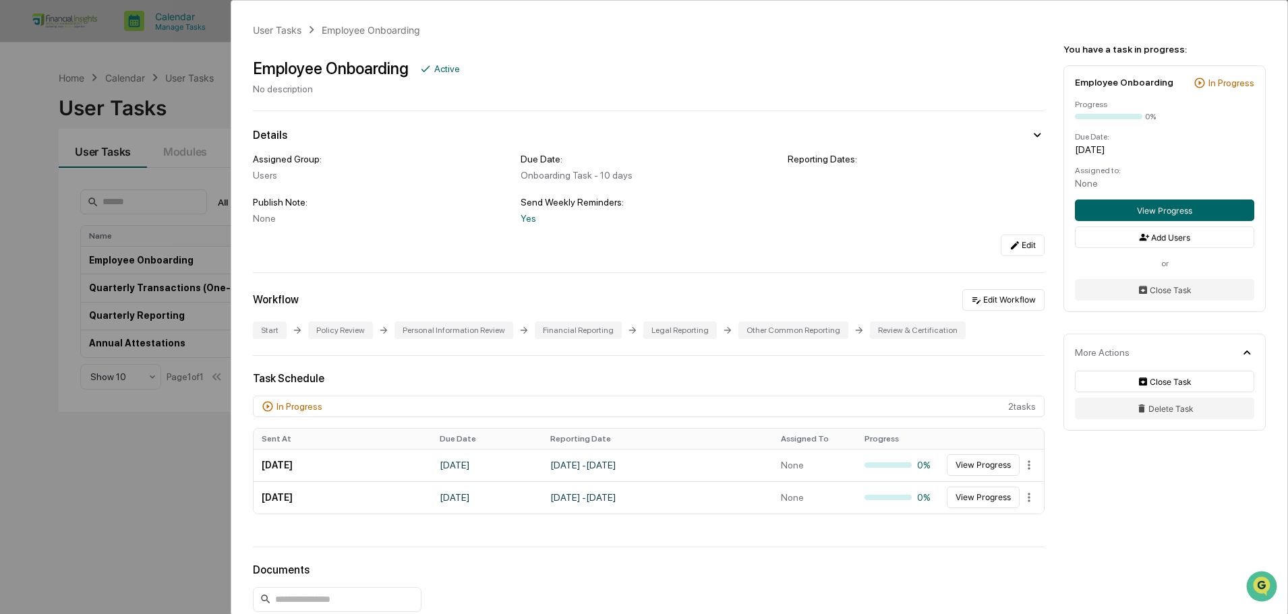
click at [127, 481] on div "User Tasks Employee Onboarding Employee Onboarding Active No description Detail…" at bounding box center [644, 307] width 1288 height 614
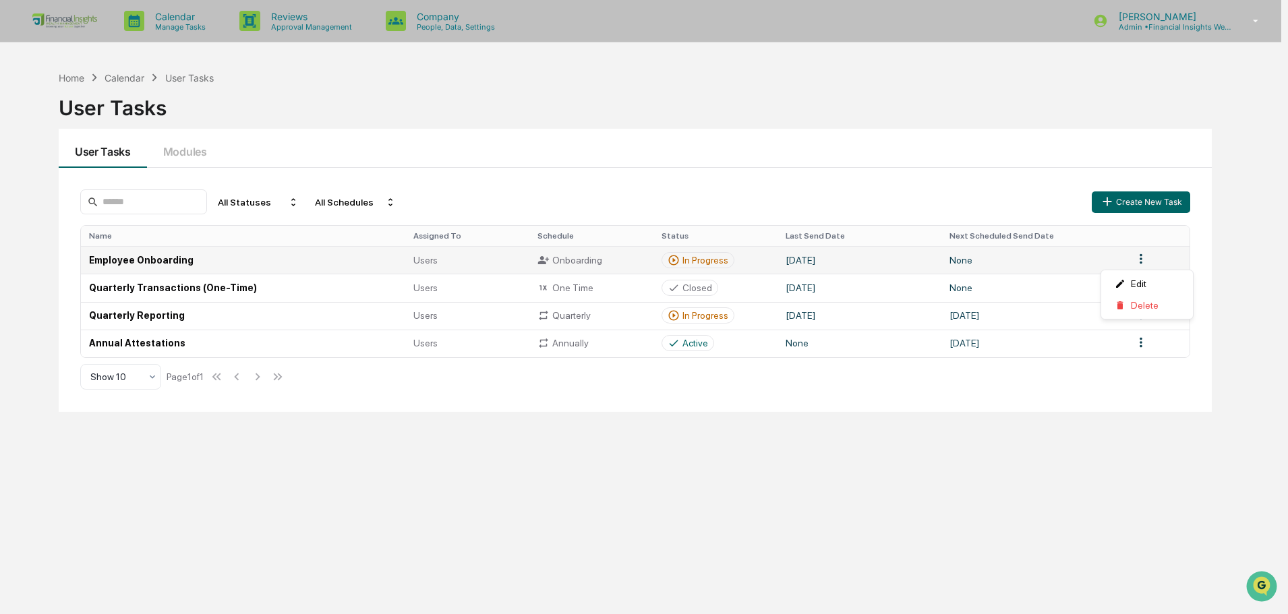
click at [1148, 258] on html "Calendar Manage Tasks Reviews Approval Management Company People, Data, Setting…" at bounding box center [644, 307] width 1288 height 614
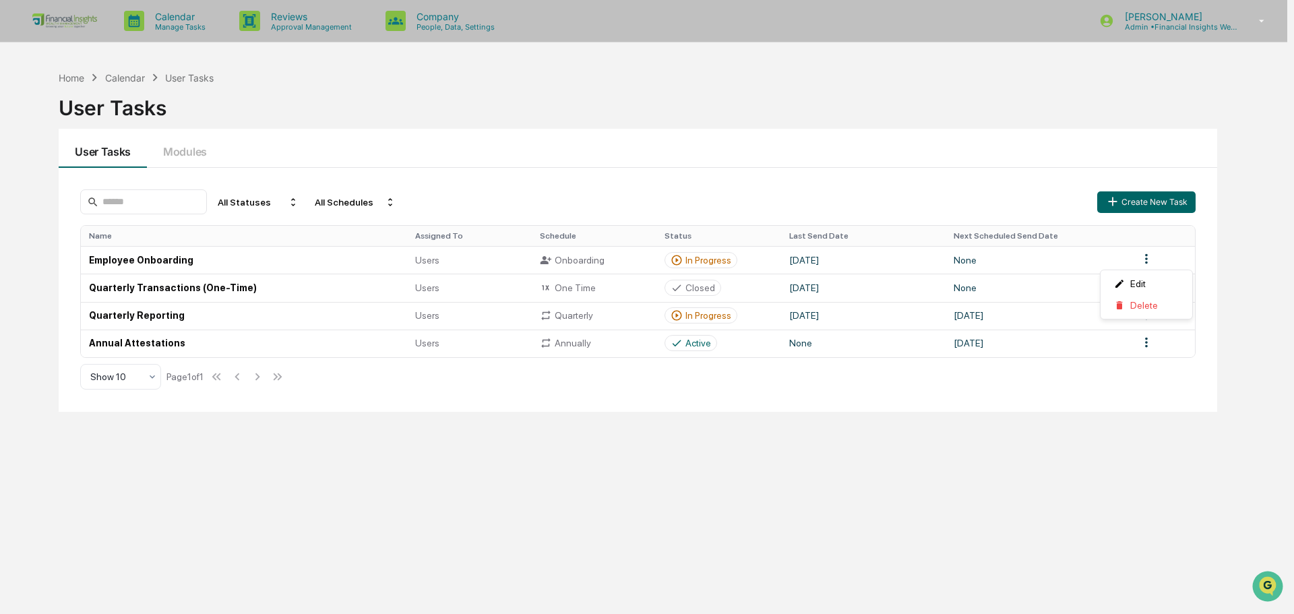
click at [1146, 260] on html "Calendar Manage Tasks Reviews Approval Management Company People, Data, Setting…" at bounding box center [647, 307] width 1294 height 614
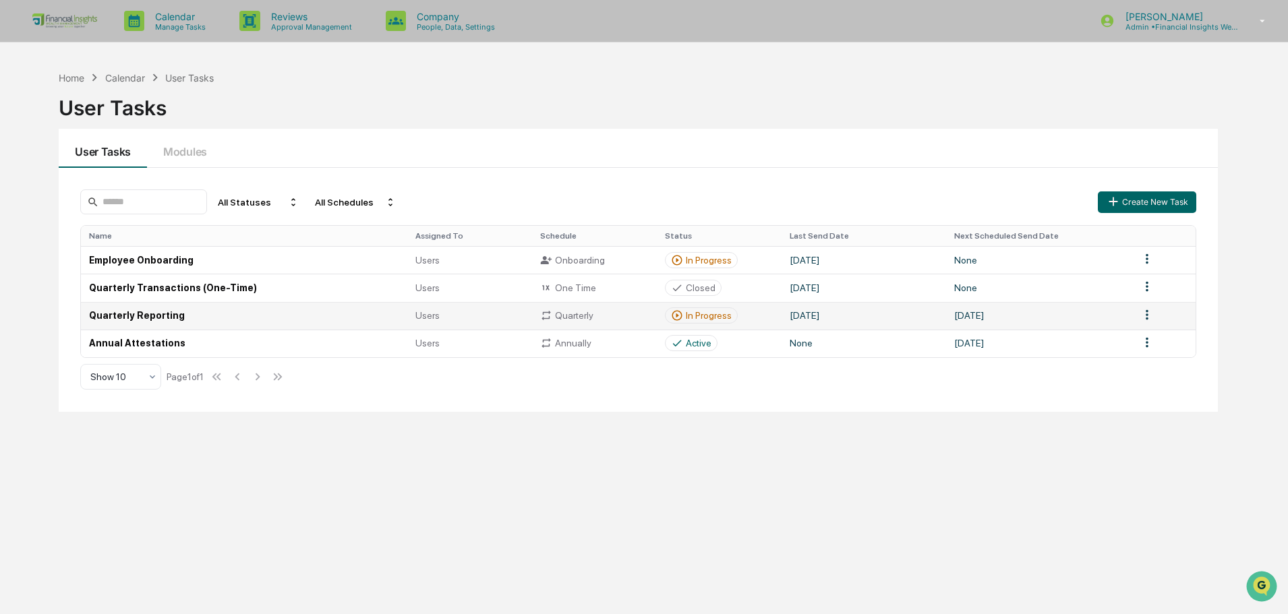
click at [698, 317] on div "In Progress" at bounding box center [709, 315] width 46 height 11
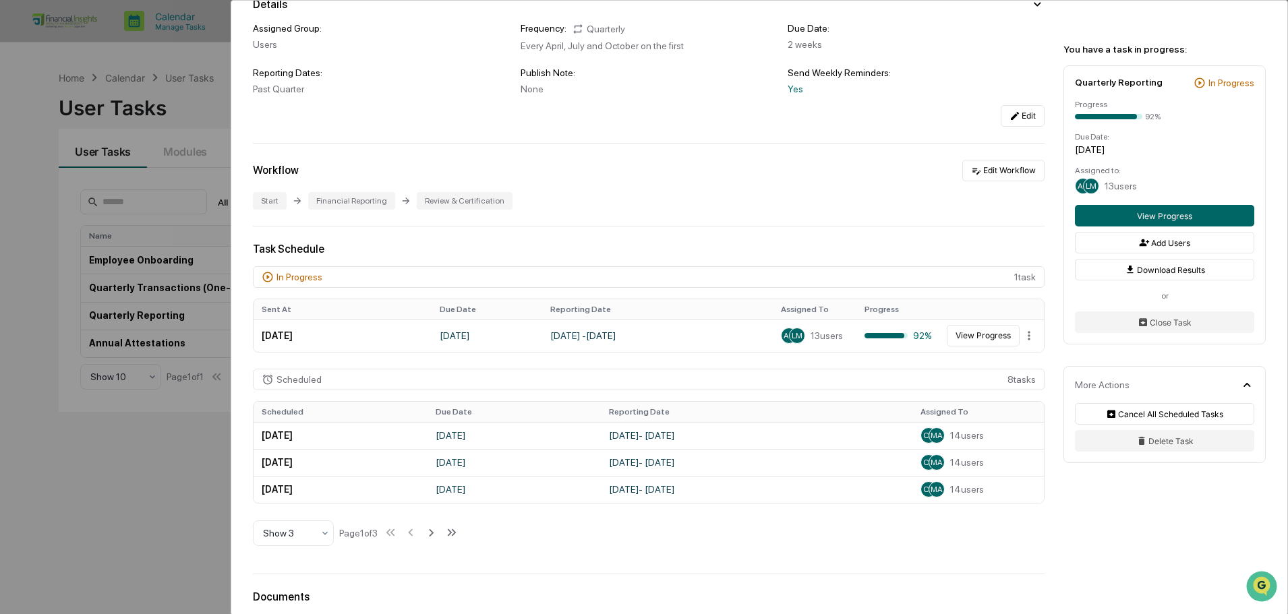
scroll to position [135, 0]
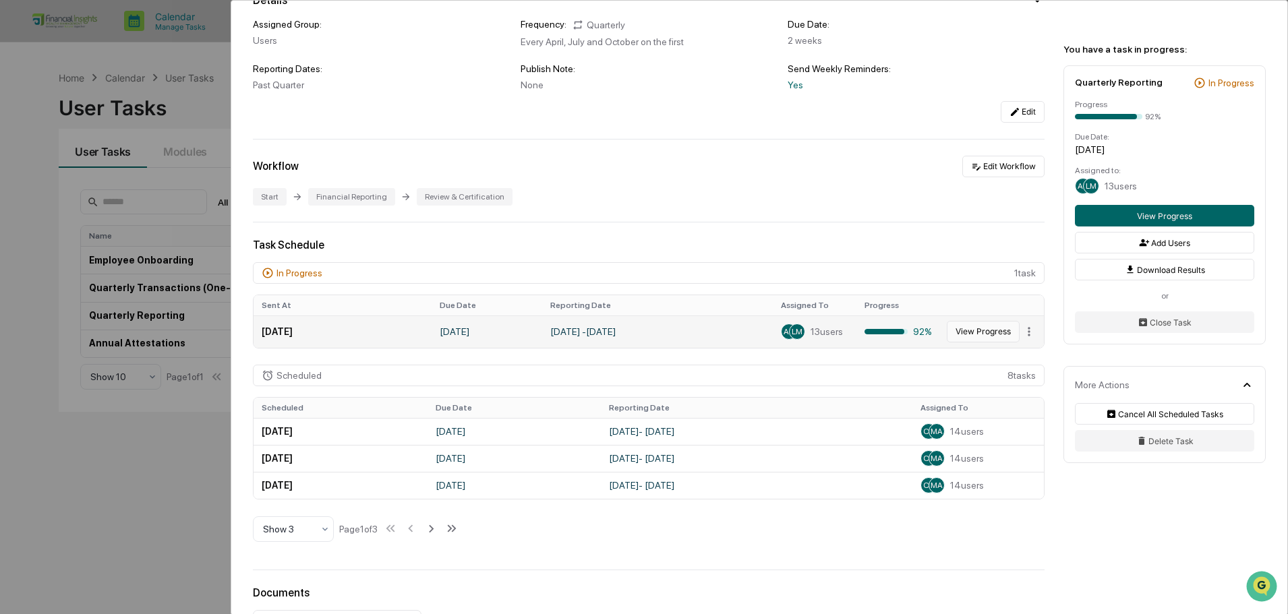
click at [994, 332] on button "View Progress" at bounding box center [983, 332] width 73 height 22
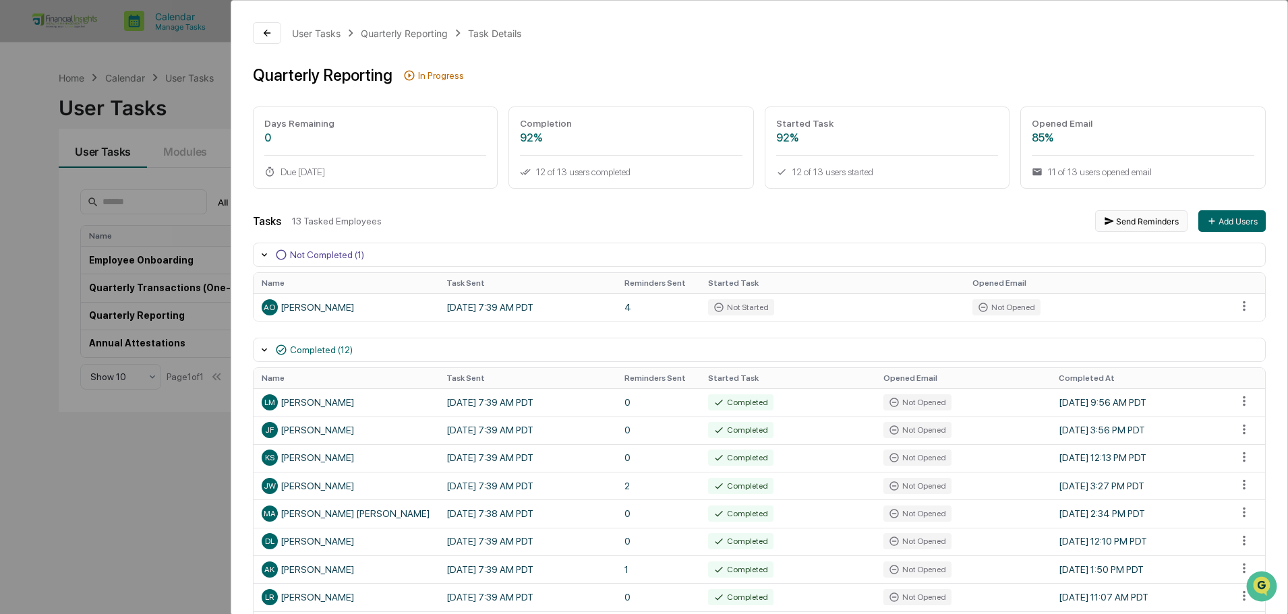
click at [1141, 223] on button "Send Reminders" at bounding box center [1141, 221] width 92 height 22
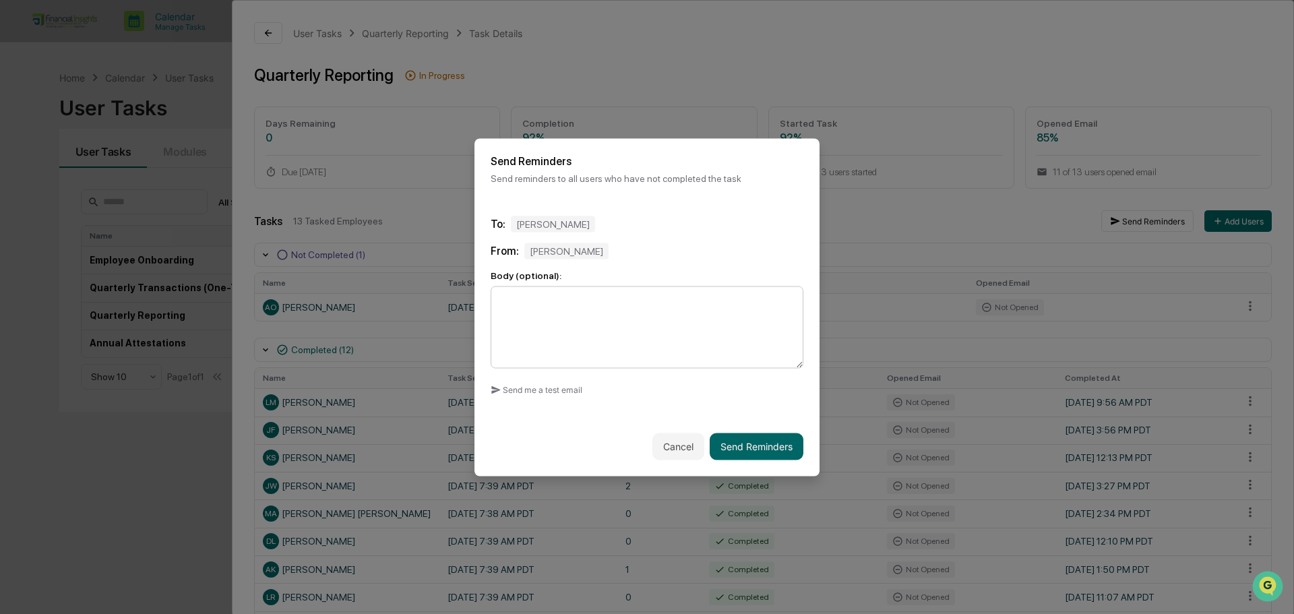
click at [565, 332] on textarea at bounding box center [647, 327] width 313 height 82
click at [648, 298] on textarea "**********" at bounding box center [647, 327] width 313 height 82
click at [700, 304] on textarea "**********" at bounding box center [647, 327] width 313 height 82
drag, startPoint x: 696, startPoint y: 300, endPoint x: 620, endPoint y: 291, distance: 77.4
click at [620, 291] on textarea "**********" at bounding box center [647, 327] width 313 height 82
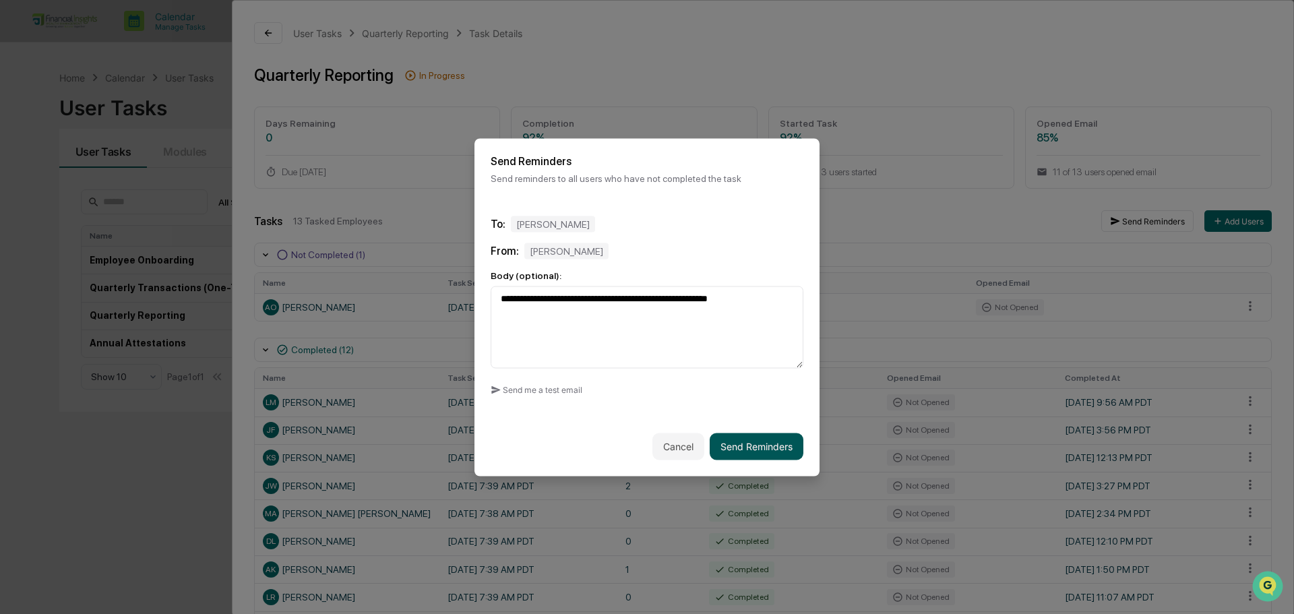
type textarea "**********"
click at [758, 443] on button "Send Reminders" at bounding box center [757, 446] width 94 height 27
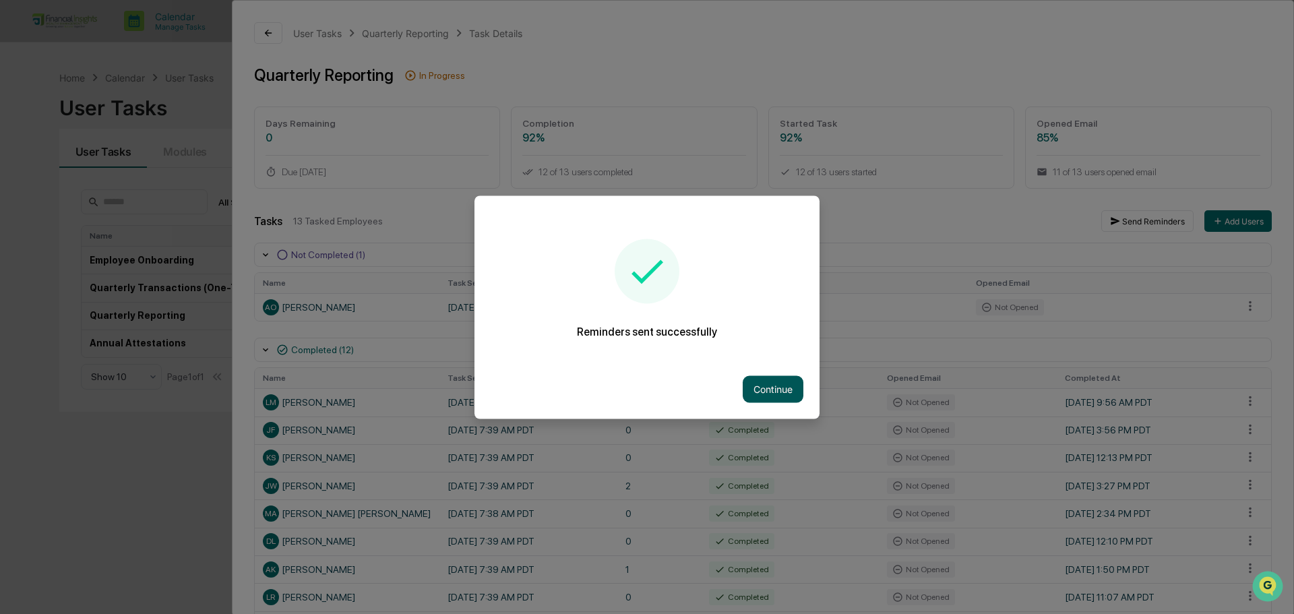
click at [781, 388] on button "Continue" at bounding box center [773, 389] width 61 height 27
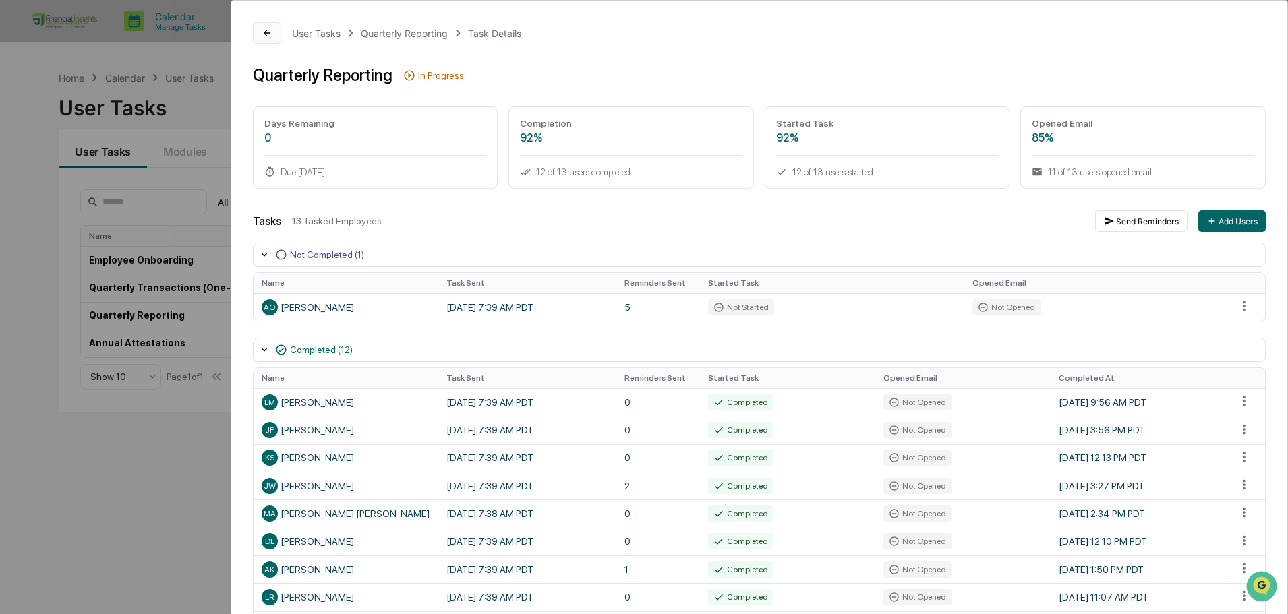
click at [270, 35] on icon at bounding box center [267, 33] width 11 height 11
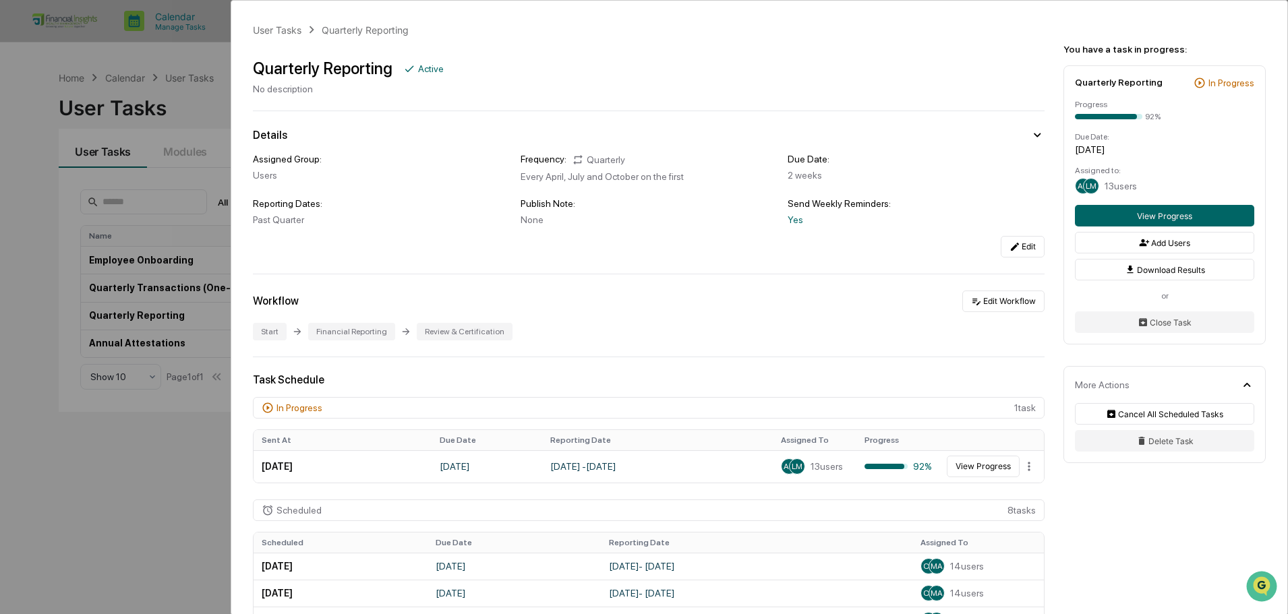
click at [183, 96] on div "User Tasks Quarterly Reporting Quarterly Reporting Active No description Detail…" at bounding box center [644, 307] width 1288 height 614
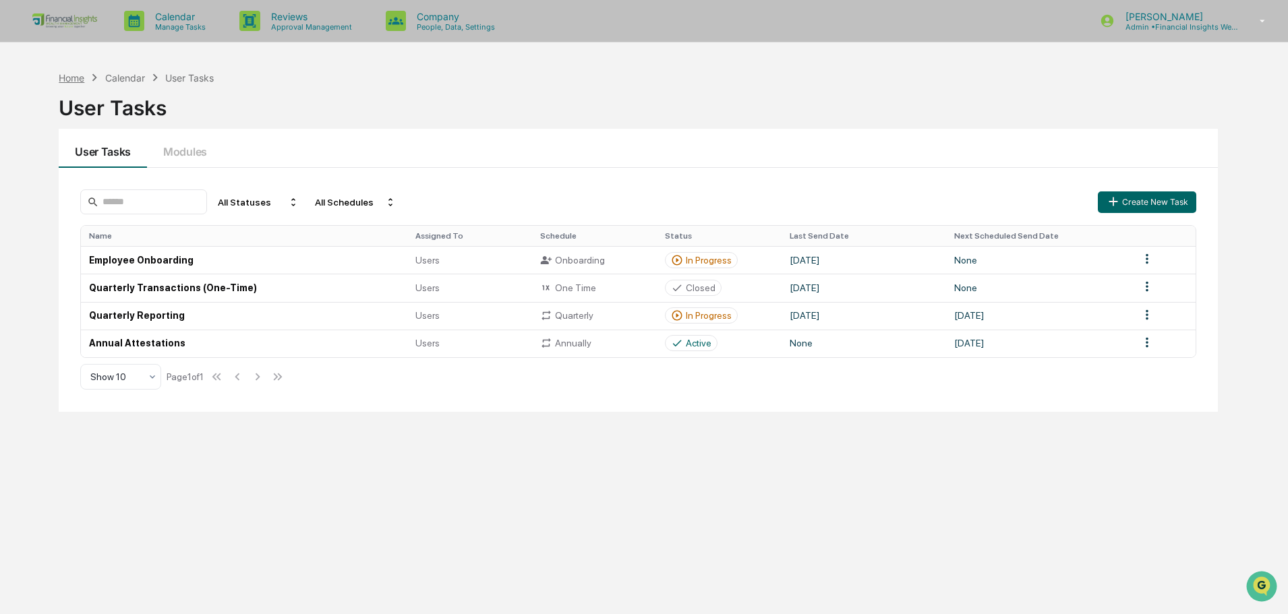
click at [70, 75] on div "Home" at bounding box center [72, 77] width 26 height 11
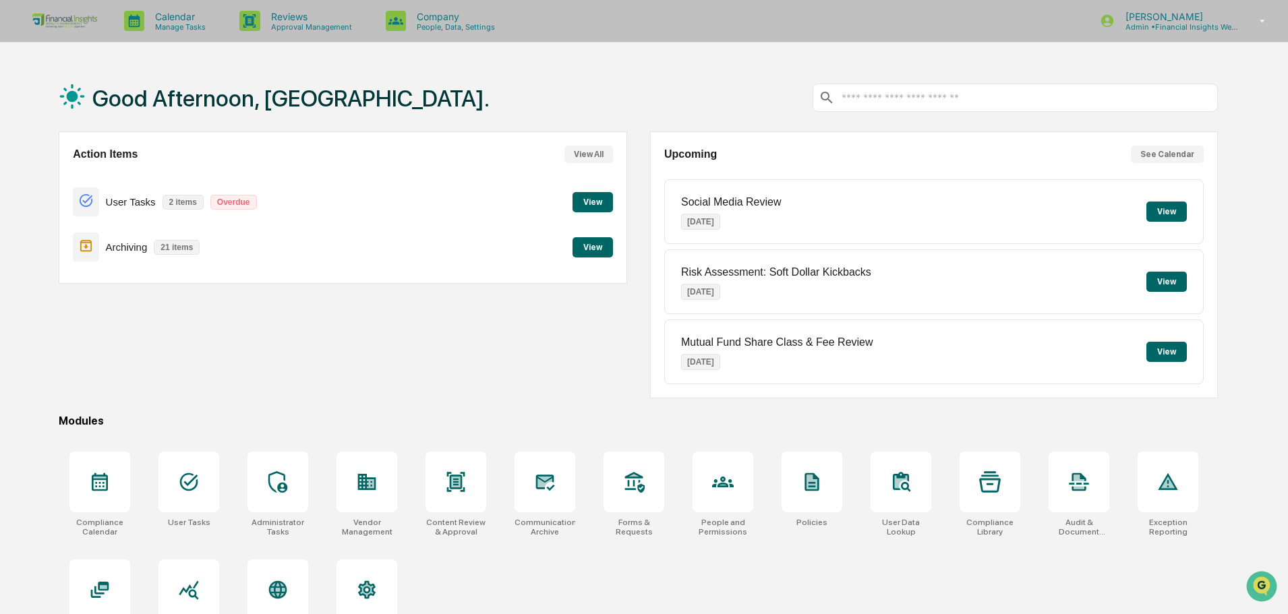
click at [589, 202] on button "View" at bounding box center [592, 202] width 40 height 20
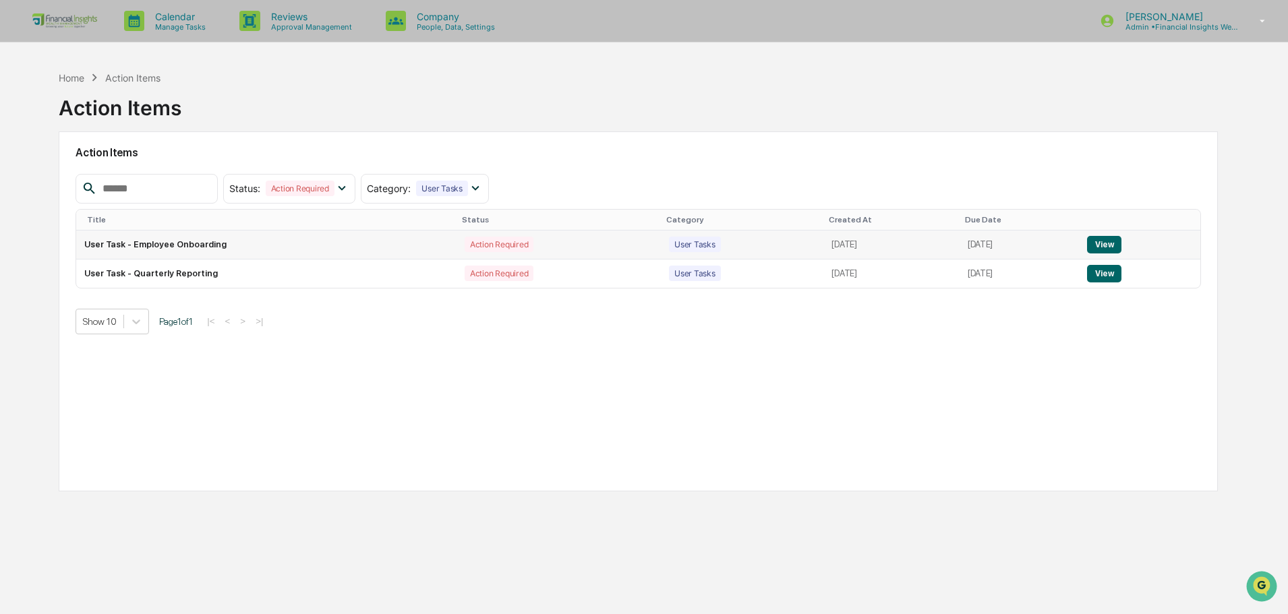
click at [1099, 246] on button "View" at bounding box center [1104, 245] width 34 height 18
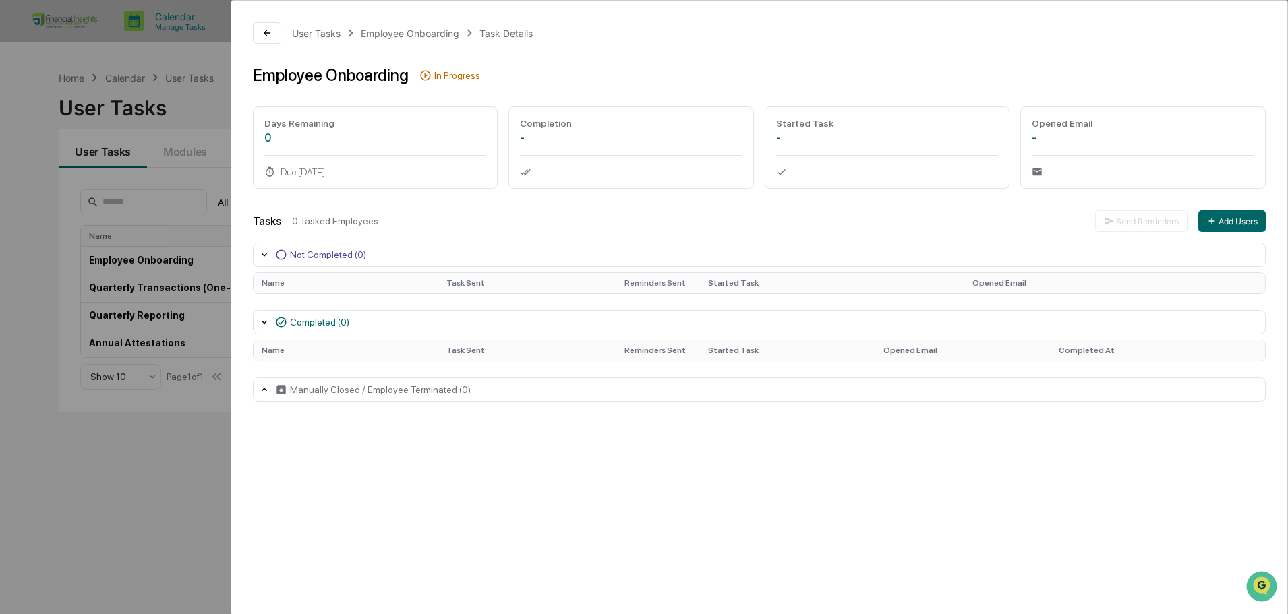
click at [258, 253] on div "Not Completed (0)" at bounding box center [759, 255] width 1013 height 24
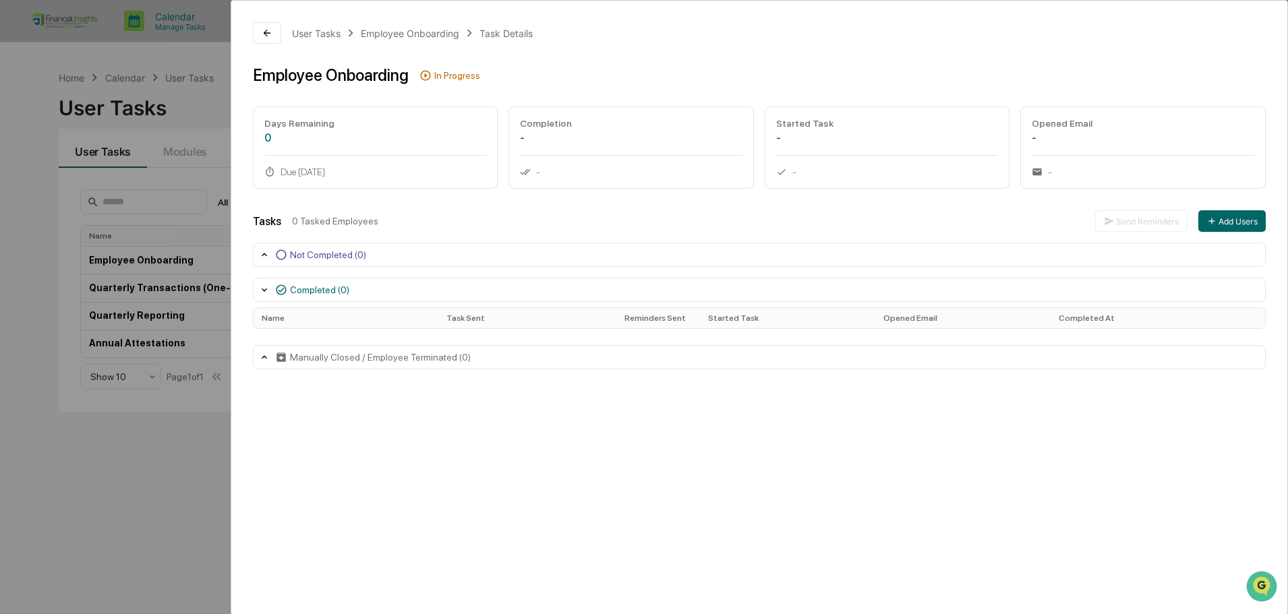
click at [259, 254] on icon at bounding box center [264, 254] width 11 height 11
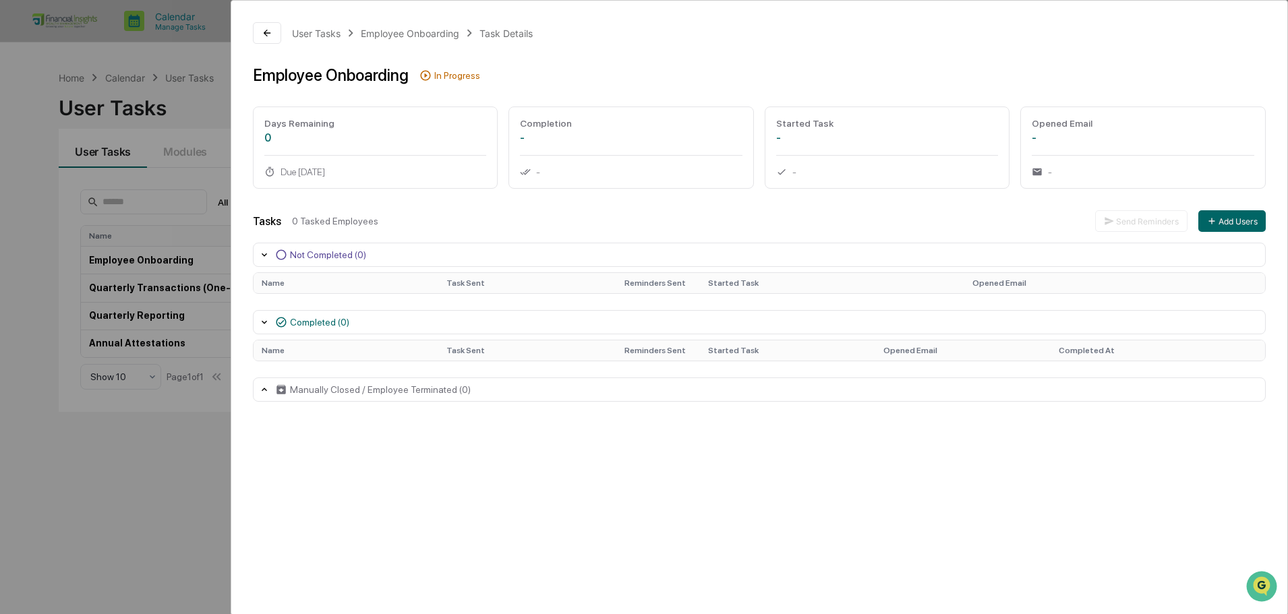
click at [261, 325] on icon at bounding box center [264, 322] width 11 height 11
click at [264, 325] on icon at bounding box center [264, 322] width 11 height 11
click at [264, 392] on icon at bounding box center [264, 389] width 11 height 11
click at [1075, 144] on div "-" at bounding box center [1143, 137] width 222 height 13
click at [456, 85] on div "User Tasks Employee Onboarding Task Details Employee Onboarding In Progress Day…" at bounding box center [759, 228] width 1056 height 455
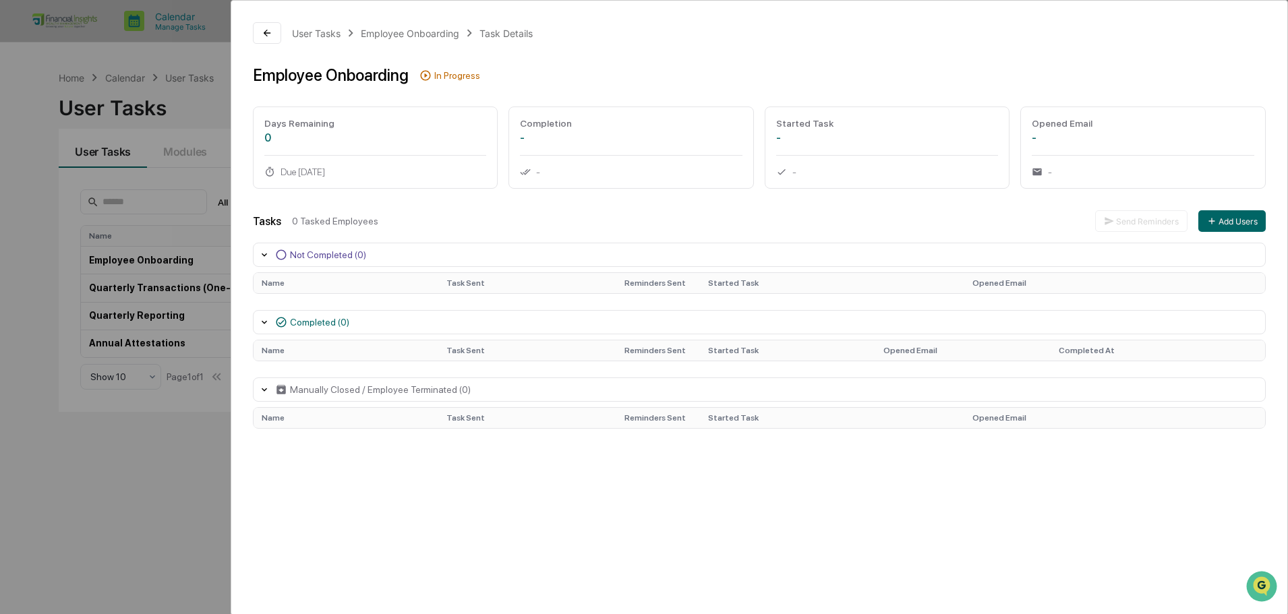
click at [347, 90] on div "User Tasks Employee Onboarding Task Details Employee Onboarding In Progress Day…" at bounding box center [759, 228] width 1056 height 455
click at [332, 170] on div "Due [DATE]" at bounding box center [375, 172] width 222 height 11
drag, startPoint x: 1276, startPoint y: 576, endPoint x: 1251, endPoint y: 589, distance: 27.4
click at [1274, 576] on div at bounding box center [1263, 587] width 36 height 34
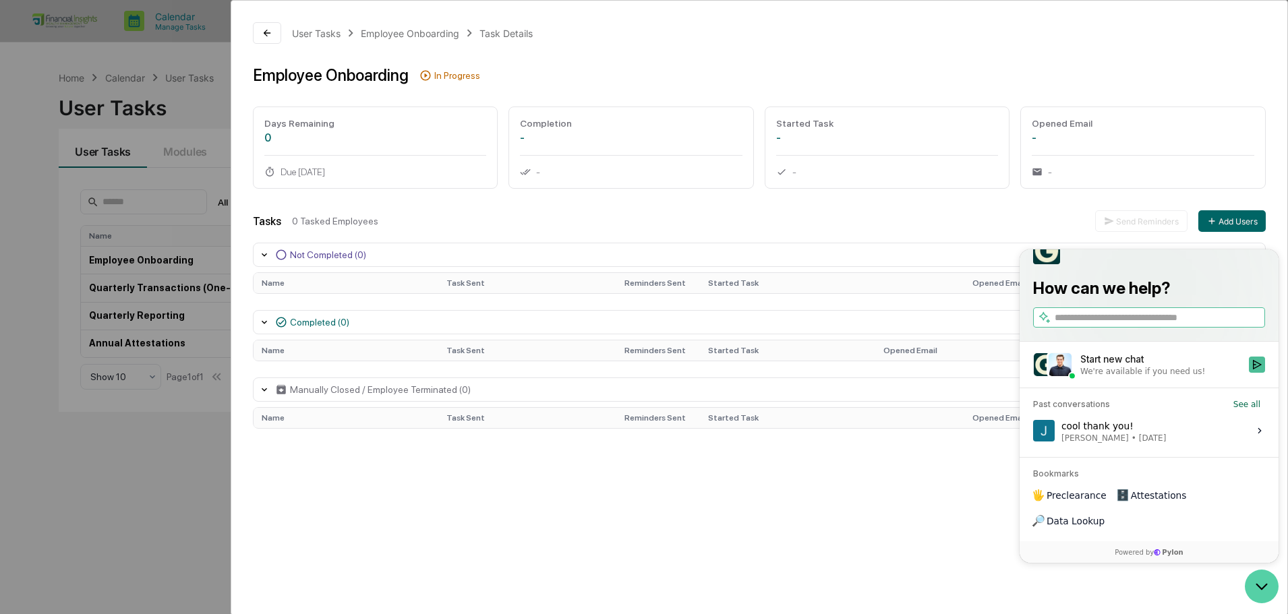
click at [1251, 589] on icon "Open customer support" at bounding box center [1262, 587] width 34 height 34
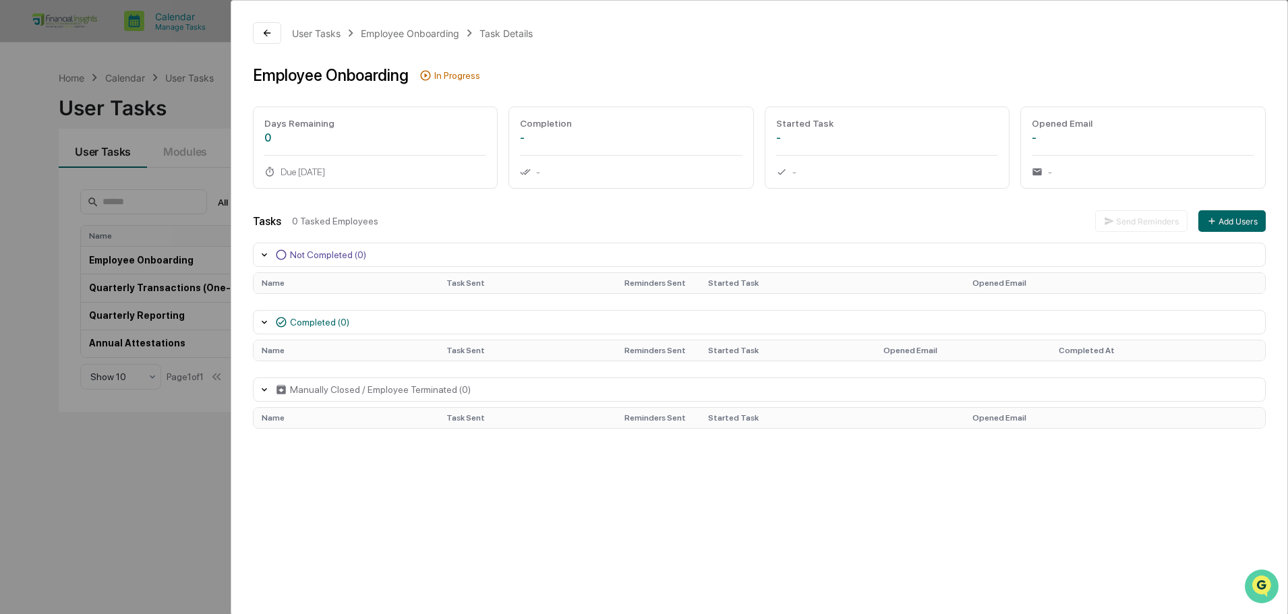
click at [1253, 588] on icon "Open customer support" at bounding box center [1262, 604] width 34 height 34
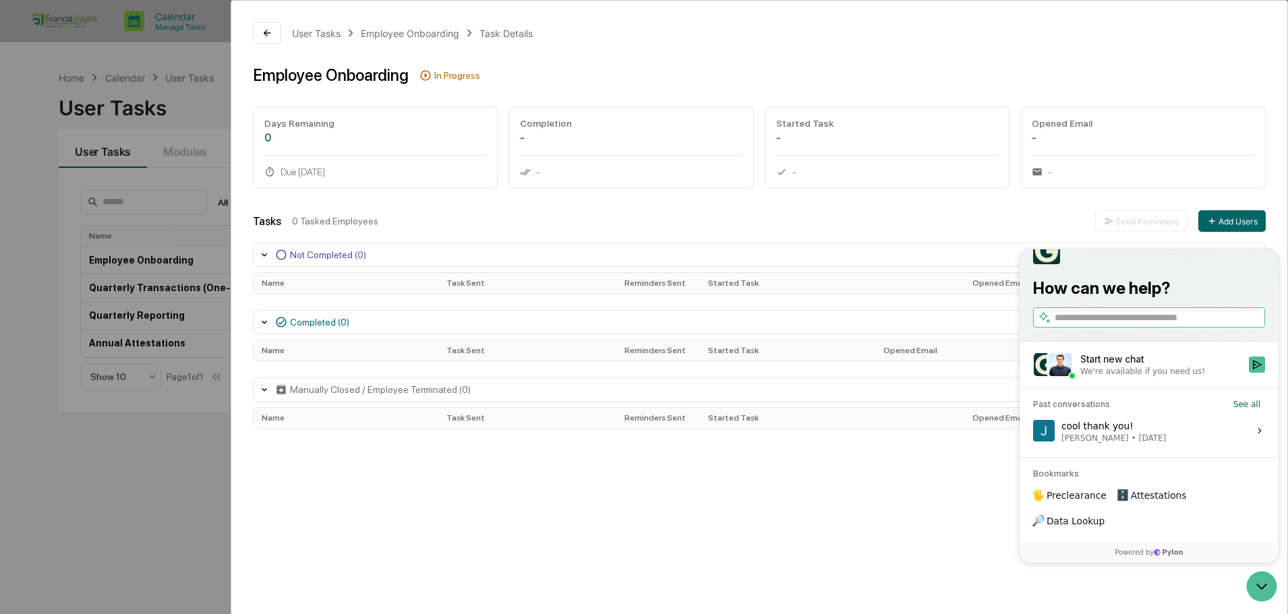
click at [1106, 325] on input "search" at bounding box center [1158, 318] width 208 height 14
type input "**********"
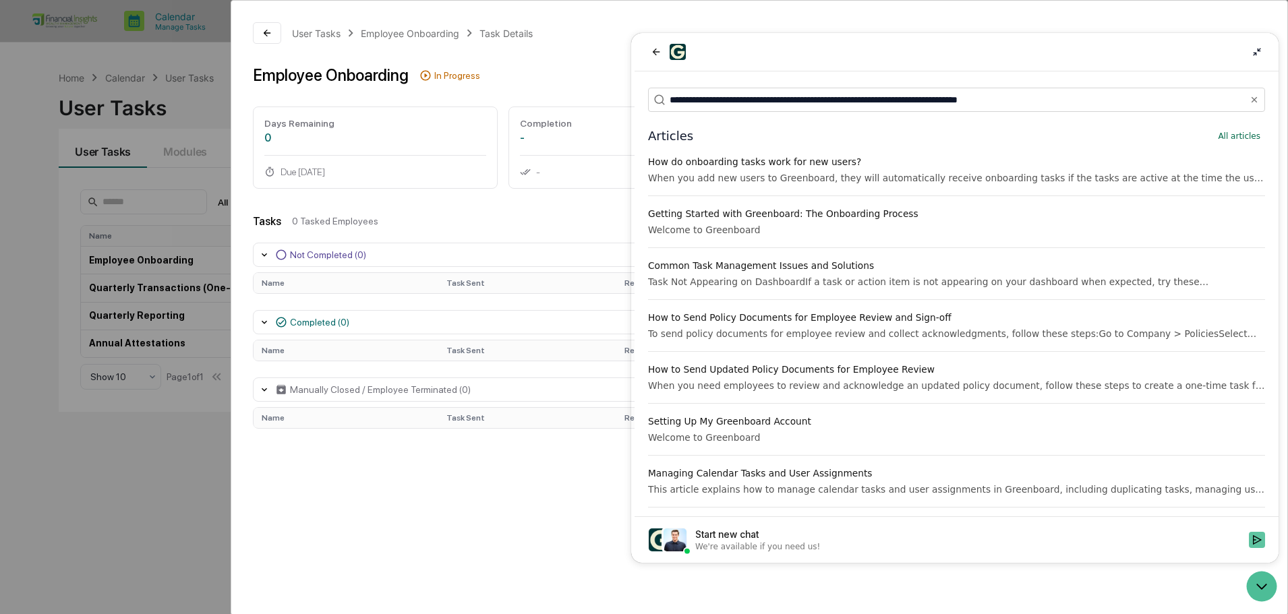
click at [1260, 535] on icon "Start new chat" at bounding box center [1256, 540] width 11 height 11
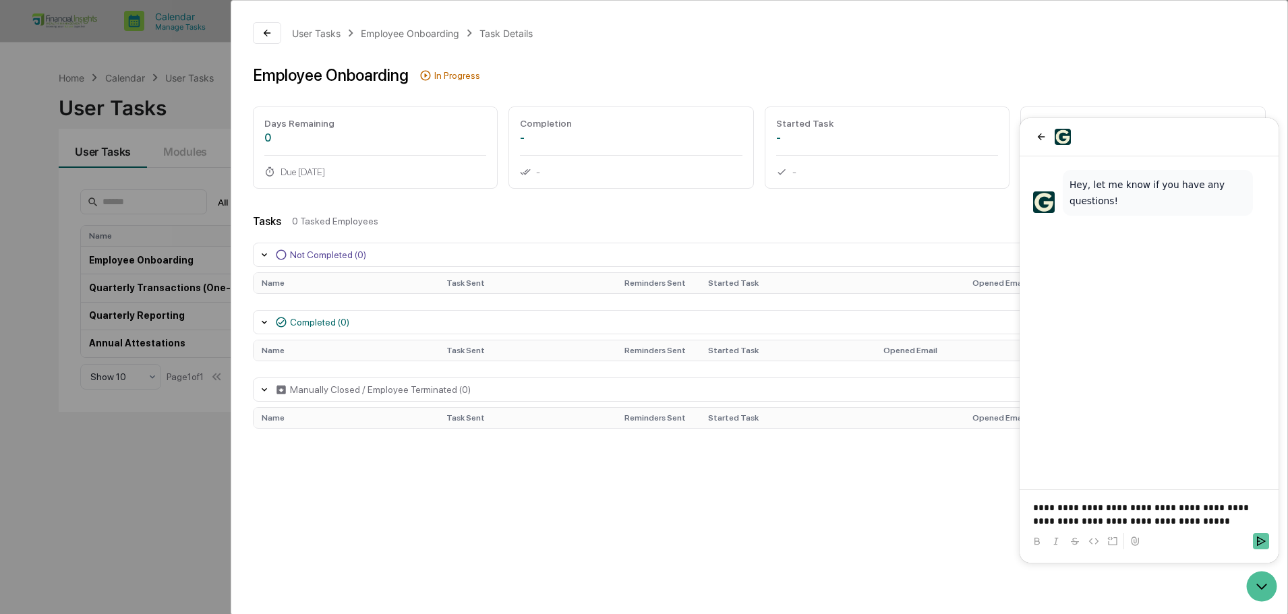
click at [1265, 541] on icon "Send" at bounding box center [1260, 541] width 11 height 11
